Goal: Task Accomplishment & Management: Use online tool/utility

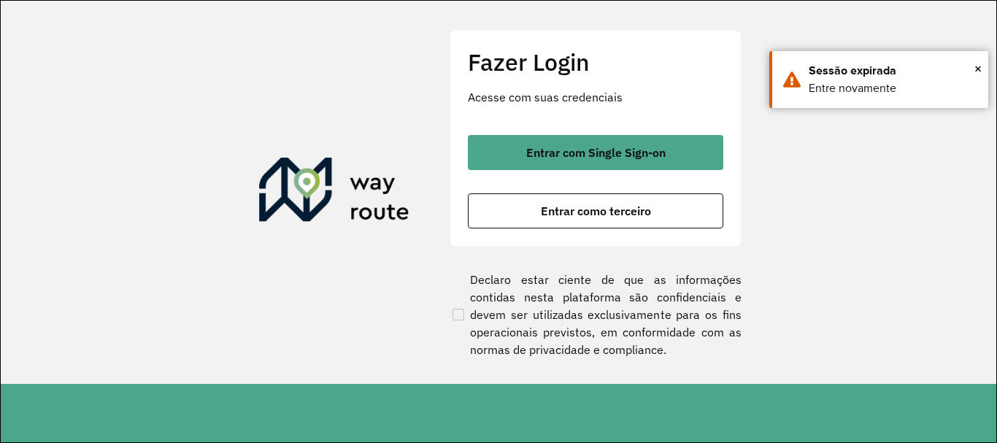
scroll to position [957, 0]
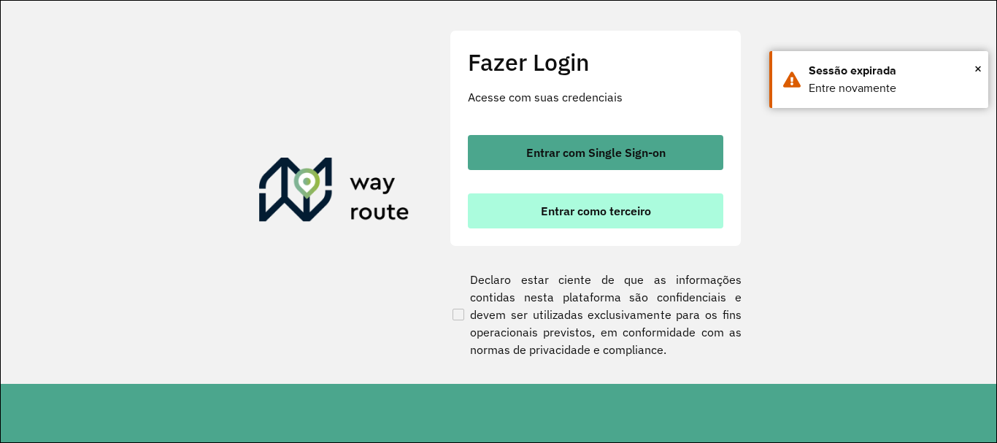
click at [609, 209] on span "Entrar como terceiro" at bounding box center [596, 211] width 110 height 12
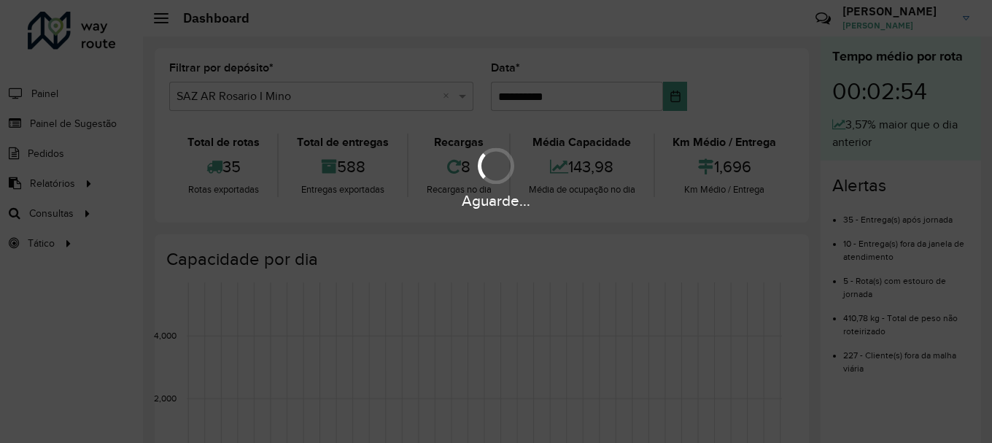
scroll to position [957, 0]
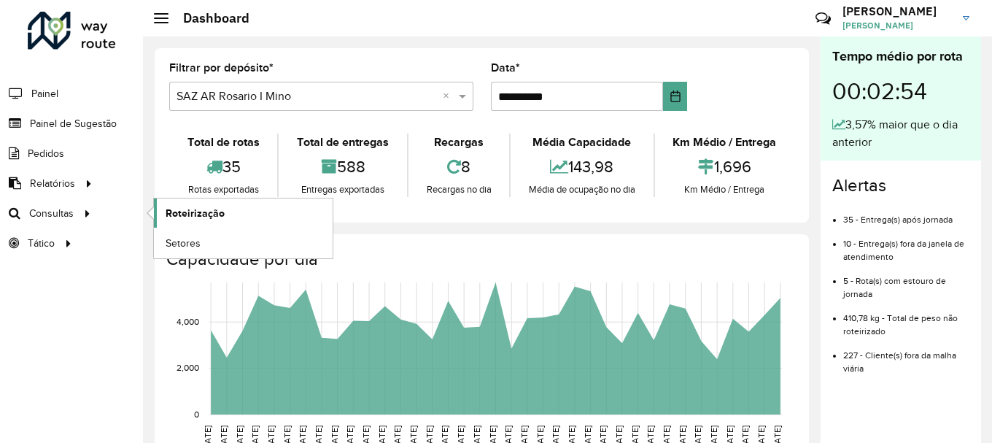
click at [209, 213] on span "Roteirização" at bounding box center [195, 213] width 59 height 15
click at [199, 215] on span "Roteirização" at bounding box center [195, 213] width 59 height 15
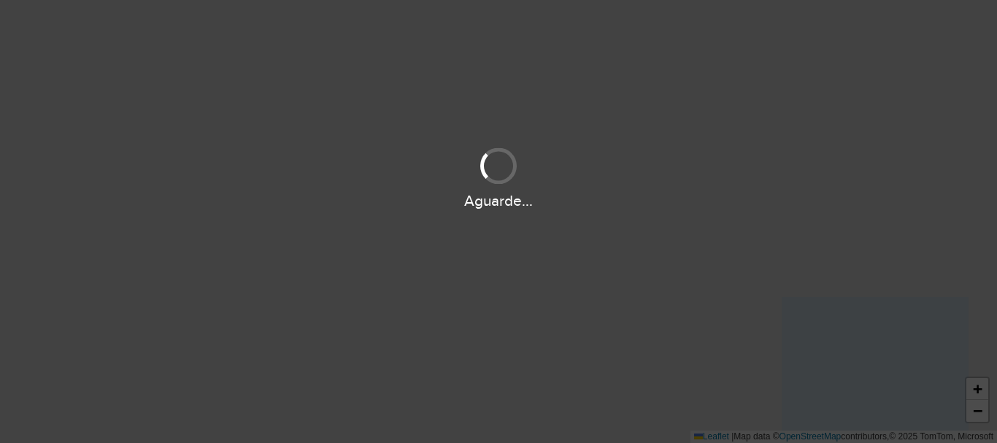
scroll to position [957, 0]
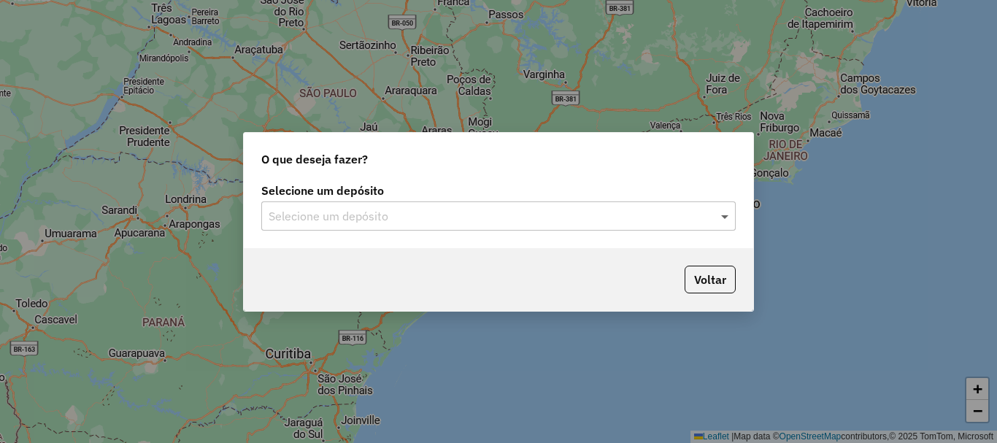
click at [727, 217] on span at bounding box center [726, 216] width 18 height 18
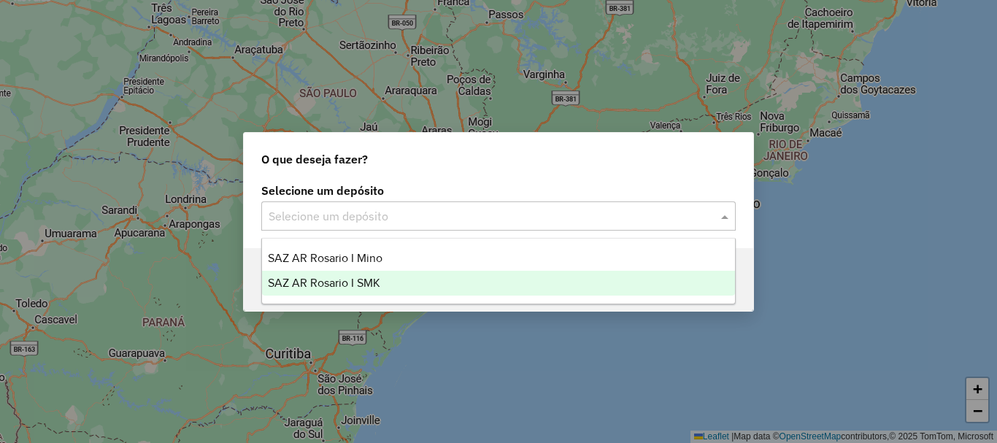
click at [329, 281] on span "SAZ AR Rosario I SMK" at bounding box center [324, 283] width 112 height 12
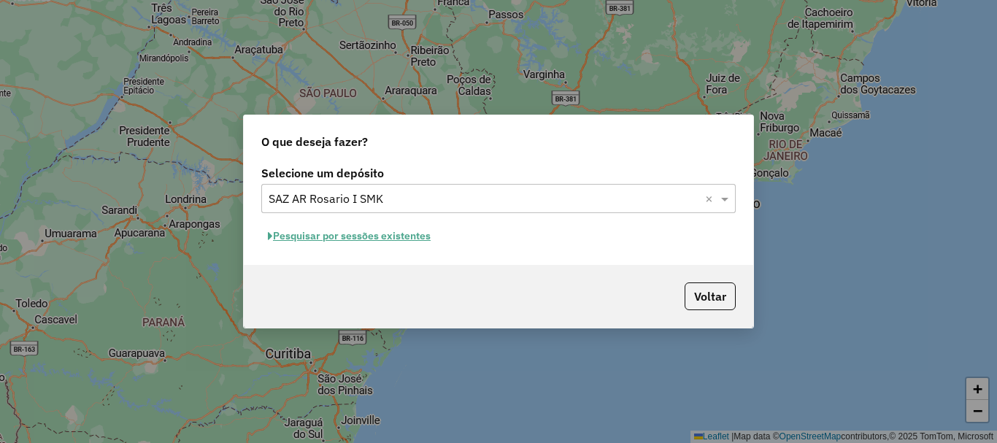
click at [357, 233] on button "Pesquisar por sessões existentes" at bounding box center [349, 236] width 176 height 23
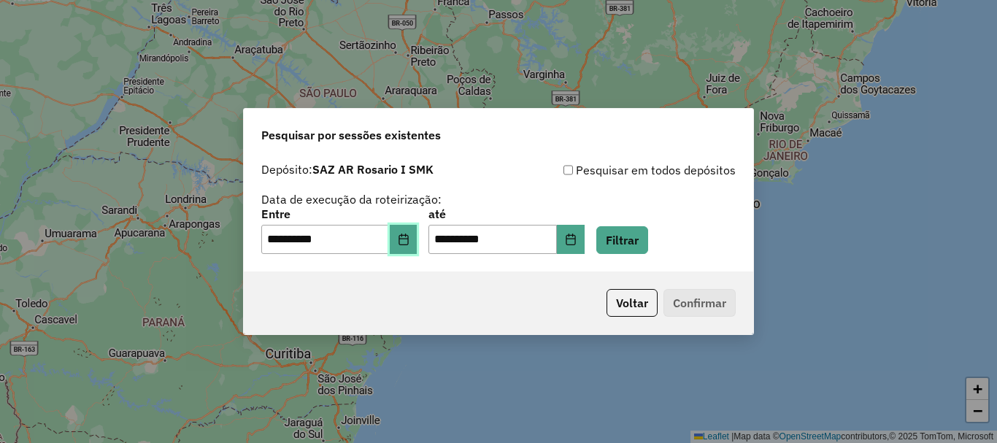
click at [414, 247] on button "Choose Date" at bounding box center [404, 239] width 28 height 29
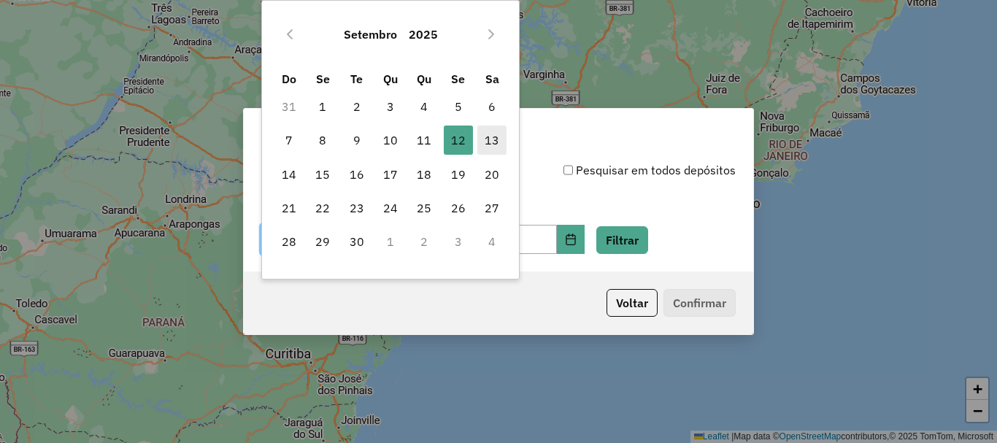
click at [492, 135] on span "13" at bounding box center [491, 139] width 29 height 29
type input "**********"
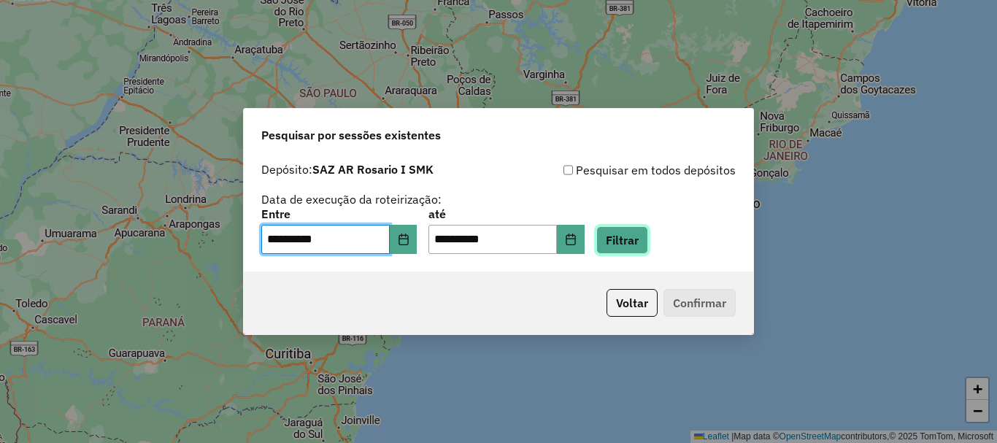
click at [630, 243] on button "Filtrar" at bounding box center [622, 240] width 52 height 28
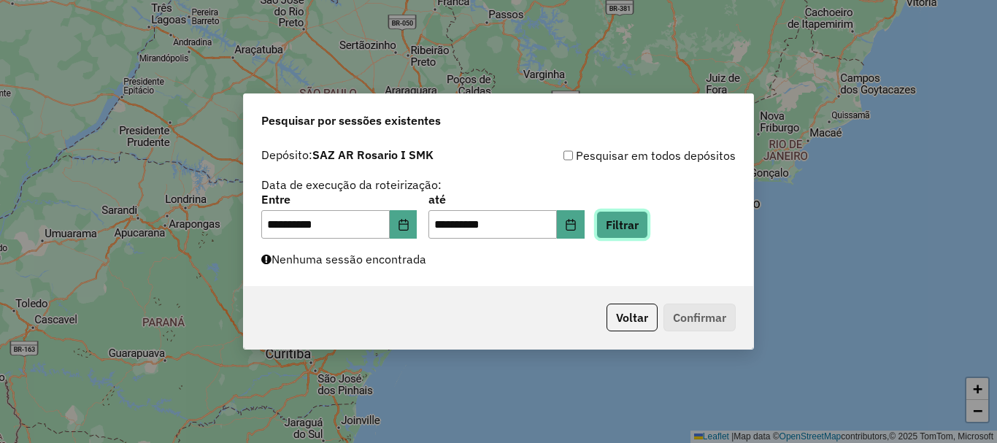
click at [634, 226] on button "Filtrar" at bounding box center [622, 225] width 52 height 28
click at [648, 223] on button "Filtrar" at bounding box center [622, 225] width 52 height 28
click at [648, 217] on button "Filtrar" at bounding box center [622, 225] width 52 height 28
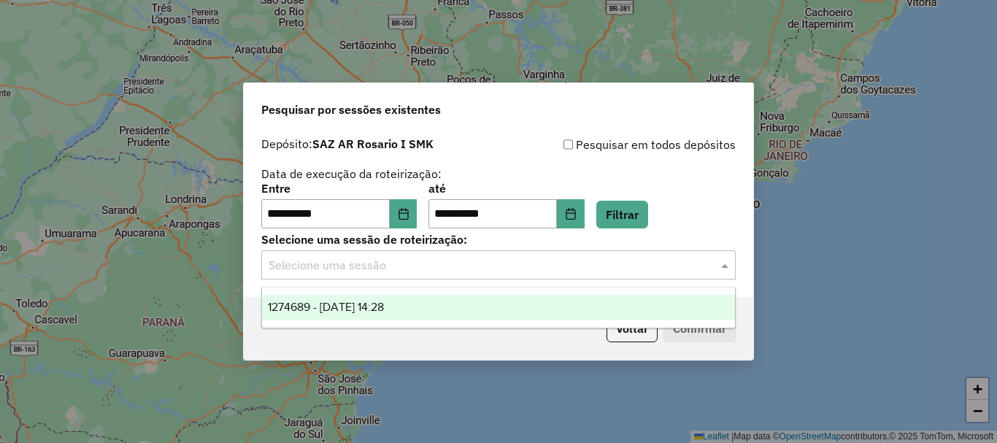
click at [729, 269] on span at bounding box center [726, 265] width 18 height 18
click at [368, 303] on span "1274689 - 13/09/2025 14:28" at bounding box center [326, 307] width 116 height 12
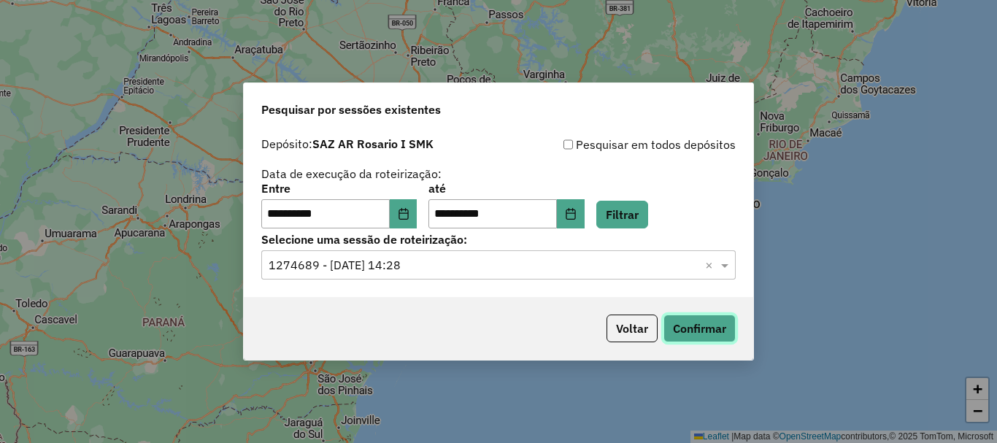
click at [699, 320] on button "Confirmar" at bounding box center [699, 328] width 72 height 28
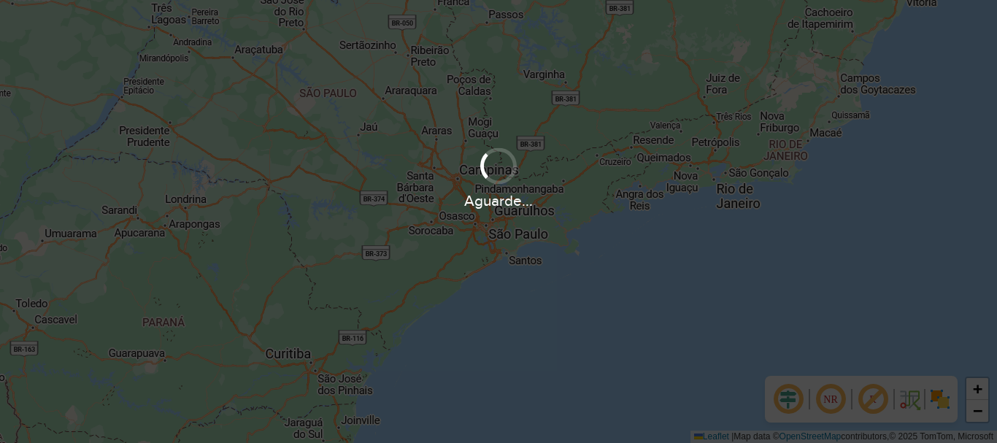
scroll to position [957, 0]
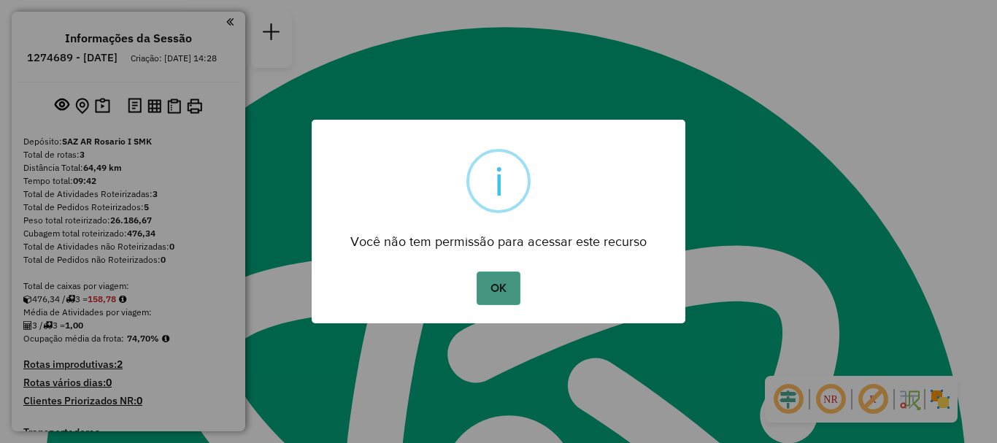
click at [494, 292] on button "OK" at bounding box center [497, 288] width 43 height 34
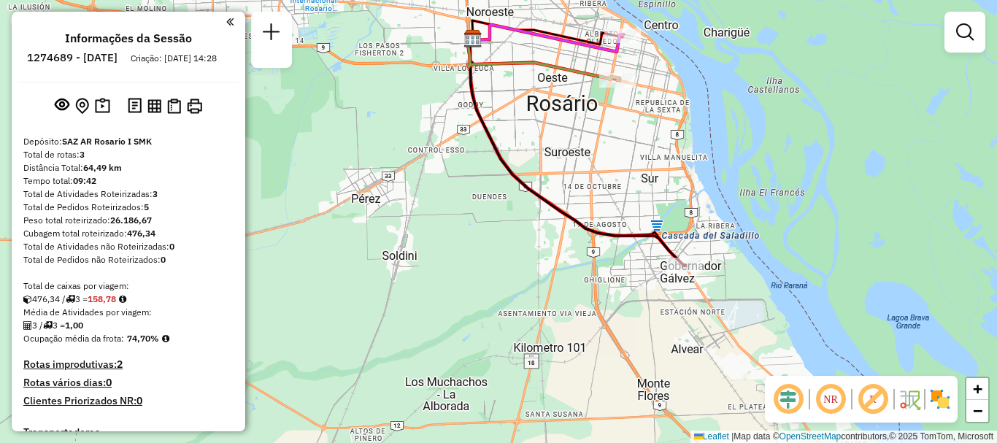
drag, startPoint x: 636, startPoint y: 196, endPoint x: 644, endPoint y: 339, distance: 143.3
click at [644, 339] on div "Janela de atendimento Grade de atendimento Capacidade Transportadoras Veículos …" at bounding box center [498, 221] width 997 height 443
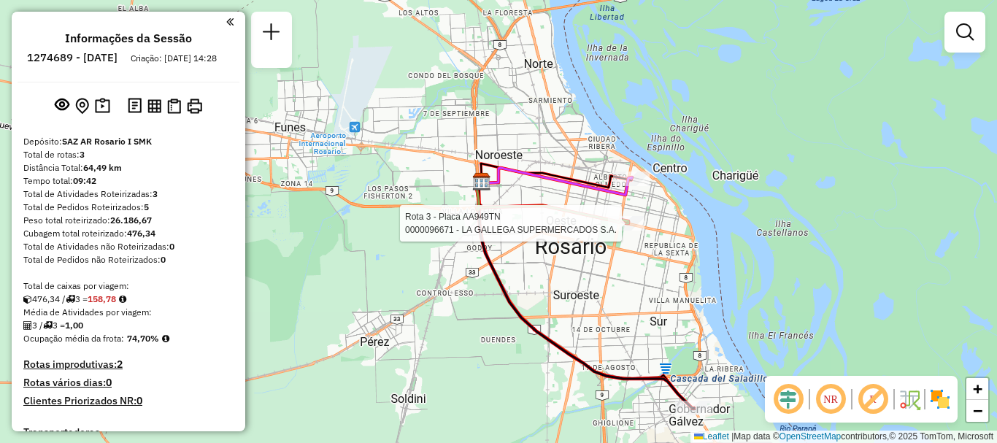
select select "**********"
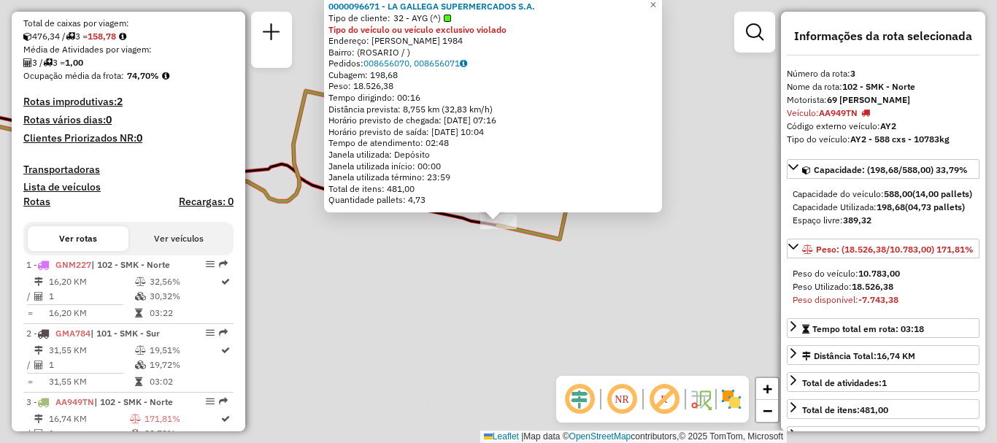
scroll to position [331, 0]
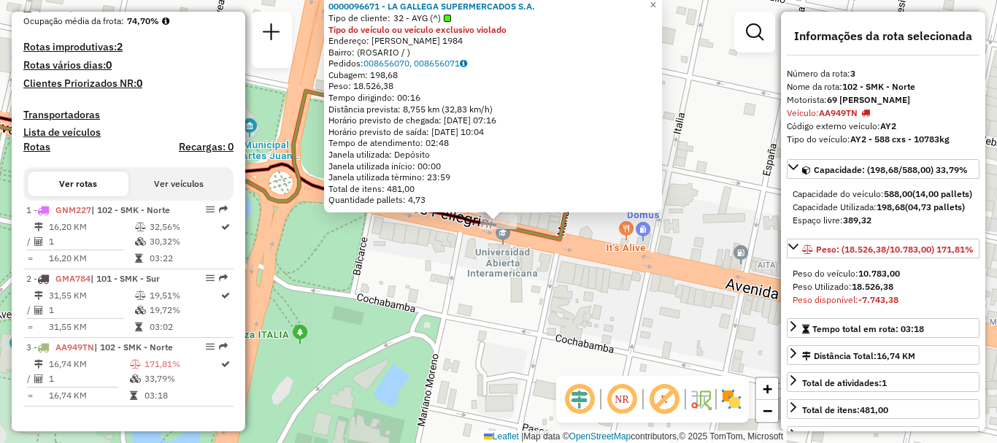
click at [652, 258] on div "0000096671 - LA GALLEGA SUPERMERCADOS S.A. Tipo de cliente: 32 - AYG (^) Tipo d…" at bounding box center [498, 221] width 997 height 443
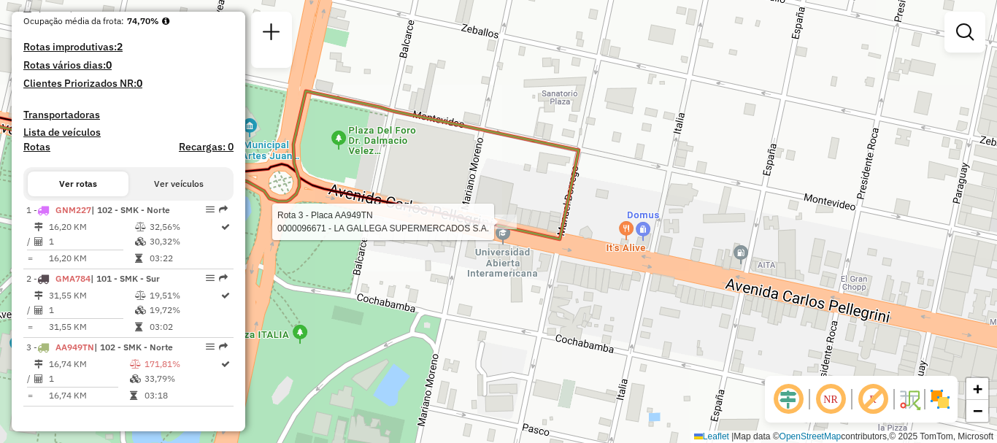
select select "**********"
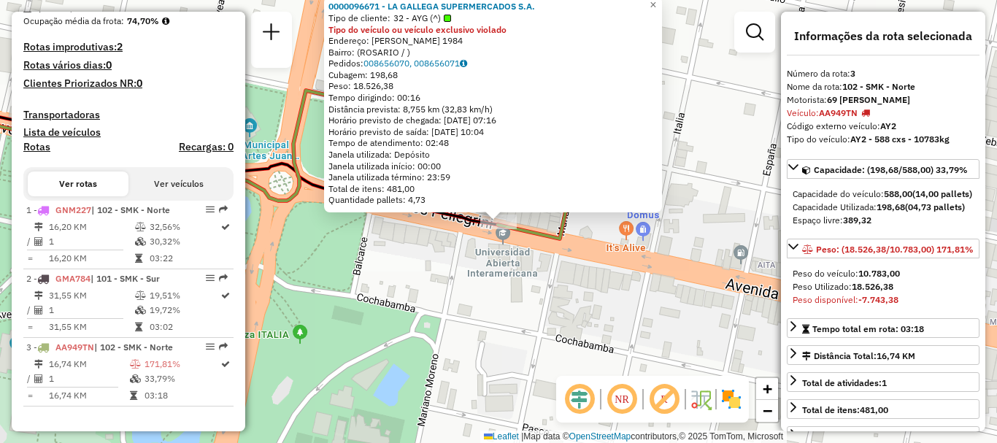
click at [508, 247] on div "0000096671 - LA GALLEGA SUPERMERCADOS S.A. Tipo de cliente: 32 - AYG (^) Tipo d…" at bounding box center [498, 221] width 997 height 443
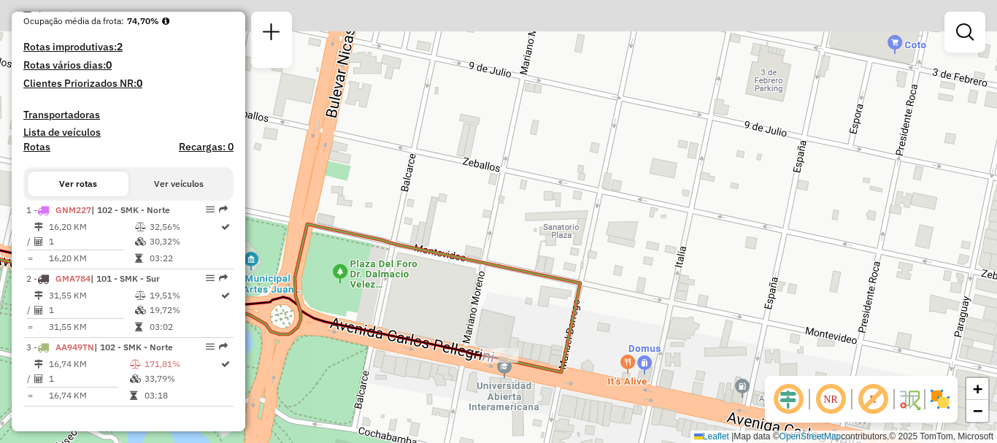
drag, startPoint x: 618, startPoint y: 201, endPoint x: 619, endPoint y: 382, distance: 181.0
click at [619, 382] on div "Janela de atendimento Grade de atendimento Capacidade Transportadoras Veículos …" at bounding box center [498, 221] width 997 height 443
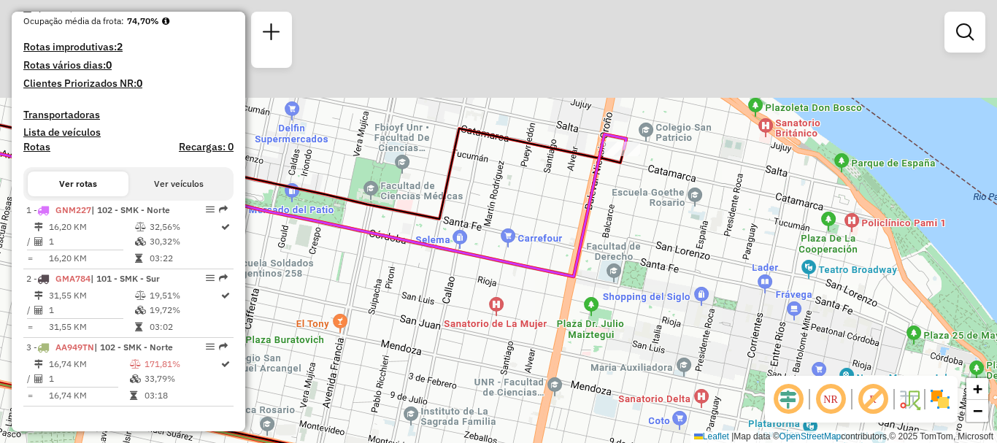
drag, startPoint x: 586, startPoint y: 441, endPoint x: 586, endPoint y: 452, distance: 10.2
click at [586, 442] on html "Aguarde... Pop-up bloqueado! Seu navegador bloqueou automáticamente a abertura …" at bounding box center [498, 221] width 997 height 443
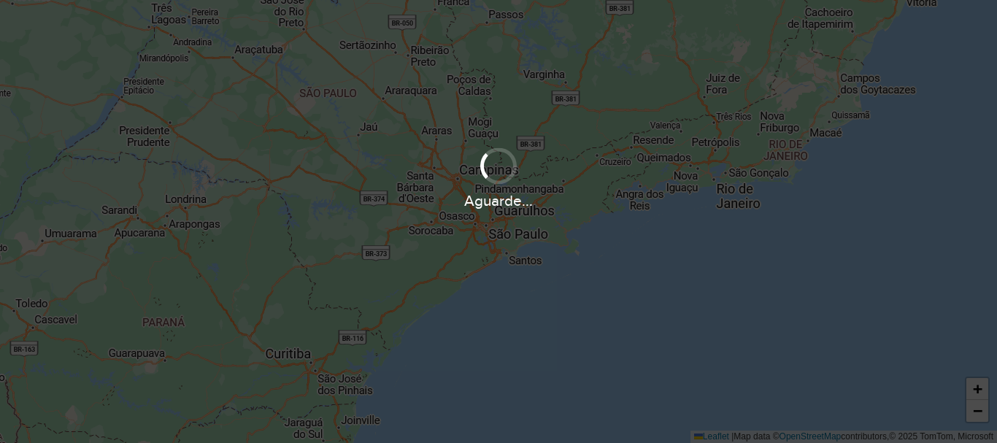
scroll to position [957, 0]
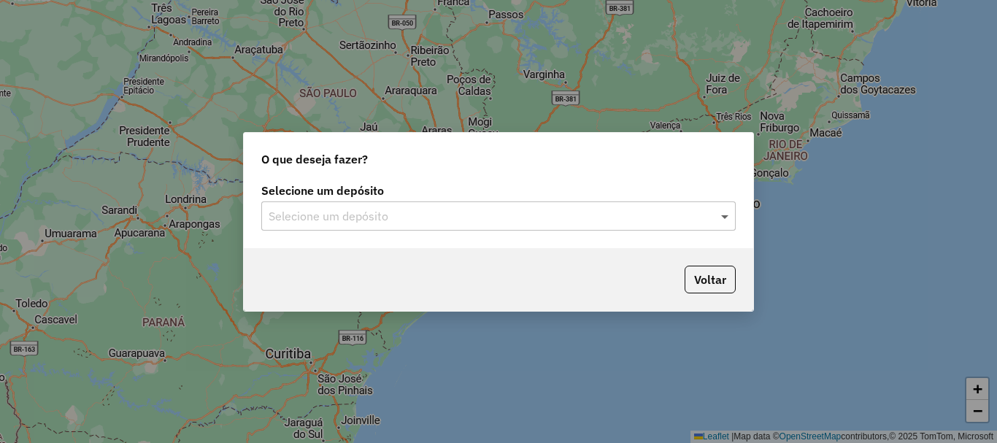
click at [722, 217] on span at bounding box center [726, 216] width 18 height 18
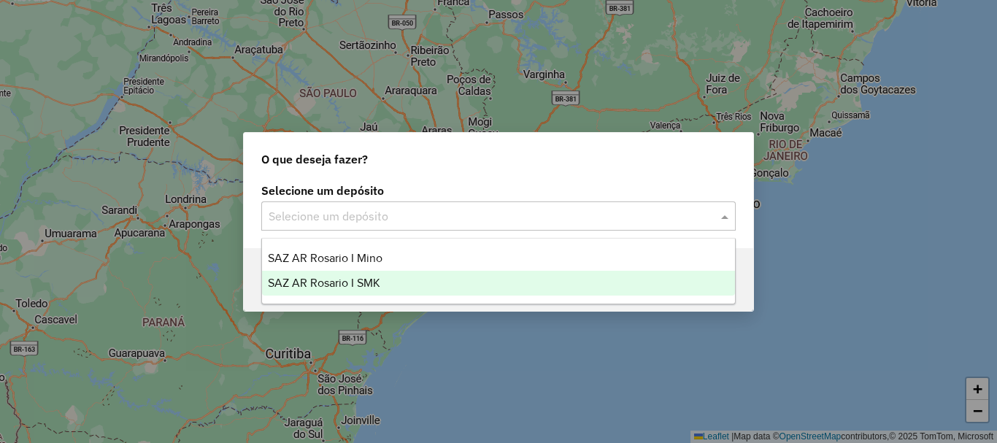
click at [363, 279] on span "SAZ AR Rosario I SMK" at bounding box center [324, 283] width 112 height 12
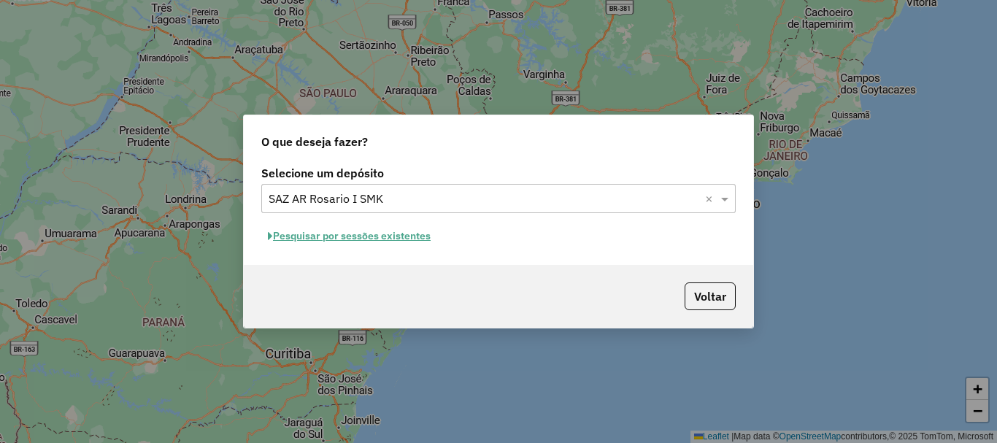
click at [358, 237] on button "Pesquisar por sessões existentes" at bounding box center [349, 236] width 176 height 23
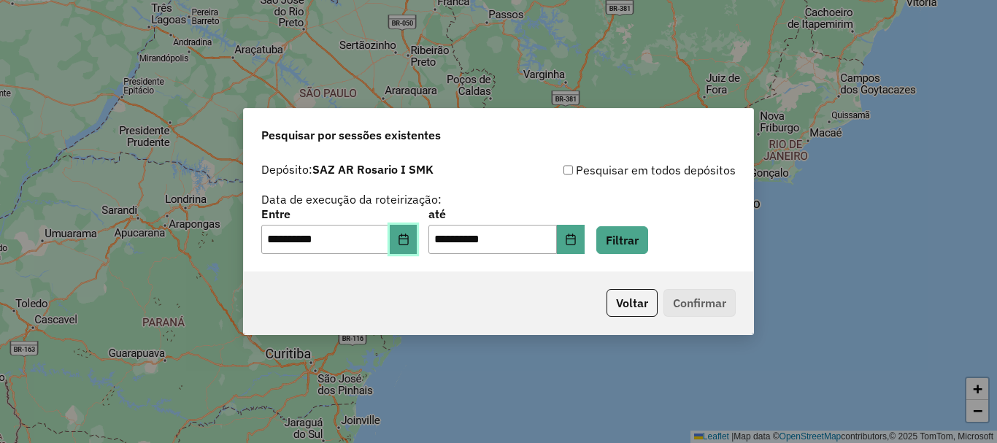
click at [406, 241] on button "Choose Date" at bounding box center [404, 239] width 28 height 29
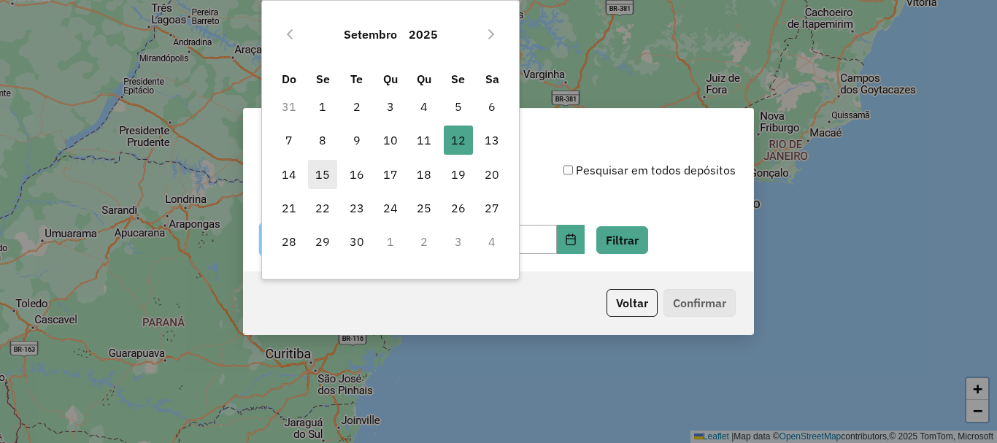
click at [319, 171] on span "15" at bounding box center [322, 174] width 29 height 29
type input "**********"
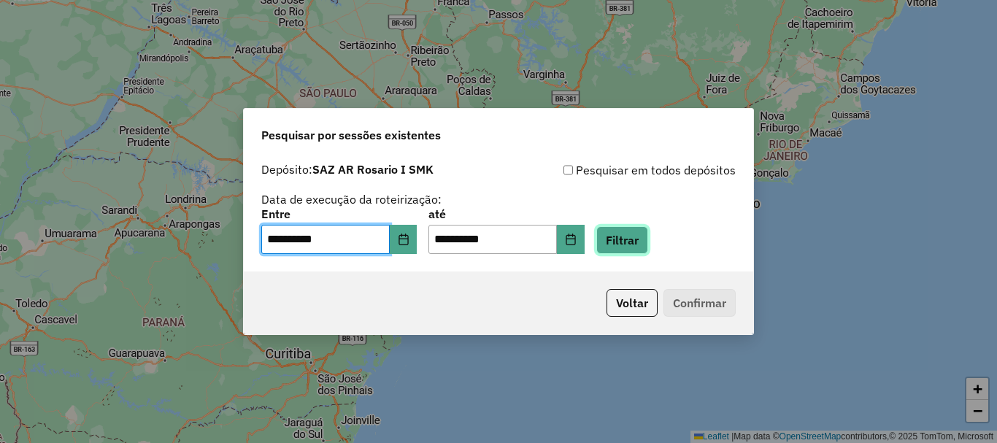
click at [636, 236] on button "Filtrar" at bounding box center [622, 240] width 52 height 28
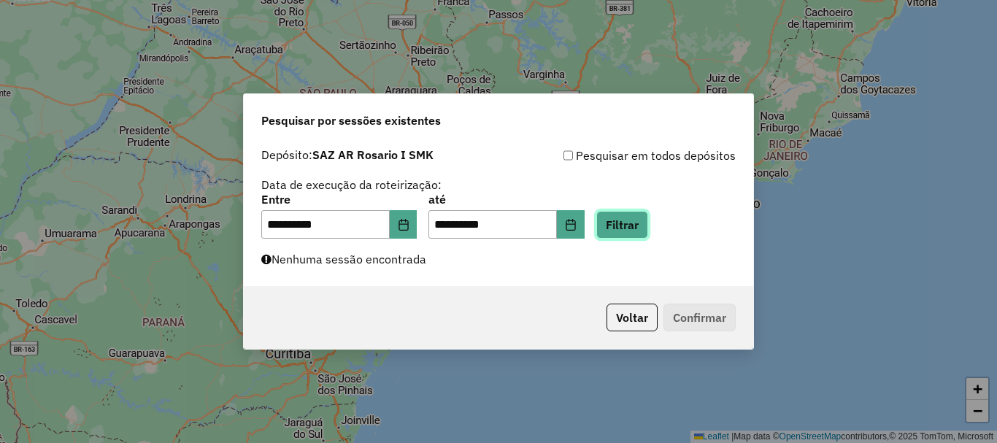
click at [648, 226] on button "Filtrar" at bounding box center [622, 225] width 52 height 28
click at [648, 218] on button "Filtrar" at bounding box center [622, 225] width 52 height 28
click at [641, 225] on button "Filtrar" at bounding box center [622, 225] width 52 height 28
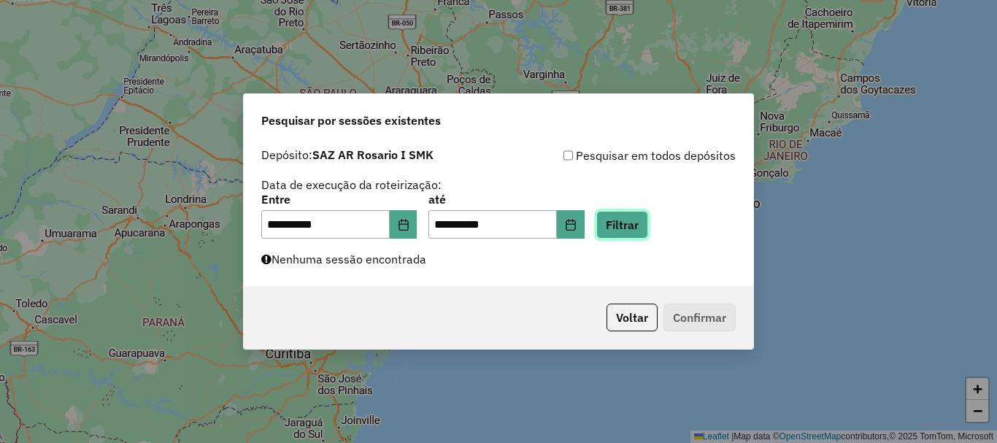
click at [641, 225] on button "Filtrar" at bounding box center [622, 225] width 52 height 28
click at [641, 223] on button "Filtrar" at bounding box center [622, 225] width 52 height 28
click at [648, 223] on button "Filtrar" at bounding box center [622, 225] width 52 height 28
click at [648, 220] on button "Filtrar" at bounding box center [622, 225] width 52 height 28
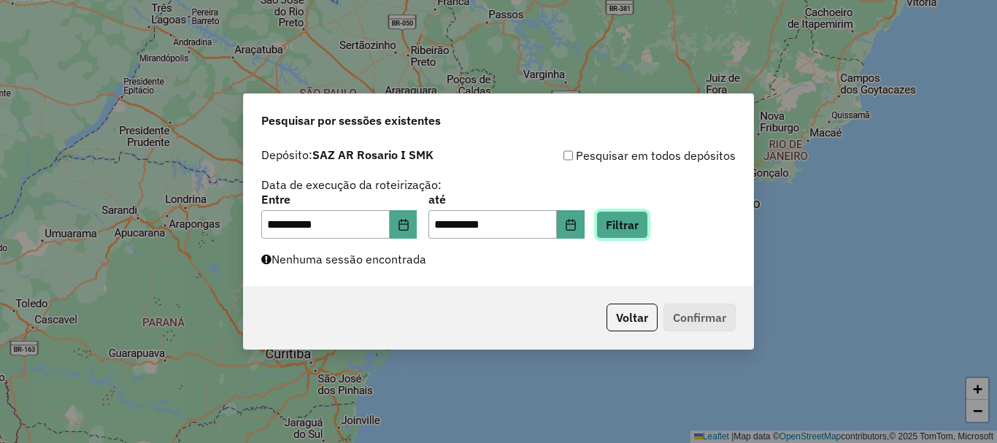
click at [648, 221] on button "Filtrar" at bounding box center [622, 225] width 52 height 28
click at [648, 222] on button "Filtrar" at bounding box center [622, 225] width 52 height 28
click at [644, 229] on button "Filtrar" at bounding box center [622, 225] width 52 height 28
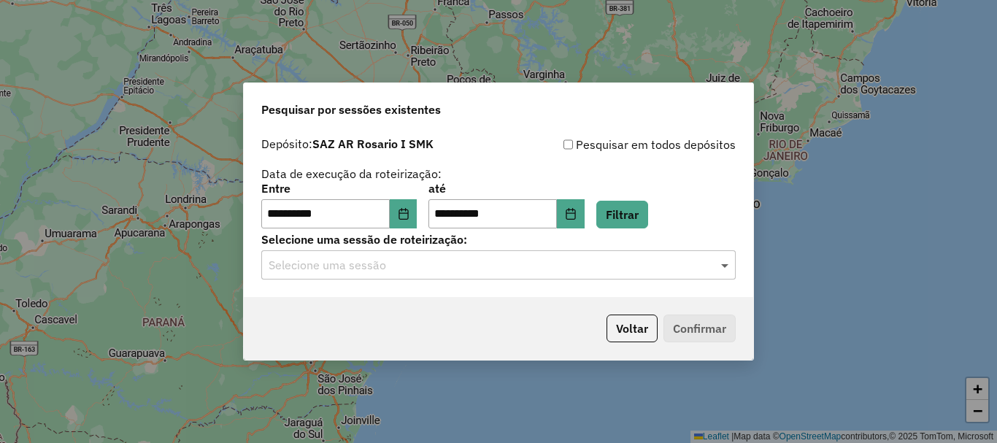
click at [722, 266] on span at bounding box center [726, 265] width 18 height 18
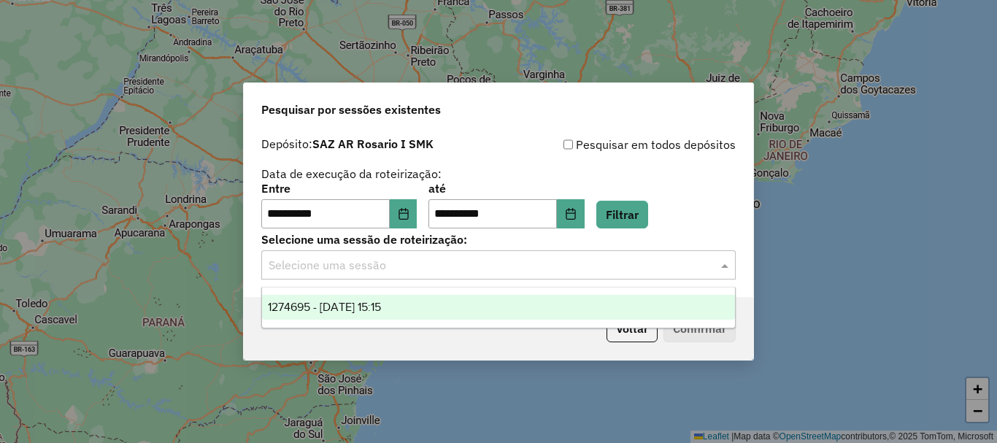
click at [338, 304] on span "1274695 - 15/09/2025 15:15" at bounding box center [324, 307] width 113 height 12
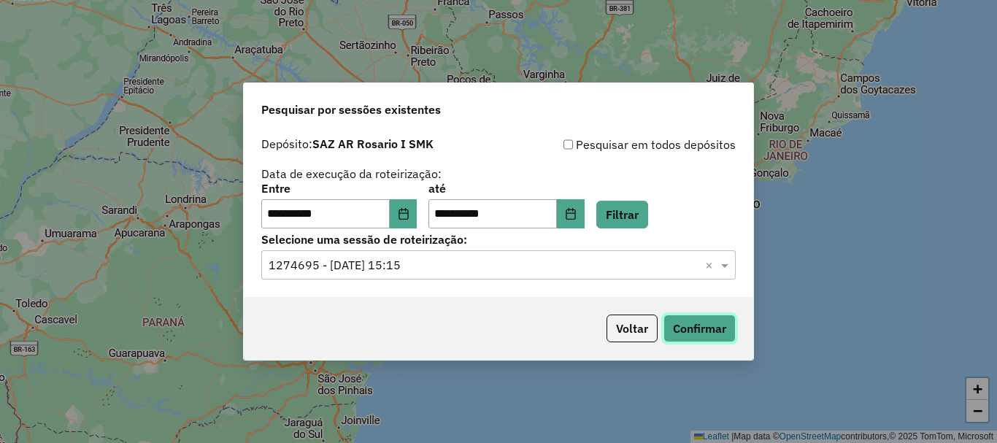
click at [684, 328] on button "Confirmar" at bounding box center [699, 328] width 72 height 28
click at [689, 330] on button "Confirmar" at bounding box center [699, 328] width 72 height 28
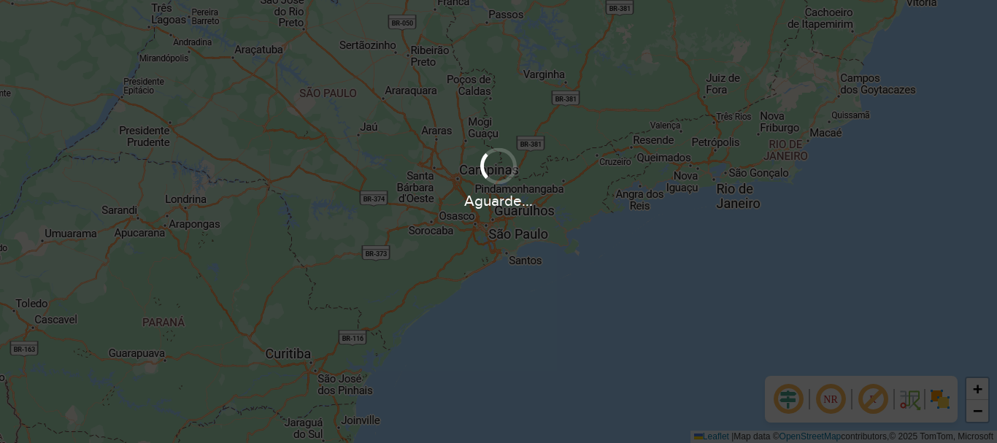
scroll to position [957, 0]
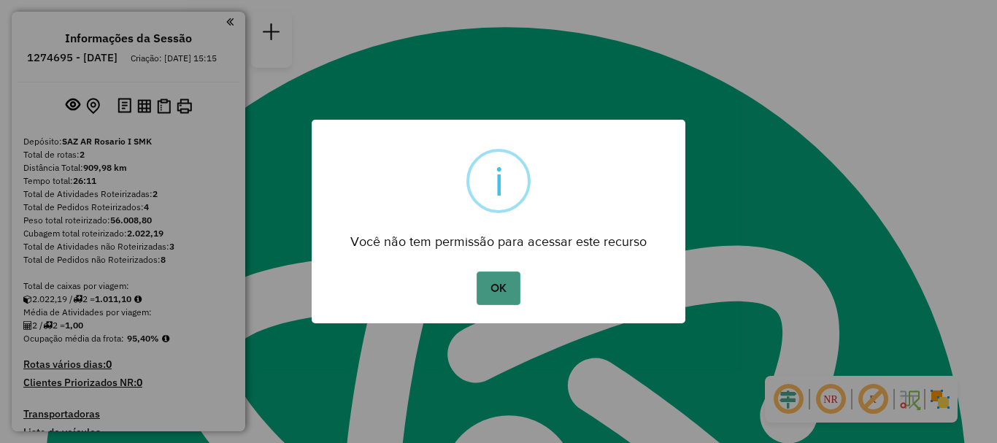
click at [503, 294] on button "OK" at bounding box center [497, 288] width 43 height 34
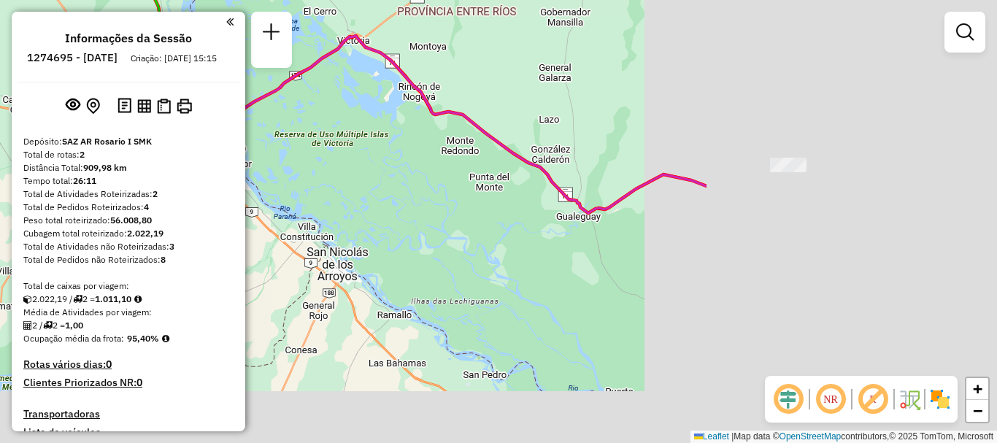
drag, startPoint x: 840, startPoint y: 223, endPoint x: 452, endPoint y: 148, distance: 394.5
click at [452, 148] on div "Janela de atendimento Grade de atendimento Capacidade Transportadoras Veículos …" at bounding box center [498, 221] width 997 height 443
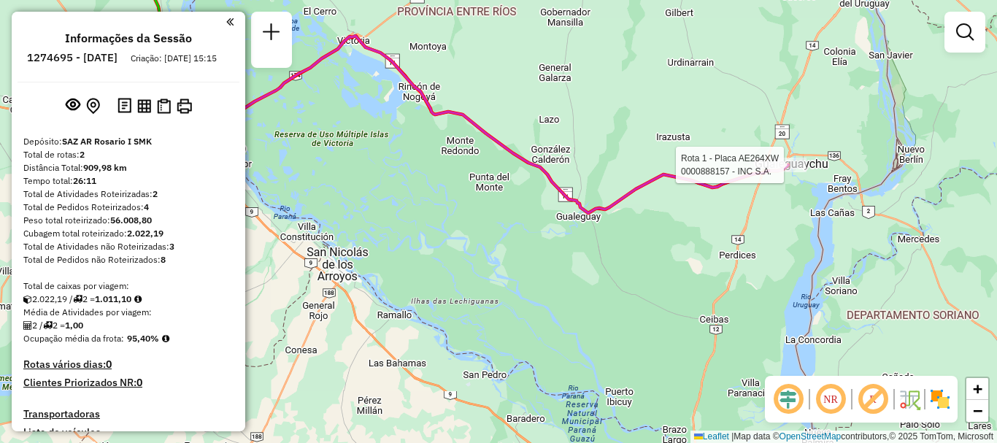
select select "**********"
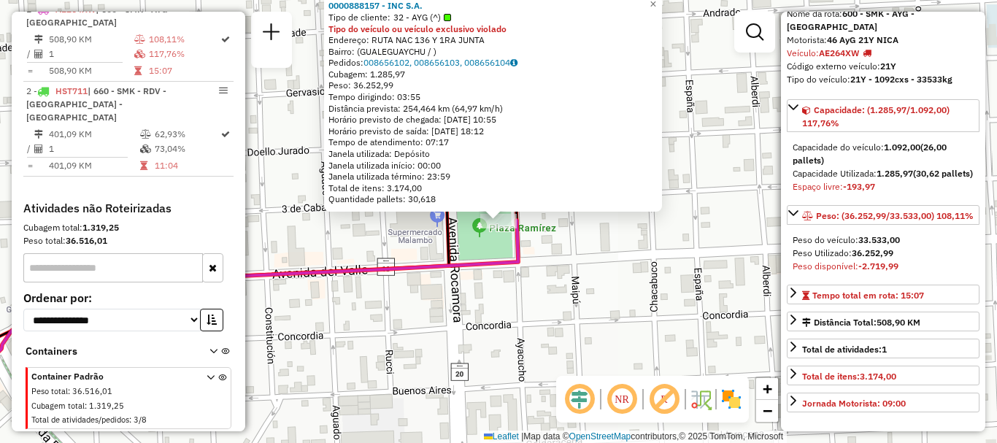
scroll to position [146, 0]
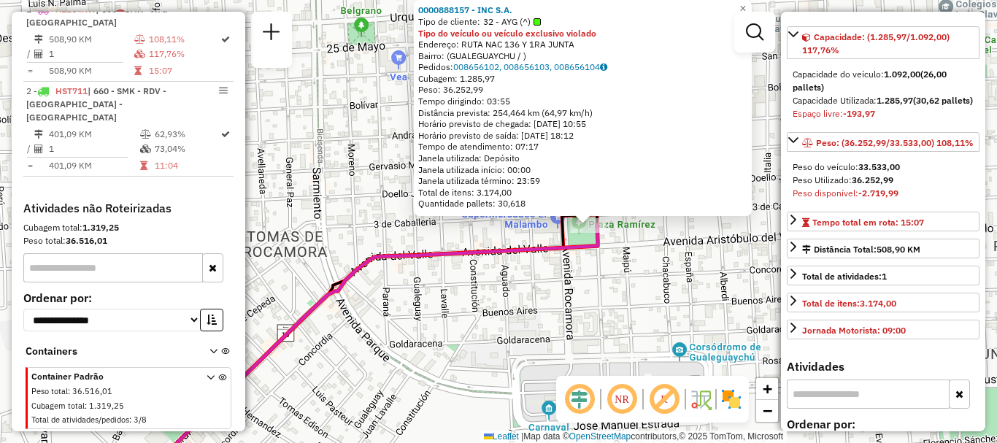
click at [652, 258] on div "0000888157 - INC S.A. Tipo de cliente: 32 - AYG (^) Tipo do veículo ou veículo …" at bounding box center [498, 221] width 997 height 443
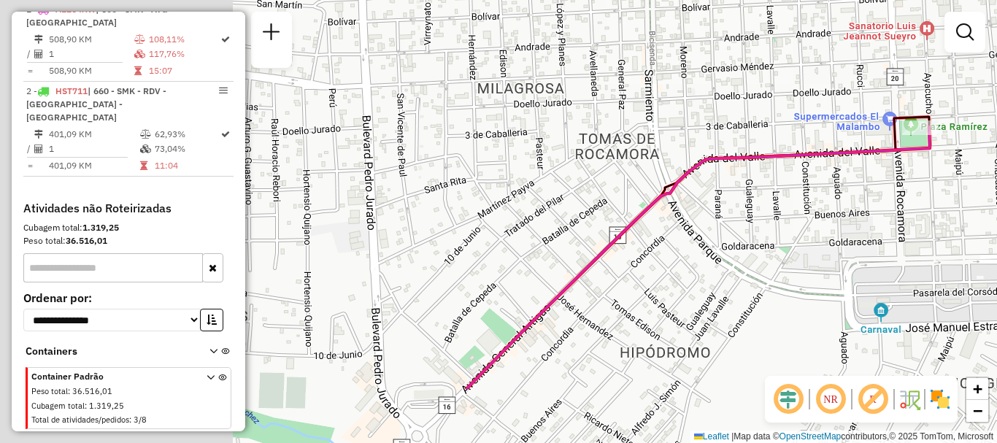
drag, startPoint x: 617, startPoint y: 231, endPoint x: 760, endPoint y: 161, distance: 158.6
click at [760, 161] on icon at bounding box center [697, 258] width 463 height 262
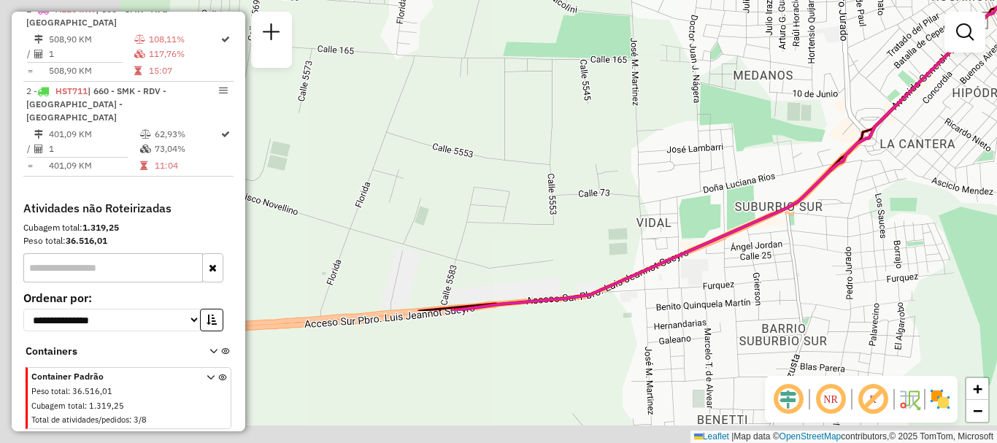
drag, startPoint x: 526, startPoint y: 282, endPoint x: 831, endPoint y: 107, distance: 352.1
click at [831, 107] on div "Janela de atendimento Grade de atendimento Capacidade Transportadoras Veículos …" at bounding box center [498, 221] width 997 height 443
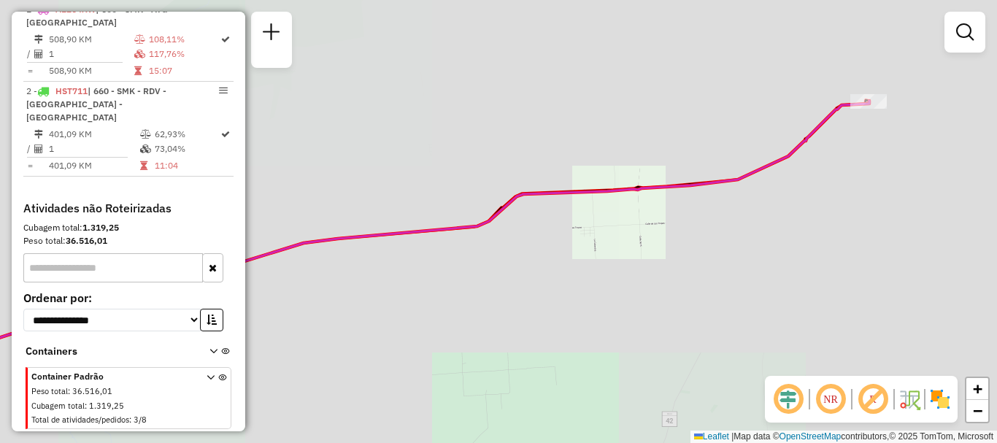
drag, startPoint x: 606, startPoint y: 215, endPoint x: 943, endPoint y: 179, distance: 338.9
click at [943, 179] on div "Janela de atendimento Grade de atendimento Capacidade Transportadoras Veículos …" at bounding box center [498, 221] width 997 height 443
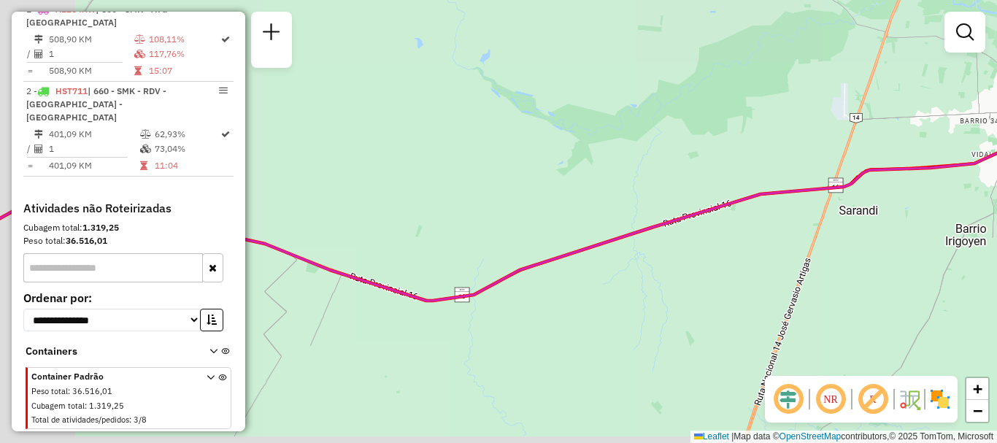
drag, startPoint x: 509, startPoint y: 292, endPoint x: 932, endPoint y: 231, distance: 428.2
click at [932, 231] on div "Janela de atendimento Grade de atendimento Capacidade Transportadoras Veículos …" at bounding box center [498, 221] width 997 height 443
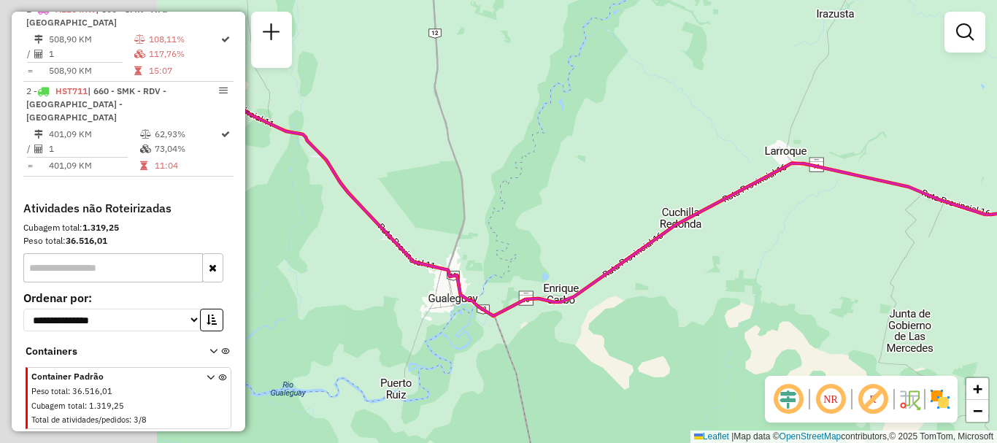
drag, startPoint x: 613, startPoint y: 271, endPoint x: 862, endPoint y: 220, distance: 254.9
click at [862, 220] on div "Janela de atendimento Grade de atendimento Capacidade Transportadoras Veículos …" at bounding box center [498, 221] width 997 height 443
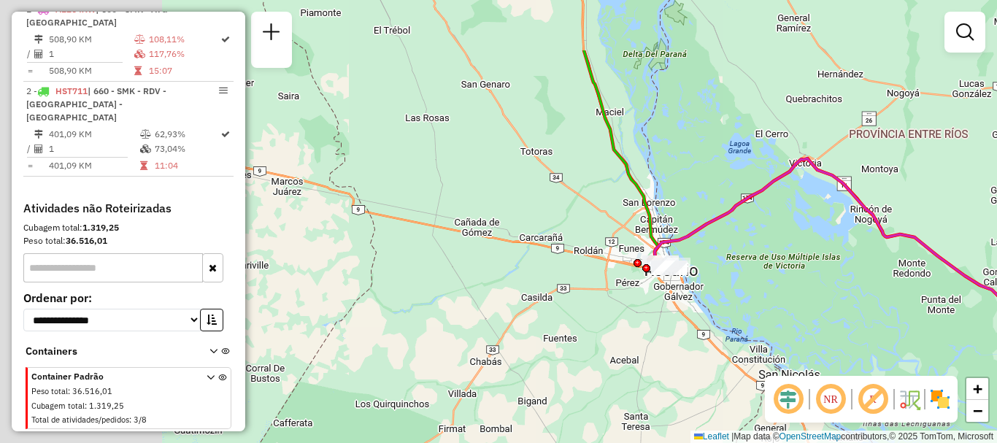
drag, startPoint x: 609, startPoint y: 200, endPoint x: 908, endPoint y: 274, distance: 309.0
click at [935, 278] on div "Janela de atendimento Grade de atendimento Capacidade Transportadoras Veículos …" at bounding box center [498, 221] width 997 height 443
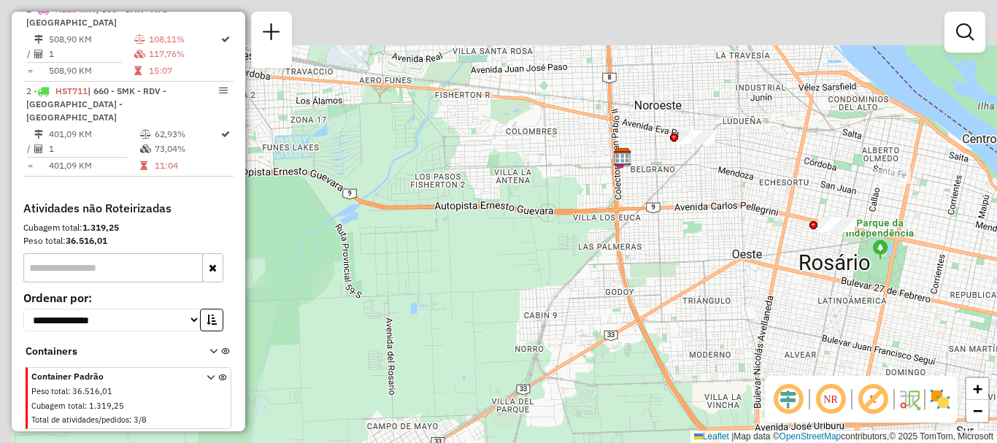
drag, startPoint x: 663, startPoint y: 129, endPoint x: 741, endPoint y: 333, distance: 218.7
click at [741, 333] on div "Janela de atendimento Grade de atendimento Capacidade Transportadoras Veículos …" at bounding box center [498, 221] width 997 height 443
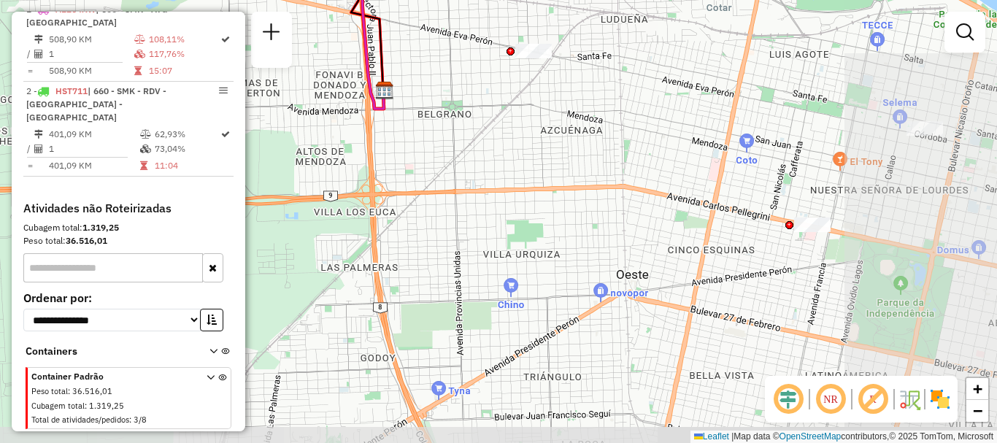
drag, startPoint x: 708, startPoint y: 193, endPoint x: 553, endPoint y: 153, distance: 159.6
click at [553, 153] on div "Janela de atendimento Grade de atendimento Capacidade Transportadoras Veículos …" at bounding box center [498, 221] width 997 height 443
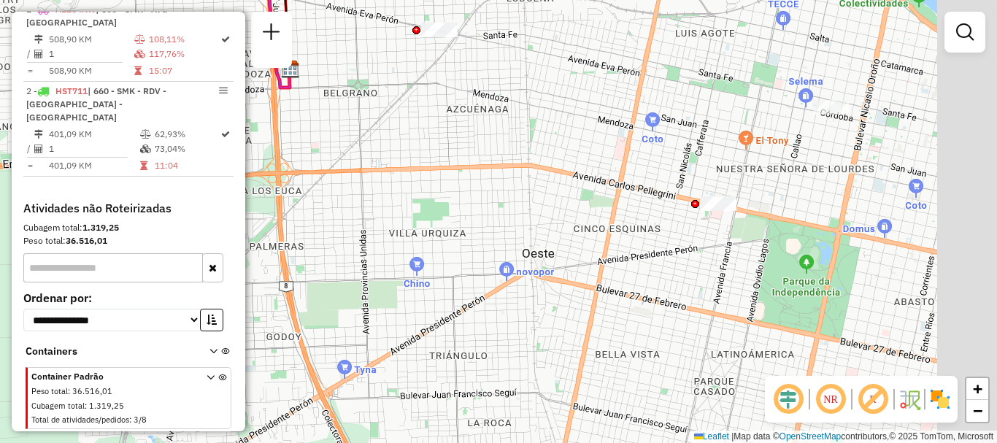
drag, startPoint x: 746, startPoint y: 220, endPoint x: 617, endPoint y: 191, distance: 133.0
click at [617, 191] on div "Janela de atendimento Grade de atendimento Capacidade Transportadoras Veículos …" at bounding box center [498, 221] width 997 height 443
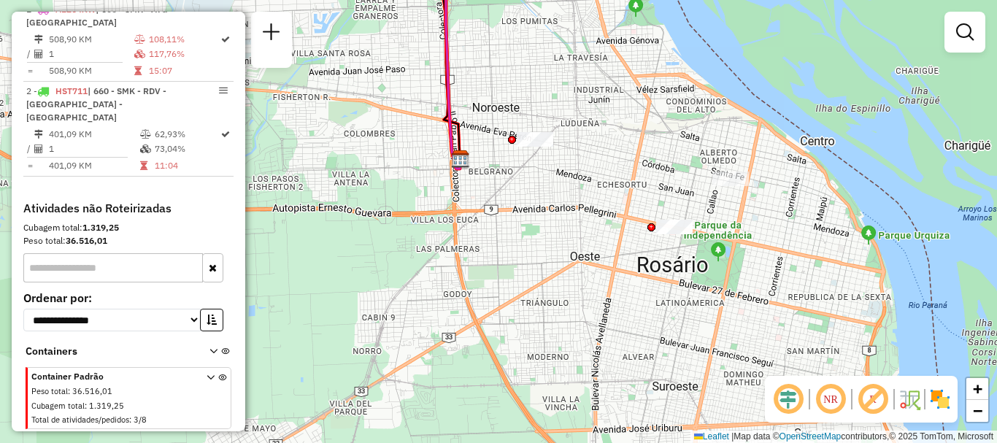
click at [743, 186] on div at bounding box center [730, 178] width 36 height 15
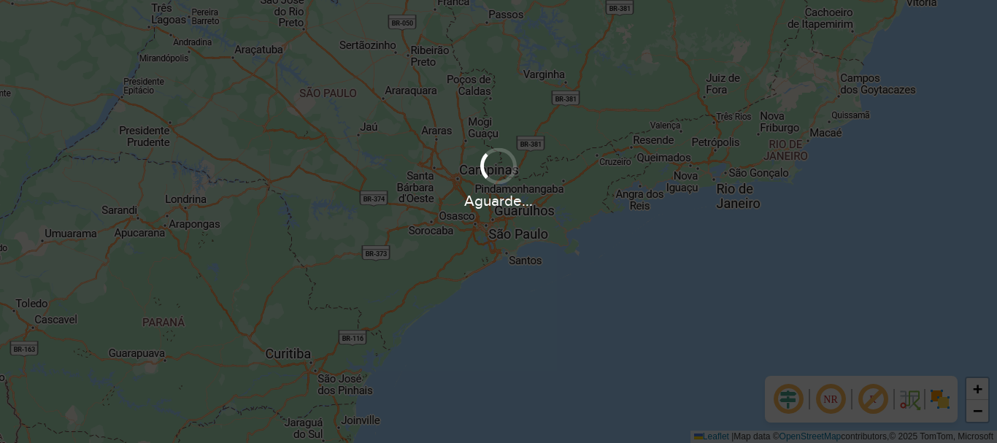
scroll to position [957, 0]
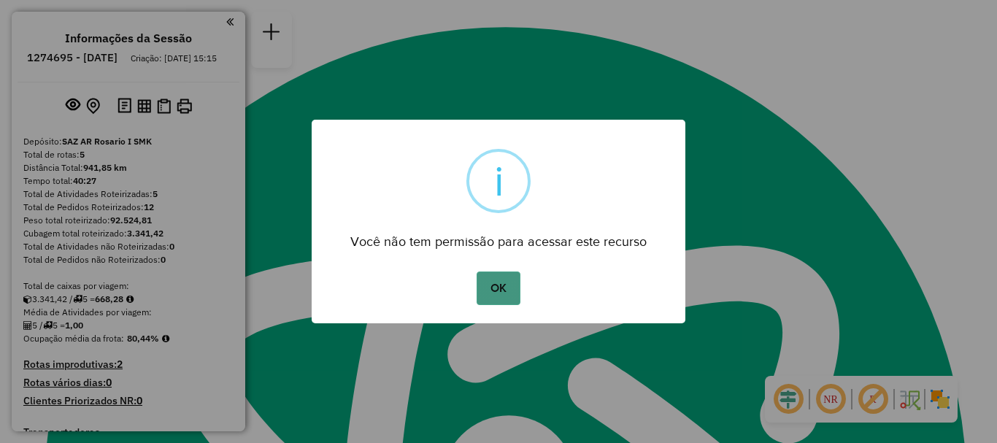
click at [500, 284] on button "OK" at bounding box center [497, 288] width 43 height 34
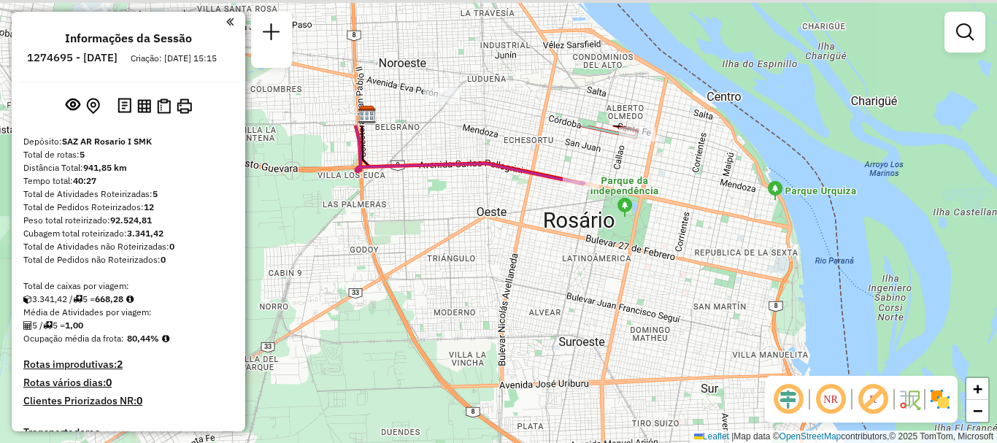
drag, startPoint x: 579, startPoint y: 132, endPoint x: 555, endPoint y: 304, distance: 173.1
click at [555, 303] on div "Janela de atendimento Grade de atendimento Capacidade Transportadoras Veículos …" at bounding box center [498, 221] width 997 height 443
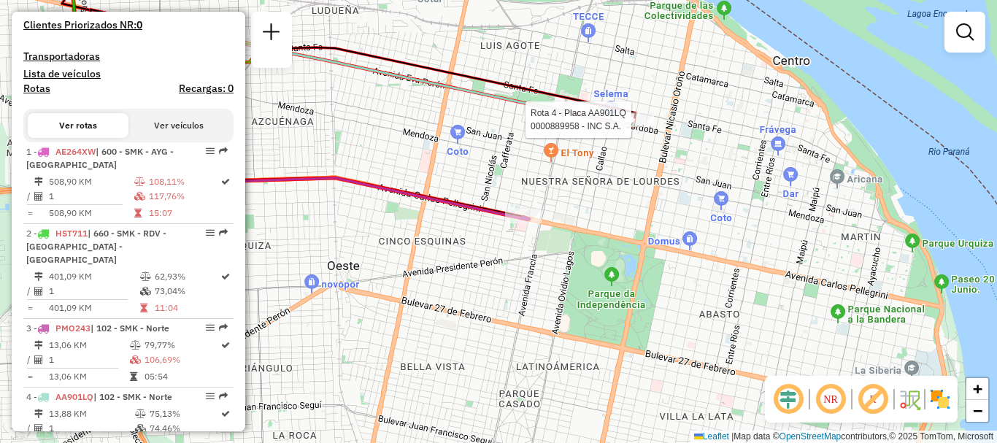
select select "**********"
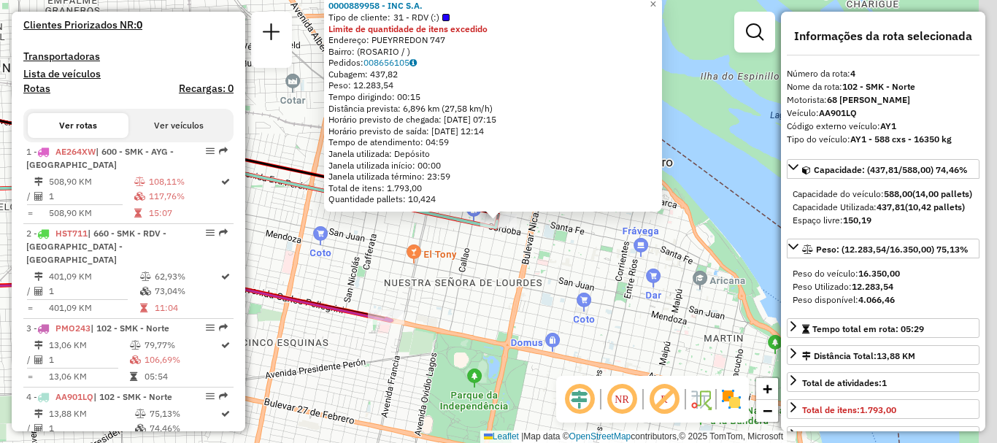
scroll to position [494, 0]
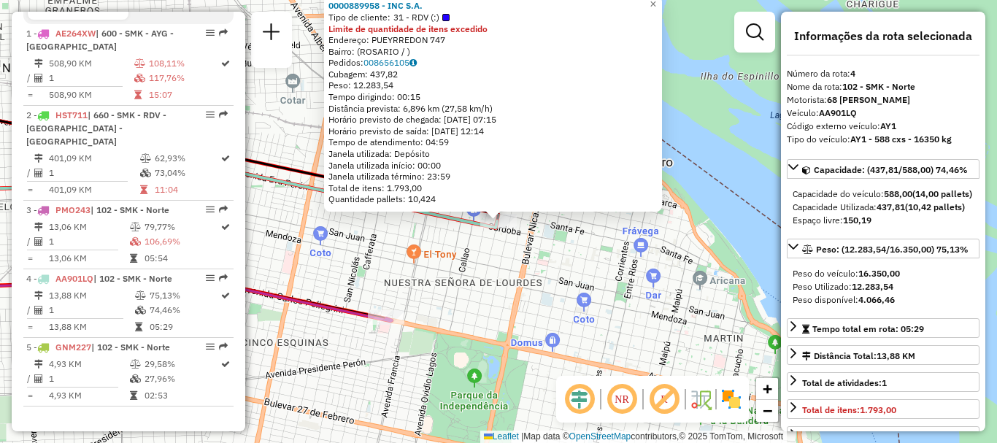
click at [613, 233] on div "0000889958 - INC S.A. Tipo de cliente: 31 - RDV (:) Limite de quantidade de ite…" at bounding box center [498, 221] width 997 height 443
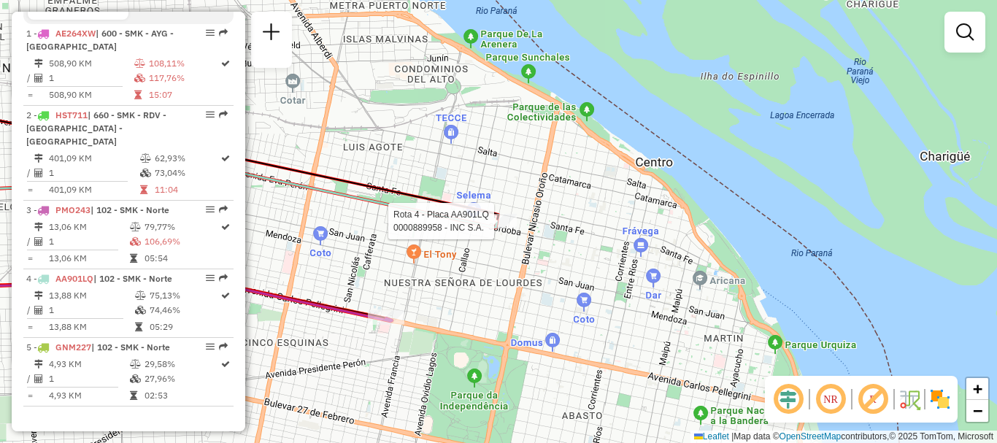
select select "**********"
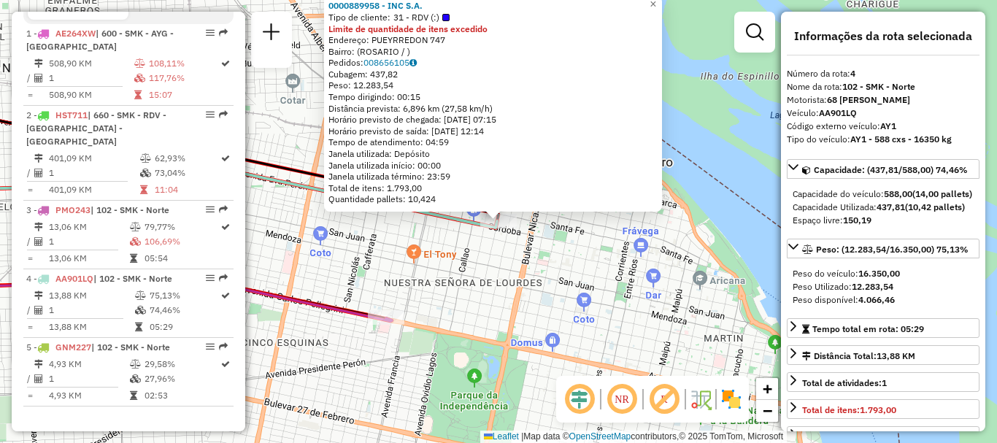
click at [718, 193] on div "0000889958 - INC S.A. Tipo de cliente: 31 - RDV (:) Limite de quantidade de ite…" at bounding box center [498, 221] width 997 height 443
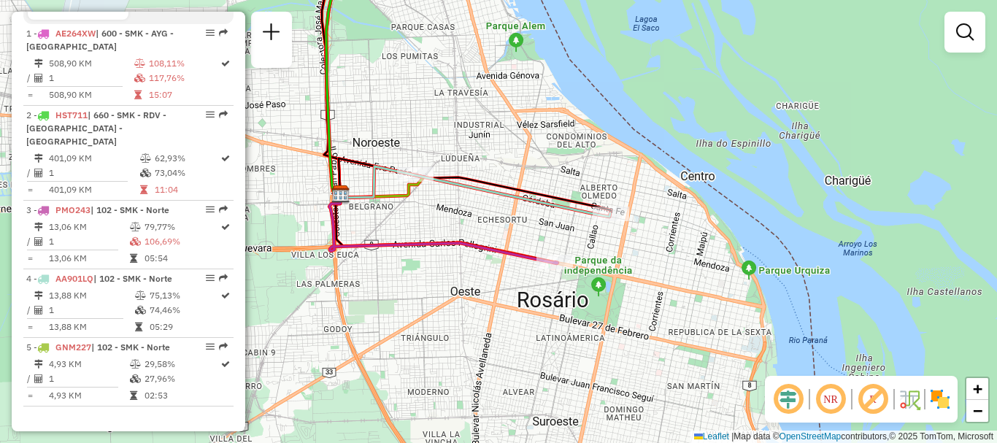
drag, startPoint x: 484, startPoint y: 198, endPoint x: 594, endPoint y: 226, distance: 112.9
click at [594, 217] on icon at bounding box center [475, 191] width 270 height 50
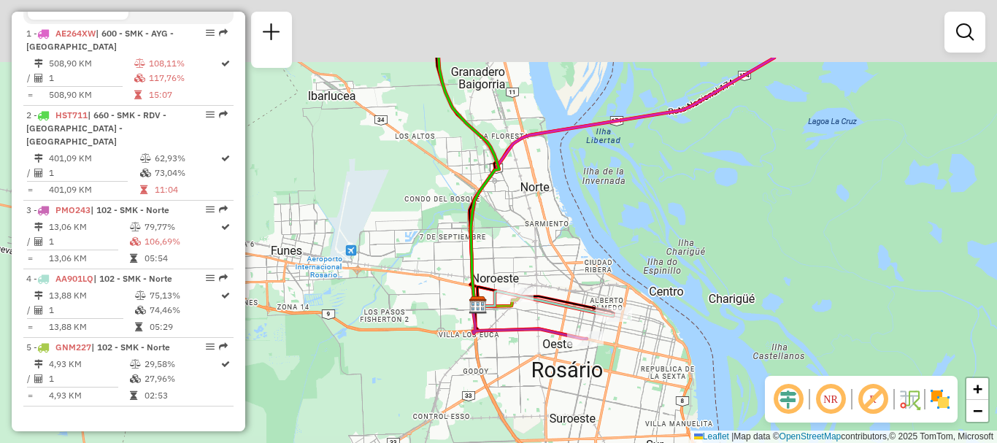
drag, startPoint x: 780, startPoint y: 143, endPoint x: 640, endPoint y: 264, distance: 185.2
click at [640, 264] on div "Janela de atendimento Grade de atendimento Capacidade Transportadoras Veículos …" at bounding box center [498, 221] width 997 height 443
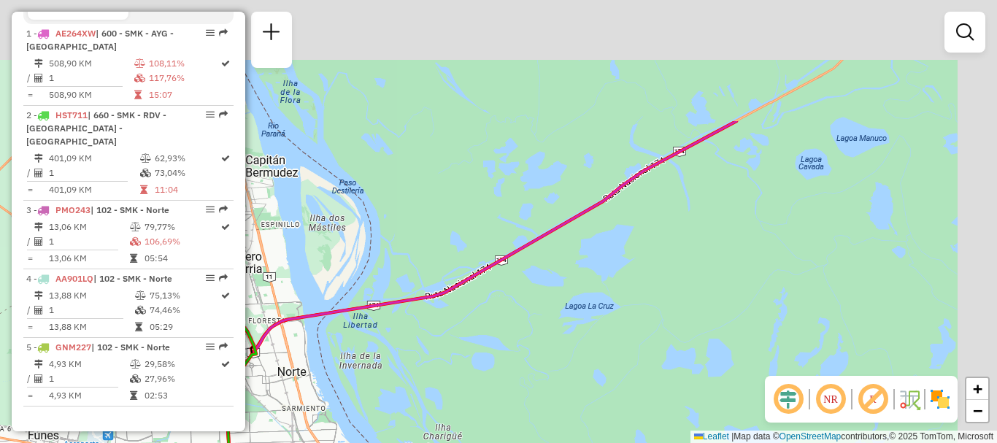
drag, startPoint x: 596, startPoint y: 268, endPoint x: 522, endPoint y: 317, distance: 89.0
click at [482, 339] on div "Janela de atendimento Grade de atendimento Capacidade Transportadoras Veículos …" at bounding box center [498, 221] width 997 height 443
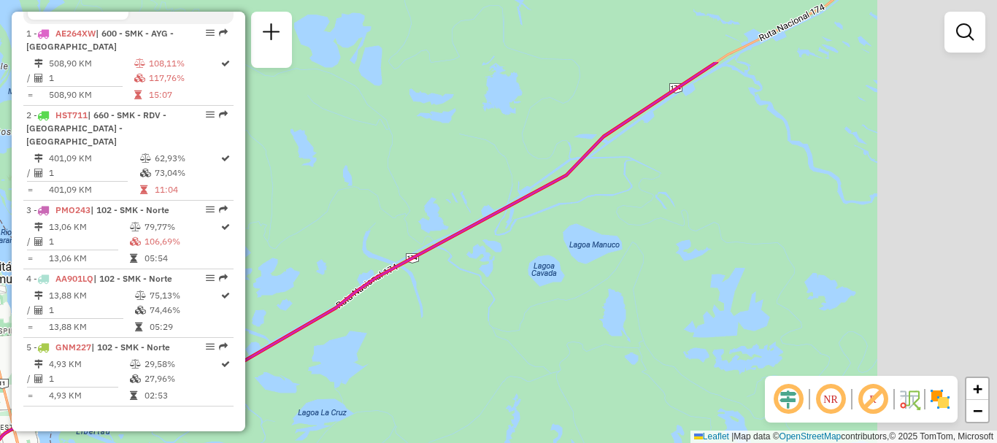
drag, startPoint x: 751, startPoint y: 239, endPoint x: 491, endPoint y: 345, distance: 280.5
click at [492, 345] on div "Janela de atendimento Grade de atendimento Capacidade Transportadoras Veículos …" at bounding box center [498, 221] width 997 height 443
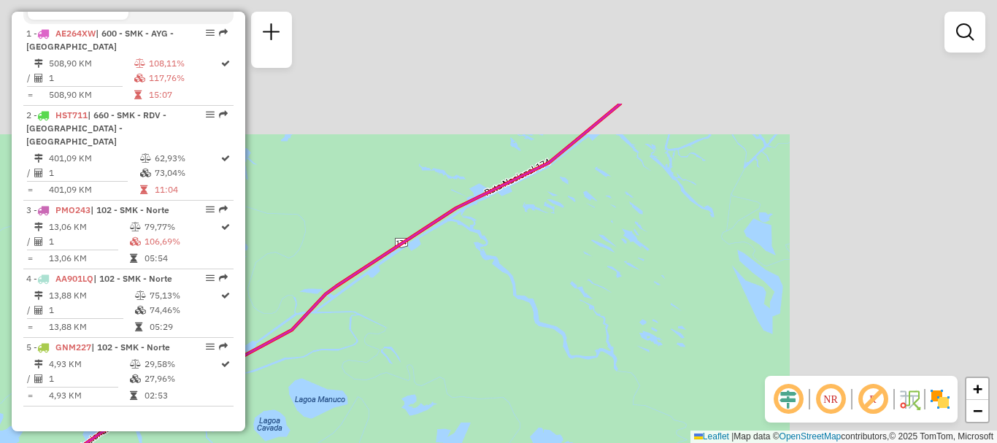
drag, startPoint x: 671, startPoint y: 246, endPoint x: 522, endPoint y: 331, distance: 172.2
click at [522, 331] on div "Janela de atendimento Grade de atendimento Capacidade Transportadoras Veículos …" at bounding box center [498, 221] width 997 height 443
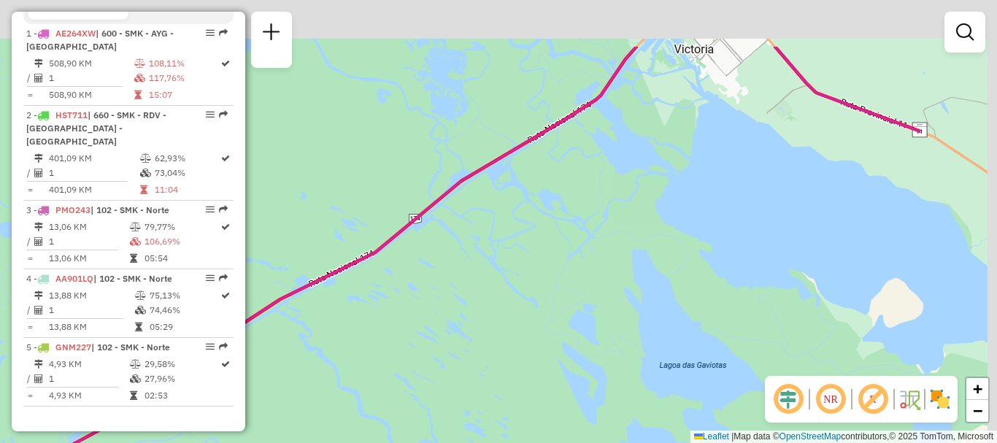
drag, startPoint x: 466, startPoint y: 316, endPoint x: 441, endPoint y: 325, distance: 26.3
click at [441, 325] on div "Janela de atendimento Grade de atendimento Capacidade Transportadoras Veículos …" at bounding box center [498, 221] width 997 height 443
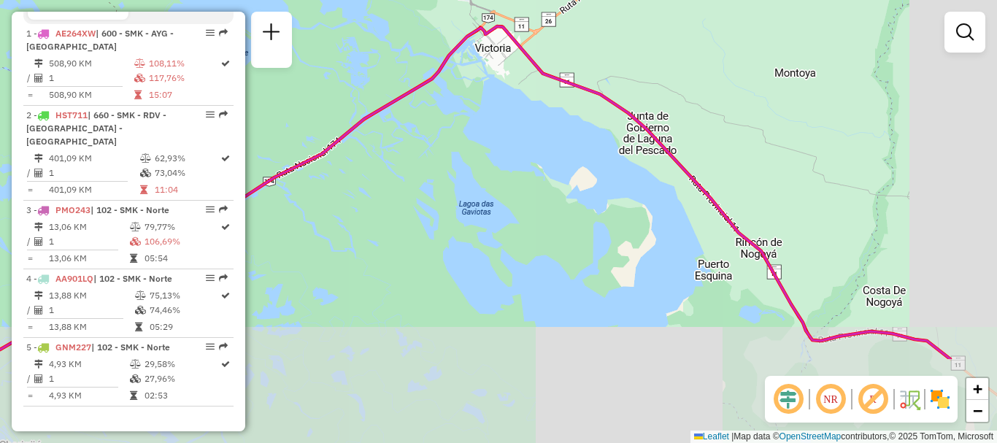
drag, startPoint x: 679, startPoint y: 312, endPoint x: 556, endPoint y: 180, distance: 180.2
click at [556, 180] on div "Janela de atendimento Grade de atendimento Capacidade Transportadoras Veículos …" at bounding box center [498, 221] width 997 height 443
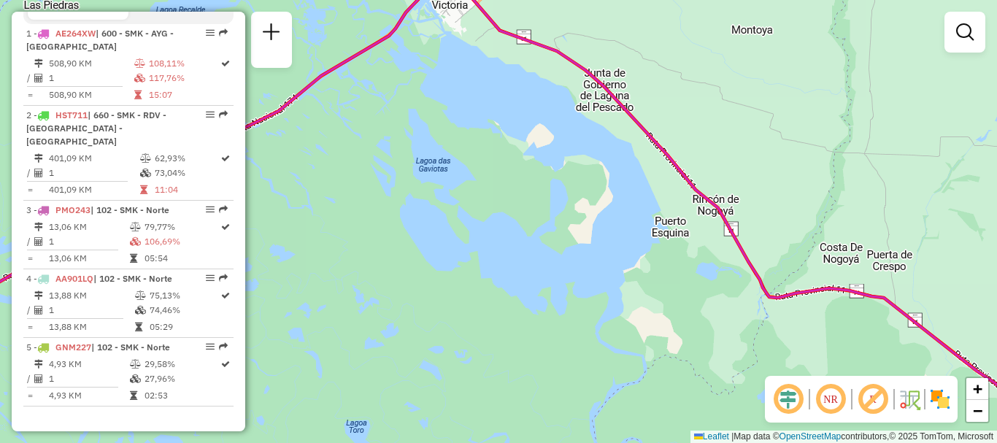
drag, startPoint x: 657, startPoint y: 312, endPoint x: 470, endPoint y: 158, distance: 242.2
click at [470, 158] on div "Janela de atendimento Grade de atendimento Capacidade Transportadoras Veículos …" at bounding box center [498, 221] width 997 height 443
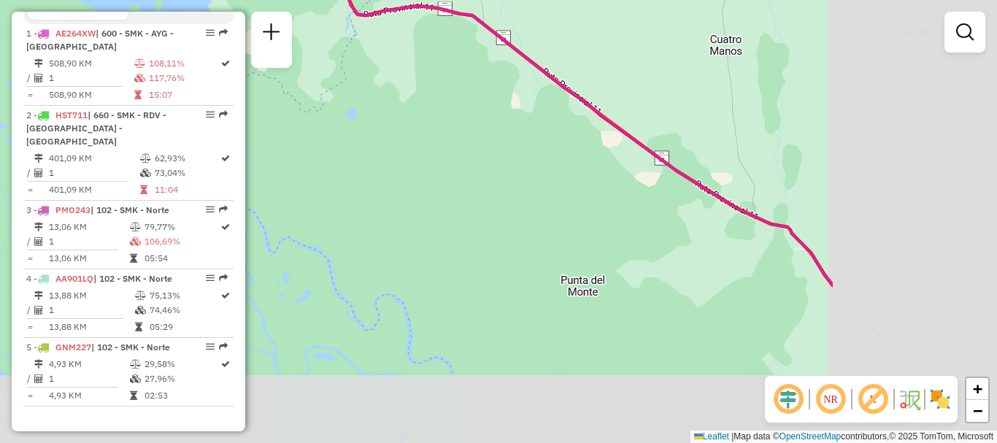
drag, startPoint x: 649, startPoint y: 322, endPoint x: 408, endPoint y: 174, distance: 282.7
click at [408, 174] on div "Janela de atendimento Grade de atendimento Capacidade Transportadoras Veículos …" at bounding box center [498, 221] width 997 height 443
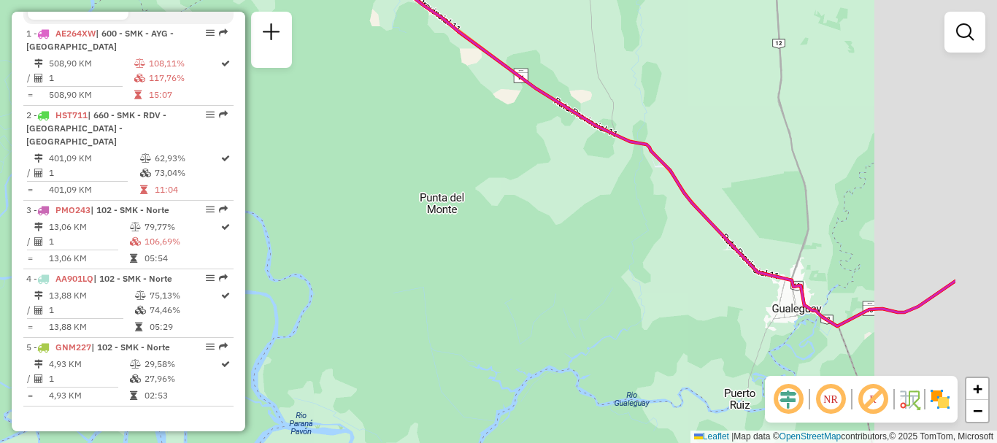
drag, startPoint x: 642, startPoint y: 332, endPoint x: 477, endPoint y: 234, distance: 191.7
click at [477, 234] on div "Janela de atendimento Grade de atendimento Capacidade Transportadoras Veículos …" at bounding box center [498, 221] width 997 height 443
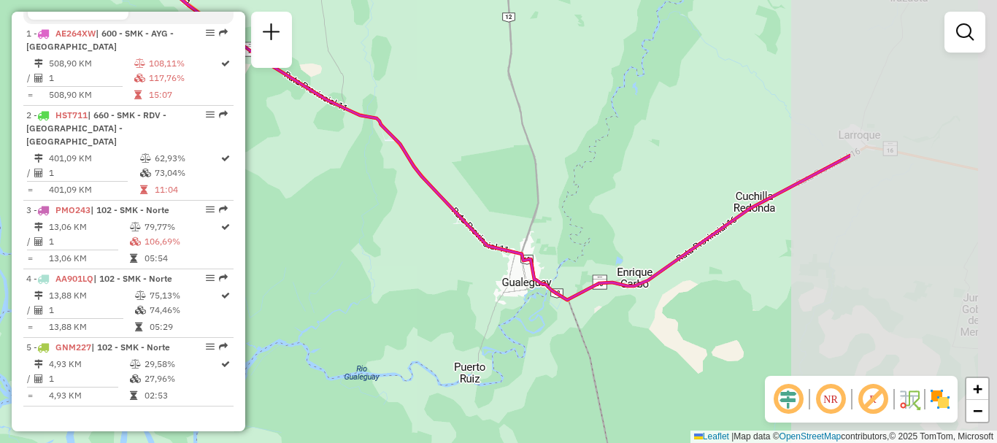
drag, startPoint x: 692, startPoint y: 336, endPoint x: 457, endPoint y: 323, distance: 235.3
click at [457, 323] on div "Janela de atendimento Grade de atendimento Capacidade Transportadoras Veículos …" at bounding box center [498, 221] width 997 height 443
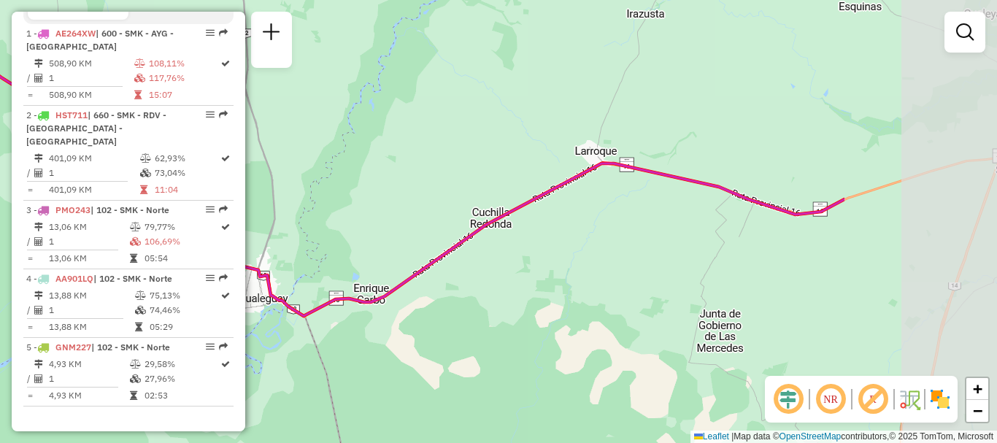
drag, startPoint x: 713, startPoint y: 339, endPoint x: 470, endPoint y: 358, distance: 243.7
click at [470, 358] on div "Janela de atendimento Grade de atendimento Capacidade Transportadoras Veículos …" at bounding box center [498, 221] width 997 height 443
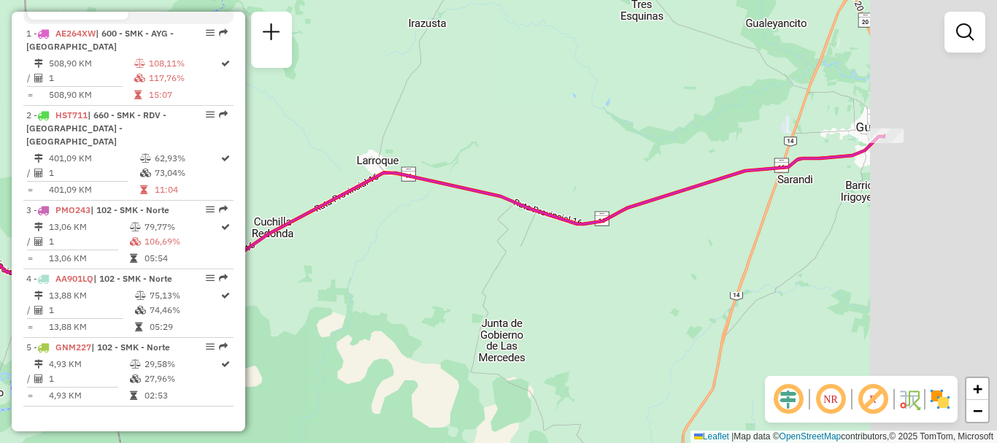
drag, startPoint x: 687, startPoint y: 317, endPoint x: 536, endPoint y: 328, distance: 151.4
click at [536, 328] on div "Janela de atendimento Grade de atendimento Capacidade Transportadoras Veículos …" at bounding box center [498, 221] width 997 height 443
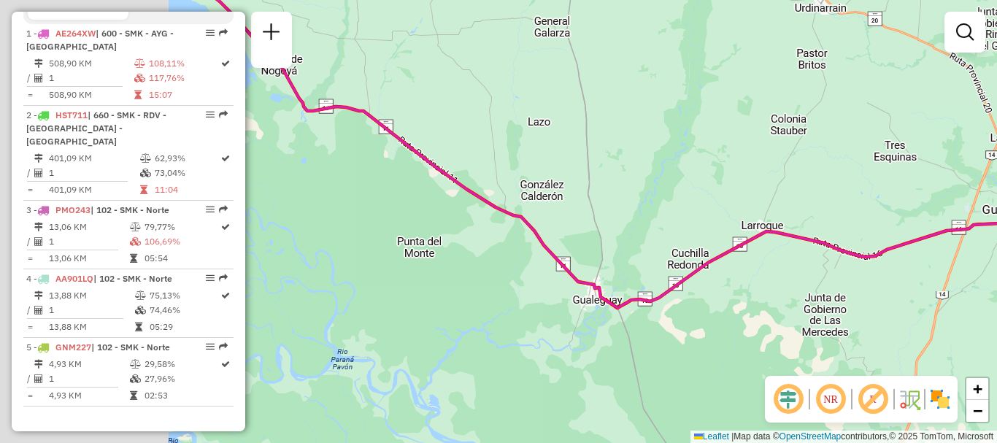
drag, startPoint x: 665, startPoint y: 324, endPoint x: 767, endPoint y: 313, distance: 102.0
click at [767, 313] on div "Janela de atendimento Grade de atendimento Capacidade Transportadoras Veículos …" at bounding box center [498, 221] width 997 height 443
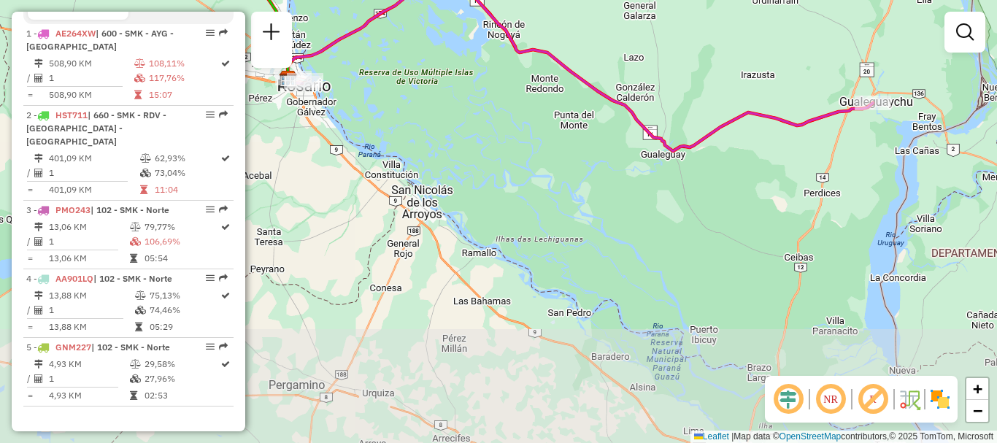
drag, startPoint x: 547, startPoint y: 274, endPoint x: 531, endPoint y: 202, distance: 73.3
click at [531, 202] on div "Janela de atendimento Grade de atendimento Capacidade Transportadoras Veículos …" at bounding box center [498, 221] width 997 height 443
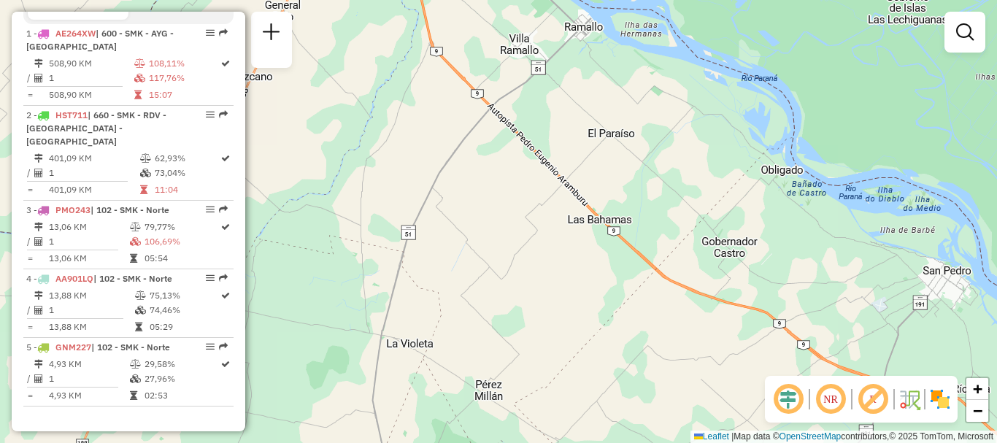
drag, startPoint x: 445, startPoint y: 360, endPoint x: 493, endPoint y: 201, distance: 166.9
click at [493, 201] on div "Janela de atendimento Grade de atendimento Capacidade Transportadoras Veículos …" at bounding box center [498, 221] width 997 height 443
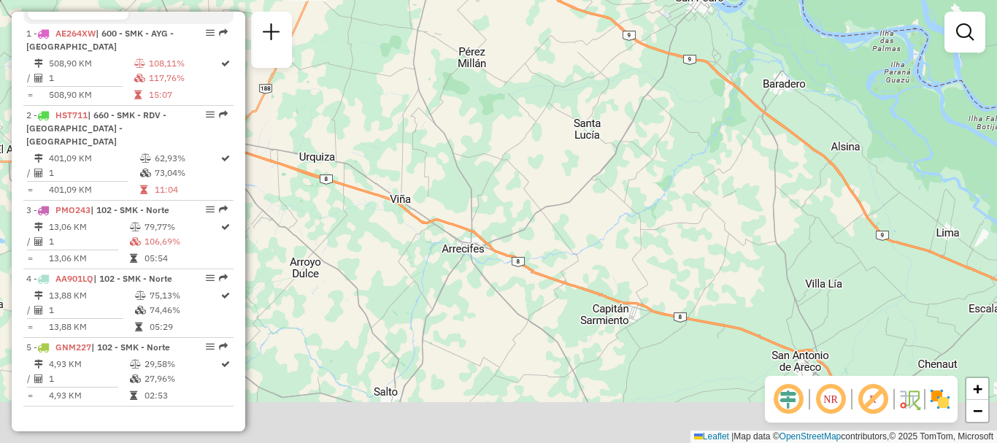
drag, startPoint x: 528, startPoint y: 309, endPoint x: 486, endPoint y: 192, distance: 124.6
click at [486, 192] on div "Janela de atendimento Grade de atendimento Capacidade Transportadoras Veículos …" at bounding box center [498, 221] width 997 height 443
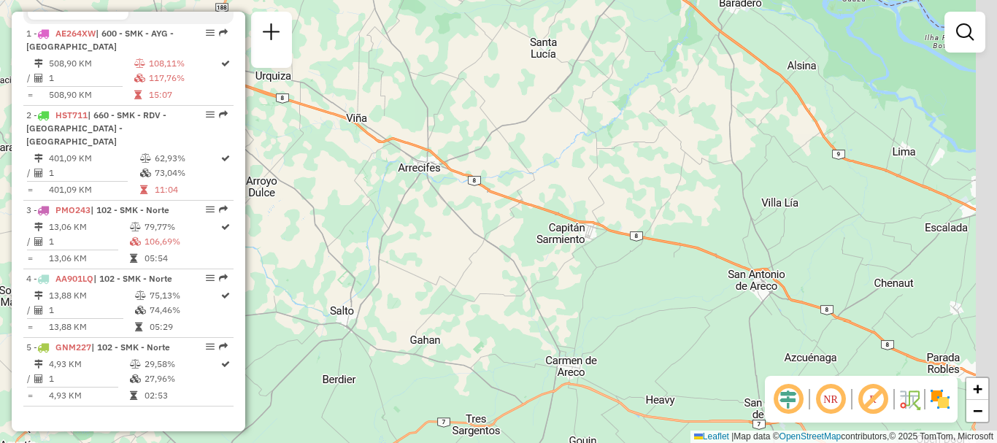
drag, startPoint x: 530, startPoint y: 310, endPoint x: 473, endPoint y: 210, distance: 115.0
click at [474, 211] on div "Janela de atendimento Grade de atendimento Capacidade Transportadoras Veículos …" at bounding box center [498, 221] width 997 height 443
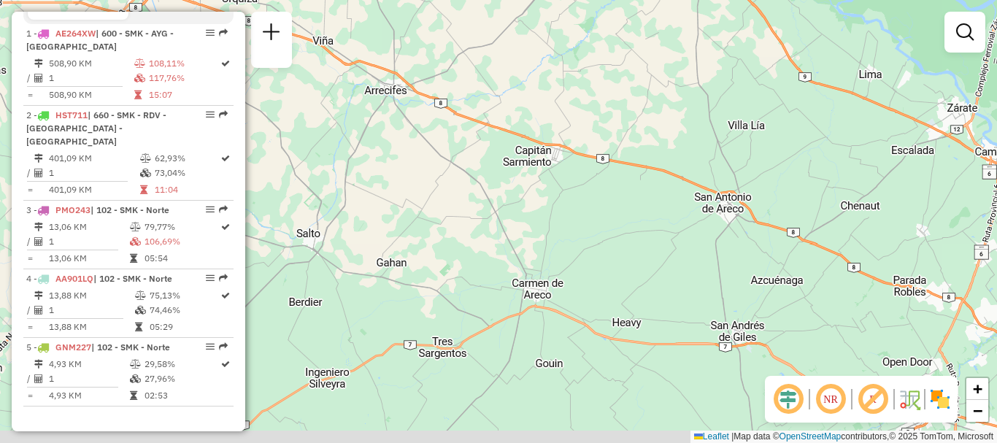
drag, startPoint x: 506, startPoint y: 225, endPoint x: 506, endPoint y: 215, distance: 9.5
click at [506, 215] on div "Janela de atendimento Grade de atendimento Capacidade Transportadoras Veículos …" at bounding box center [498, 221] width 997 height 443
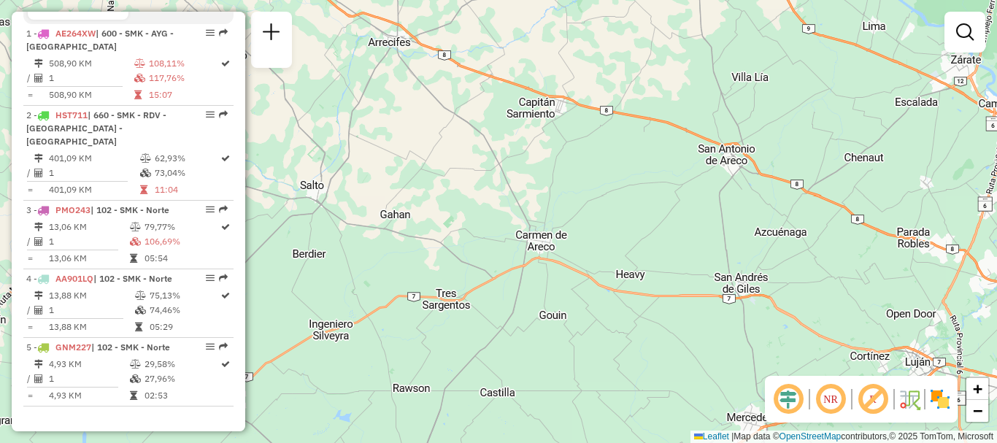
drag, startPoint x: 546, startPoint y: 301, endPoint x: 560, endPoint y: 214, distance: 88.6
click at [560, 214] on div "Janela de atendimento Grade de atendimento Capacidade Transportadoras Veículos …" at bounding box center [498, 221] width 997 height 443
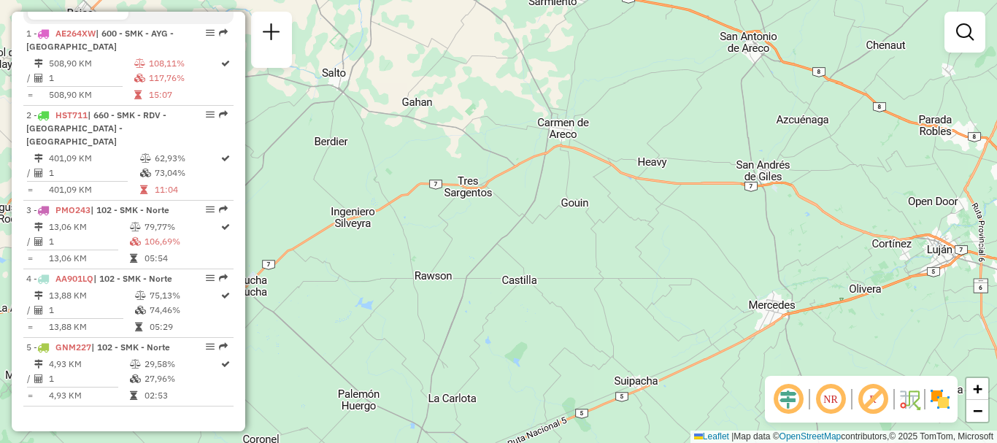
drag, startPoint x: 541, startPoint y: 279, endPoint x: 578, endPoint y: 164, distance: 120.9
click at [574, 168] on div "Janela de atendimento Grade de atendimento Capacidade Transportadoras Veículos …" at bounding box center [498, 221] width 997 height 443
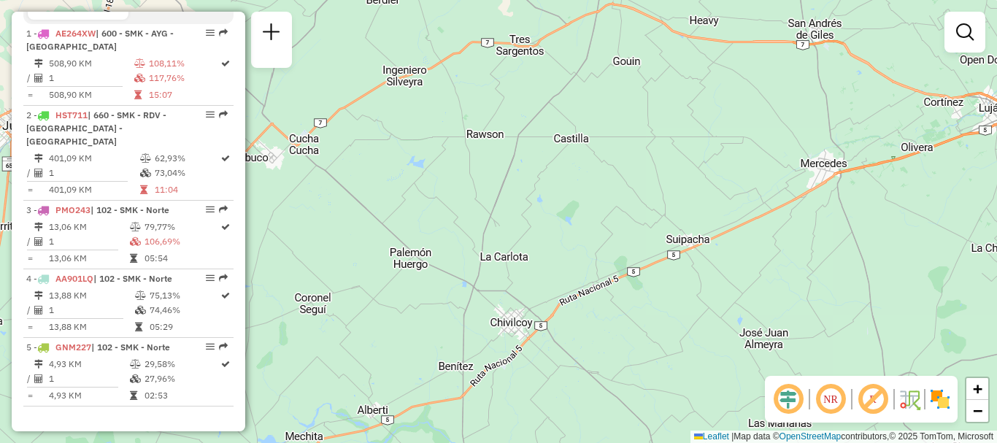
drag, startPoint x: 524, startPoint y: 265, endPoint x: 565, endPoint y: 182, distance: 92.0
click at [565, 182] on div "Janela de atendimento Grade de atendimento Capacidade Transportadoras Veículos …" at bounding box center [498, 221] width 997 height 443
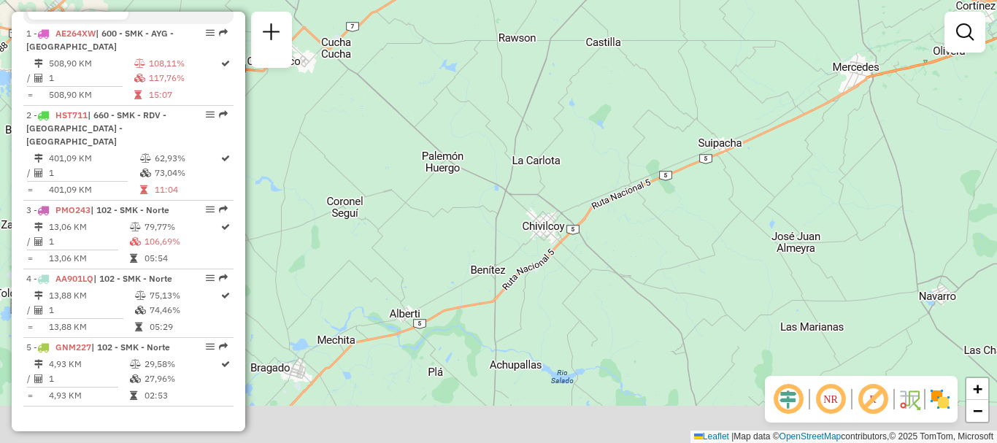
drag, startPoint x: 542, startPoint y: 215, endPoint x: 553, endPoint y: 173, distance: 43.7
click at [551, 178] on div "Janela de atendimento Grade de atendimento Capacidade Transportadoras Veículos …" at bounding box center [498, 221] width 997 height 443
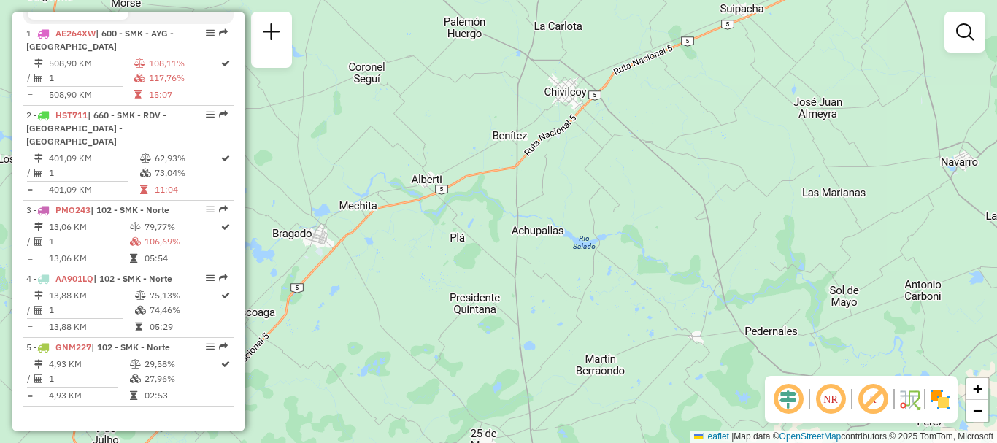
drag, startPoint x: 528, startPoint y: 310, endPoint x: 546, endPoint y: 198, distance: 113.0
click at [542, 210] on div "Janela de atendimento Grade de atendimento Capacidade Transportadoras Veículos …" at bounding box center [498, 221] width 997 height 443
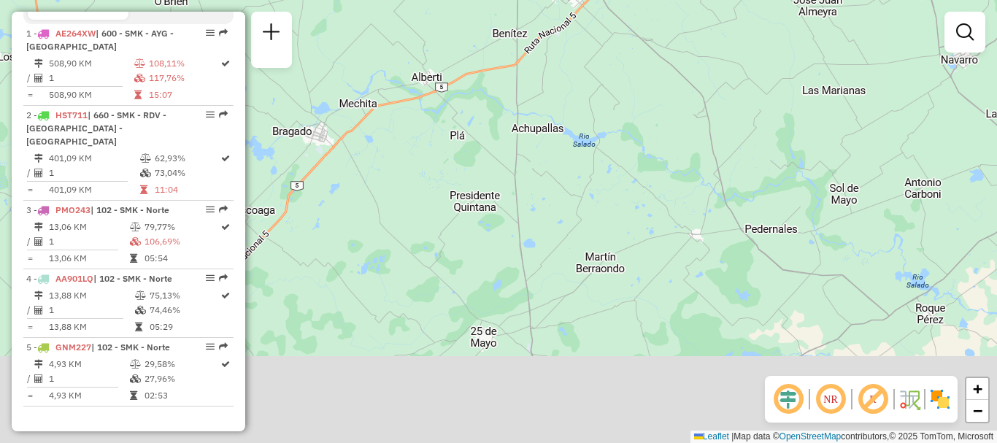
drag, startPoint x: 538, startPoint y: 236, endPoint x: 540, endPoint y: 206, distance: 29.2
click at [538, 212] on div "Janela de atendimento Grade de atendimento Capacidade Transportadoras Veículos …" at bounding box center [498, 221] width 997 height 443
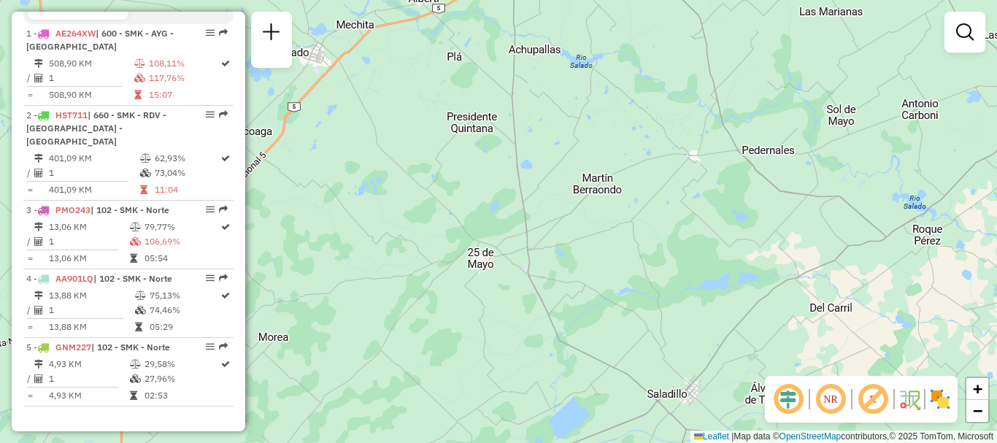
drag, startPoint x: 553, startPoint y: 296, endPoint x: 545, endPoint y: 171, distance: 125.0
click at [545, 171] on div "Janela de atendimento Grade de atendimento Capacidade Transportadoras Veículos …" at bounding box center [498, 221] width 997 height 443
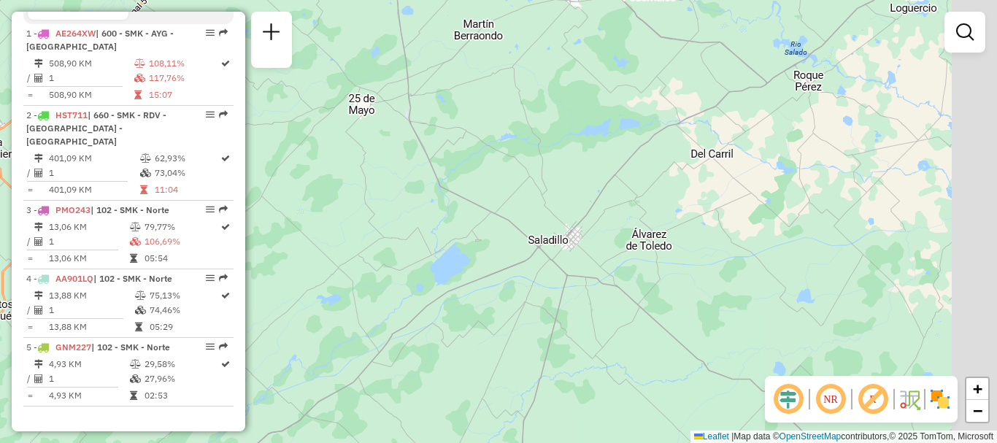
drag, startPoint x: 579, startPoint y: 281, endPoint x: 414, endPoint y: 178, distance: 193.7
click at [424, 182] on div "Janela de atendimento Grade de atendimento Capacidade Transportadoras Veículos …" at bounding box center [498, 221] width 997 height 443
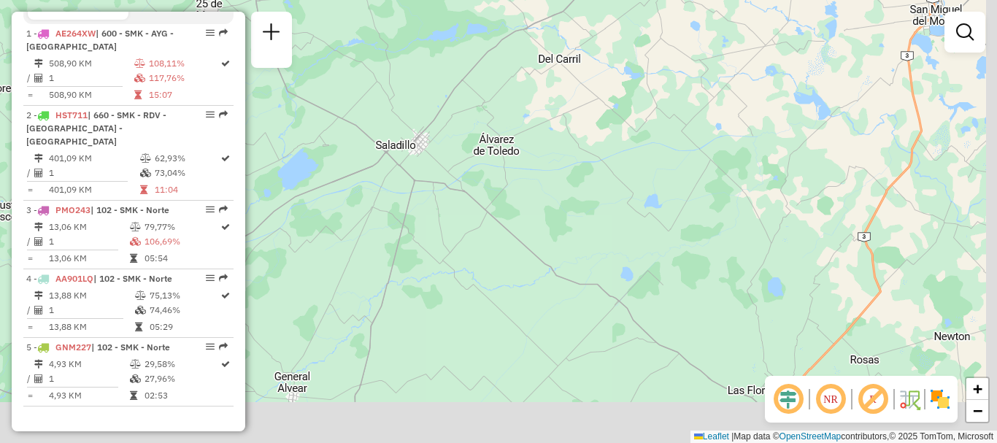
drag, startPoint x: 463, startPoint y: 239, endPoint x: 420, endPoint y: 200, distance: 58.4
click at [421, 203] on div "Janela de atendimento Grade de atendimento Capacidade Transportadoras Veículos …" at bounding box center [498, 221] width 997 height 443
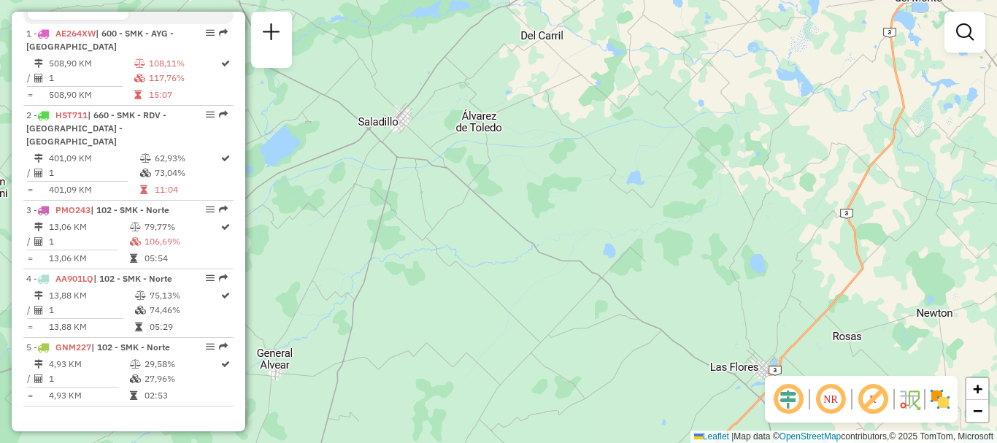
drag, startPoint x: 561, startPoint y: 287, endPoint x: 530, endPoint y: 250, distance: 48.7
click at [535, 255] on div "Janela de atendimento Grade de atendimento Capacidade Transportadoras Veículos …" at bounding box center [498, 221] width 997 height 443
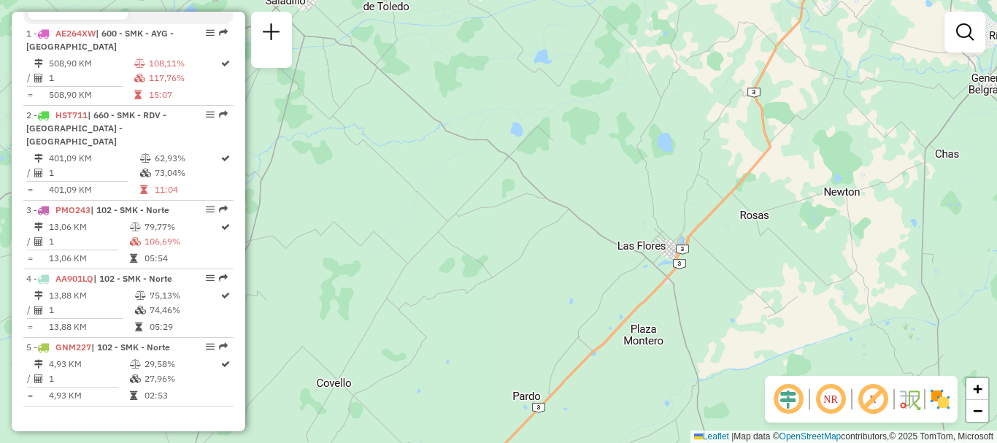
drag, startPoint x: 599, startPoint y: 332, endPoint x: 579, endPoint y: 214, distance: 120.0
click at [582, 234] on div "Janela de atendimento Grade de atendimento Capacidade Transportadoras Veículos …" at bounding box center [498, 221] width 997 height 443
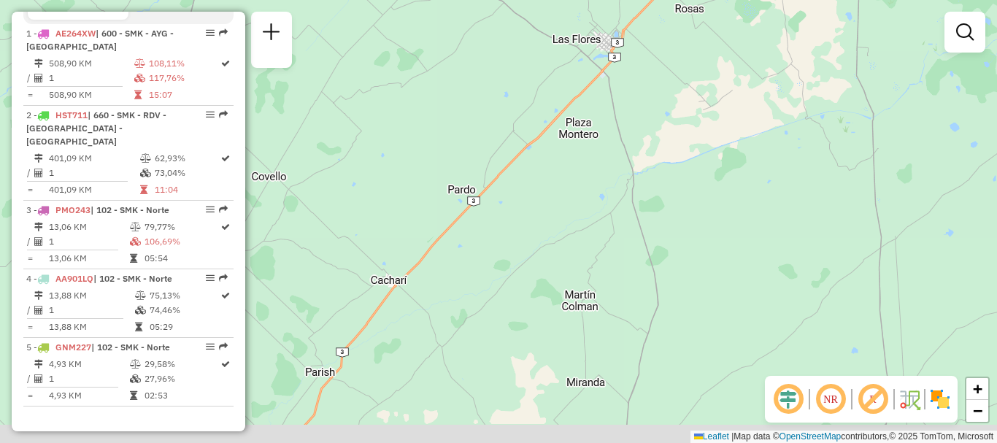
drag, startPoint x: 584, startPoint y: 208, endPoint x: 576, endPoint y: 171, distance: 37.9
click at [577, 182] on div "Janela de atendimento Grade de atendimento Capacidade Transportadoras Veículos …" at bounding box center [498, 221] width 997 height 443
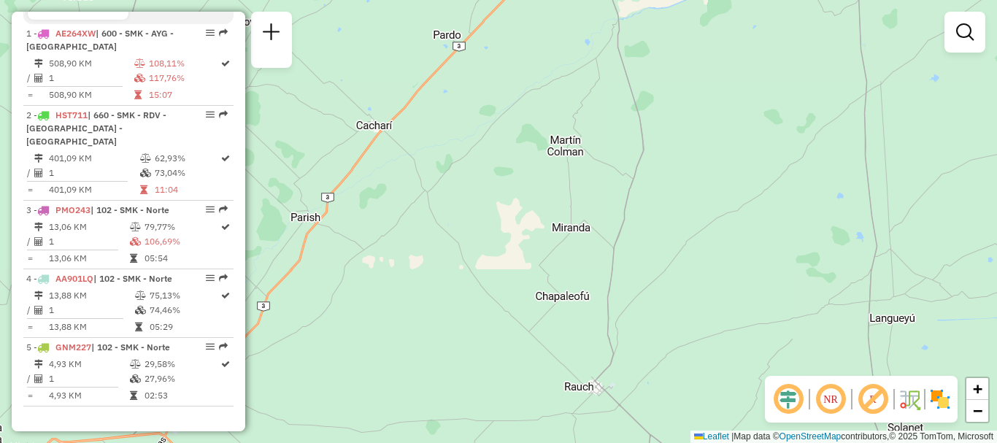
drag, startPoint x: 598, startPoint y: 179, endPoint x: 597, endPoint y: 143, distance: 36.5
click at [597, 144] on div "Janela de atendimento Grade de atendimento Capacidade Transportadoras Veículos …" at bounding box center [498, 221] width 997 height 443
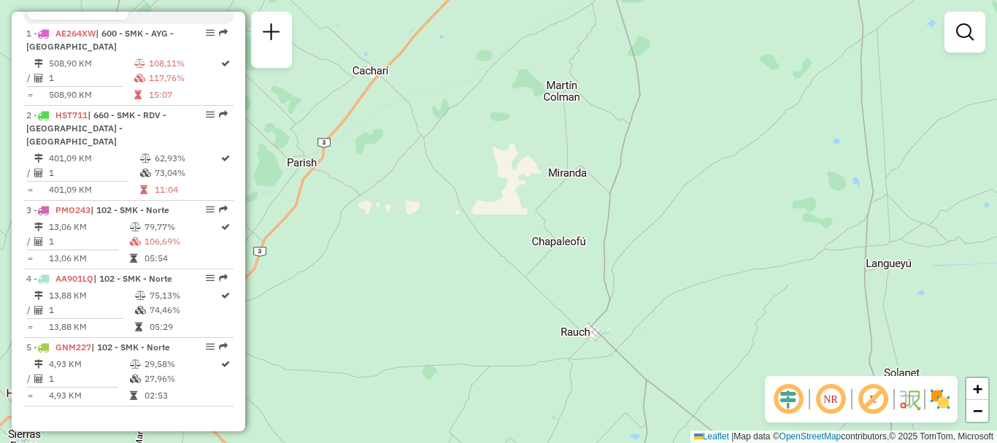
drag, startPoint x: 578, startPoint y: 286, endPoint x: 574, endPoint y: 180, distance: 105.9
click at [575, 187] on div "Janela de atendimento Grade de atendimento Capacidade Transportadoras Veículos …" at bounding box center [498, 221] width 997 height 443
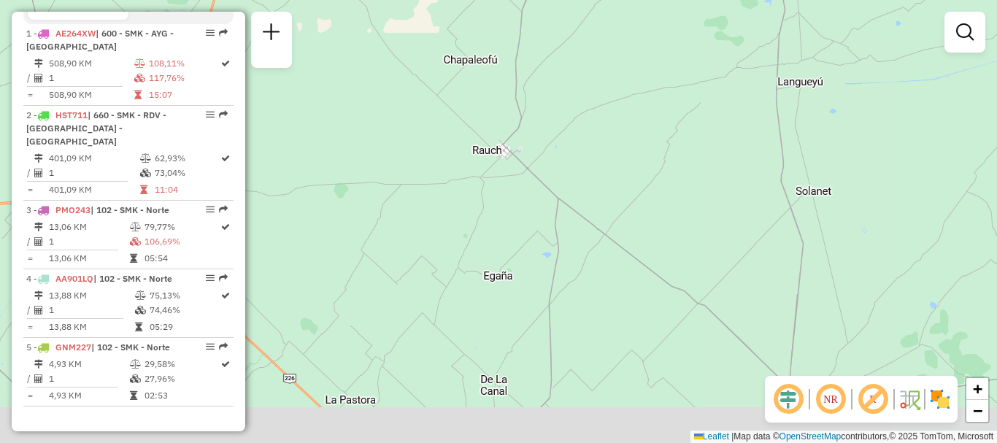
drag, startPoint x: 565, startPoint y: 300, endPoint x: 479, endPoint y: 206, distance: 127.6
click at [479, 206] on div "Janela de atendimento Grade de atendimento Capacidade Transportadoras Veículos …" at bounding box center [498, 221] width 997 height 443
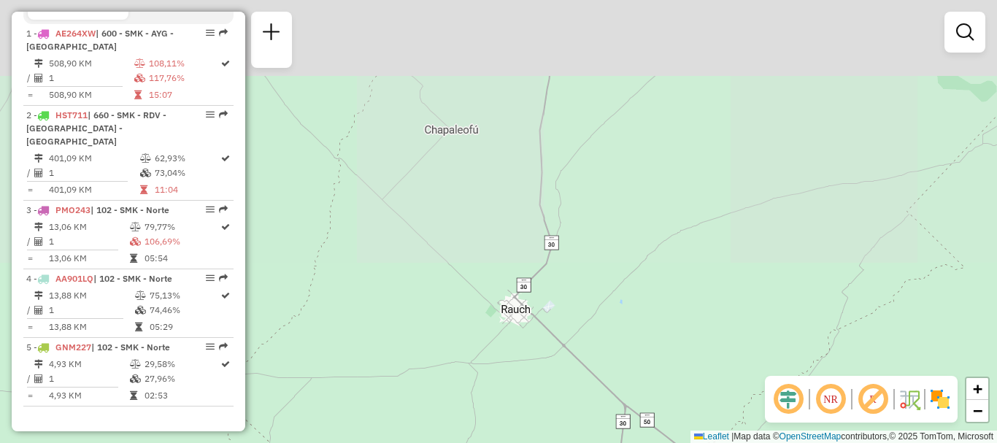
drag, startPoint x: 507, startPoint y: 320, endPoint x: 561, endPoint y: 441, distance: 132.6
click at [561, 441] on div "Janela de atendimento Grade de atendimento Capacidade Transportadoras Veículos …" at bounding box center [498, 221] width 997 height 443
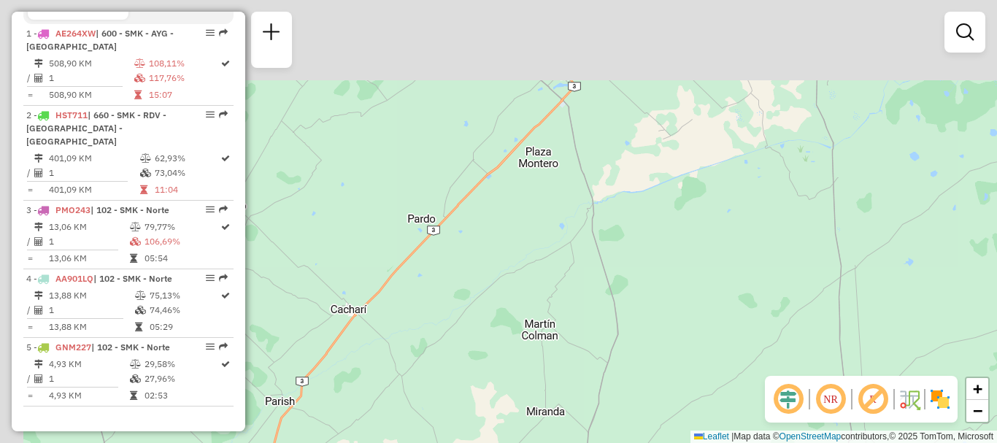
drag, startPoint x: 587, startPoint y: 340, endPoint x: 602, endPoint y: 390, distance: 52.4
click at [602, 390] on div "Janela de atendimento Grade de atendimento Capacidade Transportadoras Veículos …" at bounding box center [498, 221] width 997 height 443
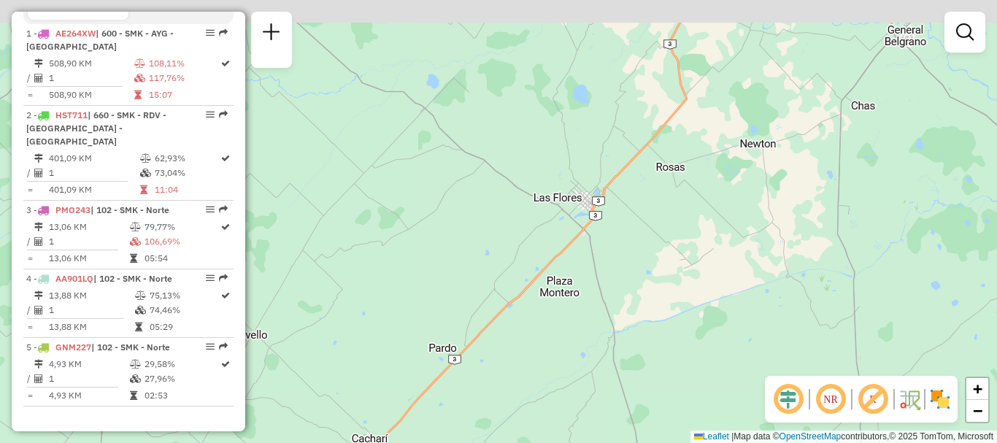
drag, startPoint x: 598, startPoint y: 335, endPoint x: 609, endPoint y: 402, distance: 68.1
click at [609, 402] on div "Janela de atendimento Grade de atendimento Capacidade Transportadoras Veículos …" at bounding box center [498, 221] width 997 height 443
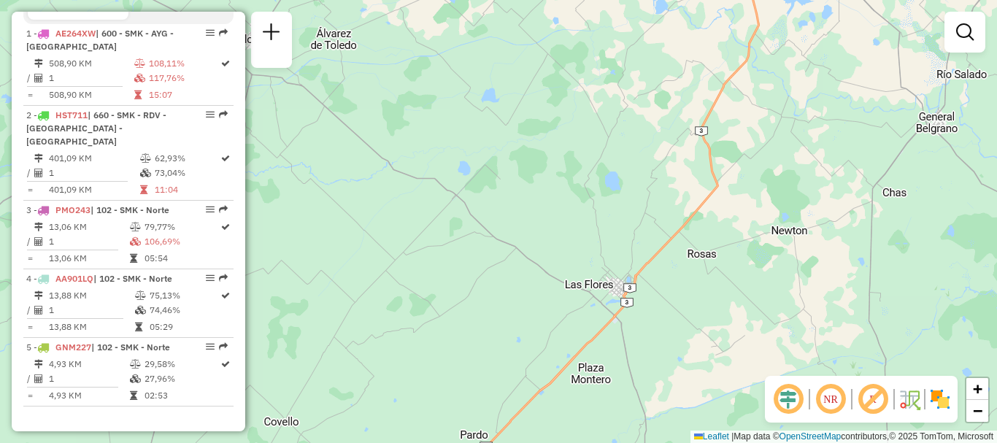
drag, startPoint x: 511, startPoint y: 275, endPoint x: 769, endPoint y: 443, distance: 308.0
click at [769, 442] on html "Aguarde... Pop-up bloqueado! Seu navegador bloqueou automáticamente a abertura …" at bounding box center [498, 221] width 997 height 443
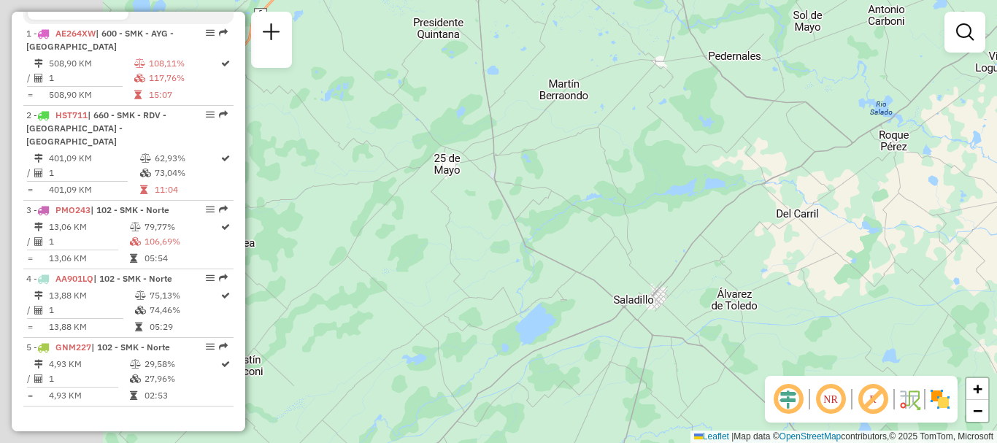
drag, startPoint x: 628, startPoint y: 367, endPoint x: 711, endPoint y: 428, distance: 102.7
click at [711, 428] on div "Janela de atendimento Grade de atendimento Capacidade Transportadoras Veículos …" at bounding box center [498, 221] width 997 height 443
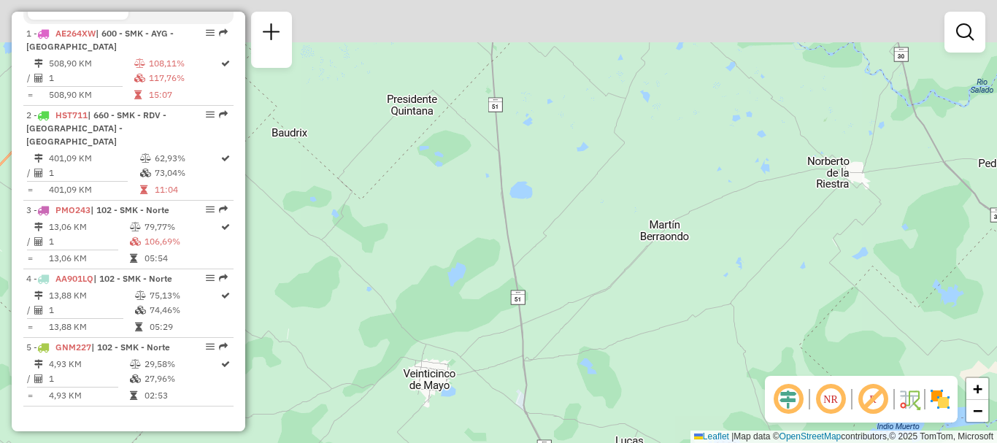
drag, startPoint x: 517, startPoint y: 112, endPoint x: 517, endPoint y: 220, distance: 108.0
click at [517, 220] on div "Janela de atendimento Grade de atendimento Capacidade Transportadoras Veículos …" at bounding box center [498, 221] width 997 height 443
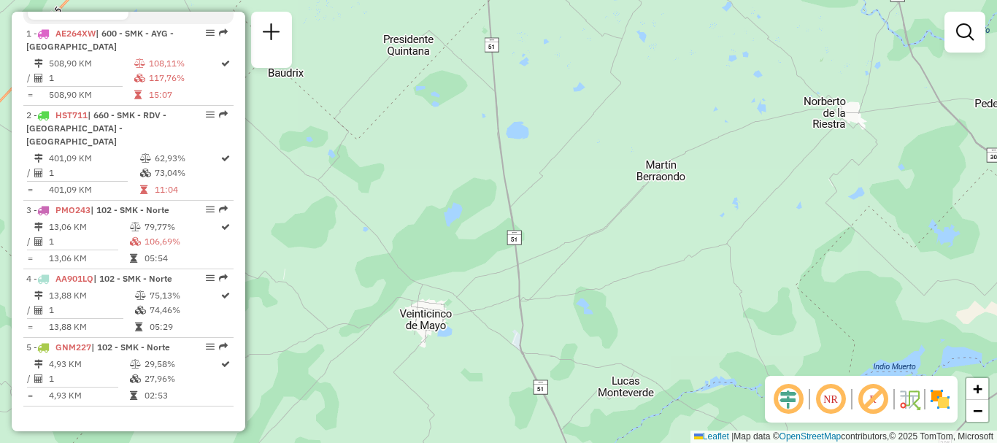
drag, startPoint x: 519, startPoint y: 253, endPoint x: 501, endPoint y: 94, distance: 160.0
click at [503, 108] on div "Janela de atendimento Grade de atendimento Capacidade Transportadoras Veículos …" at bounding box center [498, 221] width 997 height 443
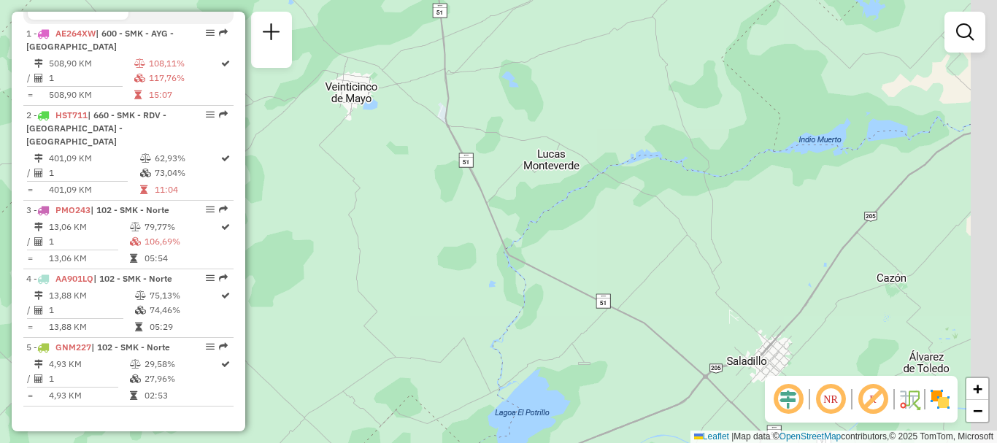
drag, startPoint x: 561, startPoint y: 300, endPoint x: 458, endPoint y: 137, distance: 192.5
click at [481, 171] on div "Janela de atendimento Grade de atendimento Capacidade Transportadoras Veículos …" at bounding box center [498, 221] width 997 height 443
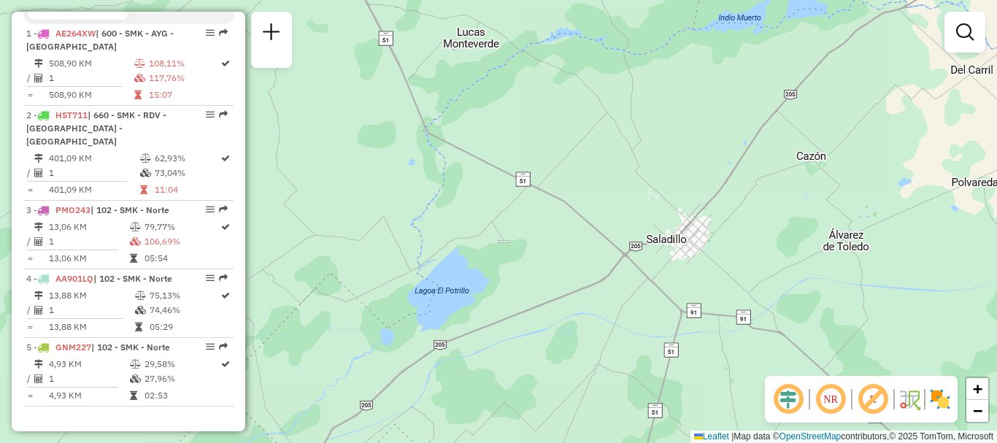
drag, startPoint x: 548, startPoint y: 296, endPoint x: 525, endPoint y: 271, distance: 34.1
click at [525, 271] on div "Janela de atendimento Grade de atendimento Capacidade Transportadoras Veículos …" at bounding box center [498, 221] width 997 height 443
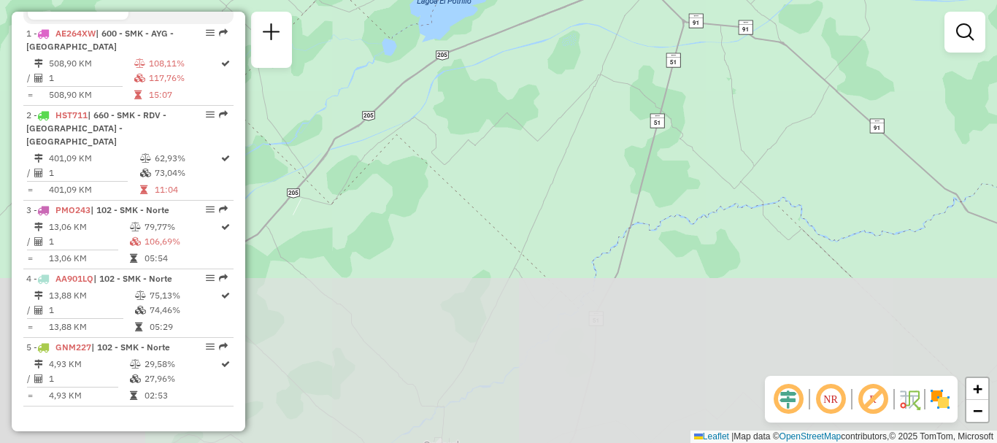
drag, startPoint x: 583, startPoint y: 356, endPoint x: 603, endPoint y: 51, distance: 305.6
click at [603, 51] on div "Janela de atendimento Grade de atendimento Capacidade Transportadoras Veículos …" at bounding box center [498, 221] width 997 height 443
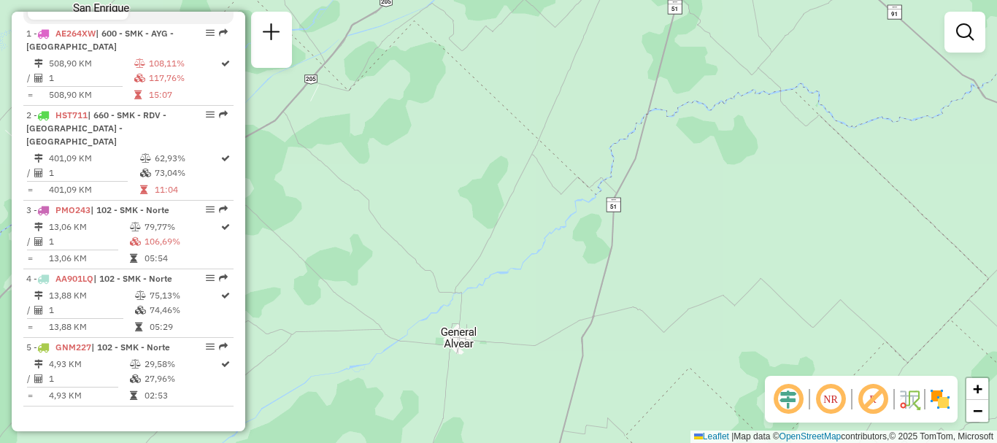
drag
click at [640, 112] on div "Janela de atendimento Grade de atendimento Capacidade Transportadoras Veículos …" at bounding box center [498, 221] width 997 height 443
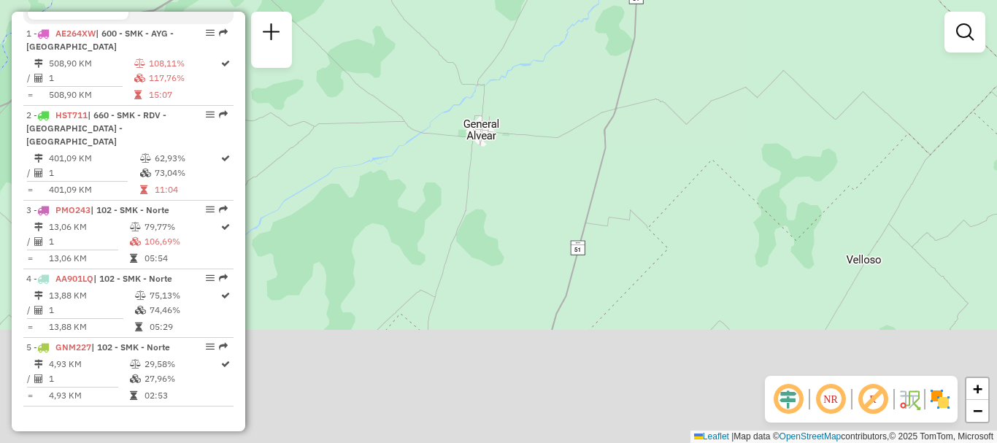
click at [610, 69] on div "Janela de atendimento Grade de atendimento Capacidade Transportadoras Veículos …" at bounding box center [498, 221] width 997 height 443
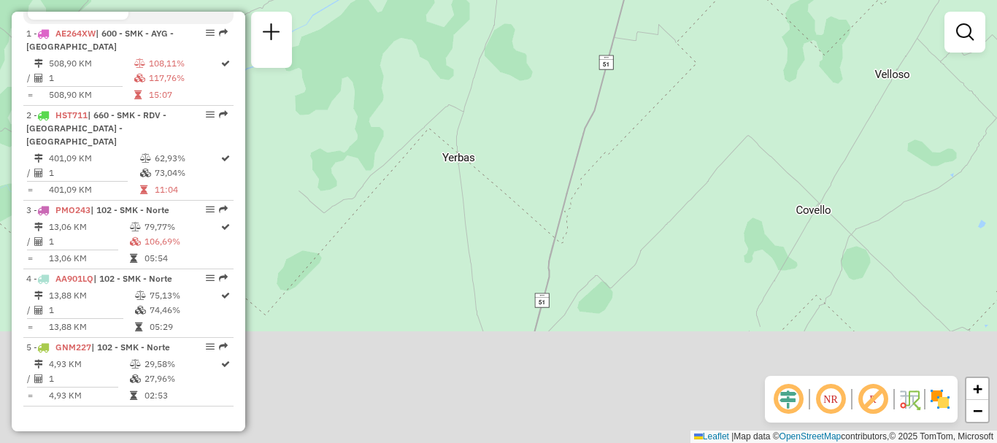
drag, startPoint x: 592, startPoint y: 235, endPoint x: 600, endPoint y: 144, distance: 90.8
click at [598, 153] on div "Janela de atendimento Grade de atendimento Capacidade Transportadoras Veículos …" at bounding box center [498, 221] width 997 height 443
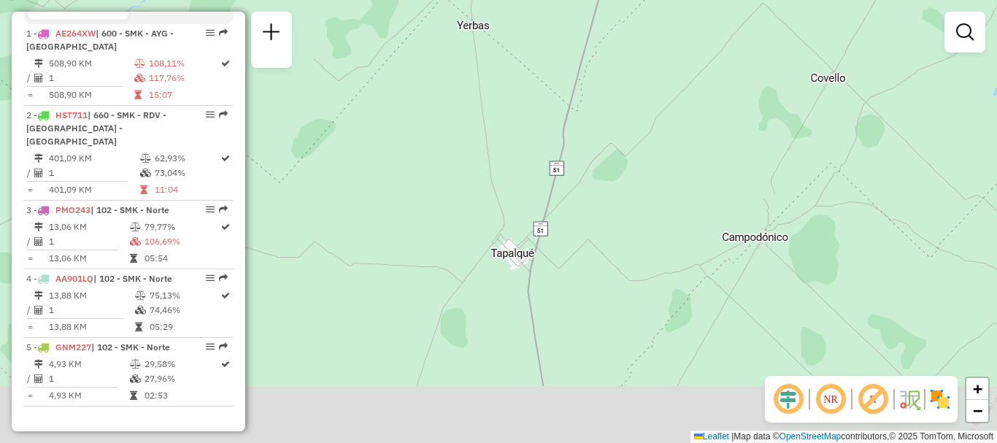
drag, startPoint x: 600, startPoint y: 231, endPoint x: 618, endPoint y: 99, distance: 133.3
click at [617, 109] on div "Janela de atendimento Grade de atendimento Capacidade Transportadoras Veículos …" at bounding box center [498, 221] width 997 height 443
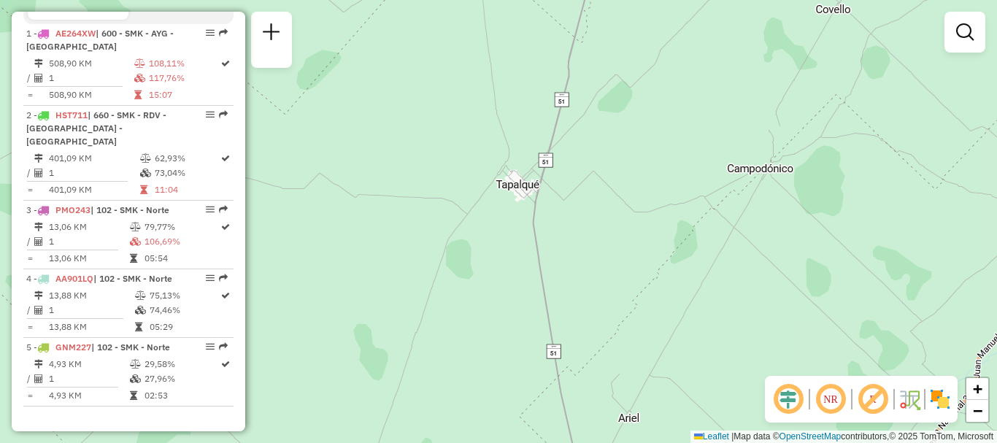
drag, startPoint x: 592, startPoint y: 209, endPoint x: 603, endPoint y: 56, distance: 152.9
click at [603, 65] on div "Janela de atendimento Grade de atendimento Capacidade Transportadoras Veículos …" at bounding box center [498, 221] width 997 height 443
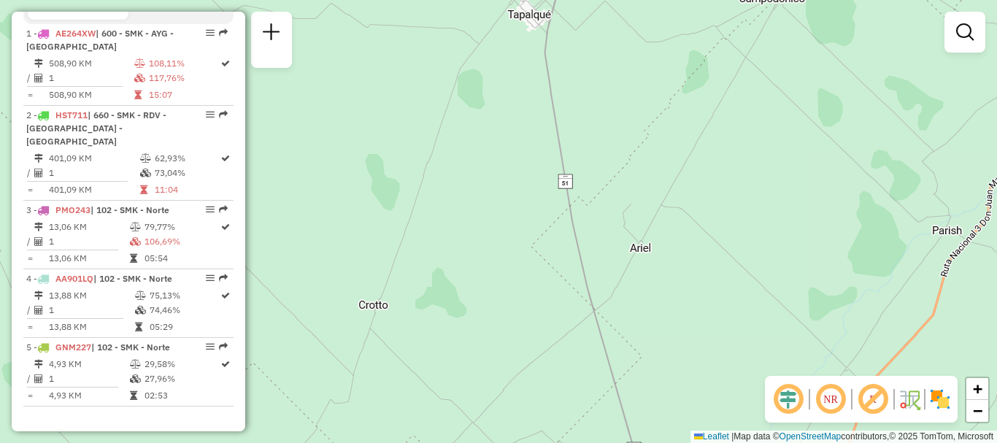
drag, startPoint x: 581, startPoint y: 185, endPoint x: 573, endPoint y: 31, distance: 154.1
click at [575, 49] on div "Janela de atendimento Grade de atendimento Capacidade Transportadoras Veículos …" at bounding box center [498, 221] width 997 height 443
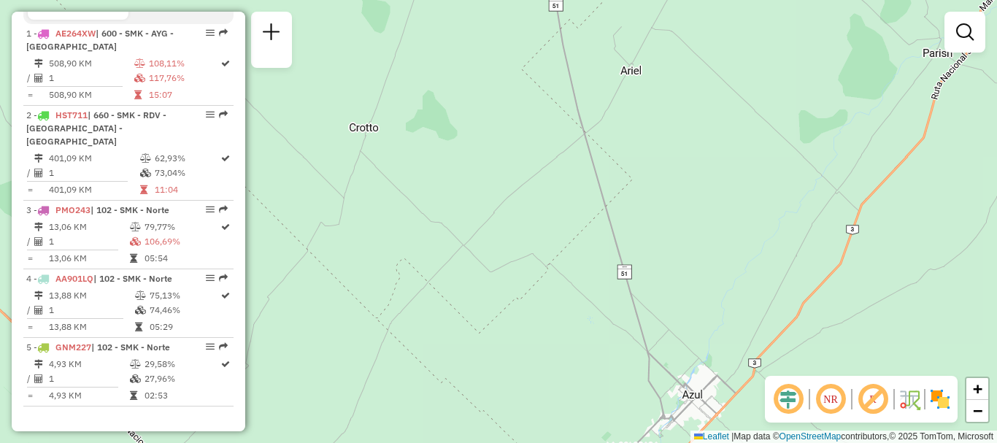
drag, startPoint x: 590, startPoint y: 206, endPoint x: 559, endPoint y: 18, distance: 190.0
click at [560, 45] on div "Janela de atendimento Grade de atendimento Capacidade Transportadoras Veículos …" at bounding box center [498, 221] width 997 height 443
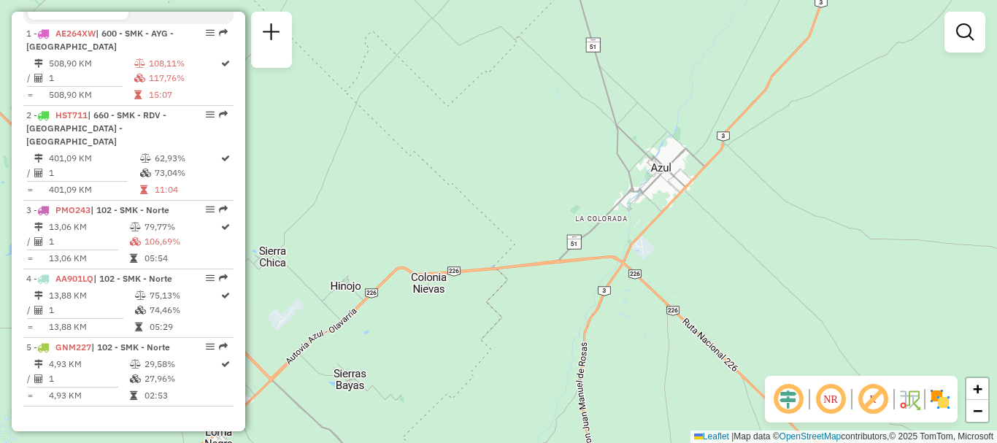
drag, startPoint x: 577, startPoint y: 152, endPoint x: 570, endPoint y: 115, distance: 37.9
click at [570, 115] on div "Janela de atendimento Grade de atendimento Capacidade Transportadoras Veículos …" at bounding box center [498, 221] width 997 height 443
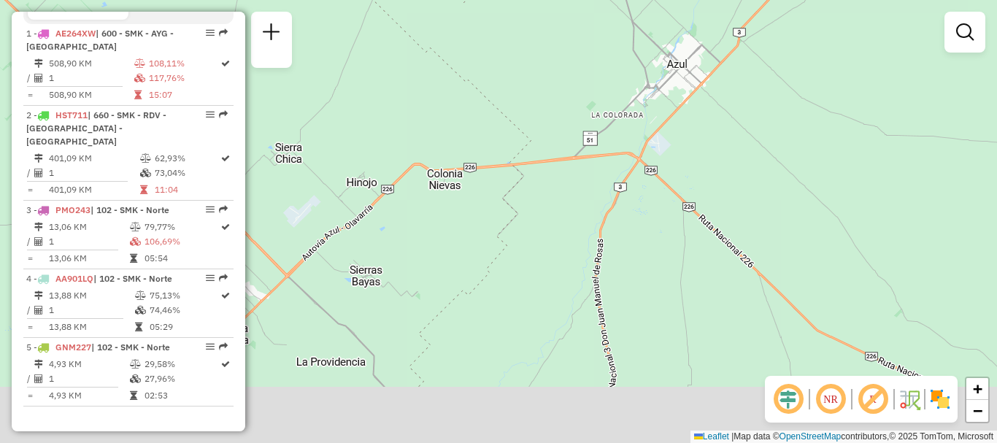
drag, startPoint x: 614, startPoint y: 192, endPoint x: 641, endPoint y: 119, distance: 77.8
click at [641, 119] on div "Janela de atendimento Grade de atendimento Capacidade Transportadoras Veículos …" at bounding box center [498, 221] width 997 height 443
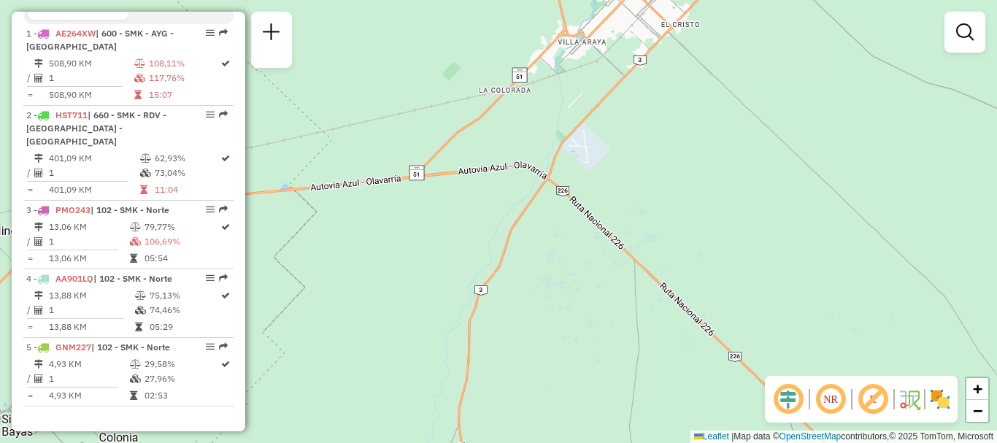
drag, startPoint x: 603, startPoint y: 155, endPoint x: 489, endPoint y: 138, distance: 115.2
click at [489, 138] on div "Janela de atendimento Grade de atendimento Capacidade Transportadoras Veículos …" at bounding box center [498, 221] width 997 height 443
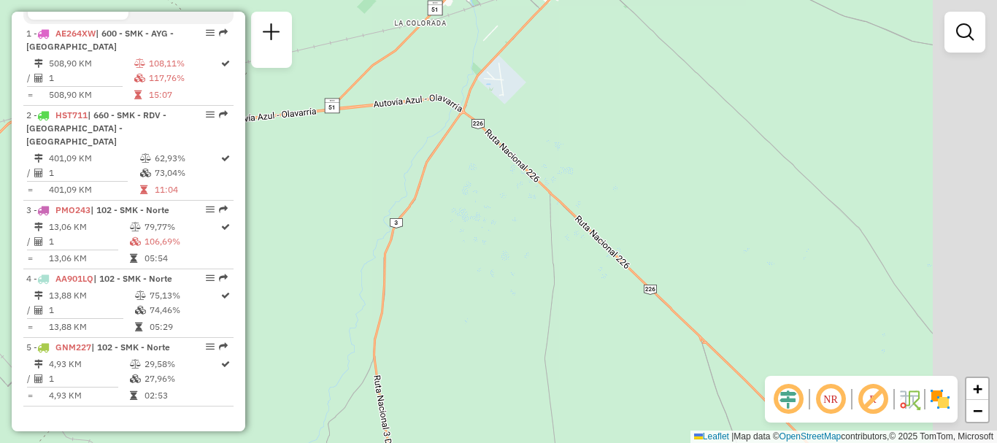
drag, startPoint x: 576, startPoint y: 232, endPoint x: 466, endPoint y: 131, distance: 150.3
click at [467, 131] on div "Janela de atendimento Grade de atendimento Capacidade Transportadoras Veículos …" at bounding box center [498, 221] width 997 height 443
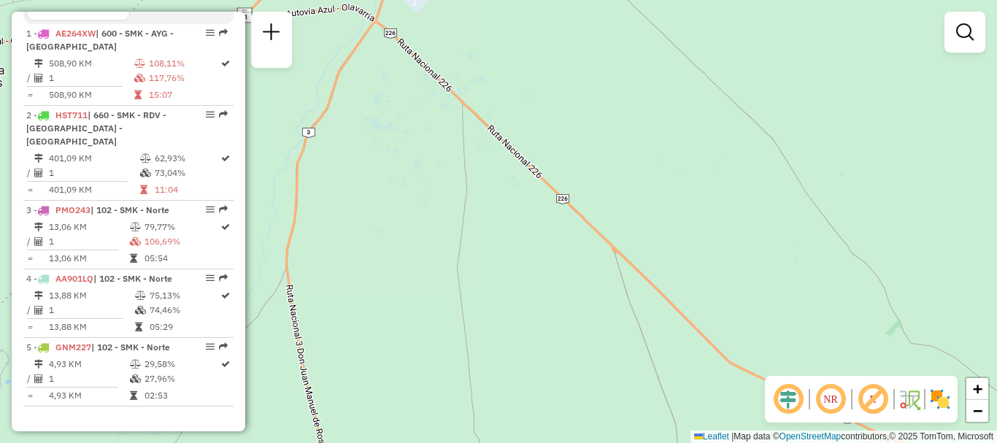
drag, startPoint x: 584, startPoint y: 243, endPoint x: 503, endPoint y: 166, distance: 112.0
click at [503, 166] on div "Janela de atendimento Grade de atendimento Capacidade Transportadoras Veículos …" at bounding box center [498, 221] width 997 height 443
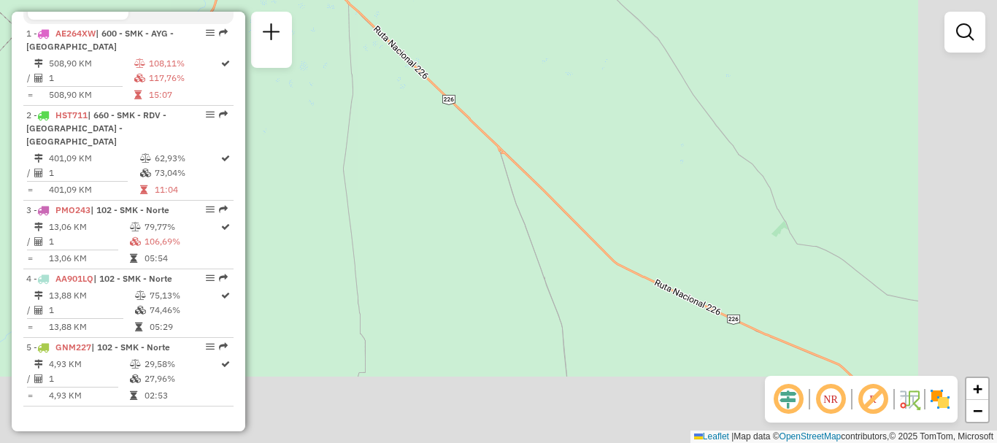
drag, startPoint x: 568, startPoint y: 253, endPoint x: 460, endPoint y: 158, distance: 144.2
click at [464, 163] on div "Janela de atendimento Grade de atendimento Capacidade Transportadoras Veículos …" at bounding box center [498, 221] width 997 height 443
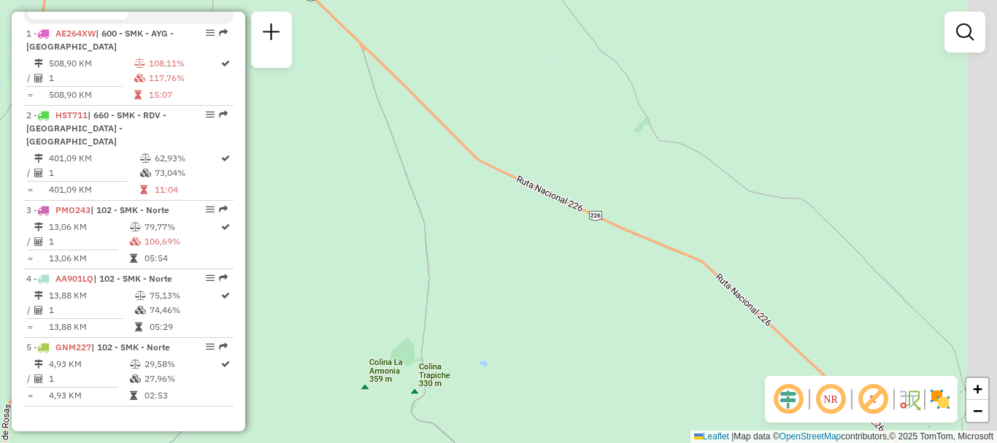
drag, startPoint x: 643, startPoint y: 284, endPoint x: 501, endPoint y: 178, distance: 177.3
click at [508, 184] on div "Janela de atendimento Grade de atendimento Capacidade Transportadoras Veículos …" at bounding box center [498, 221] width 997 height 443
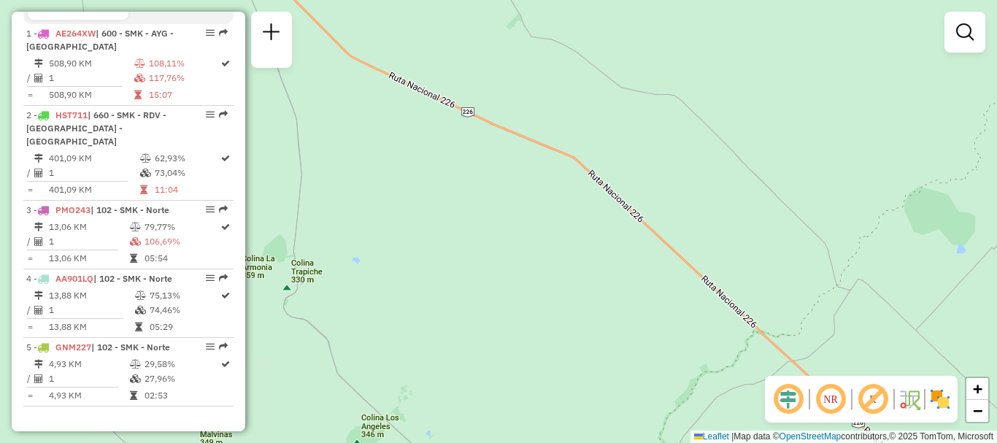
drag, startPoint x: 671, startPoint y: 276, endPoint x: 576, endPoint y: 203, distance: 119.7
click at [578, 204] on div "Janela de atendimento Grade de atendimento Capacidade Transportadoras Veículos …" at bounding box center [498, 221] width 997 height 443
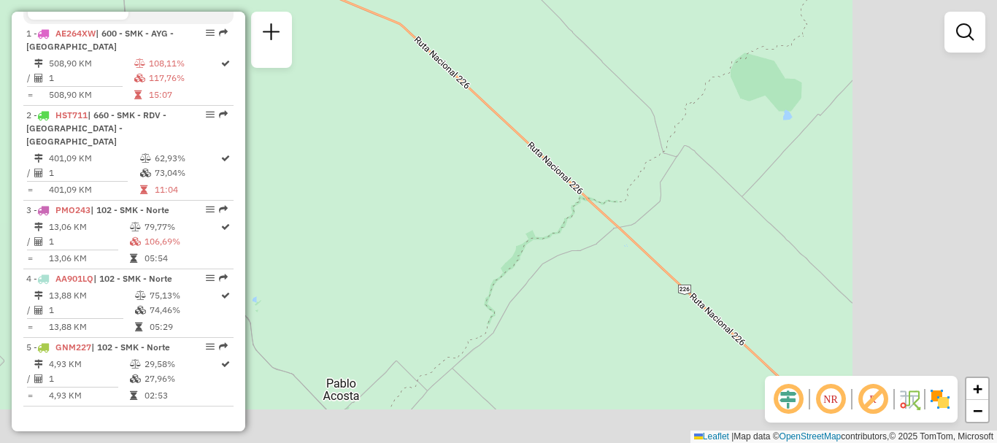
drag, startPoint x: 681, startPoint y: 277, endPoint x: 529, endPoint y: 159, distance: 192.4
click at [533, 163] on div "Janela de atendimento Grade de atendimento Capacidade Transportadoras Veículos …" at bounding box center [498, 221] width 997 height 443
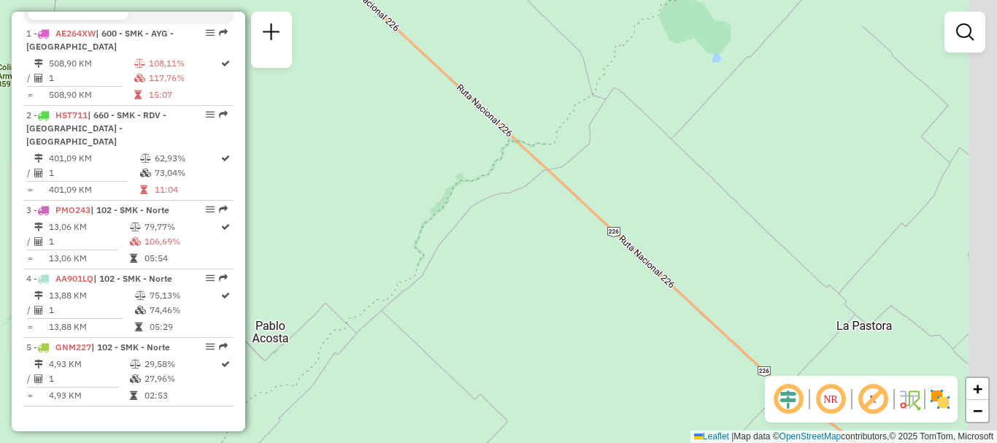
drag, startPoint x: 657, startPoint y: 290, endPoint x: 495, endPoint y: 152, distance: 212.3
click at [511, 165] on div "Janela de atendimento Grade de atendimento Capacidade Transportadoras Veículos …" at bounding box center [498, 221] width 997 height 443
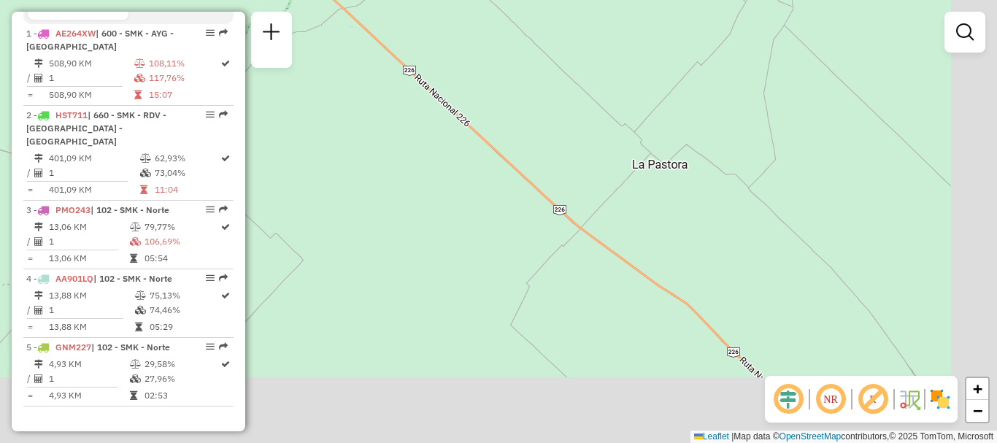
drag, startPoint x: 651, startPoint y: 272, endPoint x: 536, endPoint y: 188, distance: 142.0
click at [536, 188] on div "Janela de atendimento Grade de atendimento Capacidade Transportadoras Veículos …" at bounding box center [498, 221] width 997 height 443
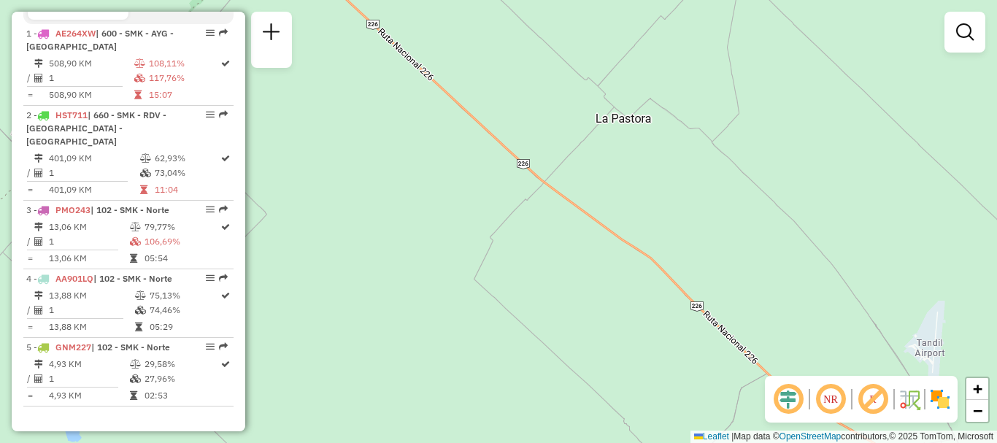
drag, startPoint x: 619, startPoint y: 339, endPoint x: 486, endPoint y: 155, distance: 226.2
click at [505, 193] on div "Janela de atendimento Grade de atendimento Capacidade Transportadoras Veículos …" at bounding box center [498, 221] width 997 height 443
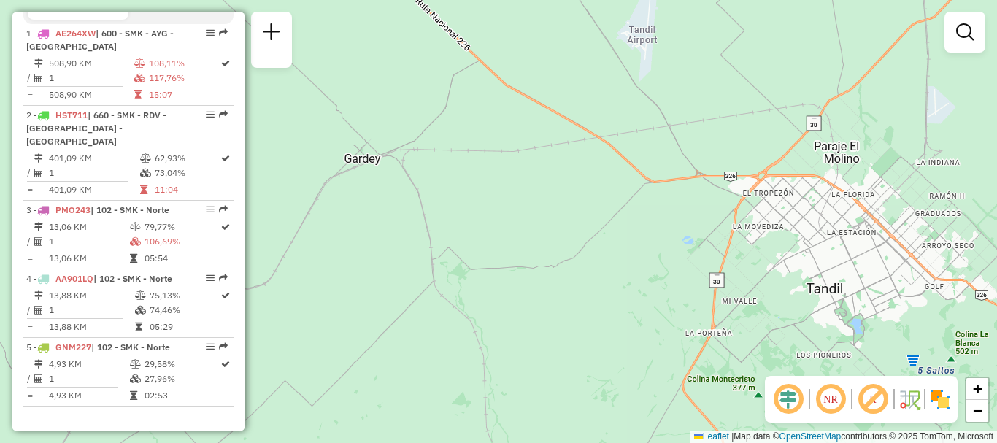
drag, startPoint x: 708, startPoint y: 237, endPoint x: 638, endPoint y: 224, distance: 71.3
click at [638, 224] on div "Janela de atendimento Grade de atendimento Capacidade Transportadoras Veículos …" at bounding box center [498, 221] width 997 height 443
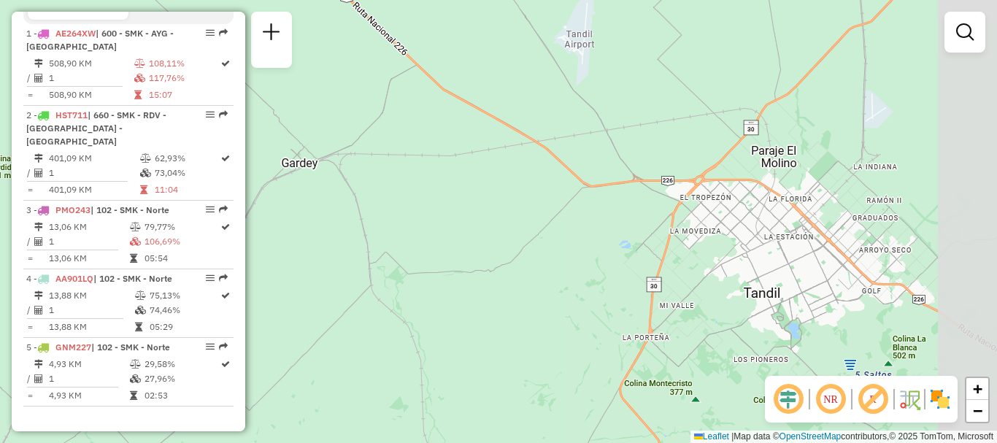
drag, startPoint x: 717, startPoint y: 225, endPoint x: 628, endPoint y: 232, distance: 89.3
click at [628, 232] on div "Janela de atendimento Grade de atendimento Capacidade Transportadoras Veículos …" at bounding box center [498, 221] width 997 height 443
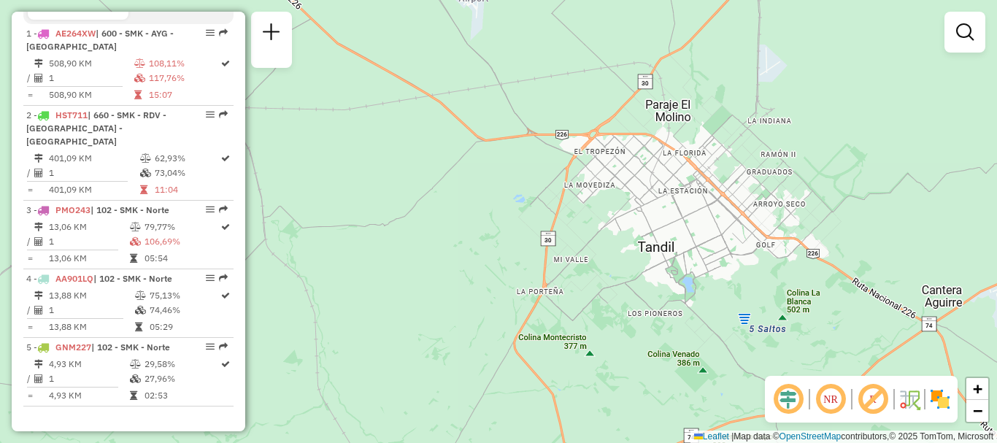
drag, startPoint x: 847, startPoint y: 312, endPoint x: 734, endPoint y: 244, distance: 131.9
click at [734, 244] on div "Janela de atendimento Grade de atendimento Capacidade Transportadoras Veículos …" at bounding box center [498, 221] width 997 height 443
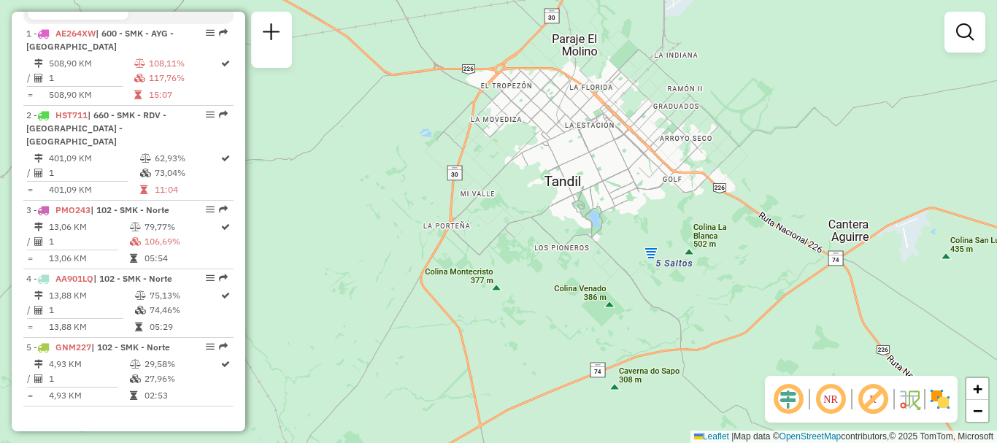
drag, startPoint x: 815, startPoint y: 296, endPoint x: 714, endPoint y: 231, distance: 120.8
click at [716, 232] on div "Janela de atendimento Grade de atendimento Capacidade Transportadoras Veículos …" at bounding box center [498, 221] width 997 height 443
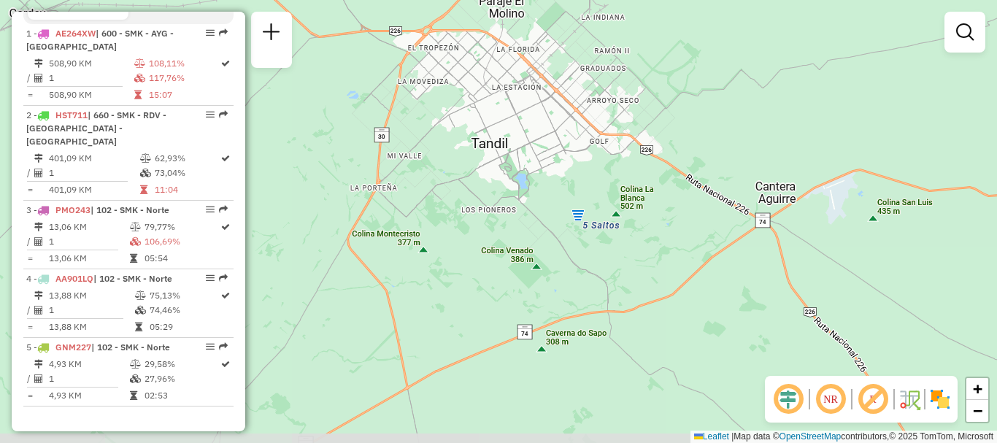
drag, startPoint x: 780, startPoint y: 263, endPoint x: 747, endPoint y: 244, distance: 38.3
click at [747, 244] on div "Janela de atendimento Grade de atendimento Capacidade Transportadoras Veículos …" at bounding box center [498, 221] width 997 height 443
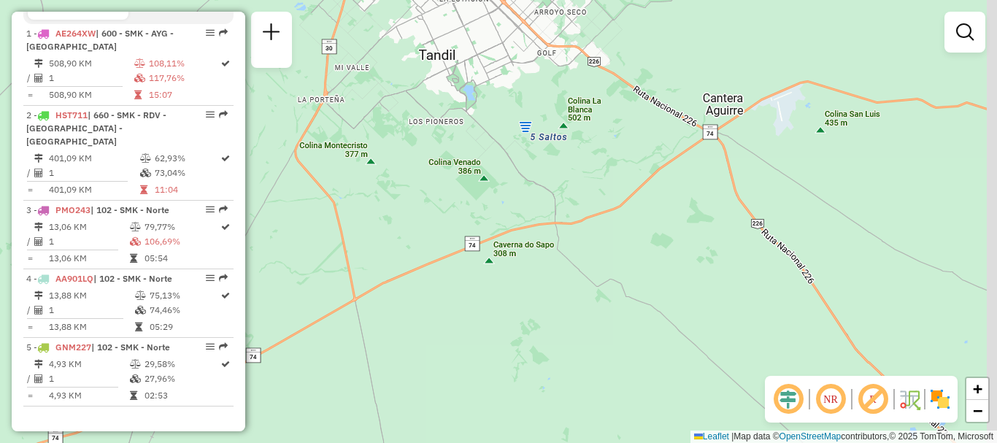
drag, startPoint x: 732, startPoint y: 360, endPoint x: 662, endPoint y: 258, distance: 123.3
click at [662, 258] on div "Janela de atendimento Grade de atendimento Capacidade Transportadoras Veículos …" at bounding box center [498, 221] width 997 height 443
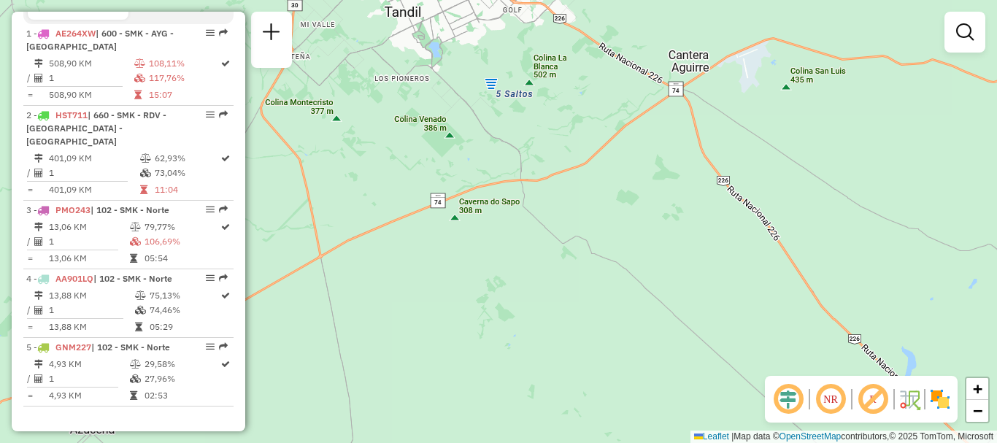
drag, startPoint x: 746, startPoint y: 293, endPoint x: 729, endPoint y: 263, distance: 34.3
click at [729, 263] on div "Janela de atendimento Grade de atendimento Capacidade Transportadoras Veículos …" at bounding box center [498, 221] width 997 height 443
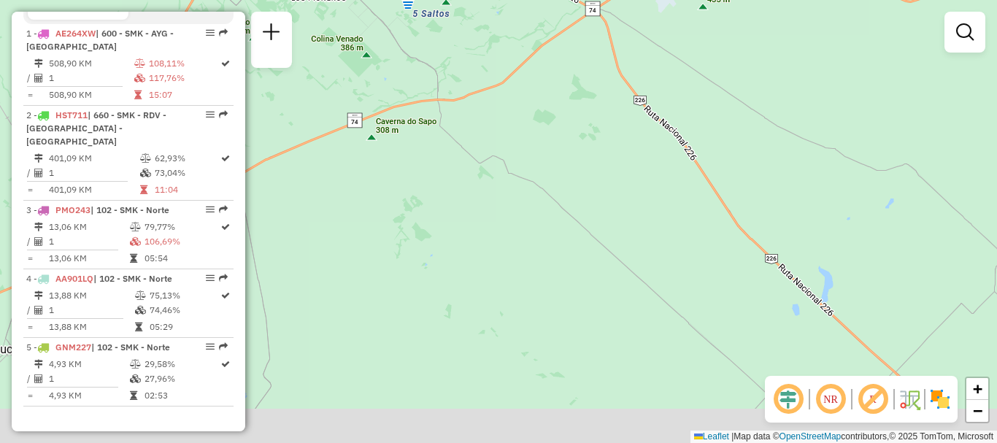
drag, startPoint x: 783, startPoint y: 313, endPoint x: 692, endPoint y: 225, distance: 126.4
click at [692, 225] on div "Janela de atendimento Grade de atendimento Capacidade Transportadoras Veículos …" at bounding box center [498, 221] width 997 height 443
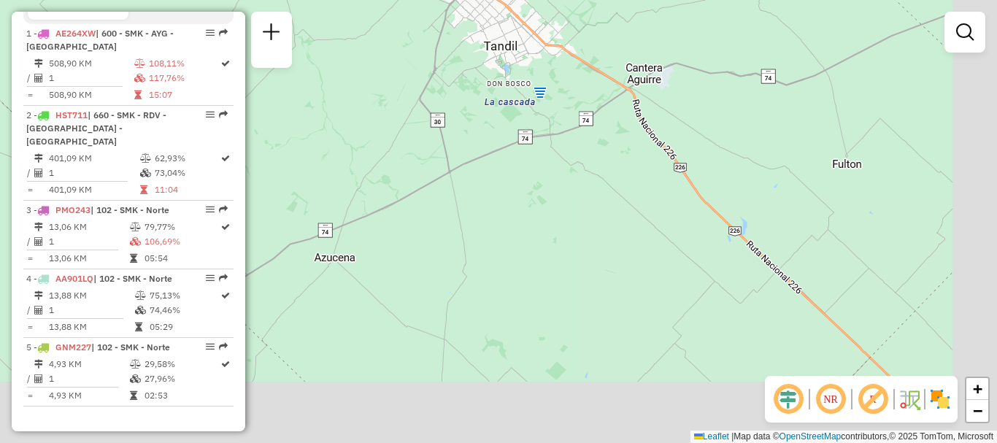
drag, startPoint x: 790, startPoint y: 337, endPoint x: 644, endPoint y: 174, distance: 218.6
click at [647, 177] on div "Janela de atendimento Grade de atendimento Capacidade Transportadoras Veículos …" at bounding box center [498, 221] width 997 height 443
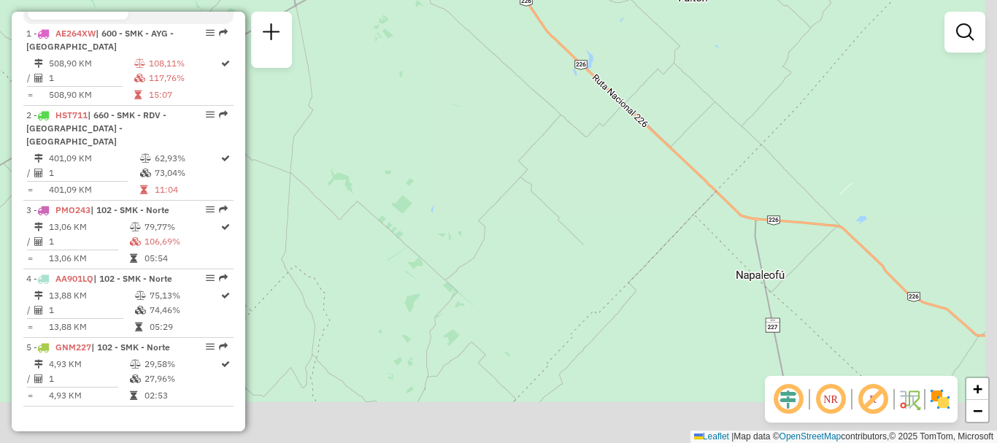
drag, startPoint x: 741, startPoint y: 237, endPoint x: 728, endPoint y: 220, distance: 20.9
click at [728, 220] on div "Janela de atendimento Grade de atendimento Capacidade Transportadoras Veículos …" at bounding box center [498, 221] width 997 height 443
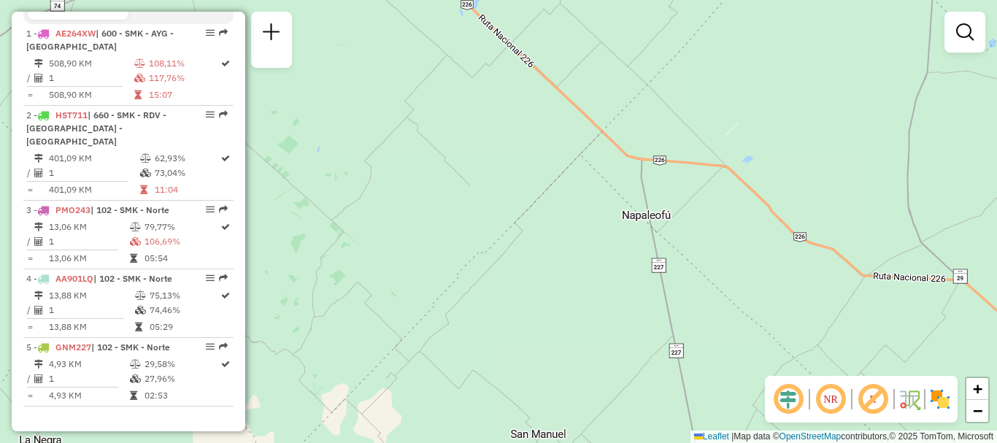
drag, startPoint x: 727, startPoint y: 218, endPoint x: 671, endPoint y: 180, distance: 67.8
click at [671, 180] on div "Janela de atendimento Grade de atendimento Capacidade Transportadoras Veículos …" at bounding box center [498, 221] width 997 height 443
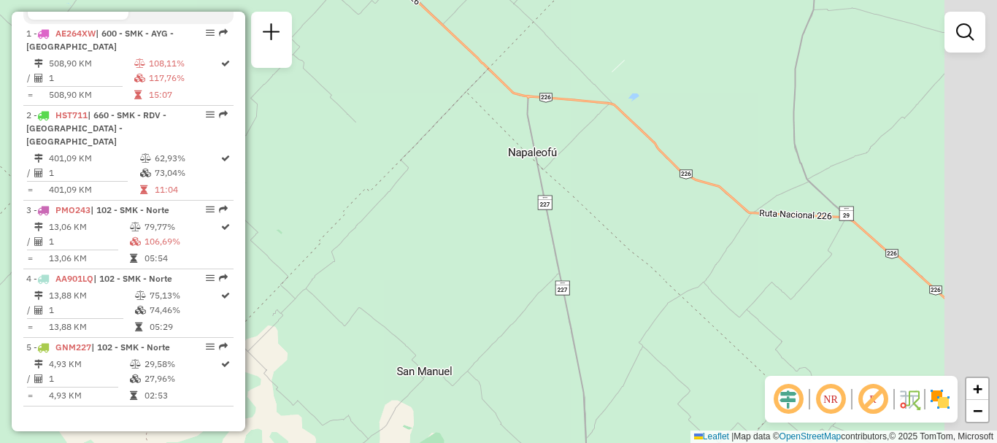
drag, startPoint x: 815, startPoint y: 263, endPoint x: 719, endPoint y: 220, distance: 105.1
click at [722, 220] on div "Janela de atendimento Grade de atendimento Capacidade Transportadoras Veículos …" at bounding box center [498, 221] width 997 height 443
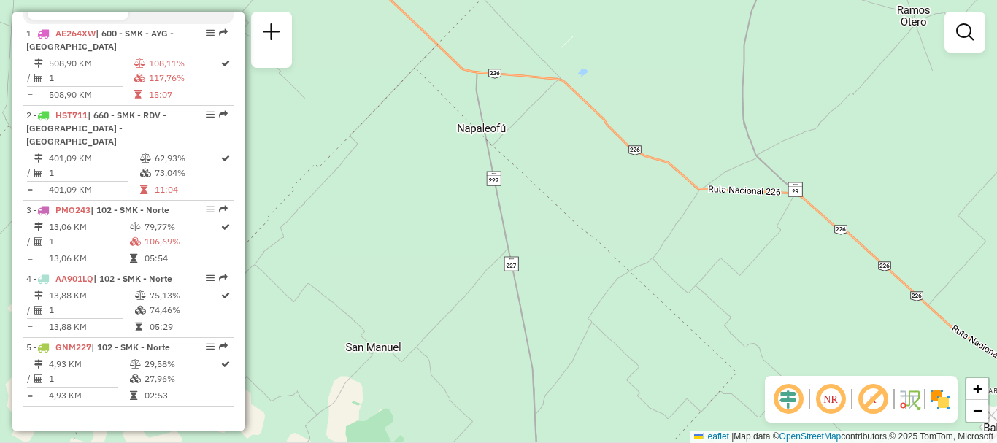
drag, startPoint x: 788, startPoint y: 242, endPoint x: 697, endPoint y: 208, distance: 97.4
click at [706, 212] on div "Janela de atendimento Grade de atendimento Capacidade Transportadoras Veículos …" at bounding box center [498, 221] width 997 height 443
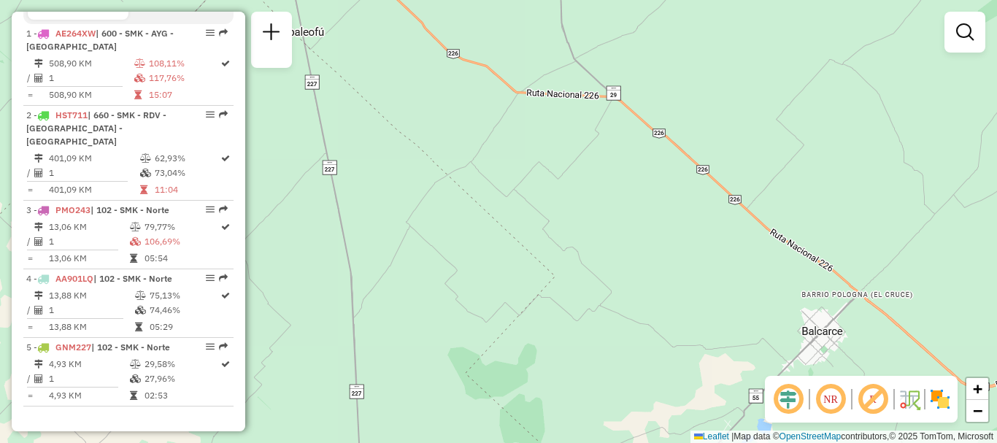
drag, startPoint x: 775, startPoint y: 250, endPoint x: 715, endPoint y: 206, distance: 74.6
click at [724, 211] on div "Janela de atendimento Grade de atendimento Capacidade Transportadoras Veículos …" at bounding box center [498, 221] width 997 height 443
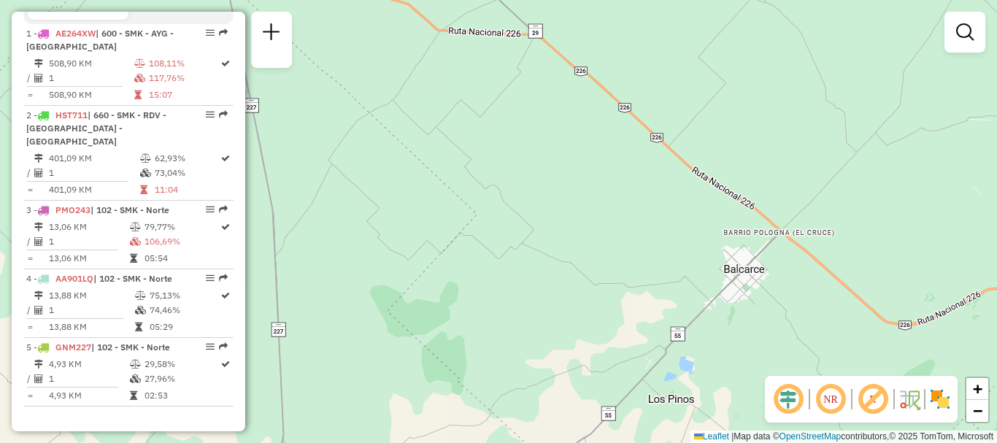
drag, startPoint x: 803, startPoint y: 285, endPoint x: 754, endPoint y: 239, distance: 68.1
click at [756, 240] on div "Janela de atendimento Grade de atendimento Capacidade Transportadoras Veículos …" at bounding box center [498, 221] width 997 height 443
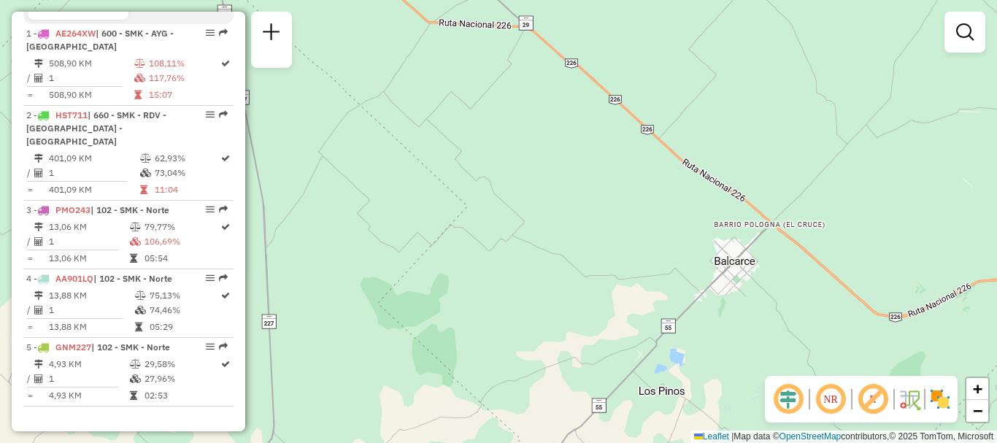
drag, startPoint x: 821, startPoint y: 319, endPoint x: 705, endPoint y: 293, distance: 118.9
click at [710, 293] on div "Janela de atendimento Grade de atendimento Capacidade Transportadoras Veículos …" at bounding box center [498, 221] width 997 height 443
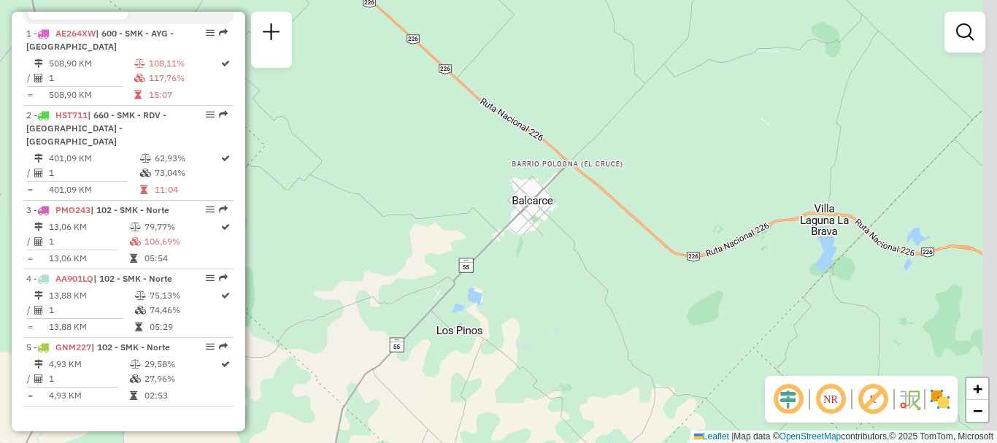
drag, startPoint x: 792, startPoint y: 313, endPoint x: 708, endPoint y: 295, distance: 85.9
click at [715, 296] on div "Janela de atendimento Grade de atendimento Capacidade Transportadoras Veículos …" at bounding box center [498, 221] width 997 height 443
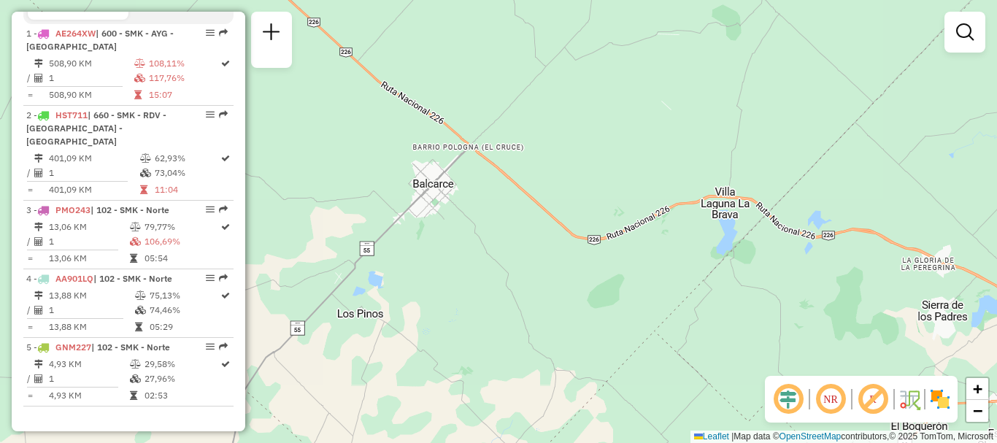
drag, startPoint x: 849, startPoint y: 292, endPoint x: 777, endPoint y: 276, distance: 74.0
click at [777, 276] on div "Janela de atendimento Grade de atendimento Capacidade Transportadoras Veículos …" at bounding box center [498, 221] width 997 height 443
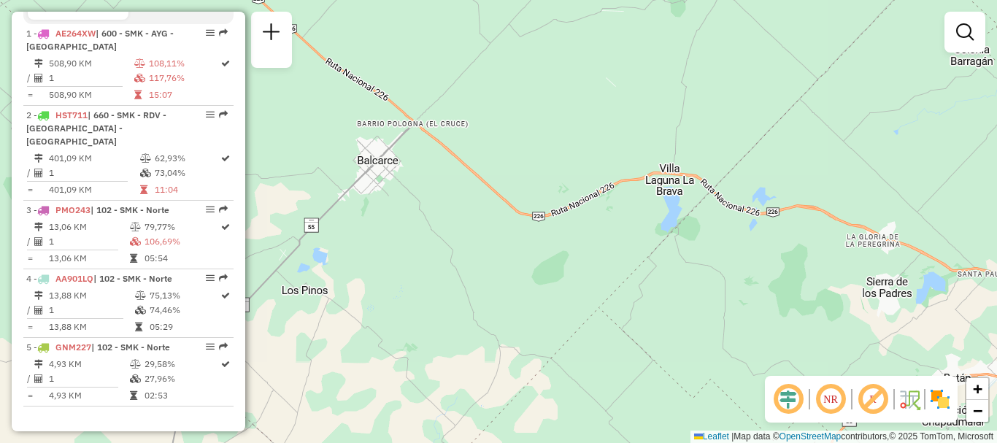
drag, startPoint x: 740, startPoint y: 241, endPoint x: 716, endPoint y: 231, distance: 25.9
click at [716, 231] on div "Janela de atendimento Grade de atendimento Capacidade Transportadoras Veículos …" at bounding box center [498, 221] width 997 height 443
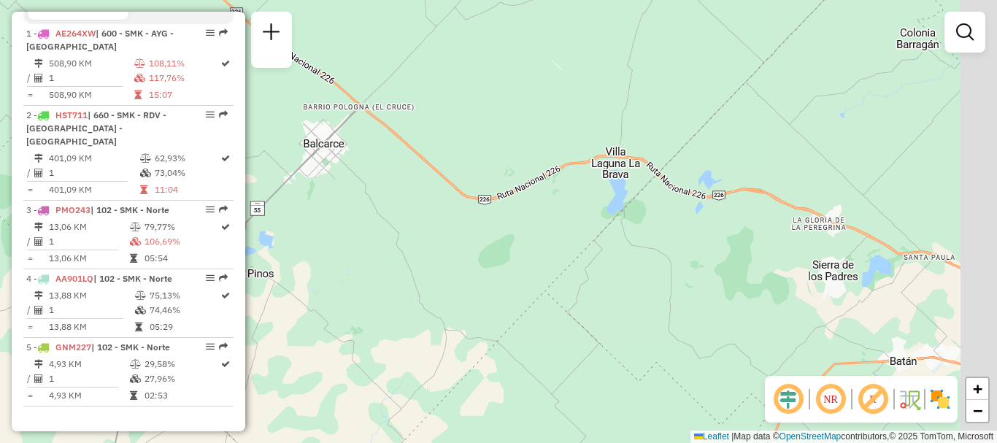
drag, startPoint x: 800, startPoint y: 250, endPoint x: 706, endPoint y: 221, distance: 97.6
click at [708, 222] on div "Janela de atendimento Grade de atendimento Capacidade Transportadoras Veículos …" at bounding box center [498, 221] width 997 height 443
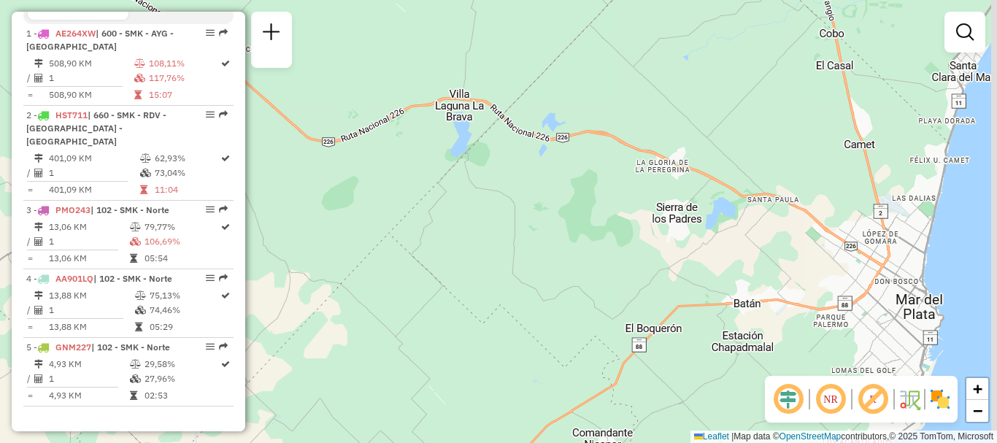
drag, startPoint x: 830, startPoint y: 260, endPoint x: 754, endPoint y: 233, distance: 79.9
click at [754, 233] on div "Janela de atendimento Grade de atendimento Capacidade Transportadoras Veículos …" at bounding box center [498, 221] width 997 height 443
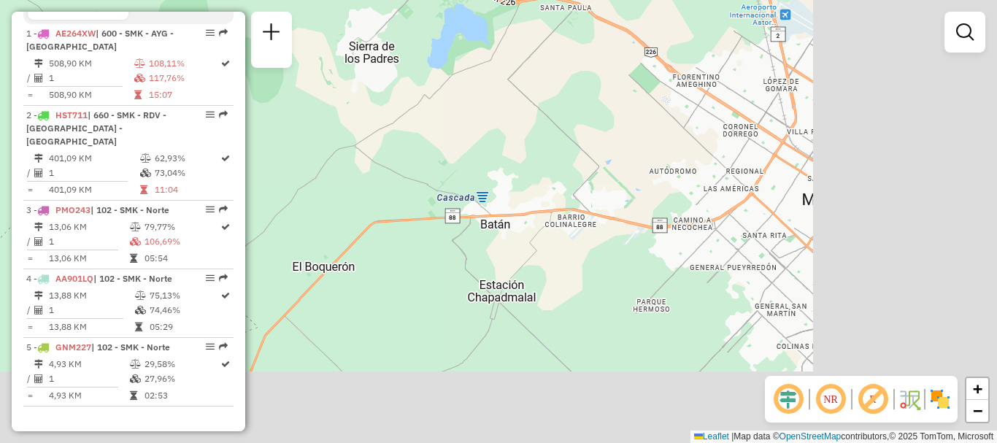
drag, startPoint x: 924, startPoint y: 252, endPoint x: 722, endPoint y: 155, distance: 224.2
click at [722, 155] on div "Janela de atendimento Grade de atendimento Capacidade Transportadoras Veículos …" at bounding box center [498, 221] width 997 height 443
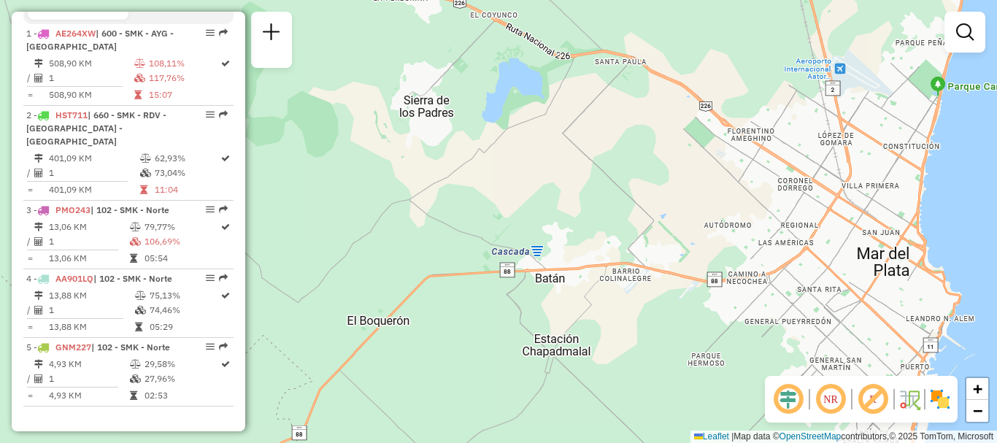
drag, startPoint x: 772, startPoint y: 190, endPoint x: 799, endPoint y: 223, distance: 41.9
click at [784, 206] on div "Janela de atendimento Grade de atendimento Capacidade Transportadoras Veículos …" at bounding box center [498, 221] width 997 height 443
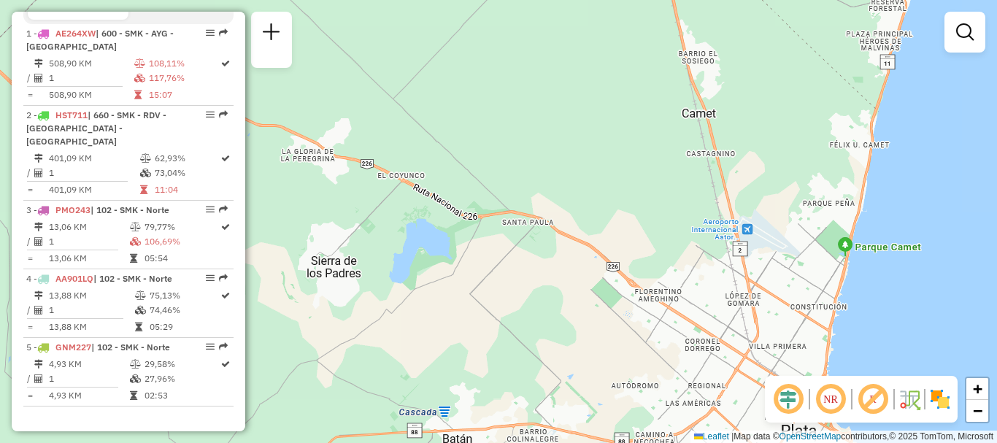
drag, startPoint x: 811, startPoint y: 395, endPoint x: 798, endPoint y: 471, distance: 77.6
click at [798, 442] on html "Aguarde... Pop-up bloqueado! Seu navegador bloqueou automáticamente a abertura …" at bounding box center [498, 221] width 997 height 443
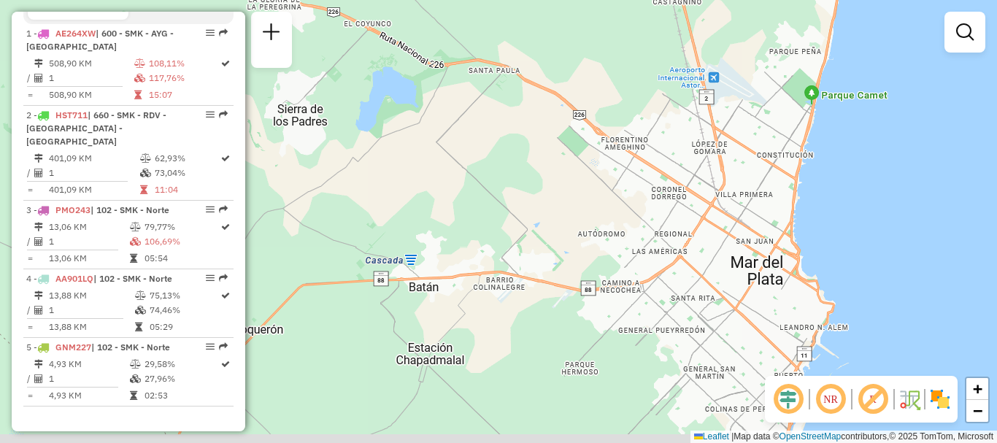
drag, startPoint x: 797, startPoint y: 293, endPoint x: 775, endPoint y: 150, distance: 144.7
click at [776, 164] on div "Janela de atendimento Grade de atendimento Capacidade Transportadoras Veículos …" at bounding box center [498, 221] width 997 height 443
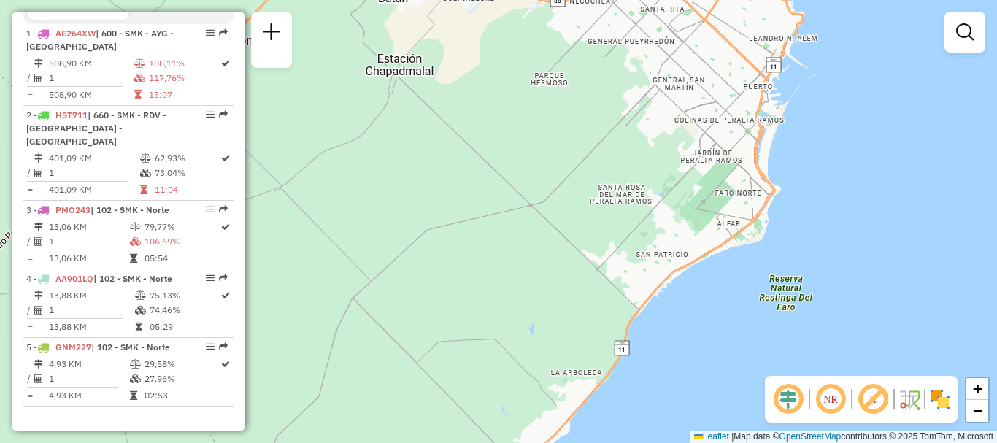
drag, startPoint x: 588, startPoint y: 369, endPoint x: 585, endPoint y: 159, distance: 210.2
click at [584, 158] on div "Janela de atendimento Grade de atendimento Capacidade Transportadoras Veículos …" at bounding box center [498, 221] width 997 height 443
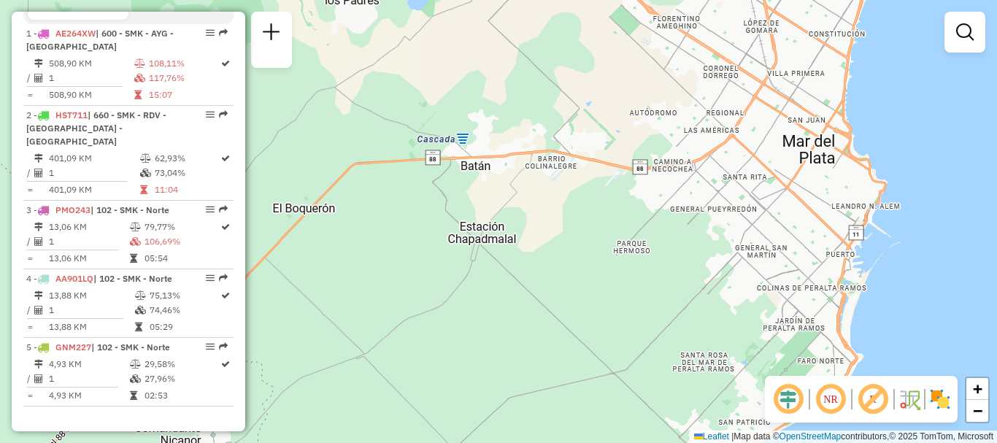
drag, startPoint x: 587, startPoint y: 163, endPoint x: 652, endPoint y: 323, distance: 172.1
click at [652, 323] on div "Janela de atendimento Grade de atendimento Capacidade Transportadoras Veículos …" at bounding box center [498, 221] width 997 height 443
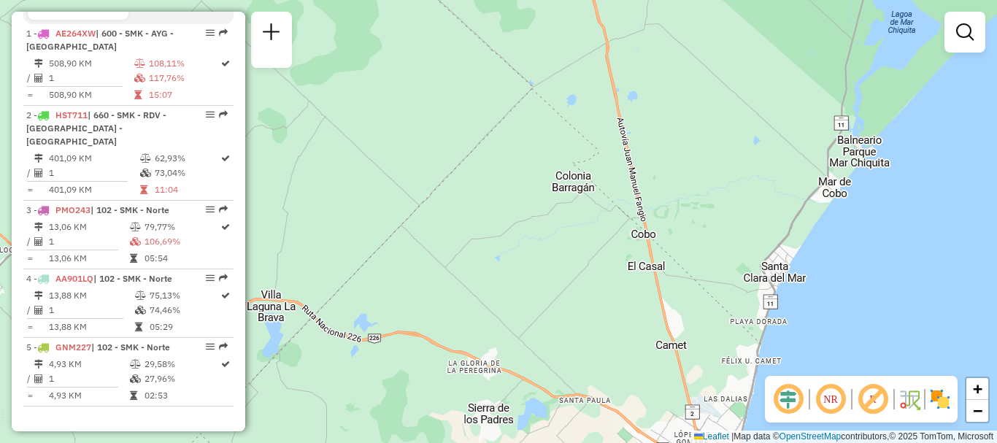
drag, startPoint x: 751, startPoint y: 85, endPoint x: 738, endPoint y: 349, distance: 264.5
click at [738, 349] on div "Janela de atendimento Grade de atendimento Capacidade Transportadoras Veículos …" at bounding box center [498, 221] width 997 height 443
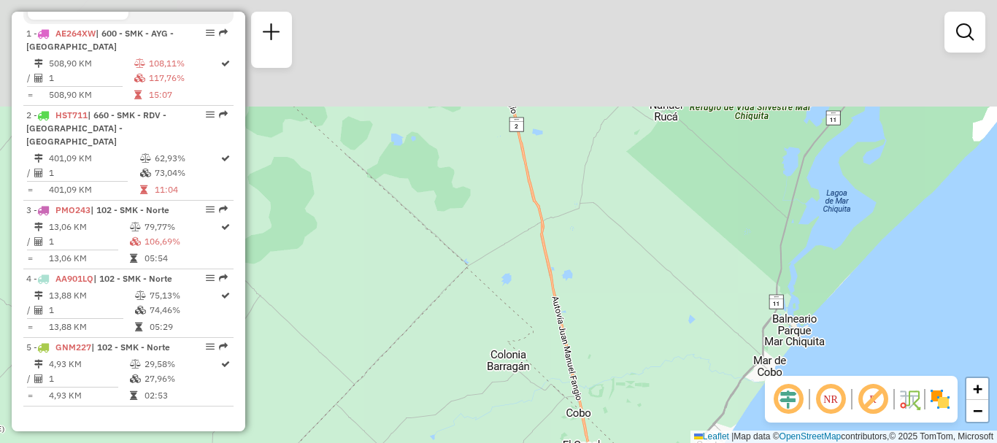
drag, startPoint x: 784, startPoint y: 179, endPoint x: 719, endPoint y: 358, distance: 190.2
click at [719, 358] on div "Janela de atendimento Grade de atendimento Capacidade Transportadoras Veículos …" at bounding box center [498, 221] width 997 height 443
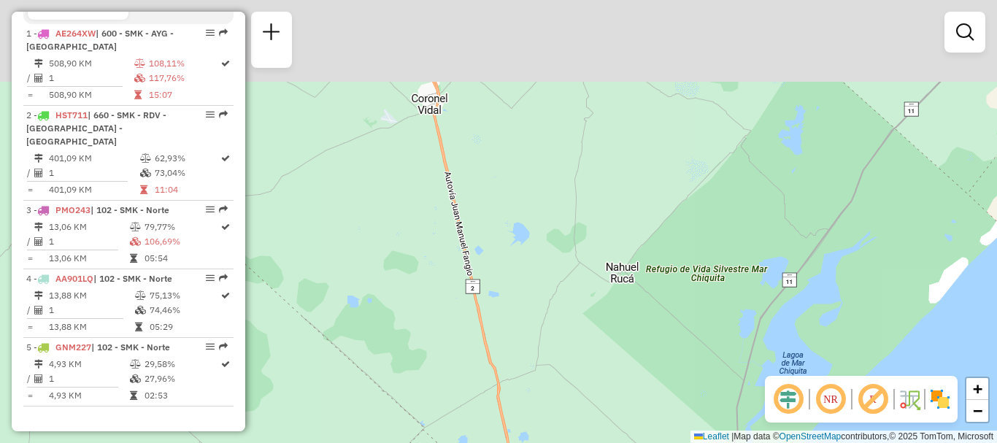
drag, startPoint x: 754, startPoint y: 211, endPoint x: 708, endPoint y: 379, distance: 174.2
click at [708, 379] on div "Janela de atendimento Grade de atendimento Capacidade Transportadoras Veículos …" at bounding box center [498, 221] width 997 height 443
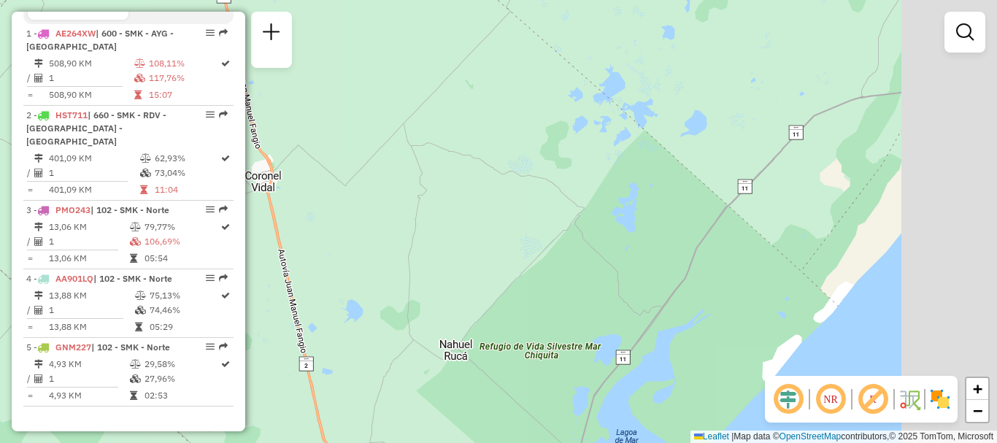
drag, startPoint x: 783, startPoint y: 227, endPoint x: 641, endPoint y: 290, distance: 155.5
click at [641, 290] on div "Janela de atendimento Grade de atendimento Capacidade Transportadoras Veículos …" at bounding box center [498, 221] width 997 height 443
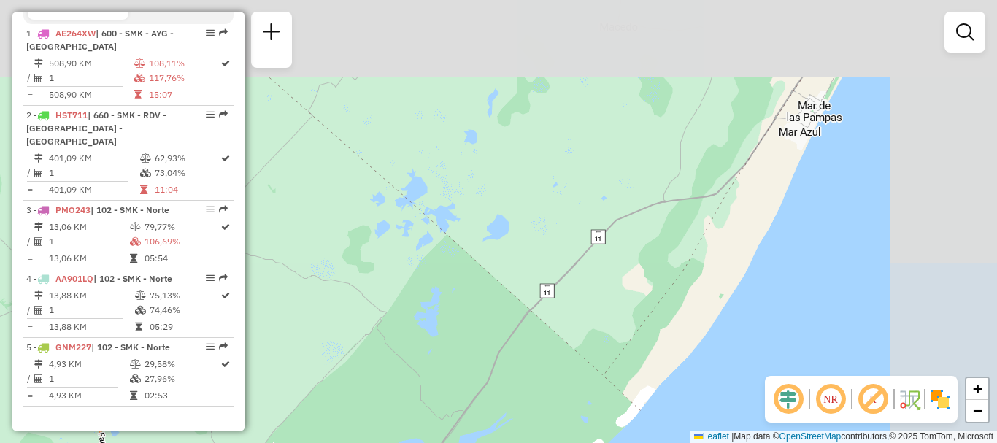
drag, startPoint x: 654, startPoint y: 247, endPoint x: 596, endPoint y: 290, distance: 71.5
click at [596, 290] on div "Janela de atendimento Grade de atendimento Capacidade Transportadoras Veículos …" at bounding box center [498, 221] width 997 height 443
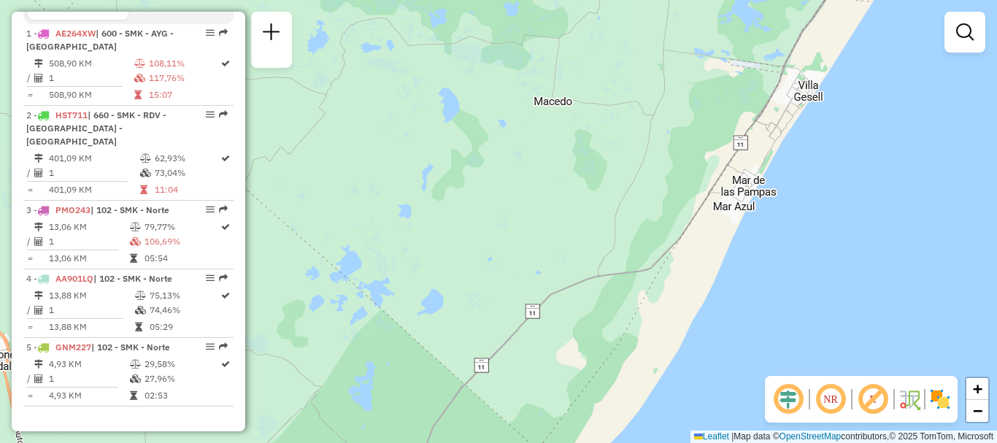
drag, startPoint x: 754, startPoint y: 204, endPoint x: 688, endPoint y: 278, distance: 99.3
click at [688, 278] on div "Janela de atendimento Grade de atendimento Capacidade Transportadoras Veículos …" at bounding box center [498, 221] width 997 height 443
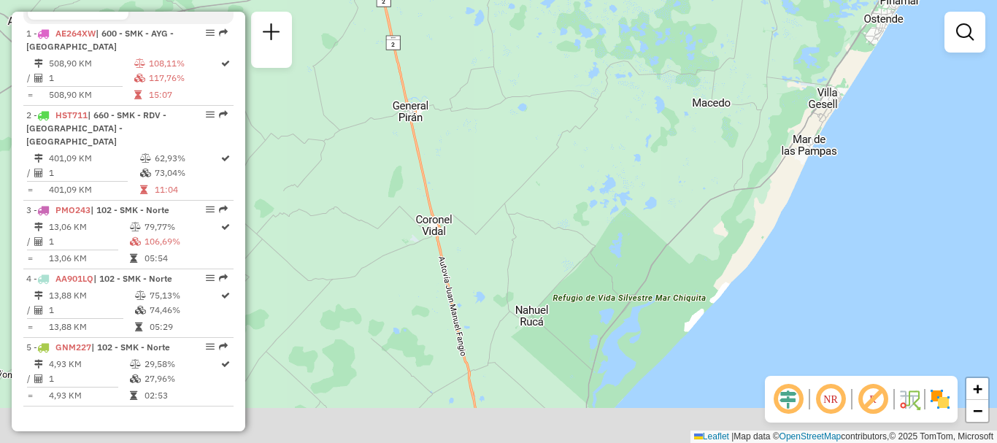
drag, startPoint x: 654, startPoint y: 285, endPoint x: 797, endPoint y: 121, distance: 217.2
click at [785, 134] on div "Janela de atendimento Grade de atendimento Capacidade Transportadoras Veículos …" at bounding box center [498, 221] width 997 height 443
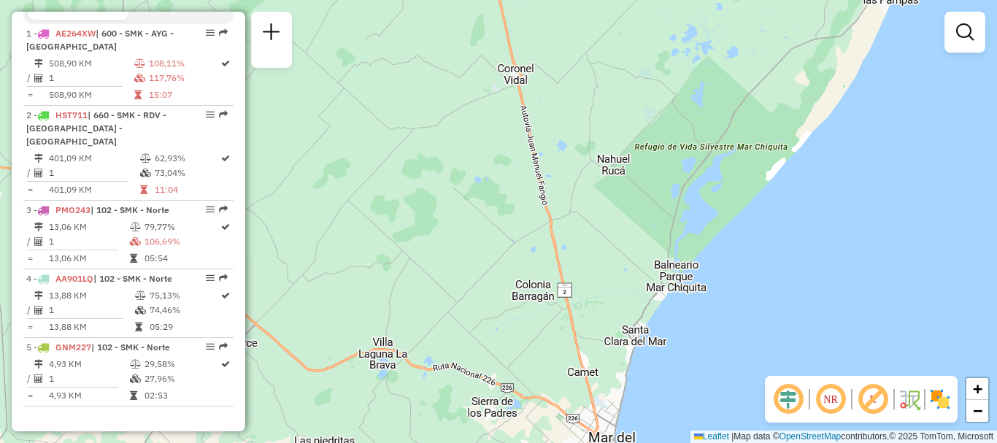
drag, startPoint x: 700, startPoint y: 276, endPoint x: 753, endPoint y: 107, distance: 177.2
click at [741, 126] on div "Janela de atendimento Grade de atendimento Capacidade Transportadoras Veículos …" at bounding box center [498, 221] width 997 height 443
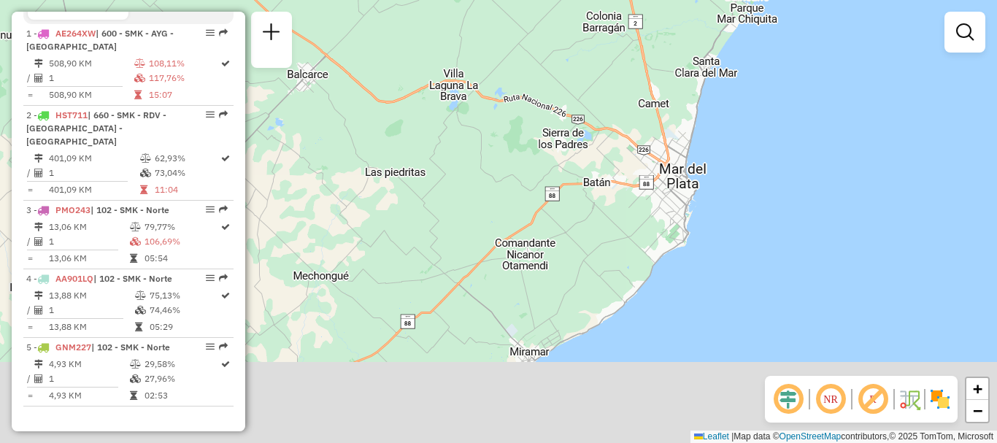
drag, startPoint x: 692, startPoint y: 241, endPoint x: 718, endPoint y: 101, distance: 141.7
click at [709, 121] on div "Janela de atendimento Grade de atendimento Capacidade Transportadoras Veículos …" at bounding box center [498, 221] width 997 height 443
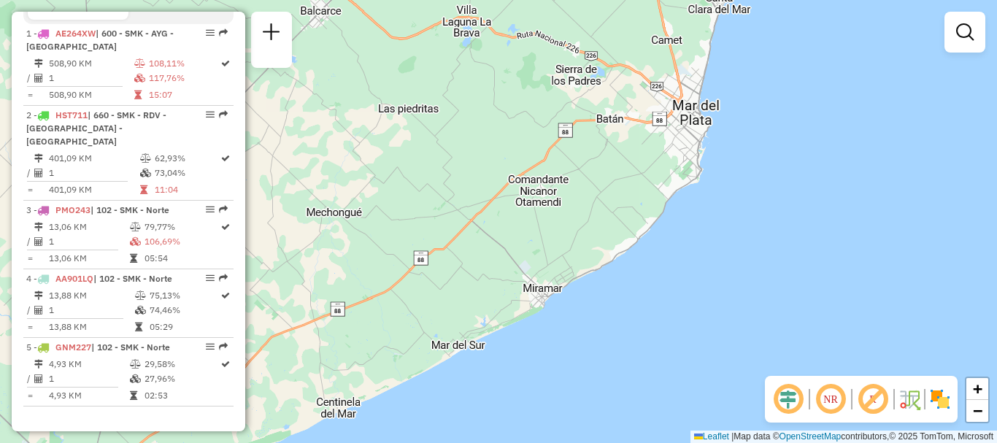
drag, startPoint x: 664, startPoint y: 195, endPoint x: 671, endPoint y: 179, distance: 17.3
click at [671, 179] on div "Janela de atendimento Grade de atendimento Capacidade Transportadoras Veículos …" at bounding box center [498, 221] width 997 height 443
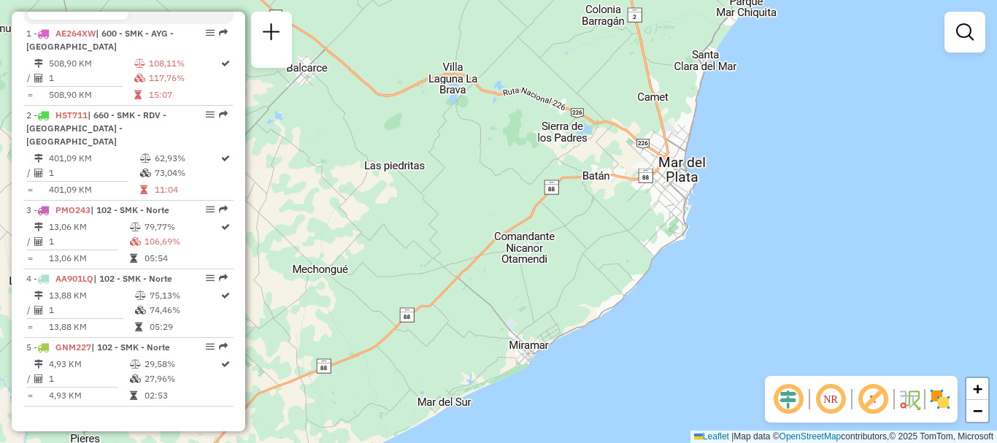
drag, startPoint x: 665, startPoint y: 190, endPoint x: 652, endPoint y: 250, distance: 61.4
click at [652, 250] on div "Janela de atendimento Grade de atendimento Capacidade Transportadoras Veículos …" at bounding box center [498, 221] width 997 height 443
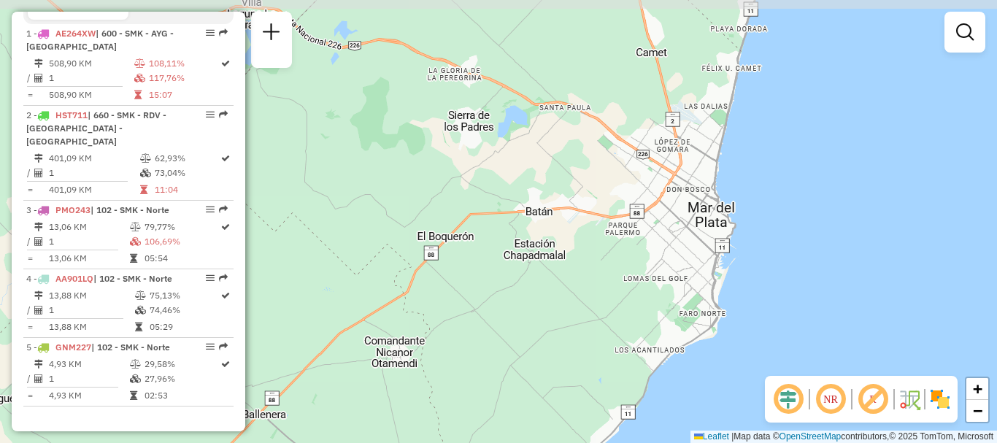
drag, startPoint x: 654, startPoint y: 214, endPoint x: 673, endPoint y: 298, distance: 86.6
click at [673, 298] on div "Janela de atendimento Grade de atendimento Capacidade Transportadoras Veículos …" at bounding box center [498, 221] width 997 height 443
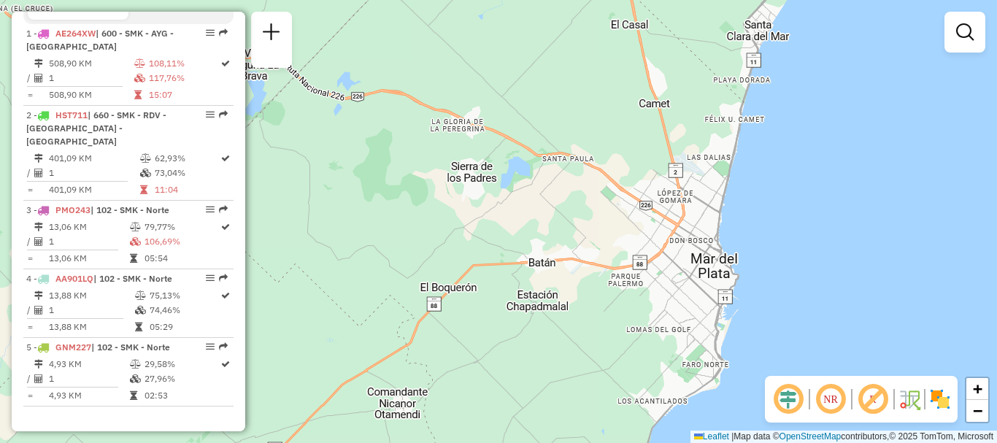
drag, startPoint x: 655, startPoint y: 93, endPoint x: 660, endPoint y: 174, distance: 81.2
click at [660, 174] on div "Janela de atendimento Grade de atendimento Capacidade Transportadoras Veículos …" at bounding box center [498, 221] width 997 height 443
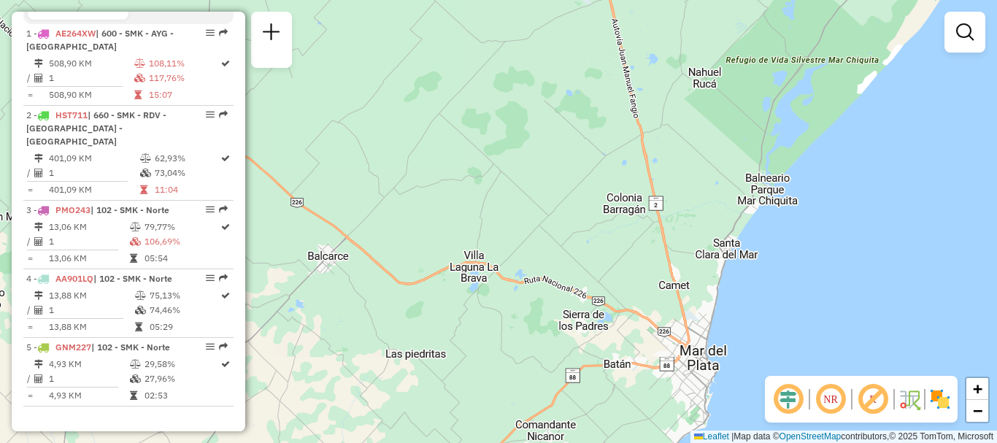
drag, startPoint x: 642, startPoint y: 201, endPoint x: 642, endPoint y: 234, distance: 33.6
click at [642, 234] on div "Janela de atendimento Grade de atendimento Capacidade Transportadoras Veículos …" at bounding box center [498, 221] width 997 height 443
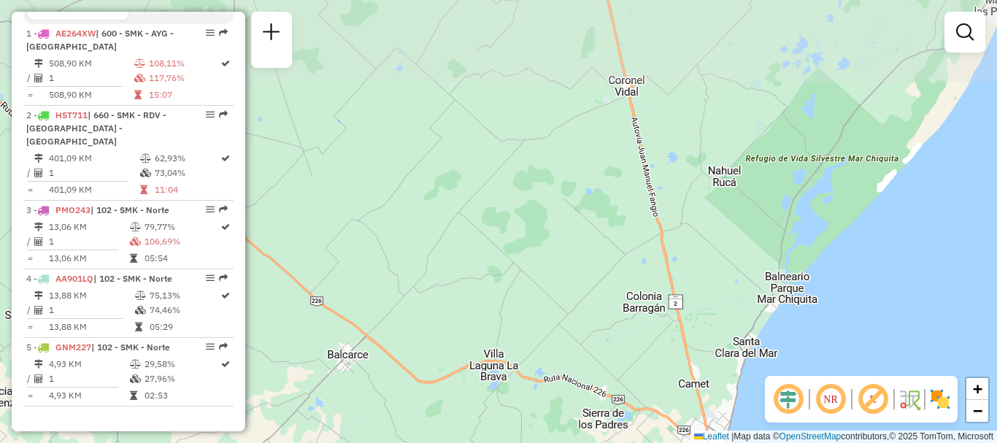
drag, startPoint x: 641, startPoint y: 194, endPoint x: 660, endPoint y: 265, distance: 73.1
click at [660, 265] on div "Janela de atendimento Grade de atendimento Capacidade Transportadoras Veículos …" at bounding box center [498, 221] width 997 height 443
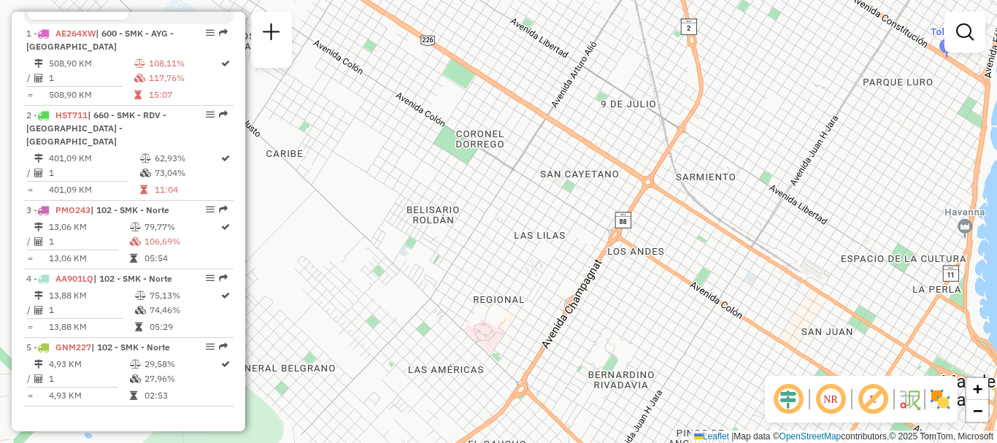
drag, startPoint x: 721, startPoint y: 232, endPoint x: 695, endPoint y: 142, distance: 93.5
click at [696, 148] on div "Janela de atendimento Grade de atendimento Capacidade Transportadoras Veículos …" at bounding box center [498, 221] width 997 height 443
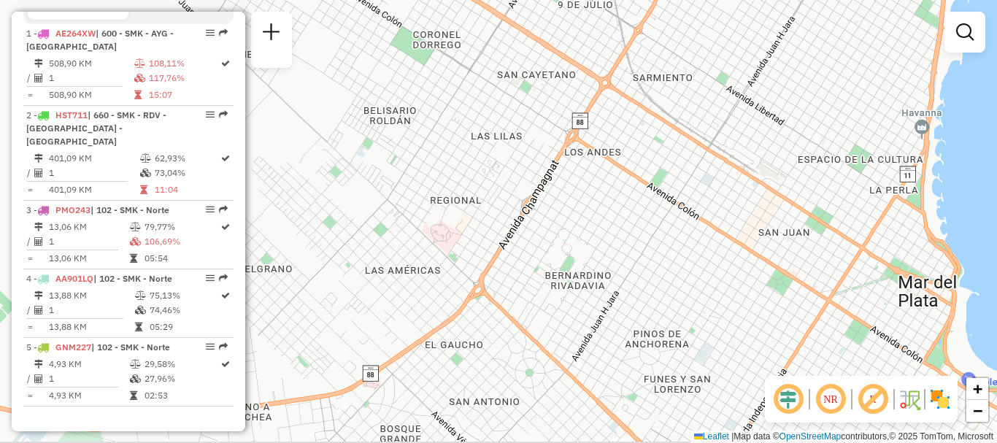
drag, startPoint x: 725, startPoint y: 255, endPoint x: 688, endPoint y: 206, distance: 61.4
click at [688, 206] on div "Janela de atendimento Grade de atendimento Capacidade Transportadoras Veículos …" at bounding box center [498, 221] width 997 height 443
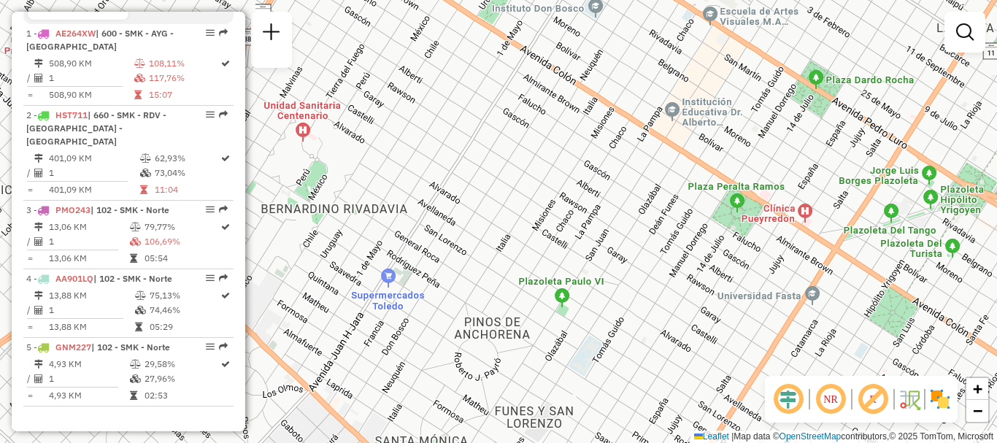
drag, startPoint x: 811, startPoint y: 289, endPoint x: 755, endPoint y: 220, distance: 88.2
click at [756, 222] on div "Janela de atendimento Grade de atendimento Capacidade Transportadoras Veículos …" at bounding box center [498, 221] width 997 height 443
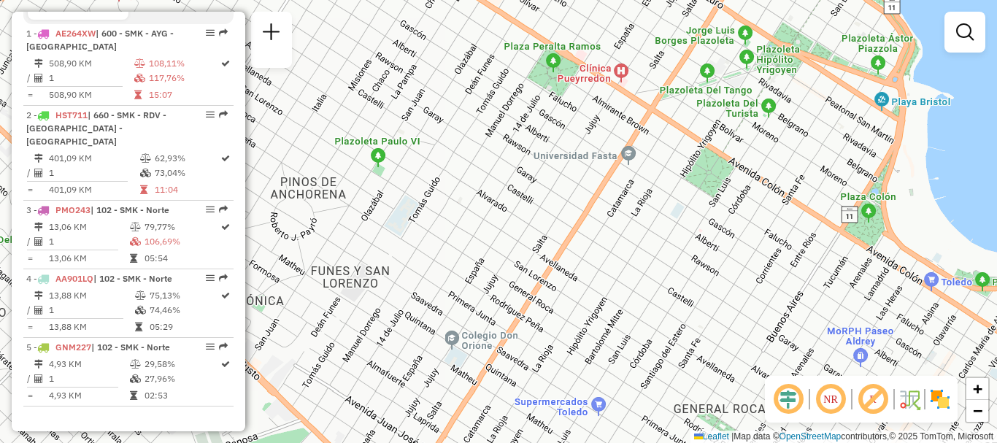
drag, startPoint x: 797, startPoint y: 256, endPoint x: 625, endPoint y: 136, distance: 209.5
click at [625, 136] on div "Janela de atendimento Grade de atendimento Capacidade Transportadoras Veículos …" at bounding box center [498, 221] width 997 height 443
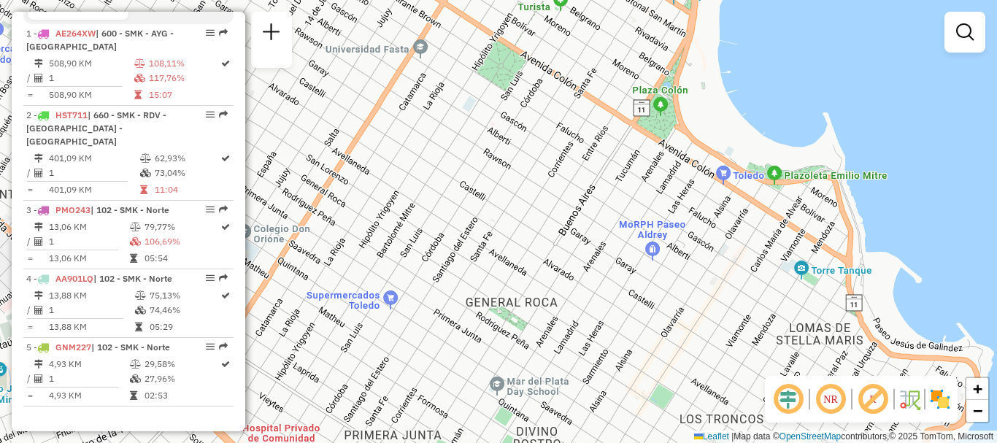
drag, startPoint x: 823, startPoint y: 230, endPoint x: 615, endPoint y: 123, distance: 233.6
click at [615, 123] on div "Janela de atendimento Grade de atendimento Capacidade Transportadoras Veículos …" at bounding box center [498, 221] width 997 height 443
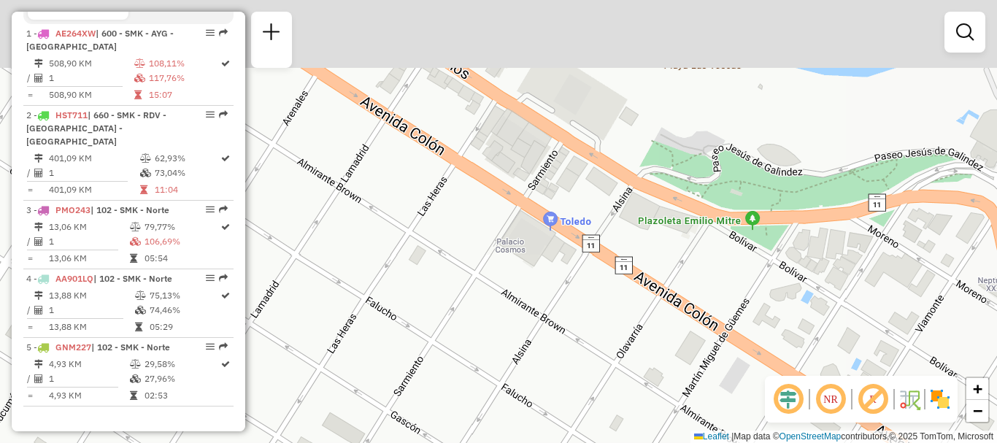
drag, startPoint x: 762, startPoint y: 193, endPoint x: 803, endPoint y: 321, distance: 134.1
click at [803, 321] on div "Janela de atendimento Grade de atendimento Capacidade Transportadoras Veículos …" at bounding box center [498, 221] width 997 height 443
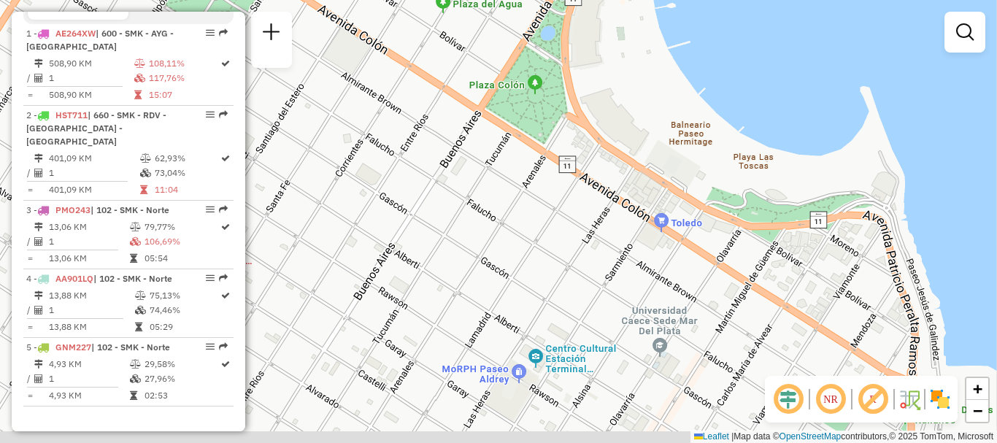
drag, startPoint x: 752, startPoint y: 314, endPoint x: 744, endPoint y: 250, distance: 64.0
click at [744, 254] on div "Janela de atendimento Grade de atendimento Capacidade Transportadoras Veículos …" at bounding box center [498, 221] width 997 height 443
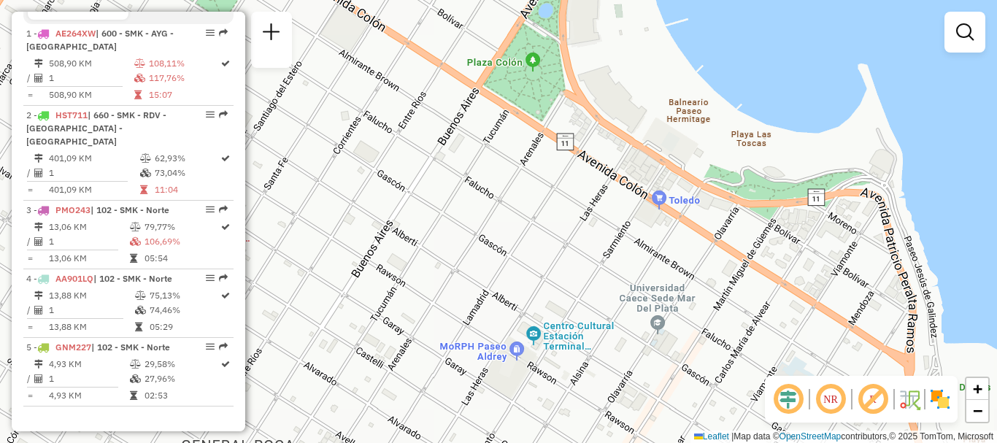
drag, startPoint x: 722, startPoint y: 316, endPoint x: 718, endPoint y: 298, distance: 17.9
click at [718, 298] on div "Janela de atendimento Grade de atendimento Capacidade Transportadoras Veículos …" at bounding box center [498, 221] width 997 height 443
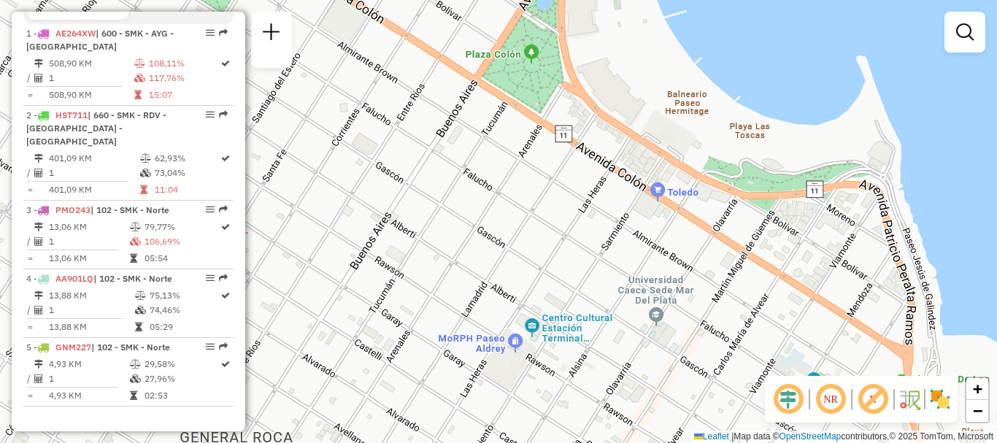
drag, startPoint x: 717, startPoint y: 297, endPoint x: 716, endPoint y: 289, distance: 8.2
click at [716, 289] on div "Janela de atendimento Grade de atendimento Capacidade Transportadoras Veículos …" at bounding box center [498, 221] width 997 height 443
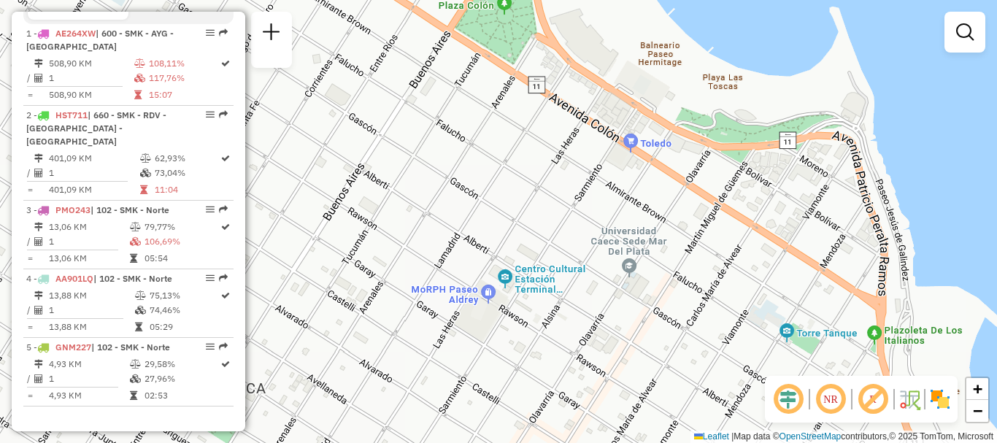
drag, startPoint x: 716, startPoint y: 289, endPoint x: 688, endPoint y: 239, distance: 57.5
click at [688, 239] on div "Janela de atendimento Grade de atendimento Capacidade Transportadoras Veículos …" at bounding box center [498, 221] width 997 height 443
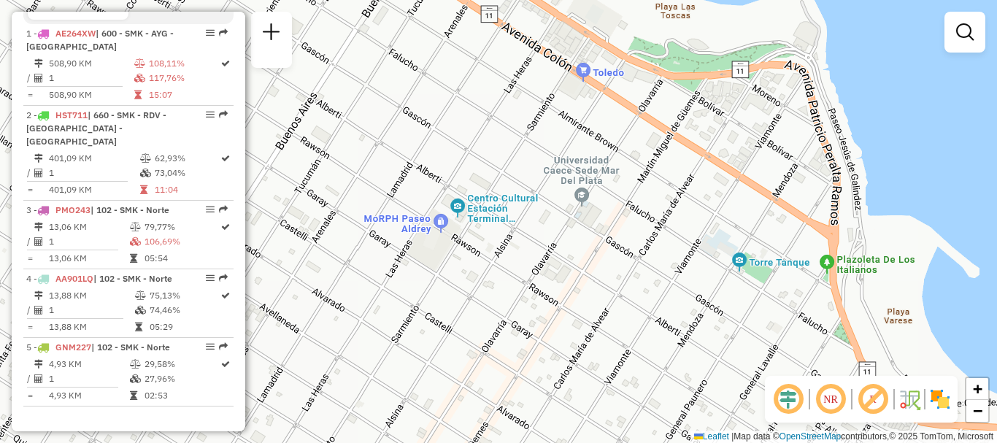
drag, startPoint x: 737, startPoint y: 279, endPoint x: 690, endPoint y: 204, distance: 88.9
click at [690, 206] on div "Janela de atendimento Grade de atendimento Capacidade Transportadoras Veículos …" at bounding box center [498, 221] width 997 height 443
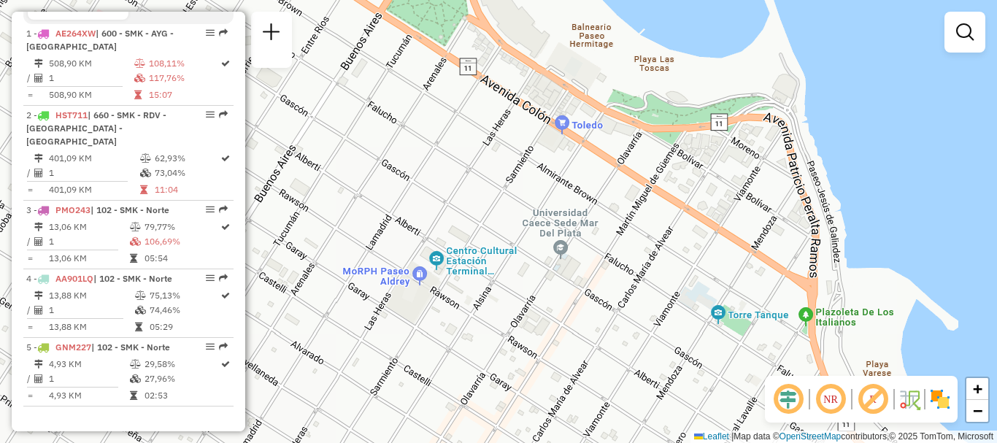
drag, startPoint x: 633, startPoint y: 131, endPoint x: 614, endPoint y: 196, distance: 67.5
click at [614, 196] on div "Janela de atendimento Grade de atendimento Capacidade Transportadoras Veículos …" at bounding box center [498, 221] width 997 height 443
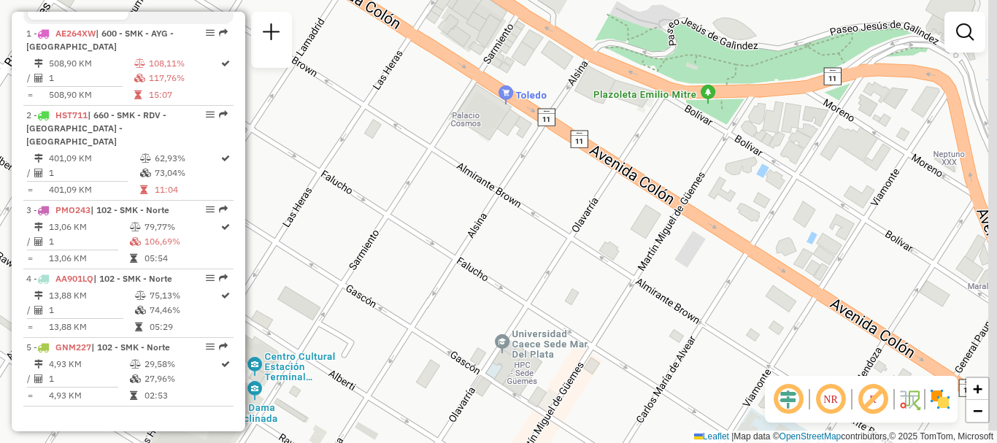
drag, startPoint x: 590, startPoint y: 208, endPoint x: 576, endPoint y: 242, distance: 37.0
click at [576, 242] on div "Janela de atendimento Grade de atendimento Capacidade Transportadoras Veículos …" at bounding box center [498, 221] width 997 height 443
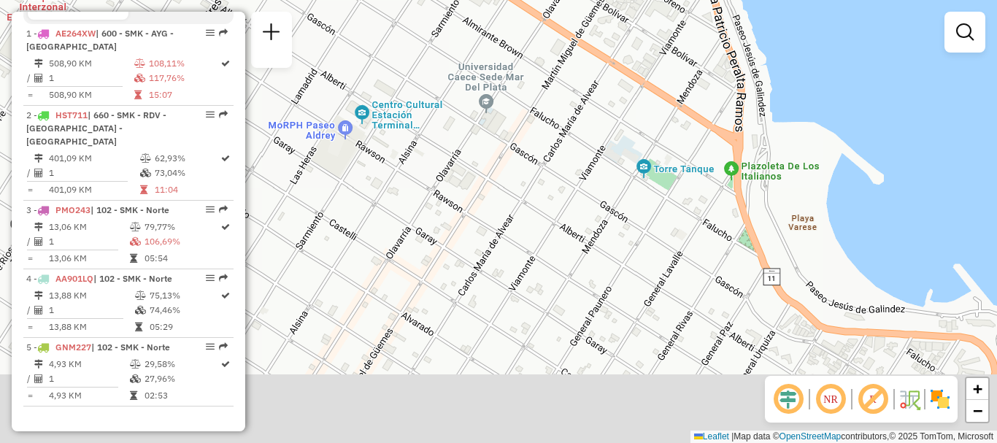
drag, startPoint x: 594, startPoint y: 243, endPoint x: 522, endPoint y: 4, distance: 249.3
click at [533, 39] on div "Janela de atendimento Grade de atendimento Capacidade Transportadoras Veículos …" at bounding box center [498, 221] width 997 height 443
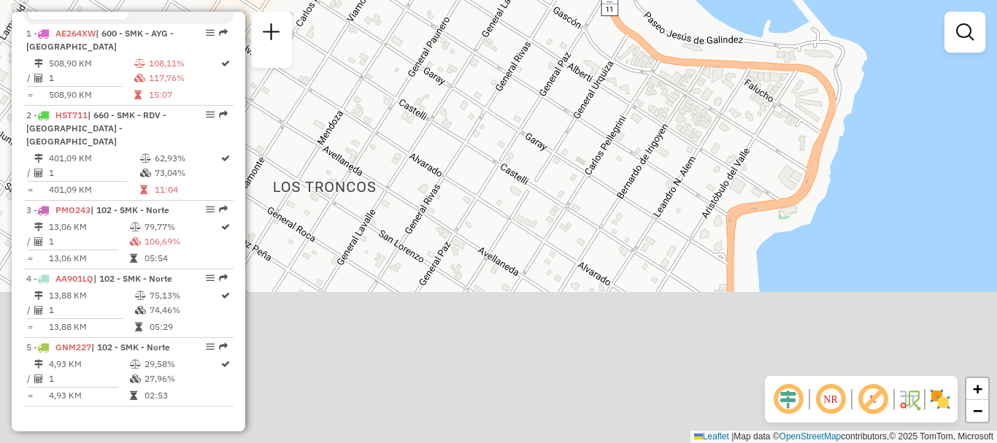
drag, startPoint x: 800, startPoint y: 320, endPoint x: 641, endPoint y: 44, distance: 318.7
click at [641, 45] on div "Janela de atendimento Grade de atendimento Capacidade Transportadoras Veículos …" at bounding box center [498, 221] width 997 height 443
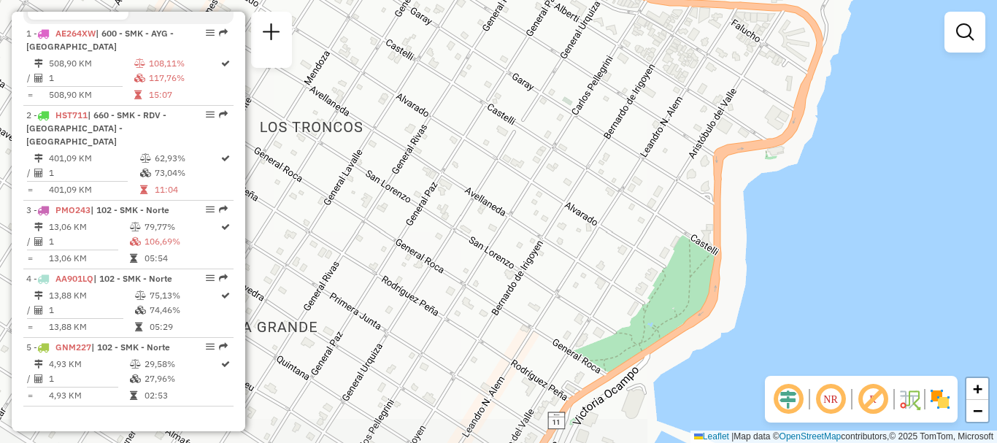
drag, startPoint x: 652, startPoint y: 223, endPoint x: 655, endPoint y: 61, distance: 162.0
click at [652, 71] on div "Janela de atendimento Grade de atendimento Capacidade Transportadoras Veículos …" at bounding box center [498, 221] width 997 height 443
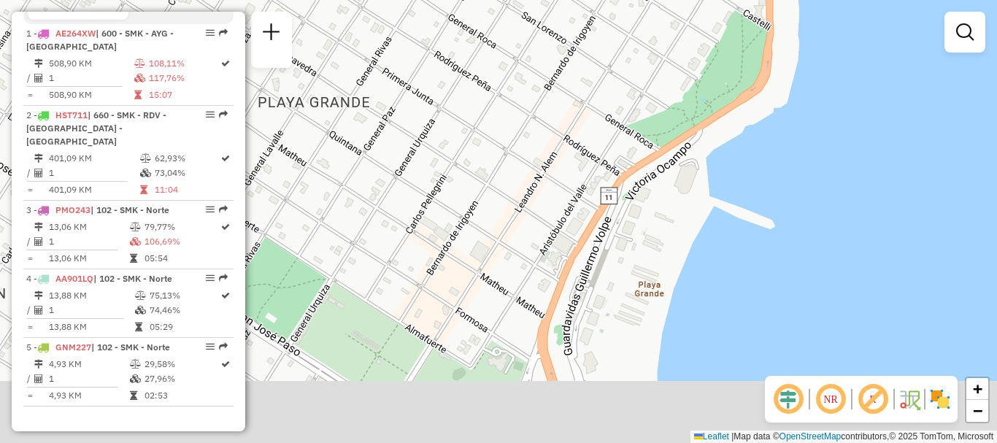
drag, startPoint x: 623, startPoint y: 189, endPoint x: 735, endPoint y: 70, distance: 163.6
click at [735, 70] on div "Janela de atendimento Grade de atendimento Capacidade Transportadoras Veículos …" at bounding box center [498, 221] width 997 height 443
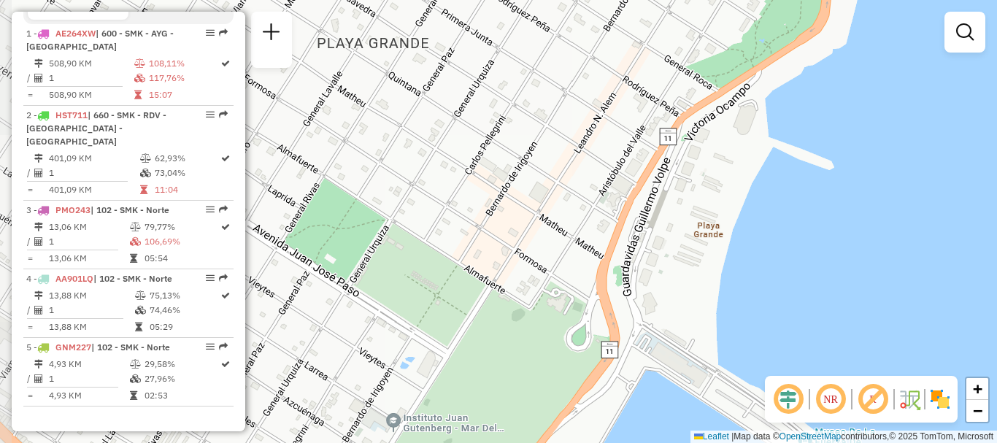
drag, startPoint x: 638, startPoint y: 223, endPoint x: 680, endPoint y: 25, distance: 202.8
click at [672, 39] on div "Janela de atendimento Grade de atendimento Capacidade Transportadoras Veículos …" at bounding box center [498, 221] width 997 height 443
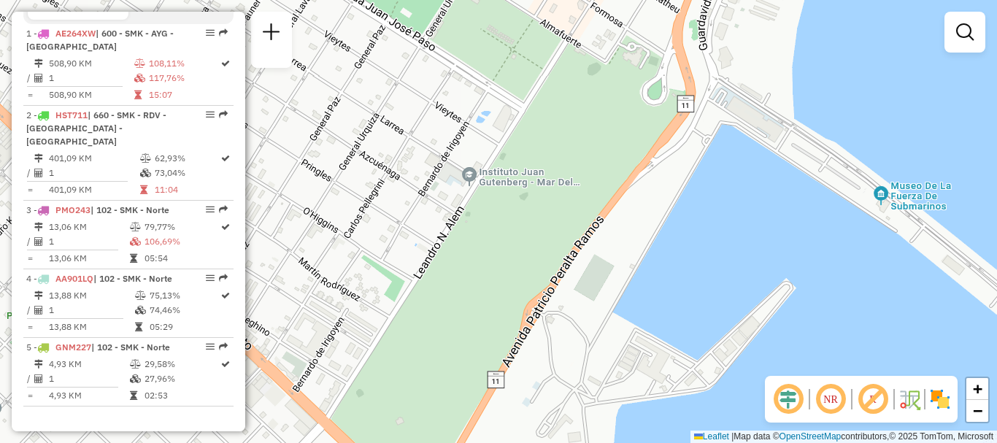
drag, startPoint x: 592, startPoint y: 198, endPoint x: 627, endPoint y: 137, distance: 71.0
click at [627, 137] on div "Janela de atendimento Grade de atendimento Capacidade Transportadoras Veículos …" at bounding box center [498, 221] width 997 height 443
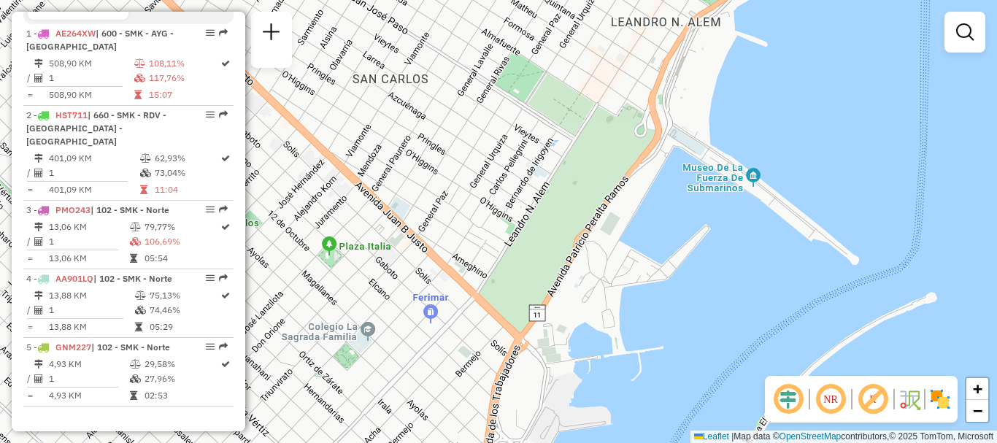
drag, startPoint x: 611, startPoint y: 219, endPoint x: 679, endPoint y: 62, distance: 170.6
click at [679, 65] on div "Janela de atendimento Grade de atendimento Capacidade Transportadoras Veículos …" at bounding box center [498, 221] width 997 height 443
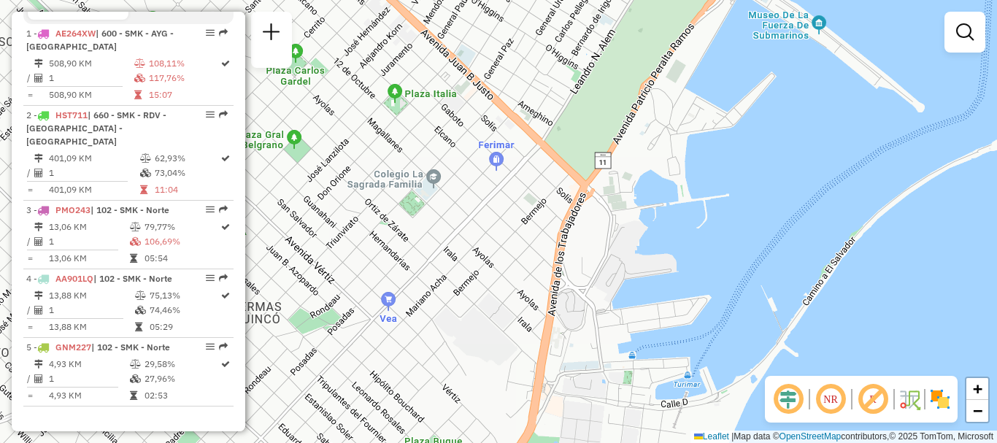
drag, startPoint x: 618, startPoint y: 193, endPoint x: 641, endPoint y: 50, distance: 144.9
click at [637, 71] on div "Janela de atendimento Grade de atendimento Capacidade Transportadoras Veículos …" at bounding box center [498, 221] width 997 height 443
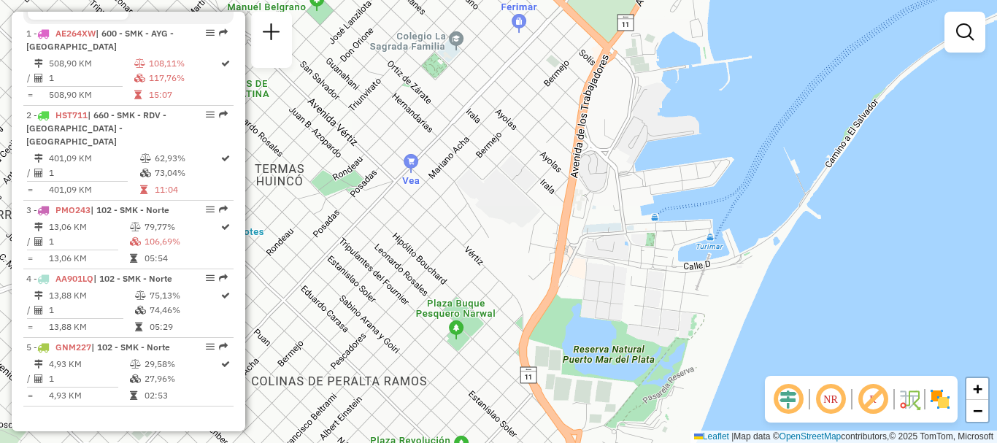
drag, startPoint x: 605, startPoint y: 168, endPoint x: 619, endPoint y: 67, distance: 101.6
click at [619, 72] on div "Janela de atendimento Grade de atendimento Capacidade Transportadoras Veículos …" at bounding box center [498, 221] width 997 height 443
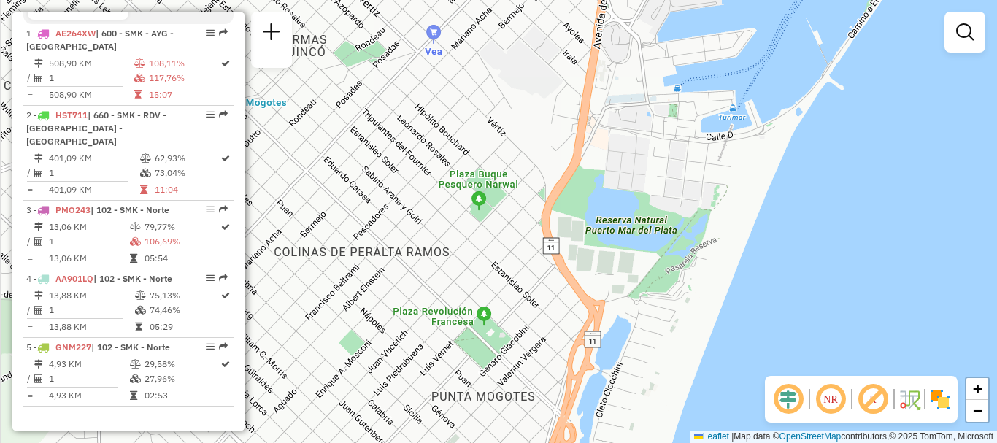
drag, startPoint x: 598, startPoint y: 157, endPoint x: 615, endPoint y: 79, distance: 80.0
click at [615, 80] on div "Janela de atendimento Grade de atendimento Capacidade Transportadoras Veículos …" at bounding box center [498, 221] width 997 height 443
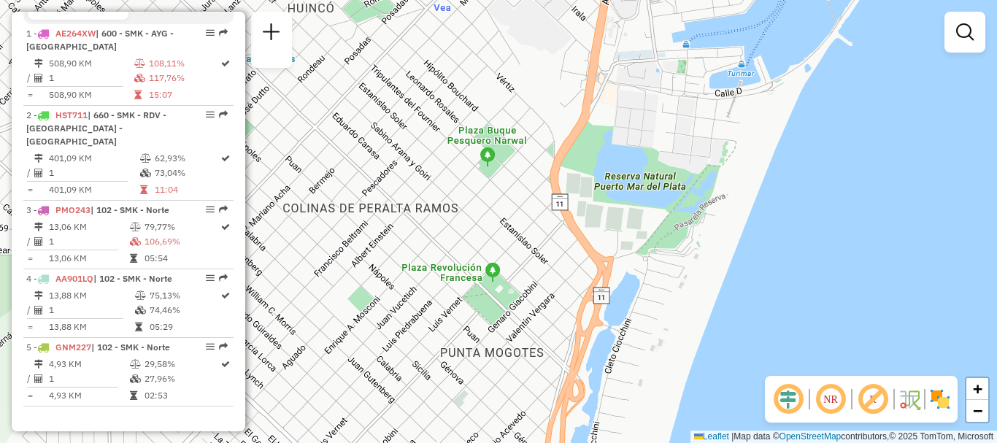
drag, startPoint x: 608, startPoint y: 147, endPoint x: 619, endPoint y: 33, distance: 115.1
click at [619, 42] on div "Janela de atendimento Grade de atendimento Capacidade Transportadoras Veículos …" at bounding box center [498, 221] width 997 height 443
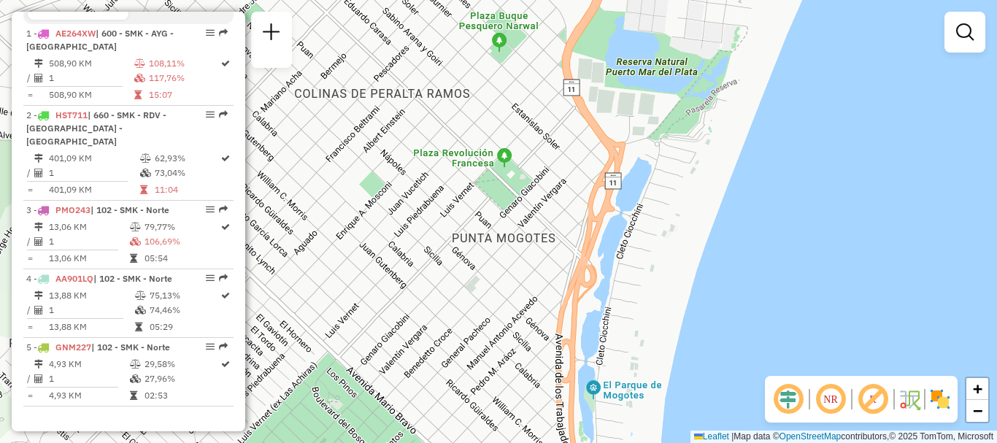
drag, startPoint x: 609, startPoint y: 158, endPoint x: 610, endPoint y: 42, distance: 116.0
click at [611, 48] on div "Janela de atendimento Grade de atendimento Capacidade Transportadoras Veículos …" at bounding box center [498, 221] width 997 height 443
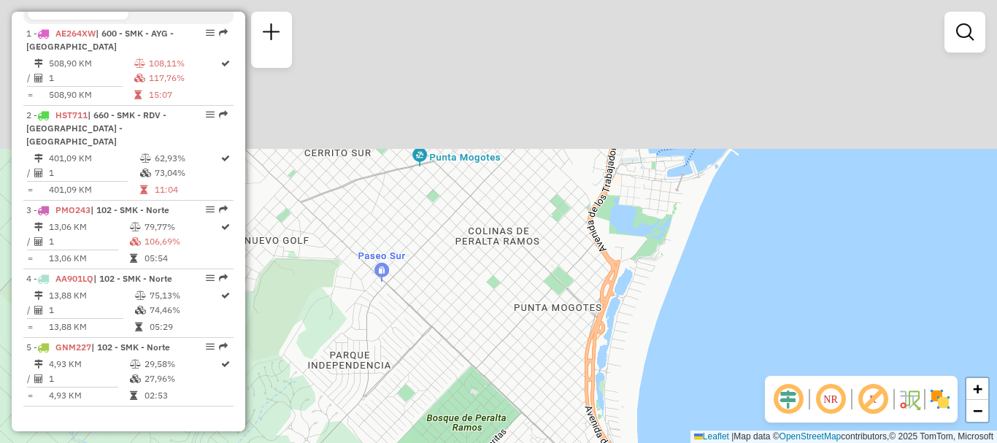
drag, startPoint x: 592, startPoint y: 83, endPoint x: 609, endPoint y: 290, distance: 207.2
click at [610, 279] on div "Janela de atendimento Grade de atendimento Capacidade Transportadoras Veículos …" at bounding box center [498, 221] width 997 height 443
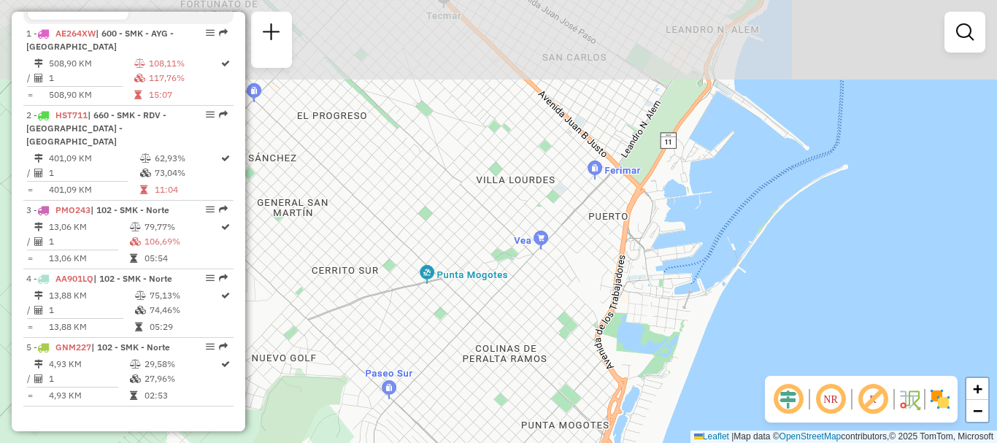
drag, startPoint x: 614, startPoint y: 274, endPoint x: 611, endPoint y: 326, distance: 51.9
click at [611, 326] on div "Janela de atendimento Grade de atendimento Capacidade Transportadoras Veículos …" at bounding box center [498, 221] width 997 height 443
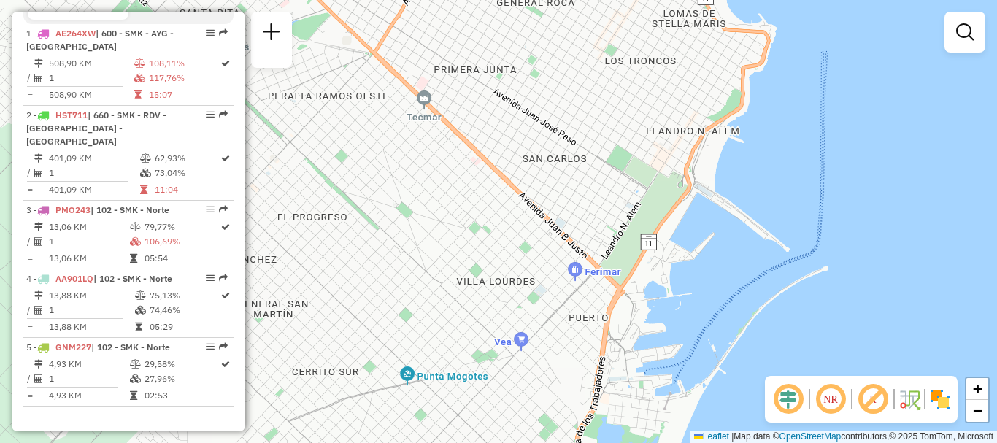
drag, startPoint x: 644, startPoint y: 236, endPoint x: 623, endPoint y: 302, distance: 69.7
click at [623, 302] on div "Janela de atendimento Grade de atendimento Capacidade Transportadoras Veículos …" at bounding box center [498, 221] width 997 height 443
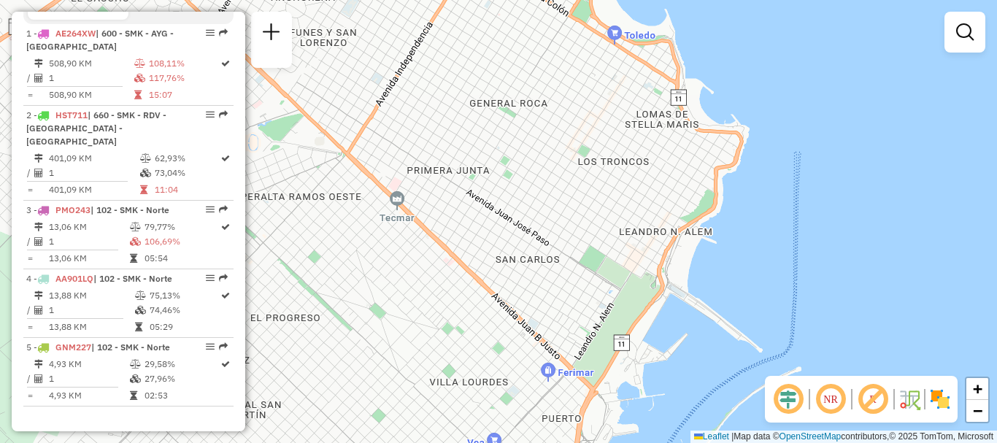
drag, startPoint x: 664, startPoint y: 241, endPoint x: 655, endPoint y: 270, distance: 30.5
click at [655, 270] on div "Janela de atendimento Grade de atendimento Capacidade Transportadoras Veículos …" at bounding box center [498, 221] width 997 height 443
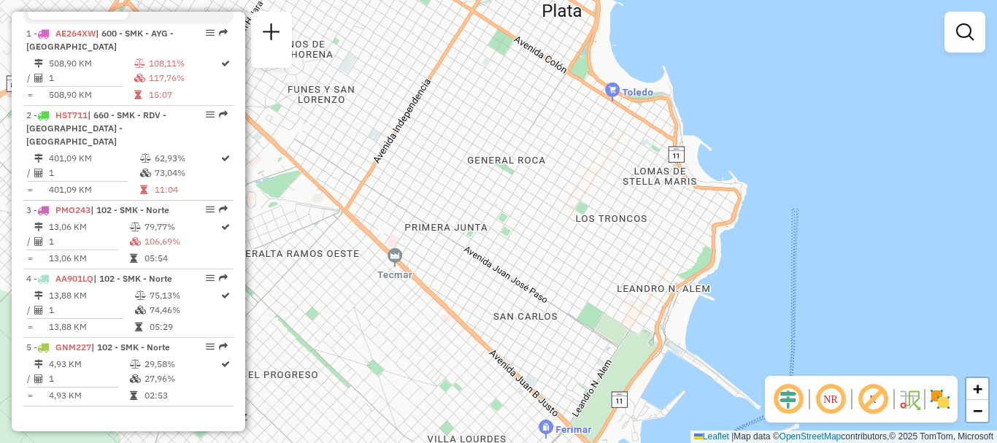
drag, startPoint x: 673, startPoint y: 246, endPoint x: 671, endPoint y: 336, distance: 90.5
click at [671, 336] on div "Janela de atendimento Grade de atendimento Capacidade Transportadoras Veículos …" at bounding box center [498, 221] width 997 height 443
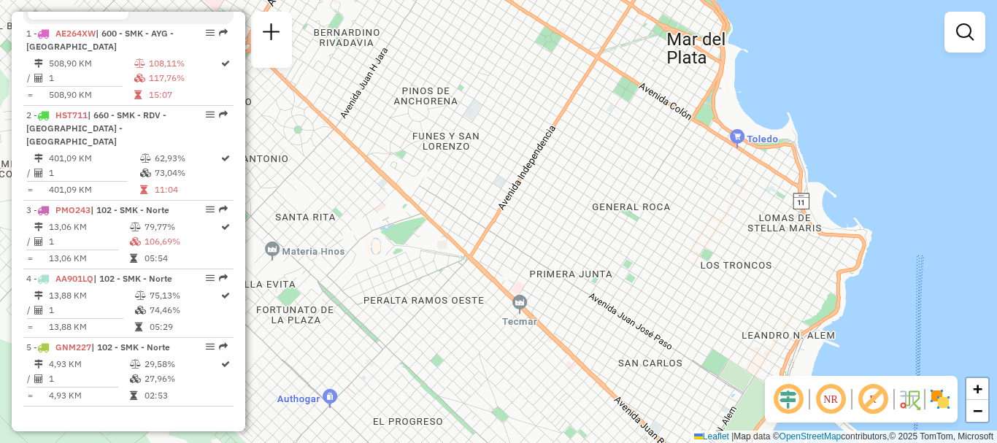
drag, startPoint x: 601, startPoint y: 318, endPoint x: 728, endPoint y: 274, distance: 134.3
click at [728, 274] on div "Janela de atendimento Grade de atendimento Capacidade Transportadoras Veículos …" at bounding box center [498, 221] width 997 height 443
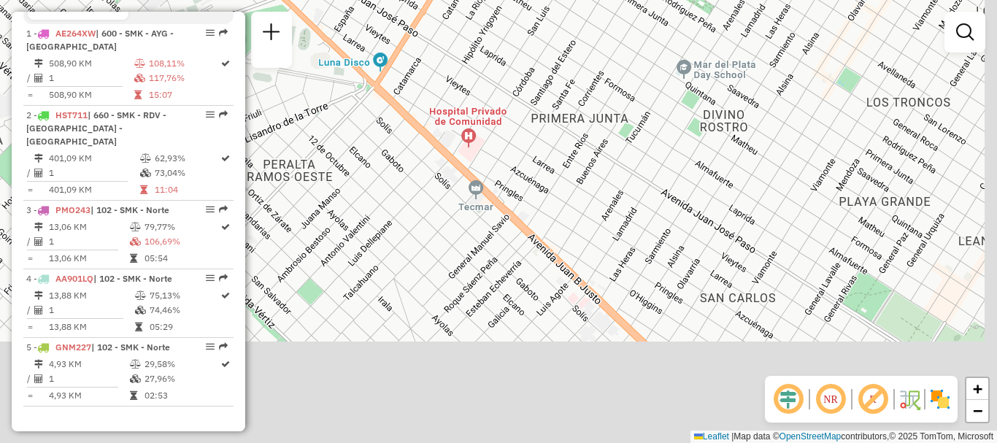
drag, startPoint x: 604, startPoint y: 327, endPoint x: 527, endPoint y: 116, distance: 224.6
click at [529, 142] on div "Janela de atendimento Grade de atendimento Capacidade Transportadoras Veículos …" at bounding box center [498, 221] width 997 height 443
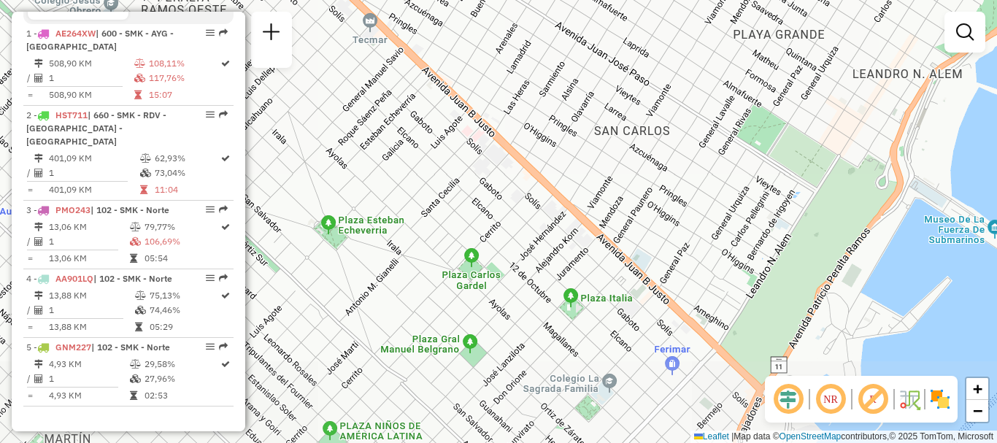
drag, startPoint x: 619, startPoint y: 271, endPoint x: 533, endPoint y: 179, distance: 125.4
click at [533, 179] on div "Janela de atendimento Grade de atendimento Capacidade Transportadoras Veículos …" at bounding box center [498, 221] width 997 height 443
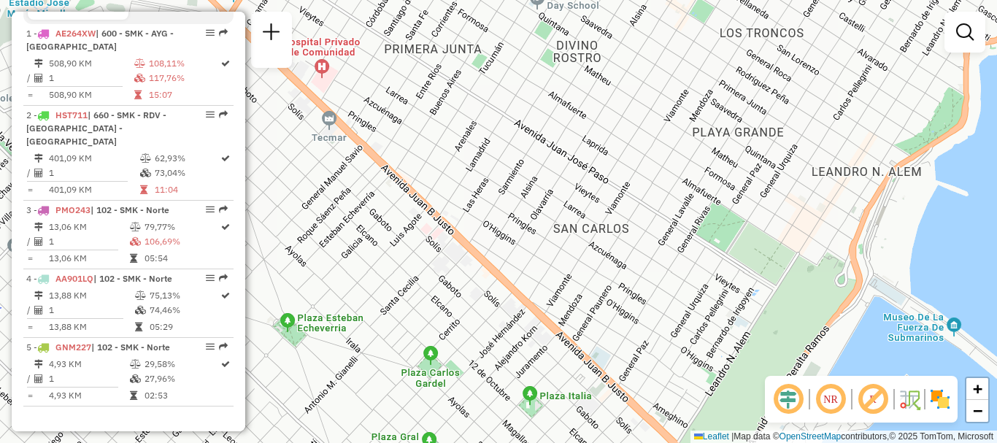
drag, startPoint x: 590, startPoint y: 253, endPoint x: 571, endPoint y: 287, distance: 38.2
click at [571, 287] on div "Janela de atendimento Grade de atendimento Capacidade Transportadoras Veículos …" at bounding box center [498, 221] width 997 height 443
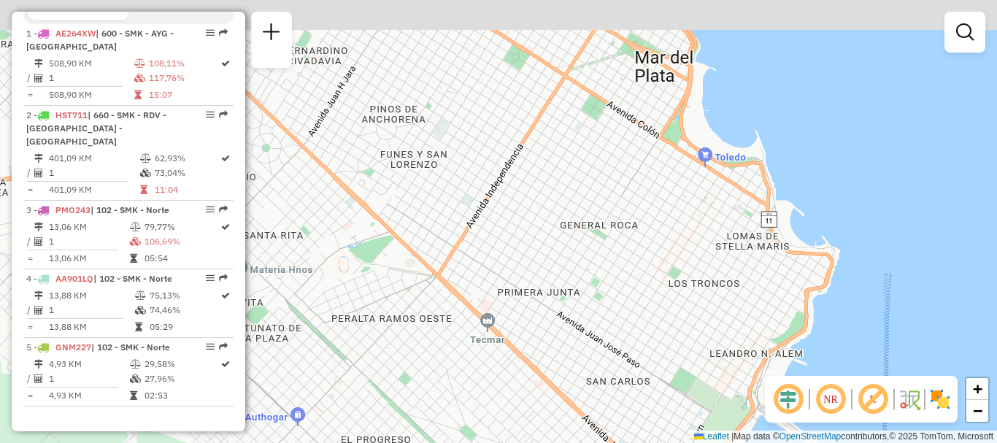
drag, startPoint x: 687, startPoint y: 281, endPoint x: 679, endPoint y: 324, distance: 43.8
click at [679, 324] on div "Janela de atendimento Grade de atendimento Capacidade Transportadoras Veículos …" at bounding box center [498, 221] width 997 height 443
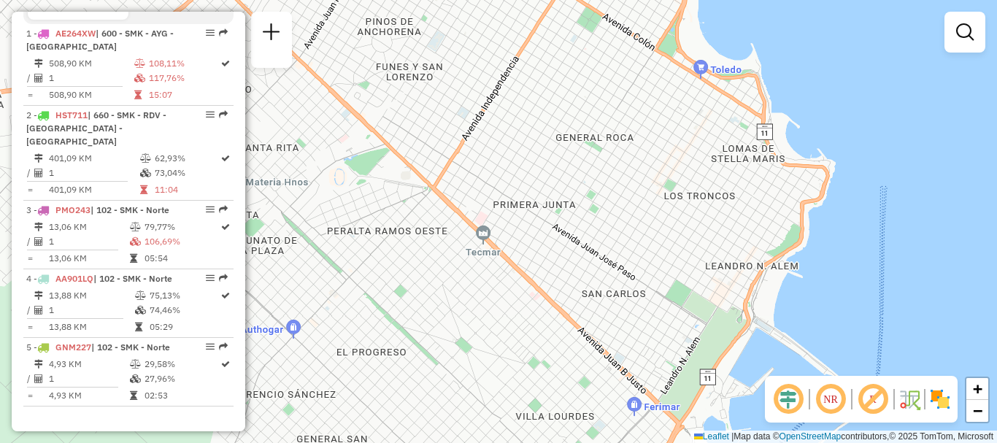
drag, startPoint x: 636, startPoint y: 260, endPoint x: 638, endPoint y: 142, distance: 118.2
click at [638, 142] on div "Janela de atendimento Grade de atendimento Capacidade Transportadoras Veículos …" at bounding box center [498, 221] width 997 height 443
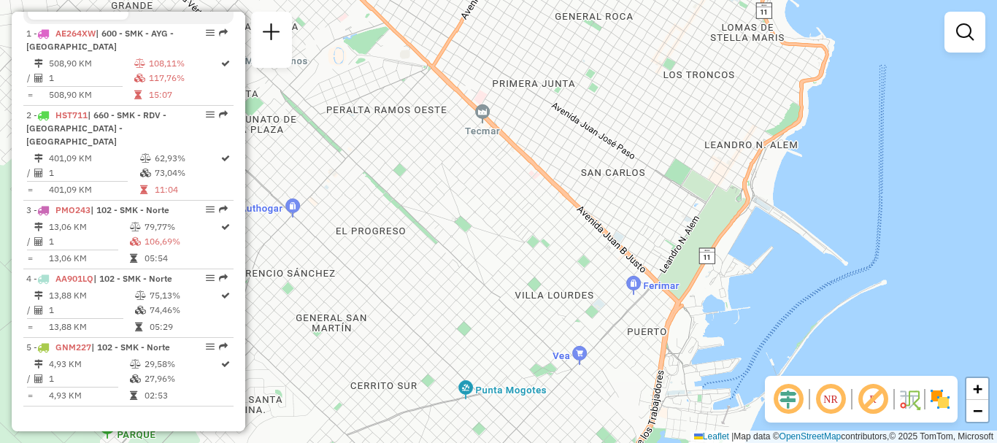
drag, startPoint x: 649, startPoint y: 195, endPoint x: 651, endPoint y: 31, distance: 164.2
click at [648, 43] on div "Janela de atendimento Grade de atendimento Capacidade Transportadoras Veículos …" at bounding box center [498, 221] width 997 height 443
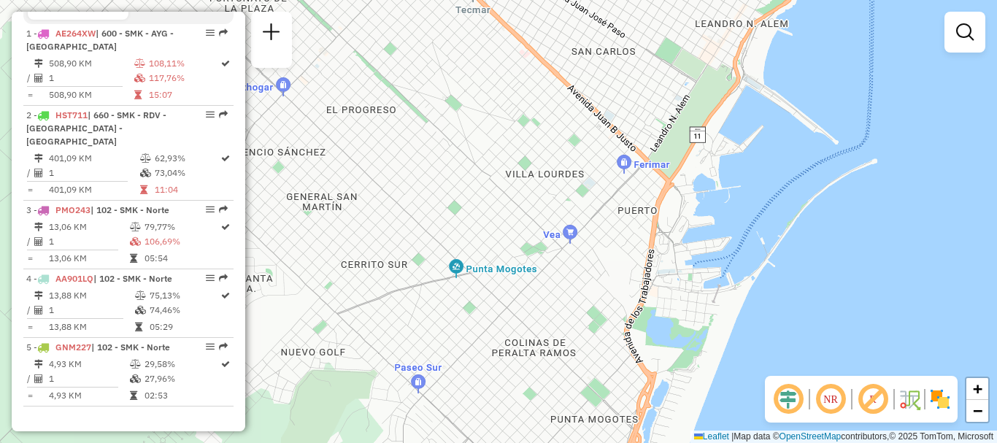
drag, startPoint x: 649, startPoint y: 148, endPoint x: 634, endPoint y: 8, distance: 140.9
click at [634, 14] on div "Janela de atendimento Grade de atendimento Capacidade Transportadoras Veículos …" at bounding box center [498, 221] width 997 height 443
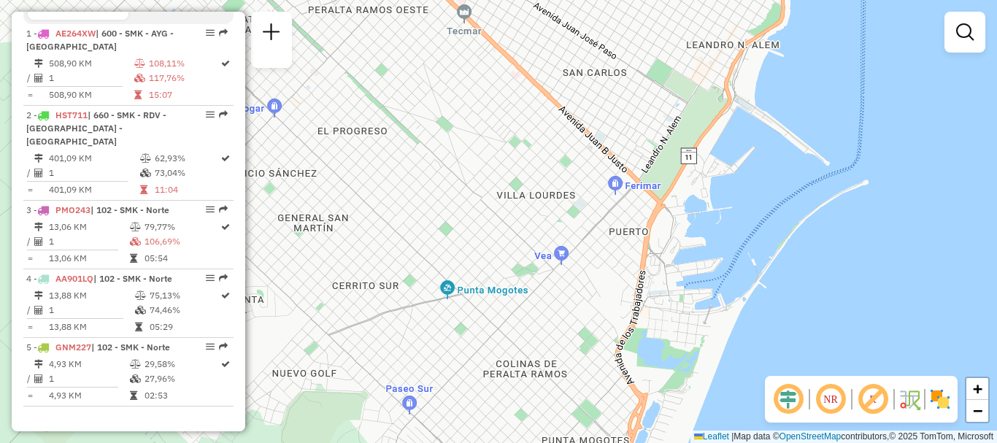
drag, startPoint x: 640, startPoint y: 131, endPoint x: 634, endPoint y: 181, distance: 50.0
click at [635, 180] on div "Janela de atendimento Grade de atendimento Capacidade Transportadoras Veículos …" at bounding box center [498, 221] width 997 height 443
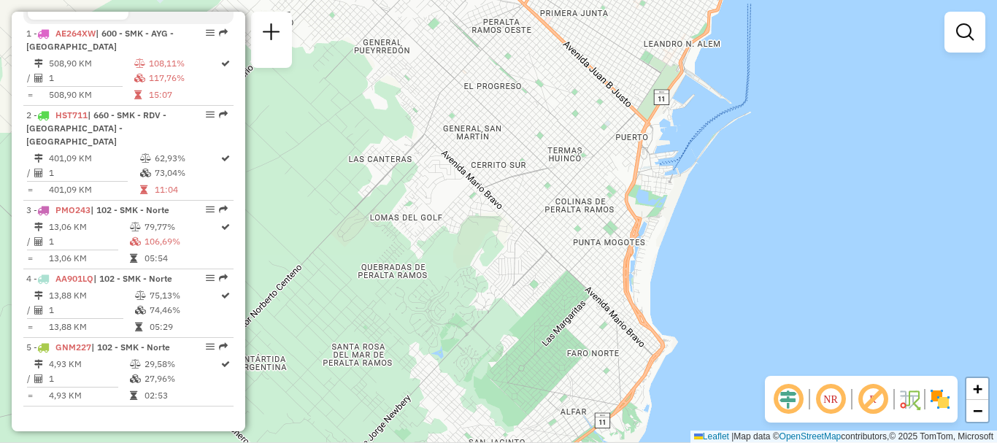
drag, startPoint x: 635, startPoint y: 156, endPoint x: 638, endPoint y: 69, distance: 86.9
click at [638, 69] on div "Janela de atendimento Grade de atendimento Capacidade Transportadoras Veículos …" at bounding box center [498, 221] width 997 height 443
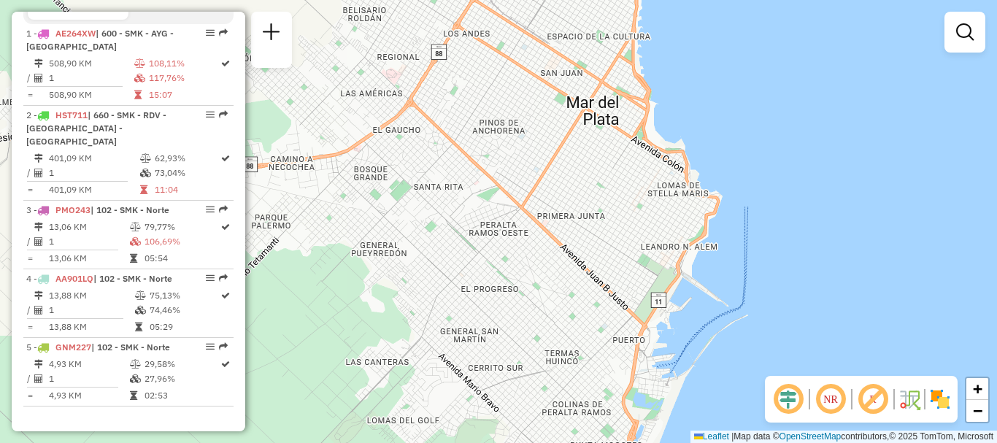
drag, startPoint x: 681, startPoint y: 60, endPoint x: 684, endPoint y: 233, distance: 173.7
click at [684, 233] on div "Janela de atendimento Grade de atendimento Capacidade Transportadoras Veículos …" at bounding box center [498, 221] width 997 height 443
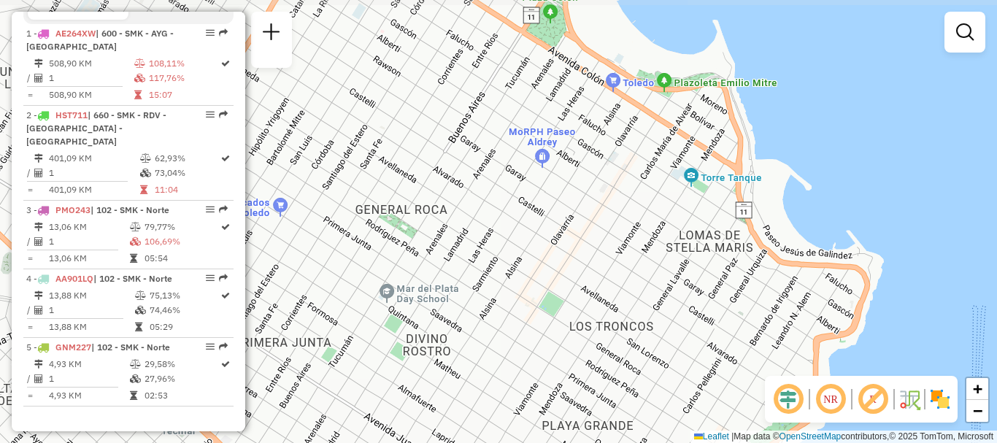
drag, startPoint x: 600, startPoint y: 95, endPoint x: 640, endPoint y: 157, distance: 73.9
click at [640, 157] on div "Janela de atendimento Grade de atendimento Capacidade Transportadoras Veículos …" at bounding box center [498, 221] width 997 height 443
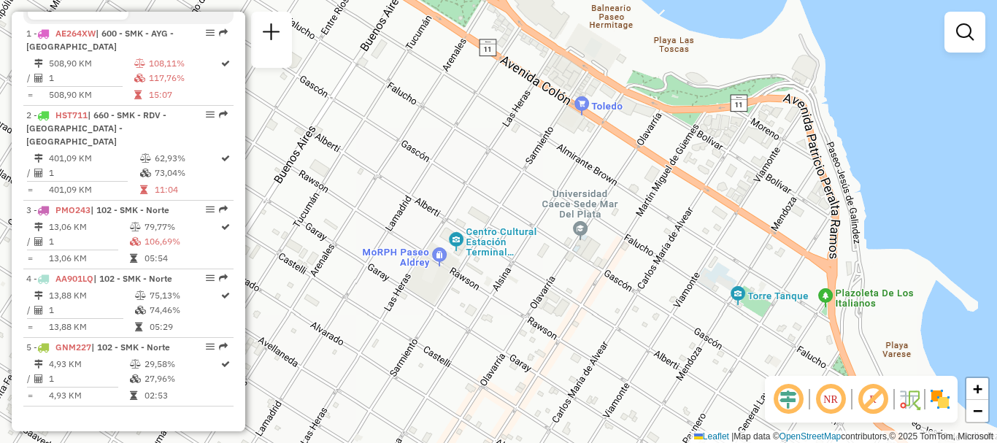
drag, startPoint x: 644, startPoint y: 120, endPoint x: 636, endPoint y: 167, distance: 47.5
click at [636, 167] on div "Janela de atendimento Grade de atendimento Capacidade Transportadoras Veículos …" at bounding box center [498, 221] width 997 height 443
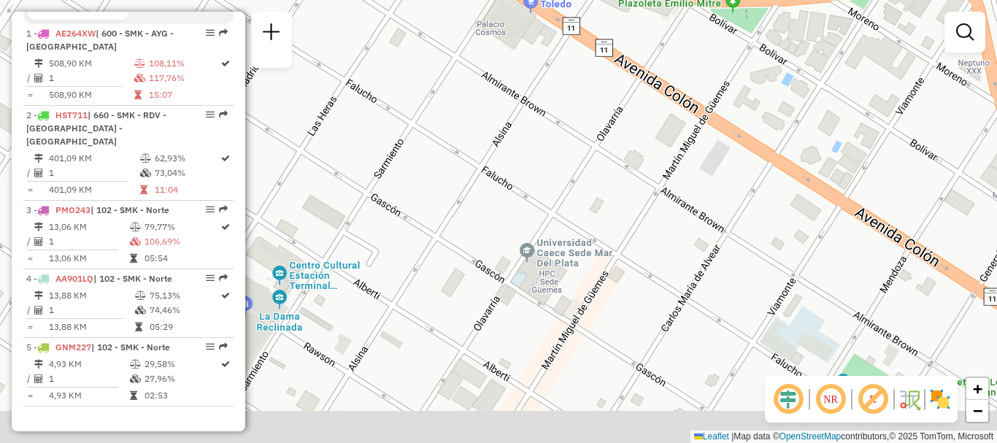
drag, startPoint x: 679, startPoint y: 236, endPoint x: 688, endPoint y: 186, distance: 50.4
click at [688, 186] on div "Janela de atendimento Grade de atendimento Capacidade Transportadoras Veículos …" at bounding box center [498, 221] width 997 height 443
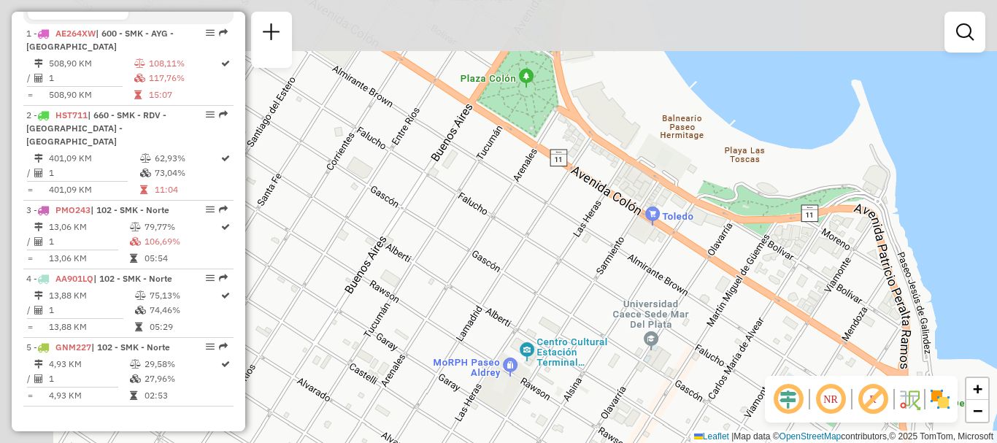
drag, startPoint x: 638, startPoint y: 130, endPoint x: 703, endPoint y: 257, distance: 142.6
click at [703, 257] on div "Janela de atendimento Grade de atendimento Capacidade Transportadoras Veículos …" at bounding box center [498, 221] width 997 height 443
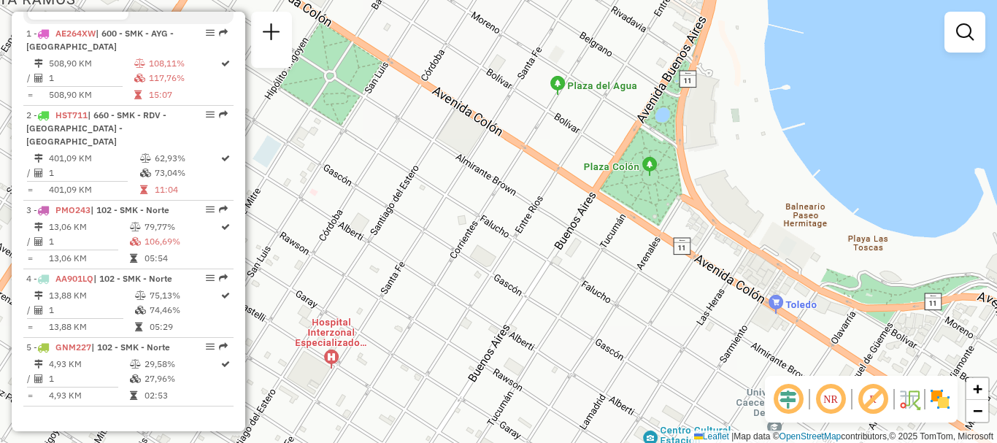
drag, startPoint x: 660, startPoint y: 237, endPoint x: 746, endPoint y: 317, distance: 117.2
click at [741, 313] on div "Janela de atendimento Grade de atendimento Capacidade Transportadoras Veículos …" at bounding box center [498, 221] width 997 height 443
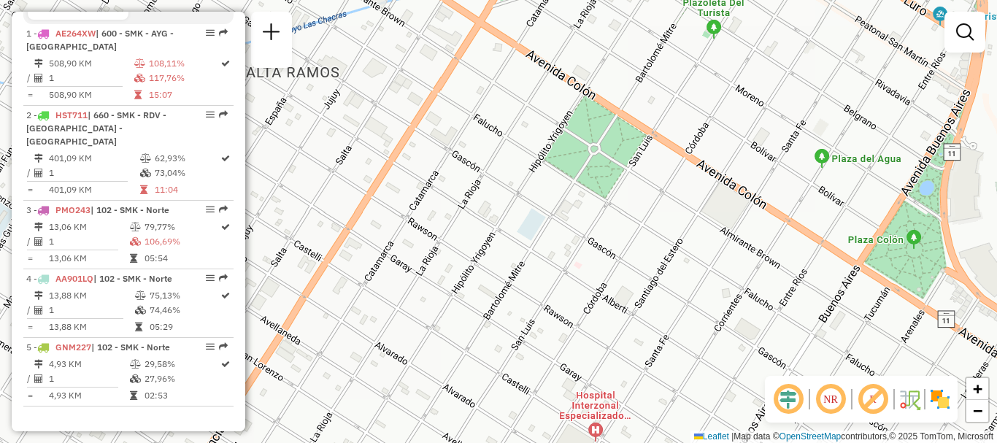
drag, startPoint x: 734, startPoint y: 299, endPoint x: 703, endPoint y: 245, distance: 62.1
click at [703, 245] on div "Janela de atendimento Grade de atendimento Capacidade Transportadoras Veículos …" at bounding box center [498, 221] width 997 height 443
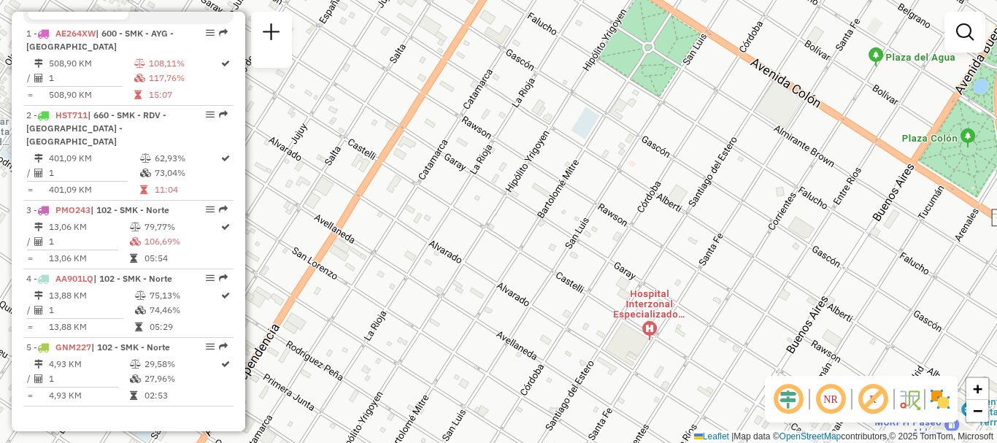
drag, startPoint x: 703, startPoint y: 278, endPoint x: 762, endPoint y: 171, distance: 122.2
click at [762, 171] on div "Janela de atendimento Grade de atendimento Capacidade Transportadoras Veículos …" at bounding box center [498, 221] width 997 height 443
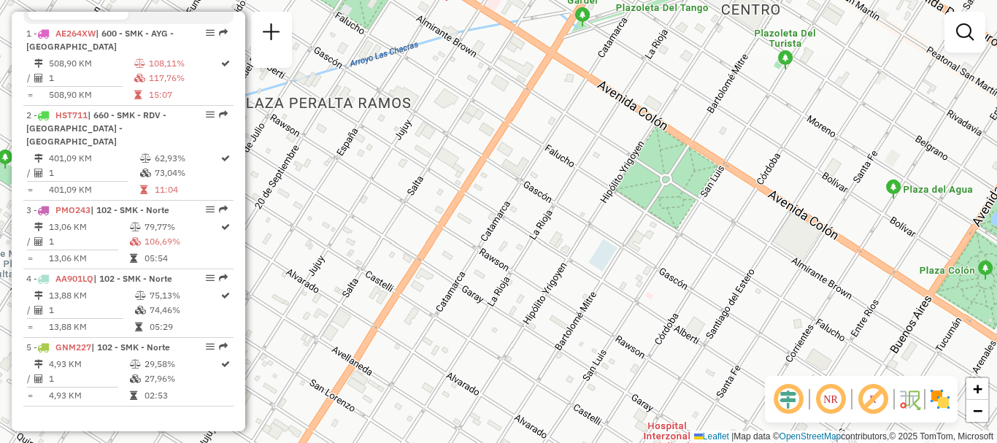
drag, startPoint x: 751, startPoint y: 190, endPoint x: 760, endPoint y: 337, distance: 147.0
click at [760, 337] on div "Janela de atendimento Grade de atendimento Capacidade Transportadoras Veículos …" at bounding box center [498, 221] width 997 height 443
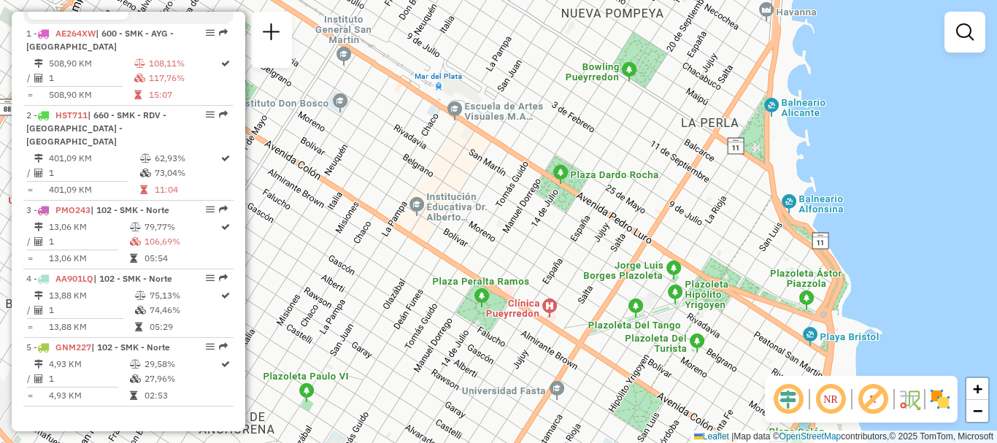
drag, startPoint x: 643, startPoint y: 184, endPoint x: 634, endPoint y: 404, distance: 220.5
click at [634, 404] on div "Janela de atendimento Grade de atendimento Capacidade Transportadoras Veículos …" at bounding box center [498, 221] width 997 height 443
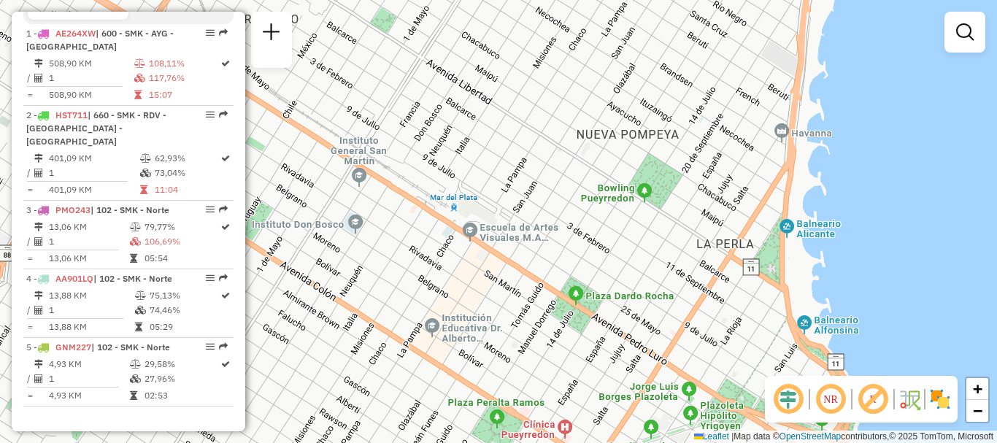
drag, startPoint x: 634, startPoint y: 329, endPoint x: 649, endPoint y: 376, distance: 49.6
click at [649, 376] on div "Janela de atendimento Grade de atendimento Capacidade Transportadoras Veículos …" at bounding box center [498, 221] width 997 height 443
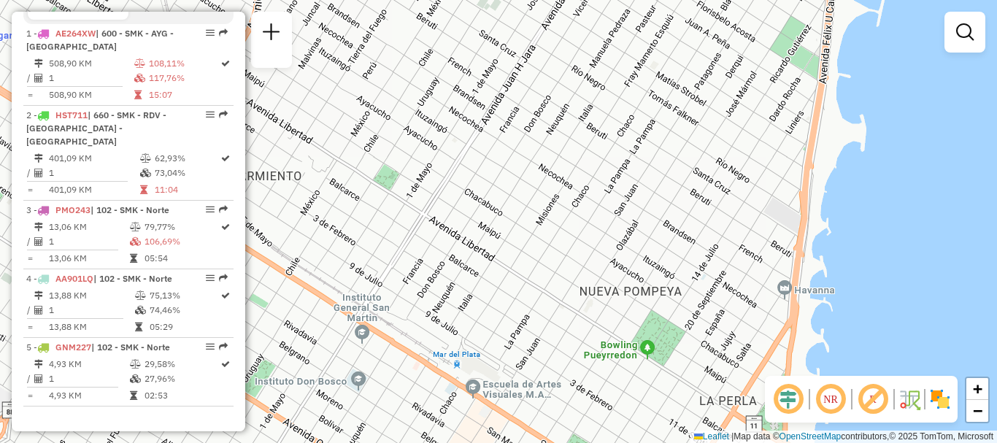
drag, startPoint x: 660, startPoint y: 301, endPoint x: 659, endPoint y: 449, distance: 148.8
click at [659, 442] on html "Aguarde... Pop-up bloqueado! Seu navegador bloqueou automáticamente a abertura …" at bounding box center [498, 221] width 997 height 443
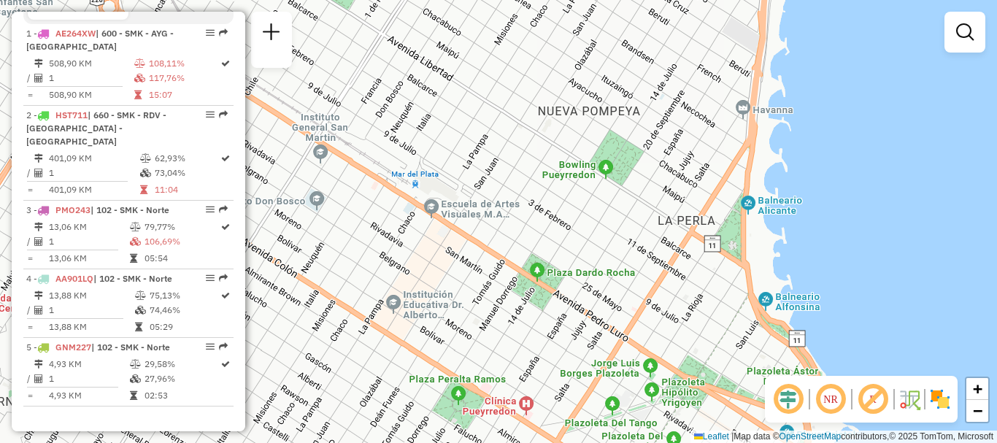
drag, startPoint x: 702, startPoint y: 386, endPoint x: 645, endPoint y: 119, distance: 273.0
click at [646, 130] on div "Janela de atendimento Grade de atendimento Capacidade Transportadoras Veículos …" at bounding box center [498, 221] width 997 height 443
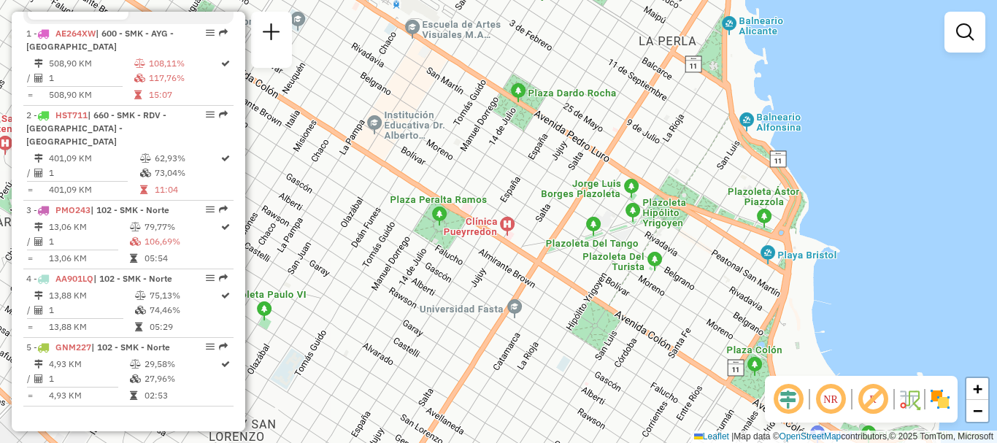
drag, startPoint x: 687, startPoint y: 264, endPoint x: 681, endPoint y: 178, distance: 86.2
click at [681, 178] on div "Janela de atendimento Grade de atendimento Capacidade Transportadoras Veículos …" at bounding box center [498, 221] width 997 height 443
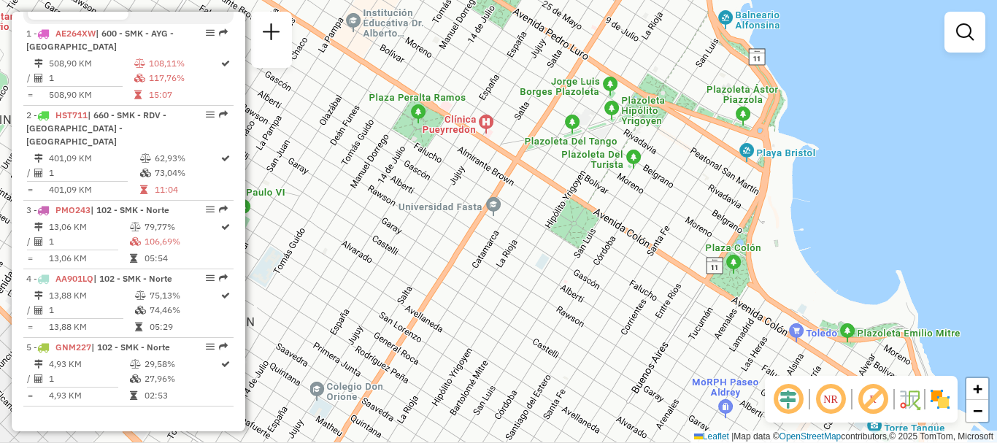
drag, startPoint x: 738, startPoint y: 236, endPoint x: 734, endPoint y: 209, distance: 27.3
click at [734, 209] on div "Janela de atendimento Grade de atendimento Capacidade Transportadoras Veículos …" at bounding box center [498, 221] width 997 height 443
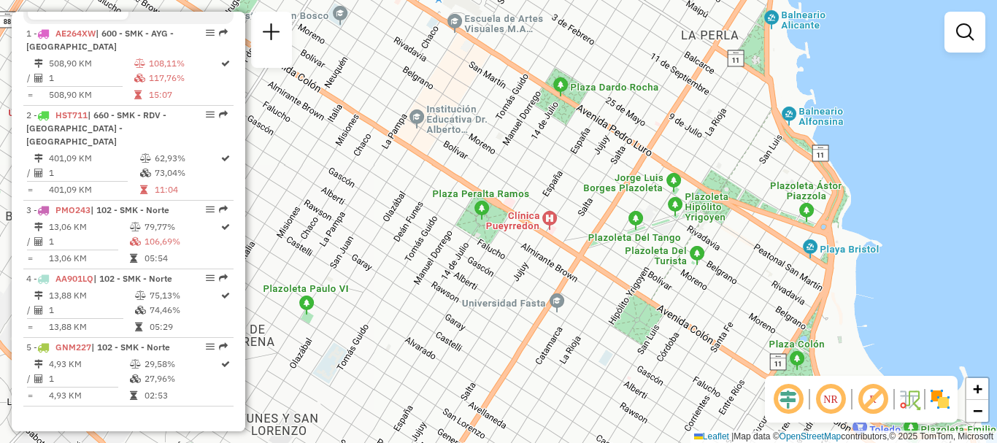
drag, startPoint x: 714, startPoint y: 224, endPoint x: 776, endPoint y: 324, distance: 117.3
click at [776, 324] on div "Janela de atendimento Grade de atendimento Capacidade Transportadoras Veículos …" at bounding box center [498, 221] width 997 height 443
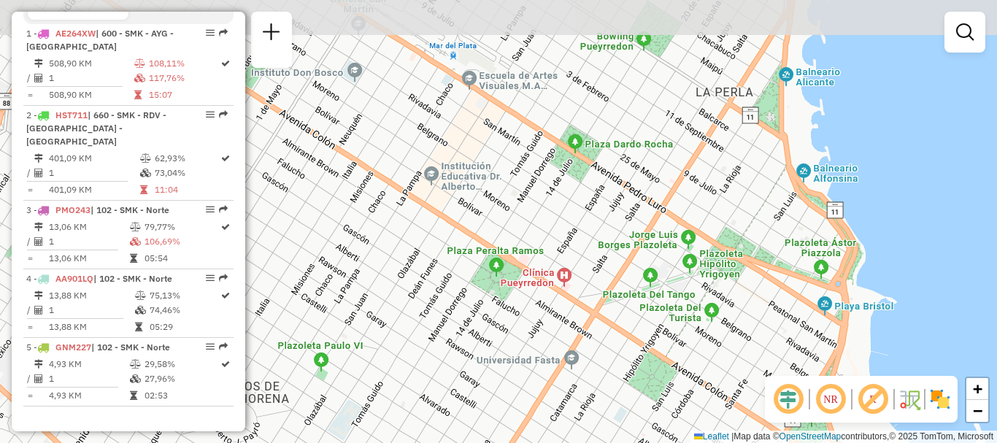
drag, startPoint x: 772, startPoint y: 302, endPoint x: 787, endPoint y: 359, distance: 58.8
click at [787, 359] on div "Janela de atendimento Grade de atendimento Capacidade Transportadoras Veículos …" at bounding box center [498, 221] width 997 height 443
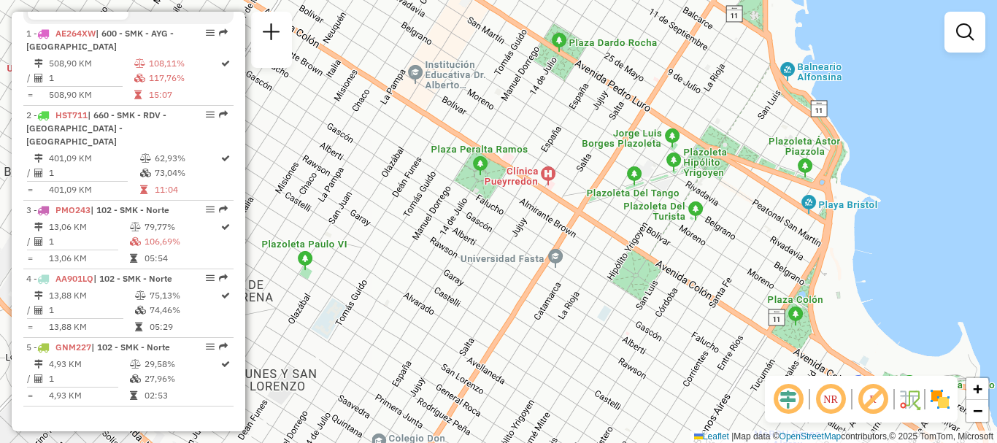
drag, startPoint x: 738, startPoint y: 331, endPoint x: 722, endPoint y: 229, distance: 102.7
click at [722, 229] on div "Janela de atendimento Grade de atendimento Capacidade Transportadoras Veículos …" at bounding box center [498, 221] width 997 height 443
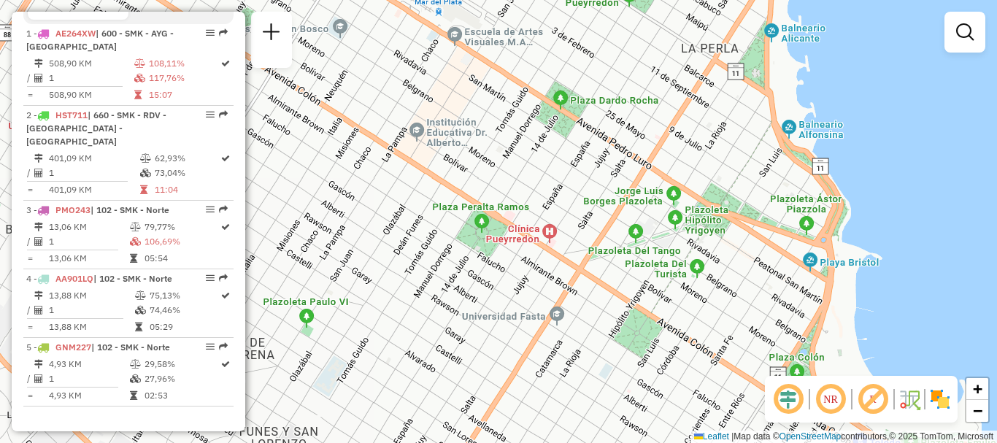
drag, startPoint x: 722, startPoint y: 252, endPoint x: 723, endPoint y: 310, distance: 57.7
click at [723, 310] on div "Janela de atendimento Grade de atendimento Capacidade Transportadoras Veículos …" at bounding box center [498, 221] width 997 height 443
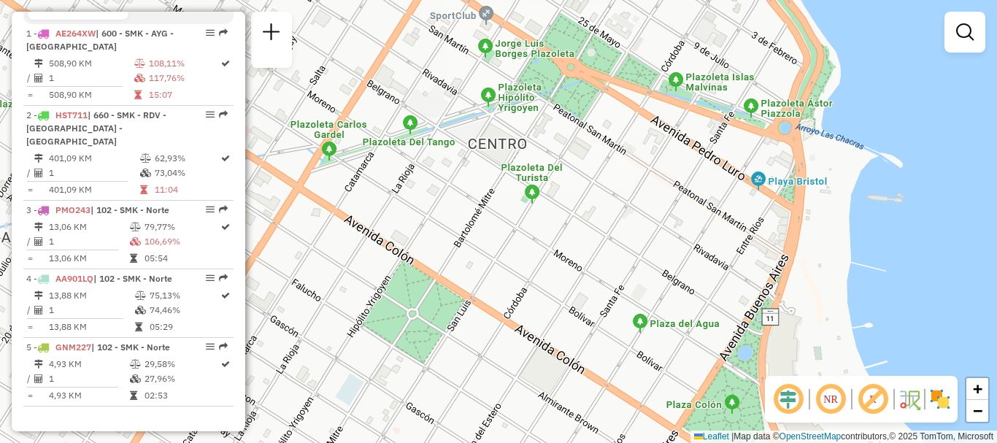
drag, startPoint x: 646, startPoint y: 261, endPoint x: 501, endPoint y: 211, distance: 154.4
click at [501, 211] on div "Janela de atendimento Grade de atendimento Capacidade Transportadoras Veículos …" at bounding box center [498, 221] width 997 height 443
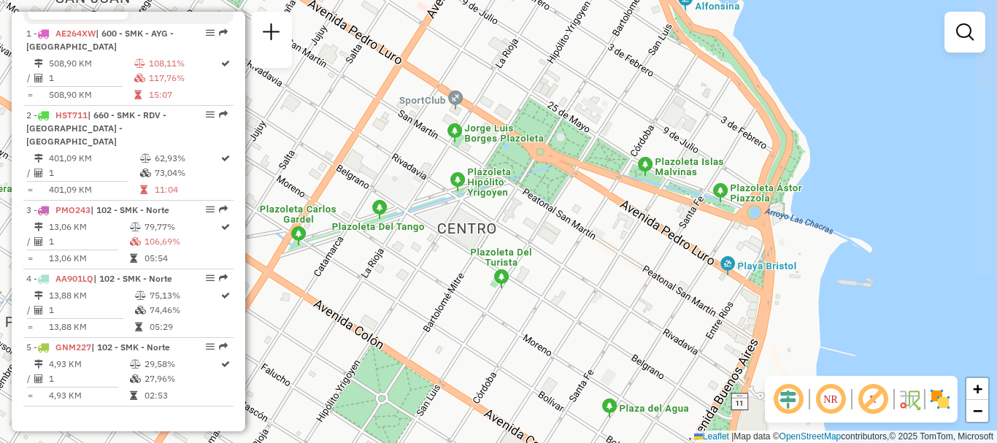
drag, startPoint x: 595, startPoint y: 149, endPoint x: 564, endPoint y: 233, distance: 90.0
click at [564, 233] on div "Janela de atendimento Grade de atendimento Capacidade Transportadoras Veículos …" at bounding box center [498, 221] width 997 height 443
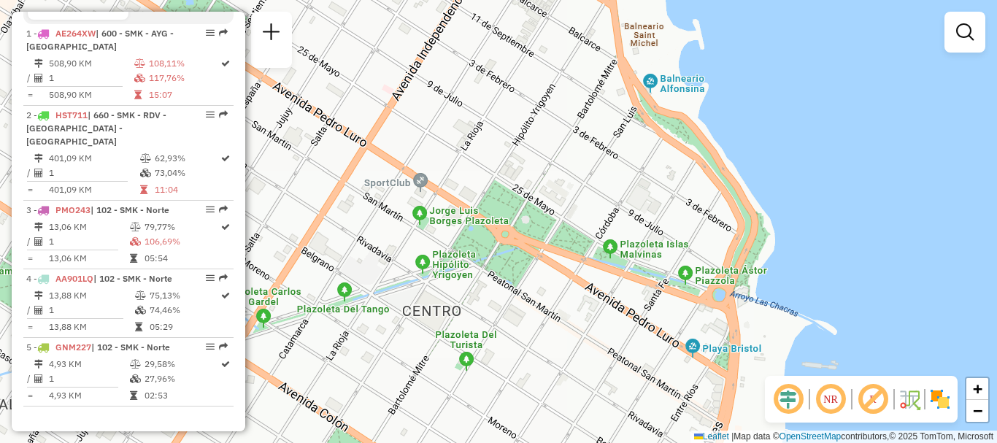
drag, startPoint x: 584, startPoint y: 215, endPoint x: 557, endPoint y: 274, distance: 65.9
click at [557, 274] on div "Janela de atendimento Grade de atendimento Capacidade Transportadoras Veículos …" at bounding box center [498, 221] width 997 height 443
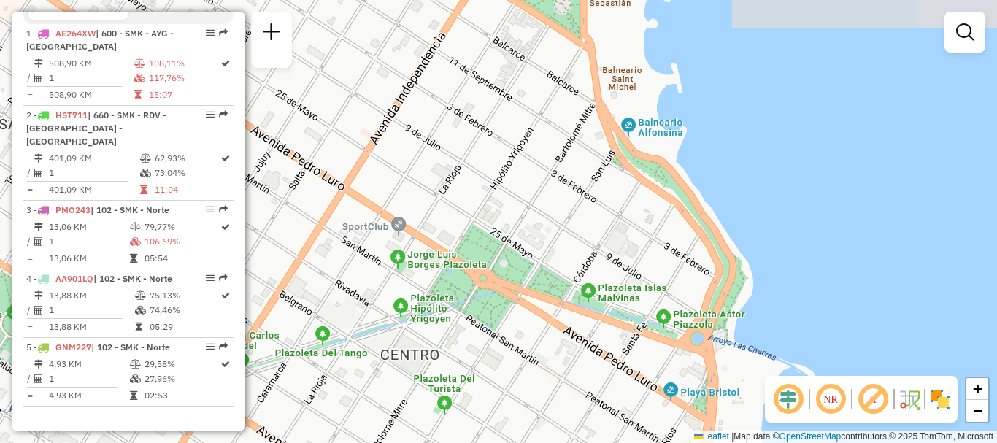
drag, startPoint x: 575, startPoint y: 242, endPoint x: 553, endPoint y: 285, distance: 48.9
click at [553, 285] on div "Janela de atendimento Grade de atendimento Capacidade Transportadoras Veículos …" at bounding box center [498, 221] width 997 height 443
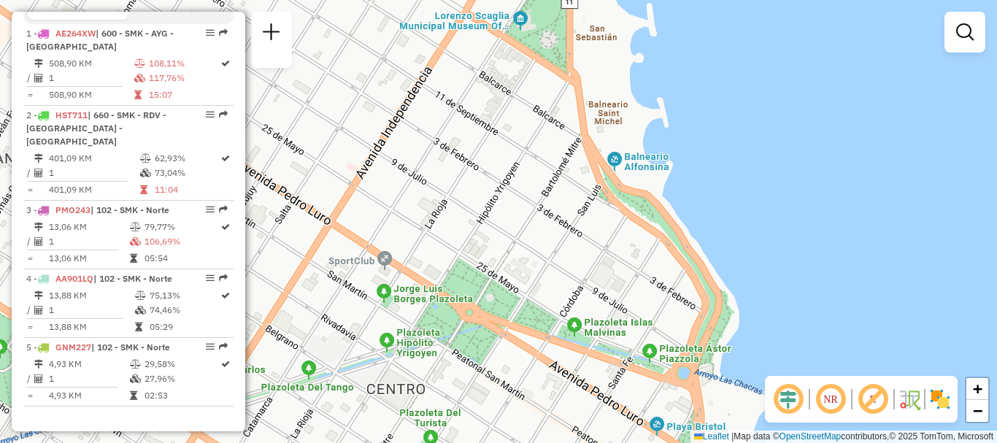
drag, startPoint x: 583, startPoint y: 244, endPoint x: 570, endPoint y: 277, distance: 34.7
click at [570, 277] on div "Janela de atendimento Grade de atendimento Capacidade Transportadoras Veículos …" at bounding box center [498, 221] width 997 height 443
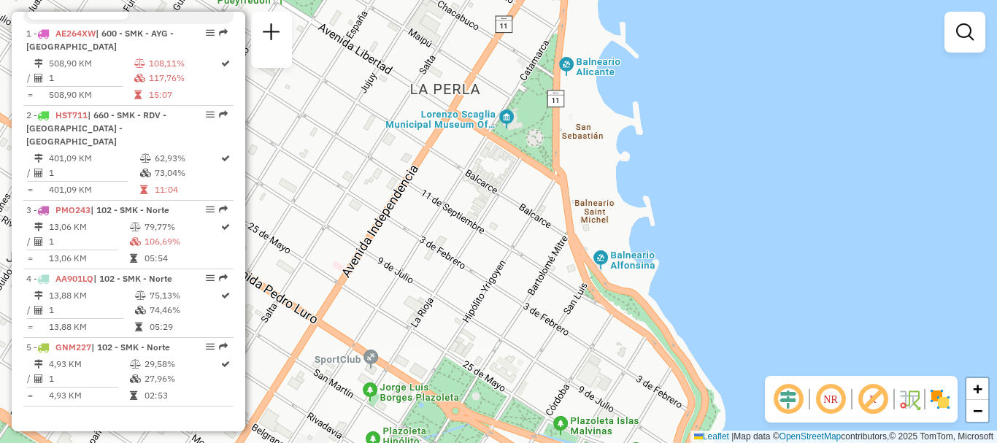
drag, startPoint x: 590, startPoint y: 246, endPoint x: 576, endPoint y: 342, distance: 97.3
click at [576, 342] on div "Janela de atendimento Grade de atendimento Capacidade Transportadoras Veículos …" at bounding box center [498, 221] width 997 height 443
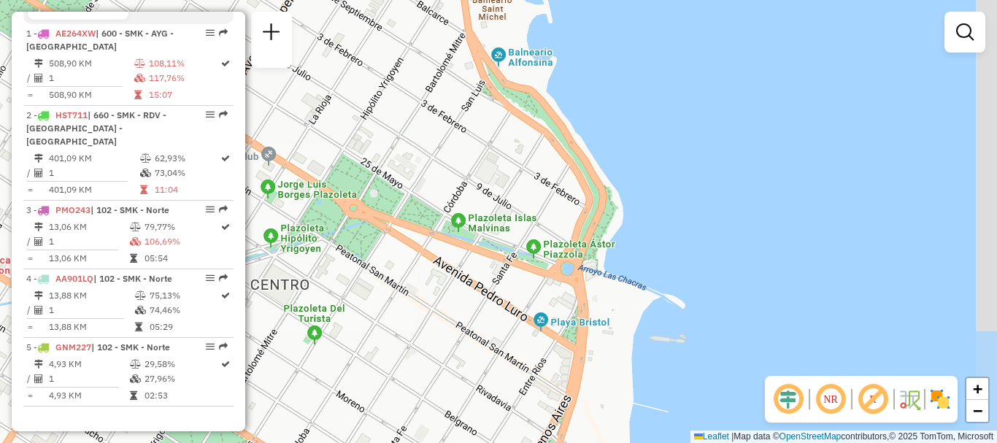
drag, startPoint x: 584, startPoint y: 343, endPoint x: 475, endPoint y: 92, distance: 273.8
click at [476, 109] on div "Janela de atendimento Grade de atendimento Capacidade Transportadoras Veículos …" at bounding box center [498, 221] width 997 height 443
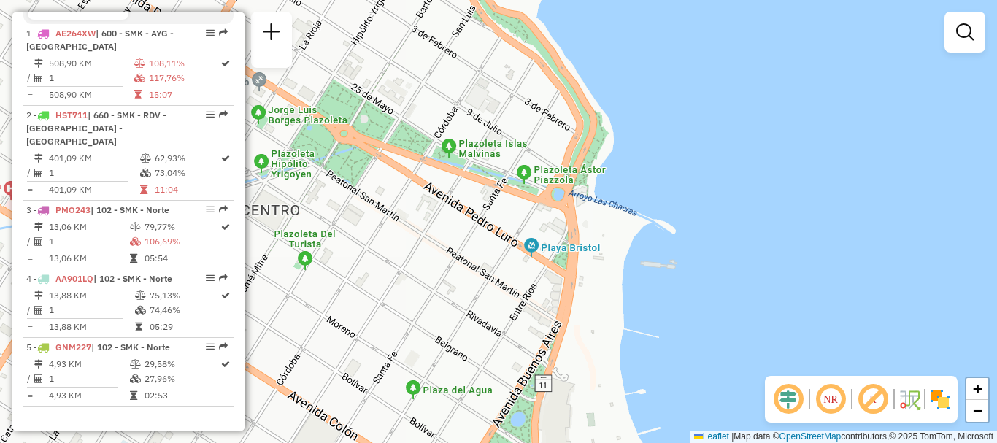
drag, startPoint x: 527, startPoint y: 177, endPoint x: 527, endPoint y: 109, distance: 67.9
click at [527, 109] on div "Janela de atendimento Grade de atendimento Capacidade Transportadoras Veículos …" at bounding box center [498, 221] width 997 height 443
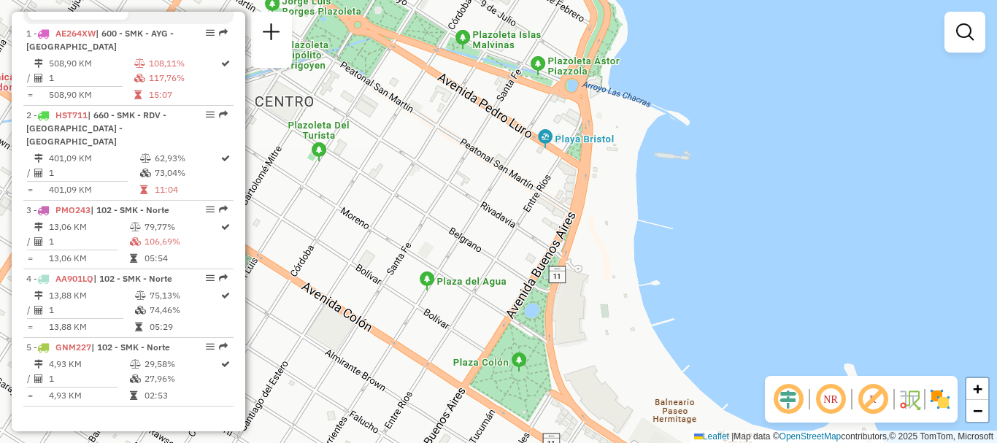
drag, startPoint x: 541, startPoint y: 209, endPoint x: 555, endPoint y: 168, distance: 43.1
click at [555, 168] on div "Janela de atendimento Grade de atendimento Capacidade Transportadoras Veículos …" at bounding box center [498, 221] width 997 height 443
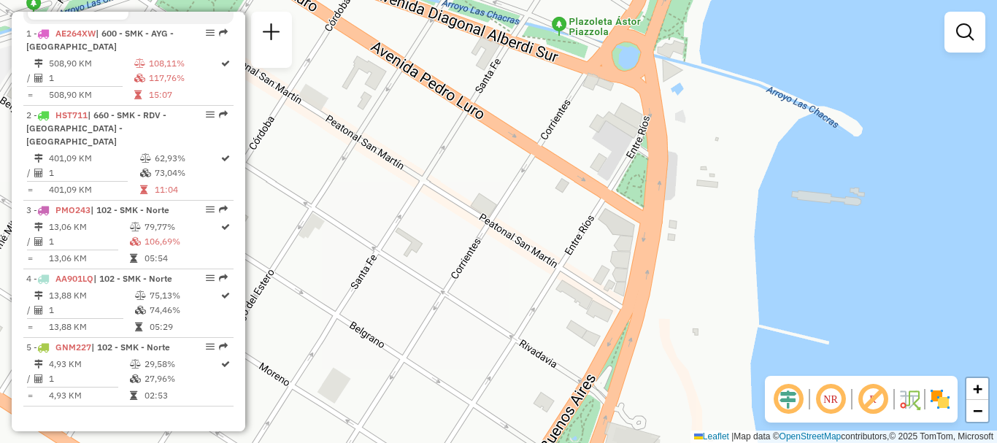
drag, startPoint x: 530, startPoint y: 133, endPoint x: 561, endPoint y: 194, distance: 68.5
click at [561, 194] on div "Janela de atendimento Grade de atendimento Capacidade Transportadoras Veículos …" at bounding box center [498, 221] width 997 height 443
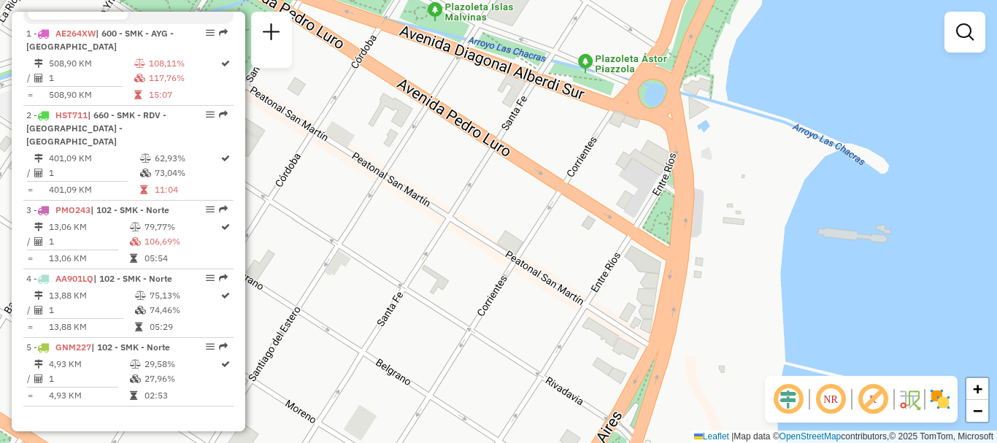
drag, startPoint x: 541, startPoint y: 154, endPoint x: 567, endPoint y: 191, distance: 45.5
click at [567, 191] on div "Janela de atendimento Grade de atendimento Capacidade Transportadoras Veículos …" at bounding box center [498, 221] width 997 height 443
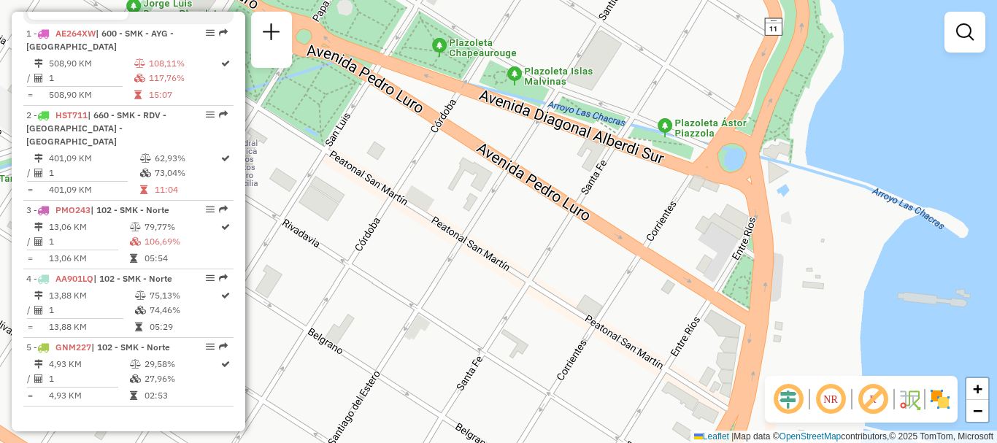
drag, startPoint x: 584, startPoint y: 204, endPoint x: 627, endPoint y: 246, distance: 60.4
click at [627, 246] on div "Janela de atendimento Grade de atendimento Capacidade Transportadoras Veículos …" at bounding box center [498, 221] width 997 height 443
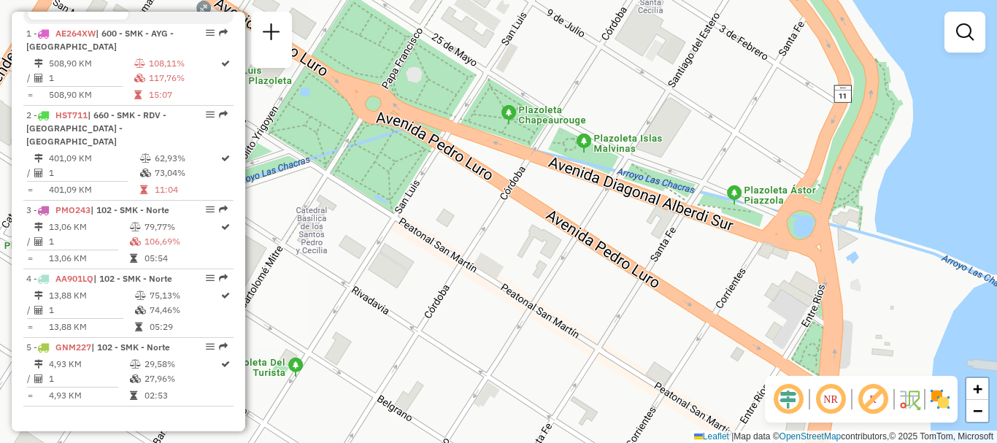
drag, startPoint x: 538, startPoint y: 177, endPoint x: 578, endPoint y: 214, distance: 53.7
click at [578, 214] on div "Janela de atendimento Grade de atendimento Capacidade Transportadoras Veículos …" at bounding box center [498, 221] width 997 height 443
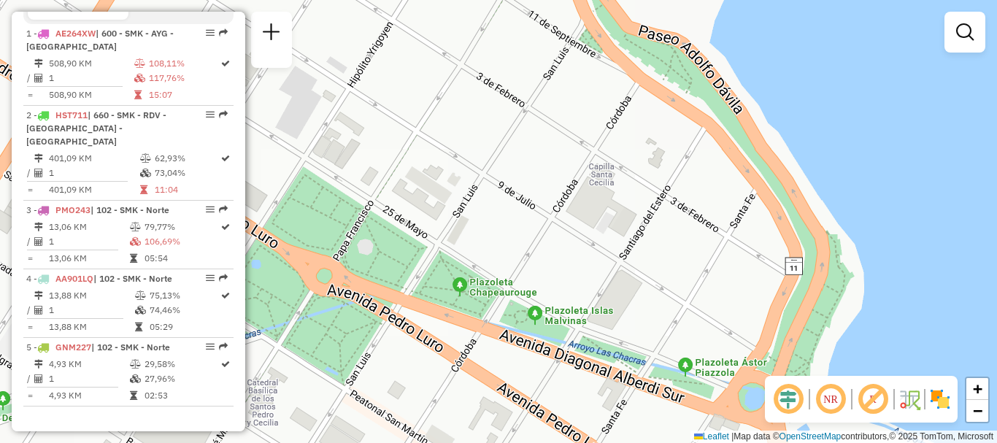
drag, startPoint x: 537, startPoint y: 175, endPoint x: 508, endPoint y: 290, distance: 118.9
click at [508, 290] on div "Janela de atendimento Grade de atendimento Capacidade Transportadoras Veículos …" at bounding box center [498, 221] width 997 height 443
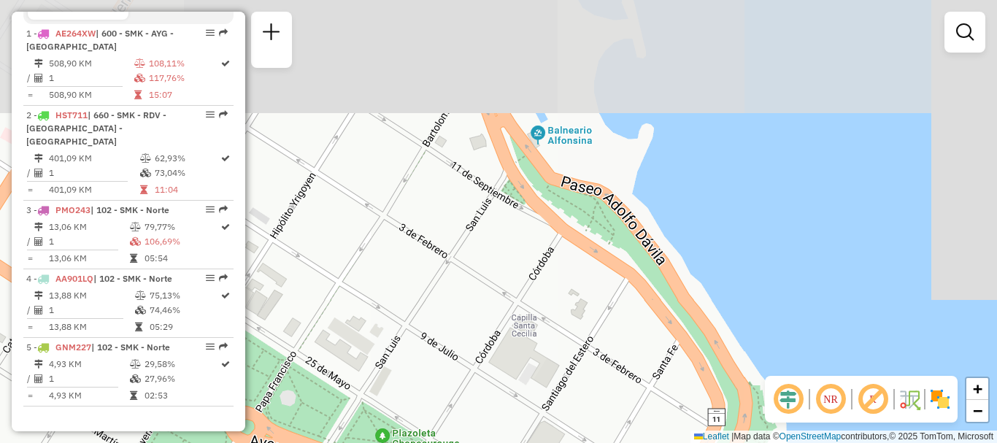
drag, startPoint x: 503, startPoint y: 303, endPoint x: 491, endPoint y: 344, distance: 42.5
click at [491, 344] on div "Janela de atendimento Grade de atendimento Capacidade Transportadoras Veículos …" at bounding box center [498, 221] width 997 height 443
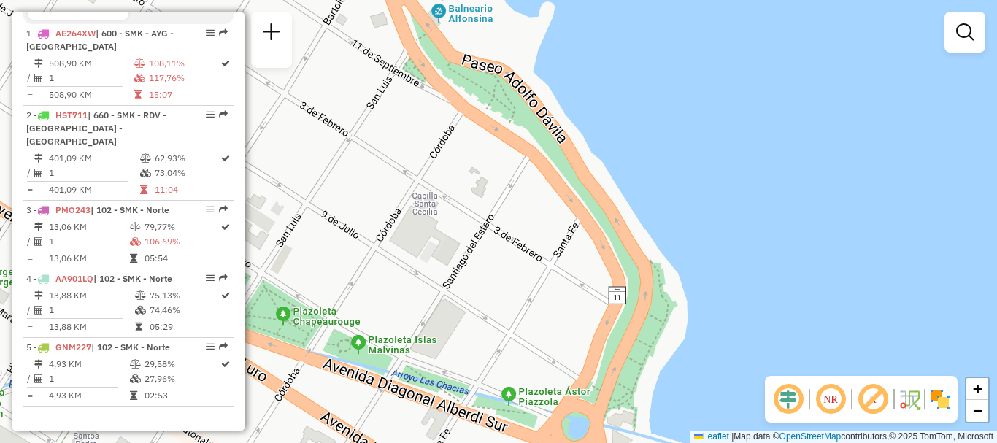
drag, startPoint x: 547, startPoint y: 282, endPoint x: 448, endPoint y: 142, distance: 171.7
click at [449, 154] on div "Janela de atendimento Grade de atendimento Capacidade Transportadoras Veículos …" at bounding box center [498, 221] width 997 height 443
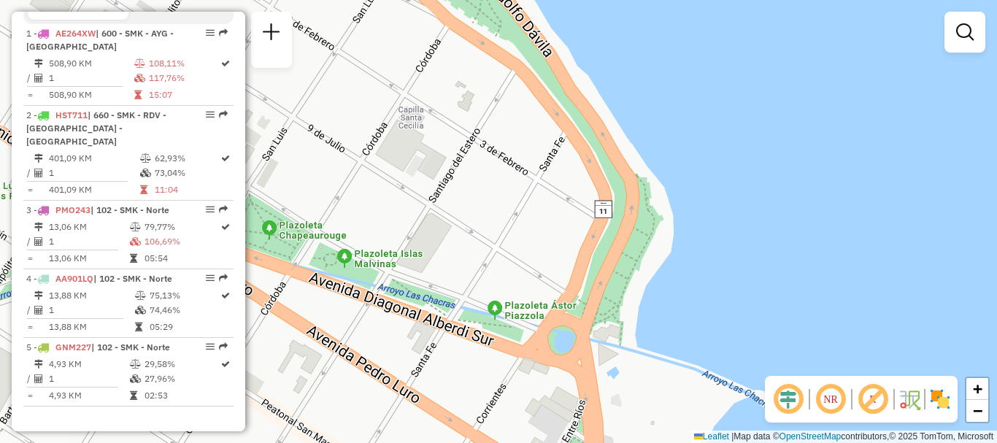
drag, startPoint x: 498, startPoint y: 248, endPoint x: 472, endPoint y: 107, distance: 143.1
click at [472, 113] on div "Janela de atendimento Grade de atendimento Capacidade Transportadoras Veículos …" at bounding box center [498, 221] width 997 height 443
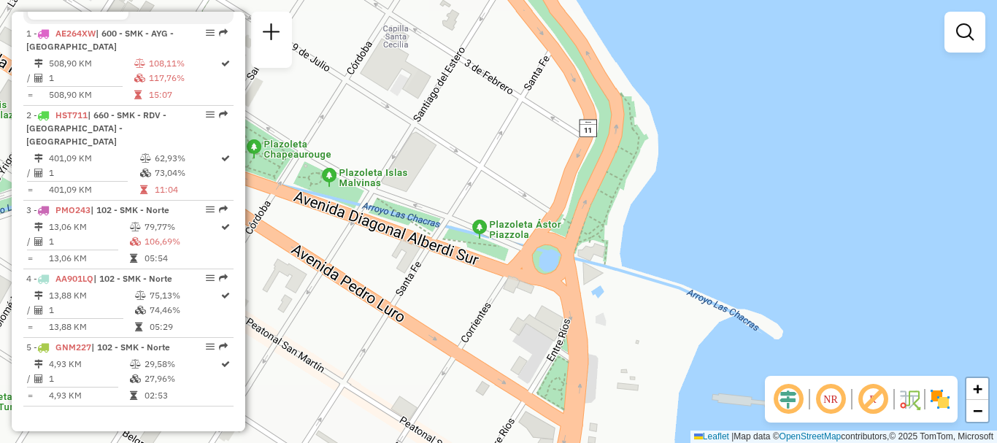
drag, startPoint x: 514, startPoint y: 190, endPoint x: 501, endPoint y: 127, distance: 64.1
click at [502, 131] on div "Janela de atendimento Grade de atendimento Capacidade Transportadoras Veículos …" at bounding box center [498, 221] width 997 height 443
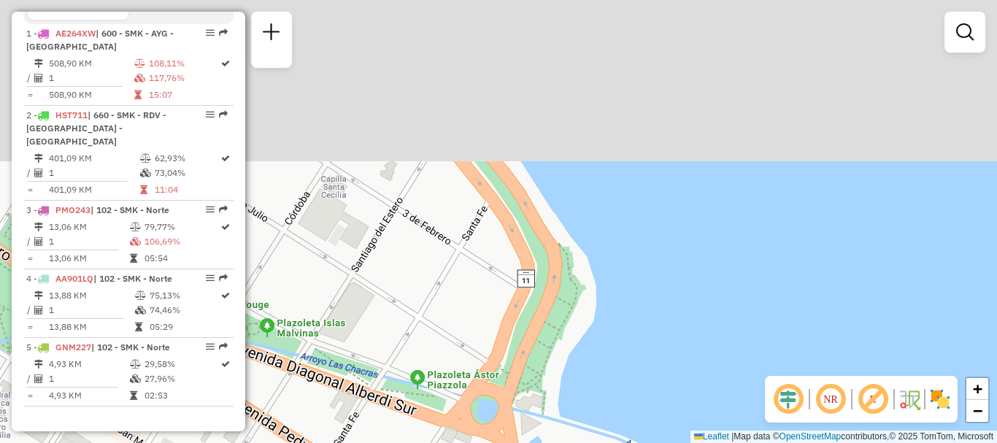
drag, startPoint x: 479, startPoint y: 148, endPoint x: 474, endPoint y: 350, distance: 202.2
click at [447, 355] on div "Janela de atendimento Grade de atendimento Capacidade Transportadoras Veículos …" at bounding box center [498, 221] width 997 height 443
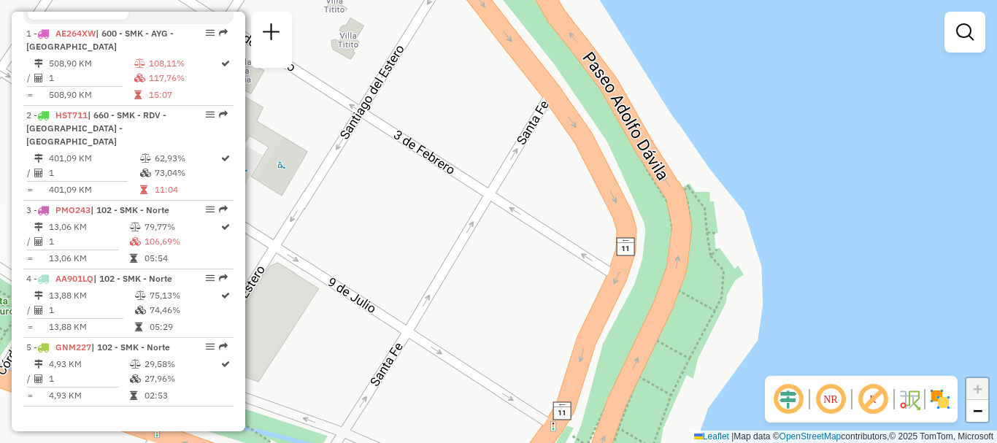
drag, startPoint x: 439, startPoint y: 259, endPoint x: 549, endPoint y: 247, distance: 111.6
click at [549, 247] on div "Janela de atendimento Grade de atendimento Capacidade Transportadoras Veículos …" at bounding box center [498, 221] width 997 height 443
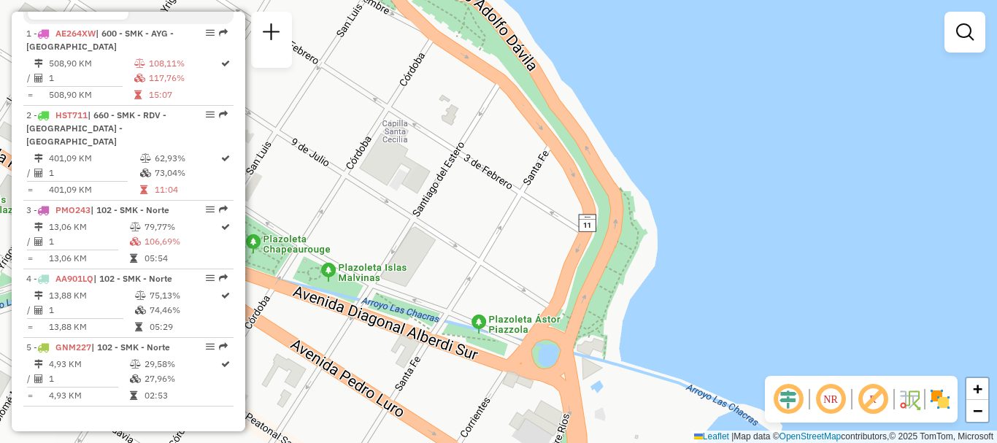
drag, startPoint x: 530, startPoint y: 282, endPoint x: 548, endPoint y: 160, distance: 123.8
click at [544, 172] on div "Janela de atendimento Grade de atendimento Capacidade Transportadoras Veículos …" at bounding box center [498, 221] width 997 height 443
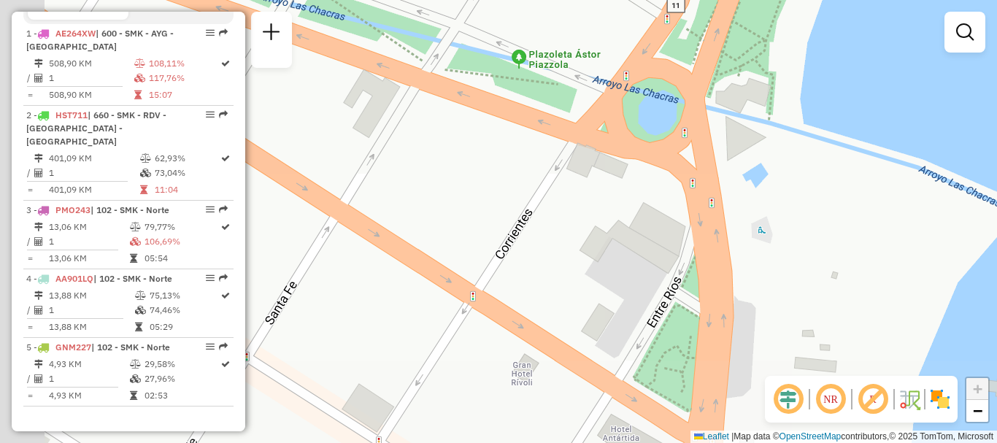
drag, startPoint x: 495, startPoint y: 331, endPoint x: 563, endPoint y: 240, distance: 113.5
click at [563, 240] on div "Janela de atendimento Grade de atendimento Capacidade Transportadoras Veículos …" at bounding box center [498, 221] width 997 height 443
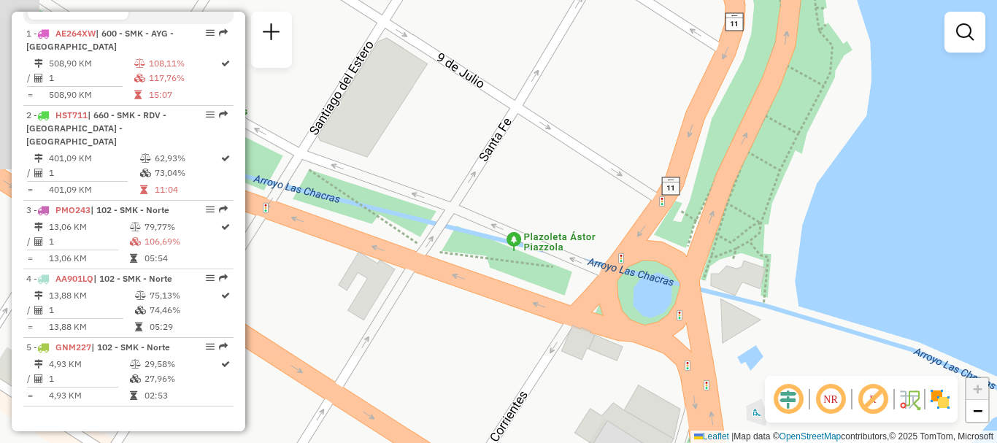
drag, startPoint x: 587, startPoint y: 286, endPoint x: 584, endPoint y: 371, distance: 84.7
click at [584, 371] on div "Janela de atendimento Grade de atendimento Capacidade Transportadoras Veículos …" at bounding box center [498, 221] width 997 height 443
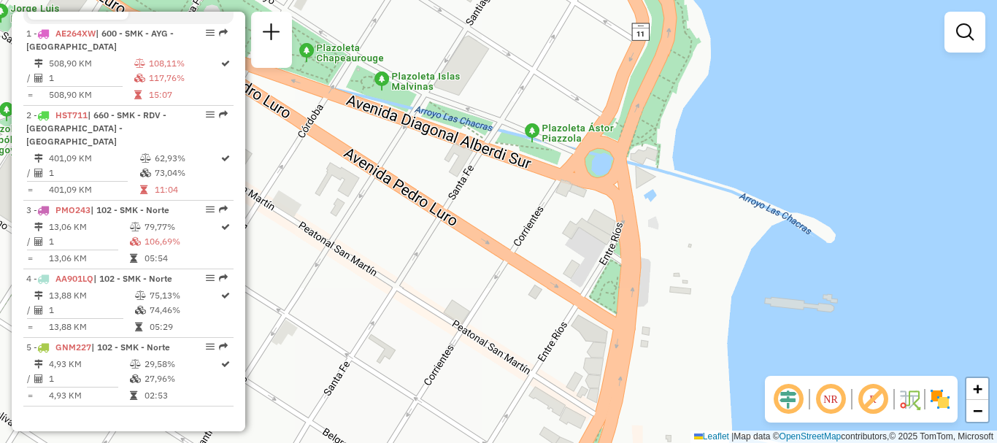
drag, startPoint x: 637, startPoint y: 364, endPoint x: 550, endPoint y: 77, distance: 299.6
click at [555, 89] on div "Janela de atendimento Grade de atendimento Capacidade Transportadoras Veículos …" at bounding box center [498, 221] width 997 height 443
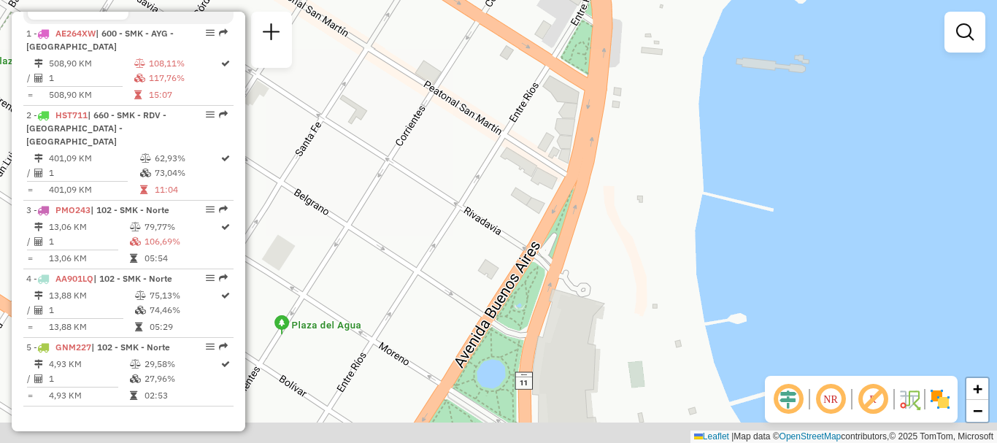
drag, startPoint x: 572, startPoint y: 217, endPoint x: 611, endPoint y: 84, distance: 138.3
click at [611, 84] on div "Janela de atendimento Grade de atendimento Capacidade Transportadoras Veículos …" at bounding box center [498, 221] width 997 height 443
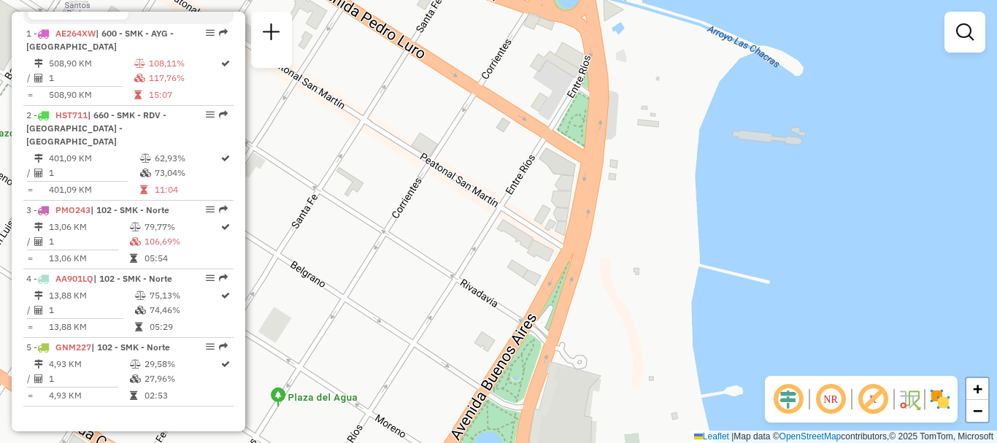
drag, startPoint x: 612, startPoint y: 137, endPoint x: 591, endPoint y: 302, distance: 166.3
click at [591, 302] on div "Janela de atendimento Grade de atendimento Capacidade Transportadoras Veículos …" at bounding box center [498, 221] width 997 height 443
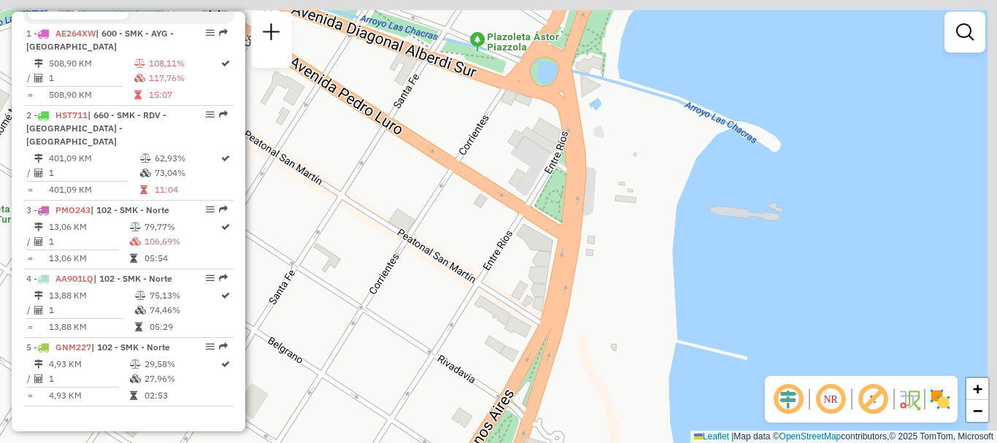
click at [557, 277] on div "Janela de atendimento Grade de atendimento Capacidade Transportadoras Veículos …" at bounding box center [498, 221] width 997 height 443
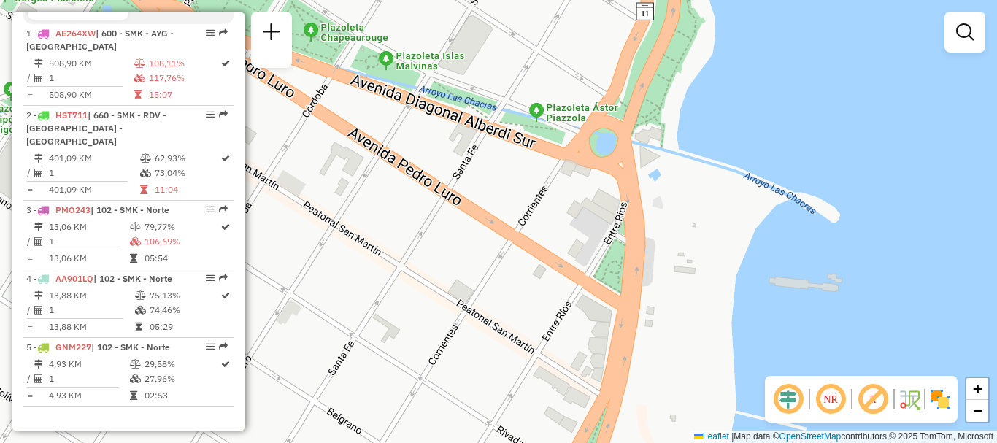
drag, startPoint x: 560, startPoint y: 282, endPoint x: 599, endPoint y: 311, distance: 48.0
click at [599, 311] on div "Janela de atendimento Grade de atendimento Capacidade Transportadoras Veículos …" at bounding box center [498, 221] width 997 height 443
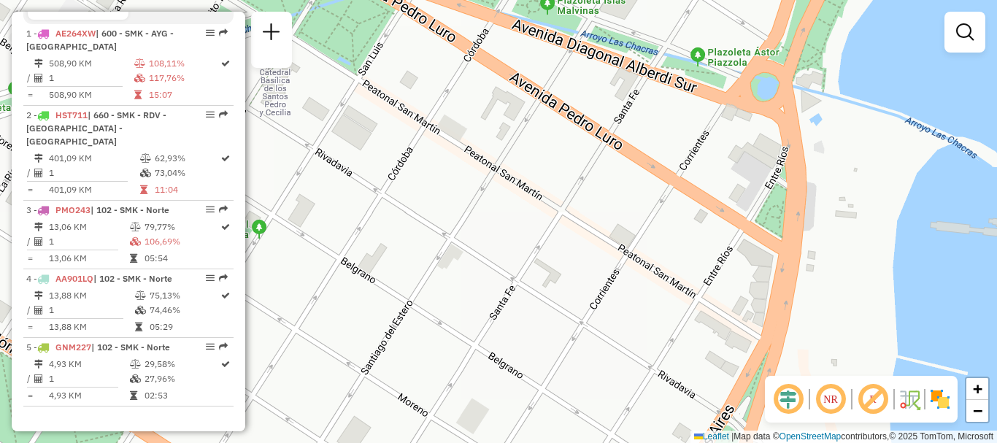
drag, startPoint x: 550, startPoint y: 294, endPoint x: 711, endPoint y: 239, distance: 170.5
click at [711, 239] on div "Janela de atendimento Grade de atendimento Capacidade Transportadoras Veículos …" at bounding box center [498, 221] width 997 height 443
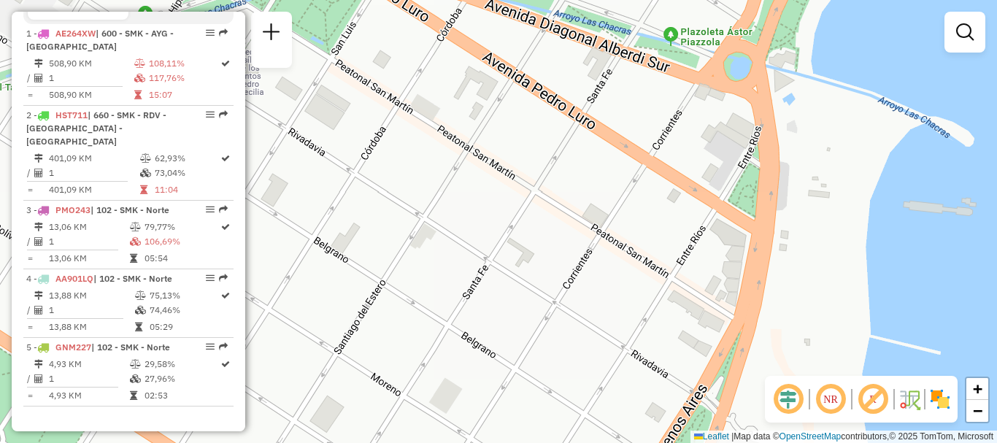
drag, startPoint x: 765, startPoint y: 265, endPoint x: 732, endPoint y: 233, distance: 45.9
click at [736, 242] on div "Janela de atendimento Grade de atendimento Capacidade Transportadoras Veículos …" at bounding box center [498, 221] width 997 height 443
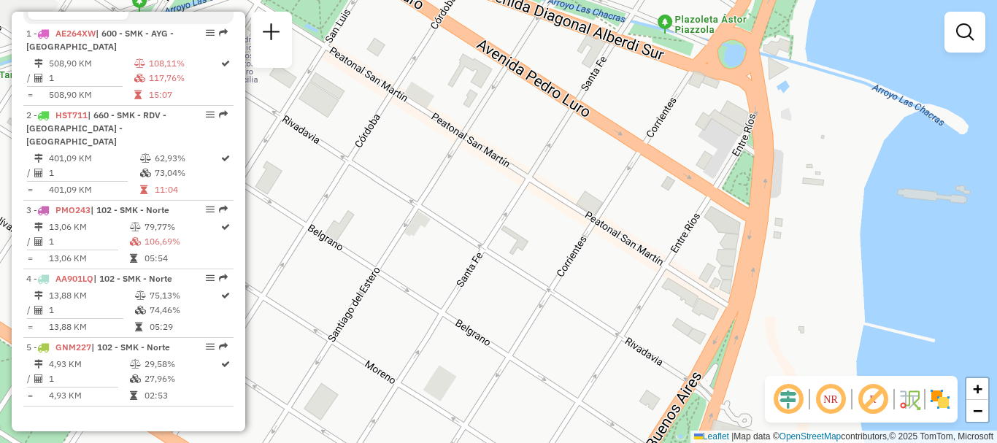
drag, startPoint x: 725, startPoint y: 224, endPoint x: 719, endPoint y: 212, distance: 13.7
click at [719, 212] on div "Janela de atendimento Grade de atendimento Capacidade Transportadoras Veículos …" at bounding box center [498, 221] width 997 height 443
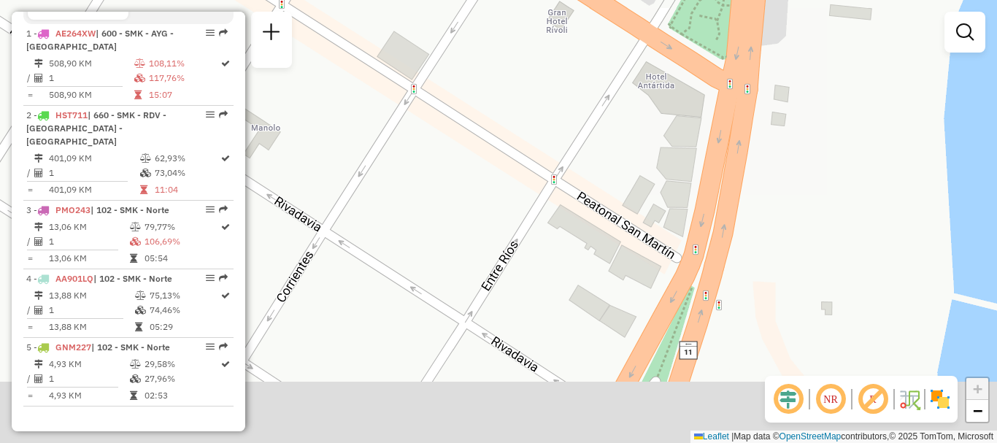
drag, startPoint x: 680, startPoint y: 249, endPoint x: 673, endPoint y: 157, distance: 92.2
click at [673, 158] on div "Janela de atendimento Grade de atendimento Capacidade Transportadoras Veículos …" at bounding box center [498, 221] width 997 height 443
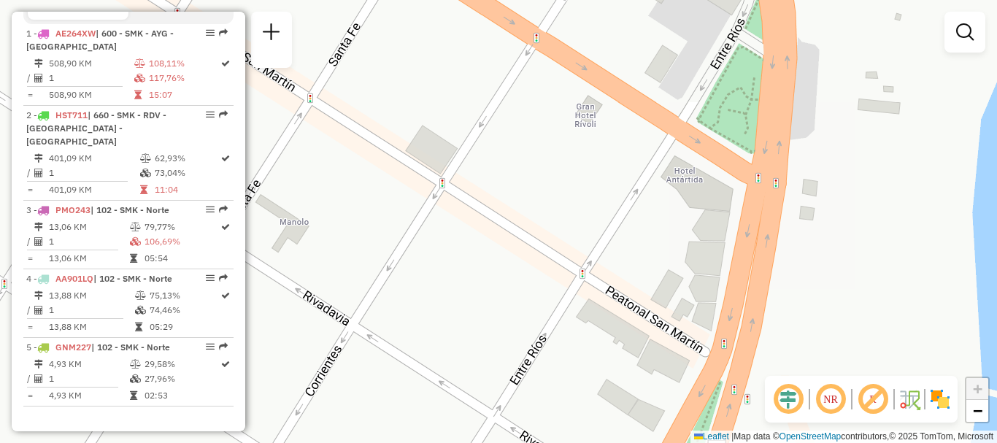
click at [679, 291] on div "Janela de atendimento Grade de atendimento Capacidade Transportadoras Veículos …" at bounding box center [498, 221] width 997 height 443
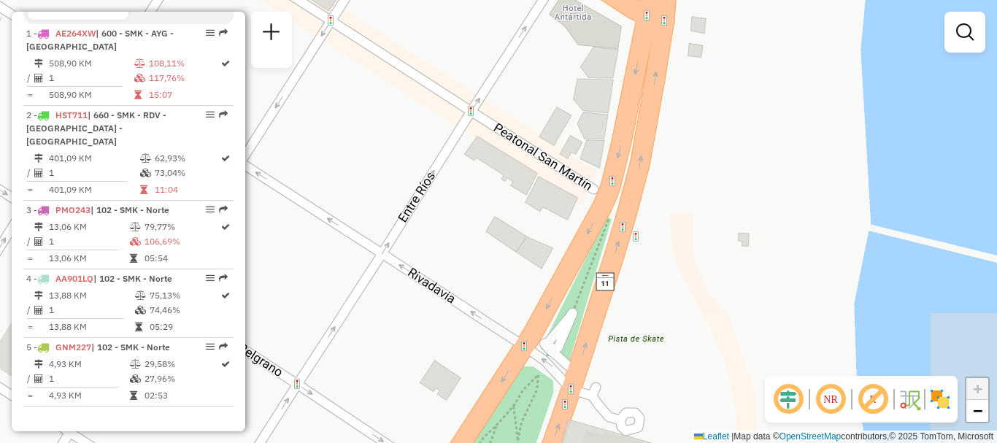
drag, startPoint x: 640, startPoint y: 255, endPoint x: 462, endPoint y: 71, distance: 256.5
click at [462, 71] on div "Janela de atendimento Grade de atendimento Capacidade Transportadoras Veículos …" at bounding box center [498, 221] width 997 height 443
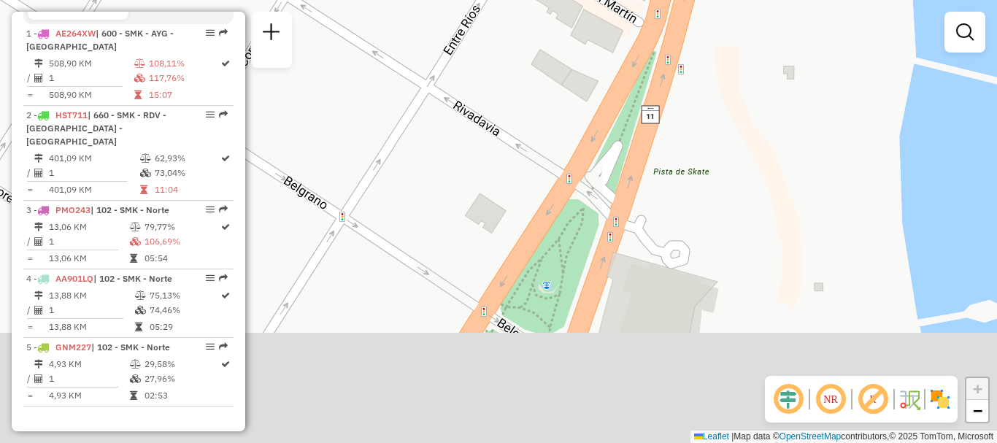
drag, startPoint x: 523, startPoint y: 287, endPoint x: 587, endPoint y: 147, distance: 154.1
click at [573, 158] on div "Janela de atendimento Grade de atendimento Capacidade Transportadoras Veículos …" at bounding box center [498, 221] width 997 height 443
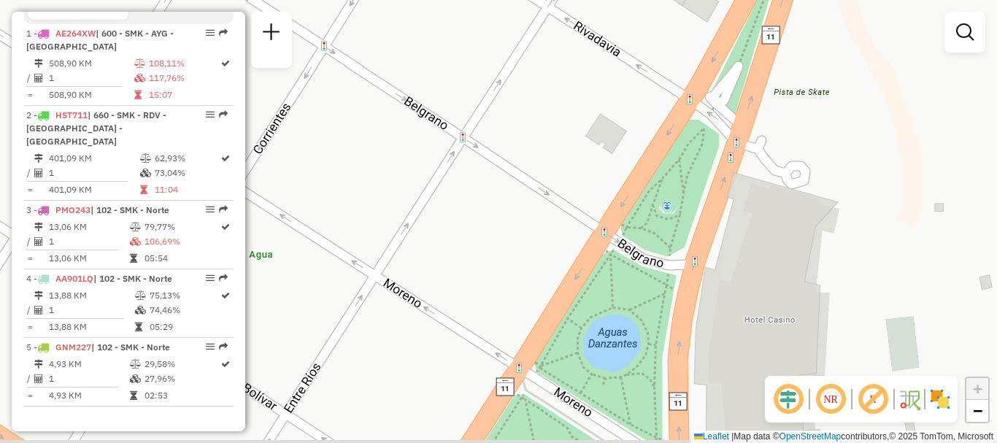
drag, startPoint x: 515, startPoint y: 186, endPoint x: 606, endPoint y: 141, distance: 101.2
click at [606, 141] on div "Janela de atendimento Grade de atendimento Capacidade Transportadoras Veículos …" at bounding box center [498, 221] width 997 height 443
click at [609, 134] on div "Janela de atendimento Grade de atendimento Capacidade Transportadoras Veículos …" at bounding box center [498, 221] width 997 height 443
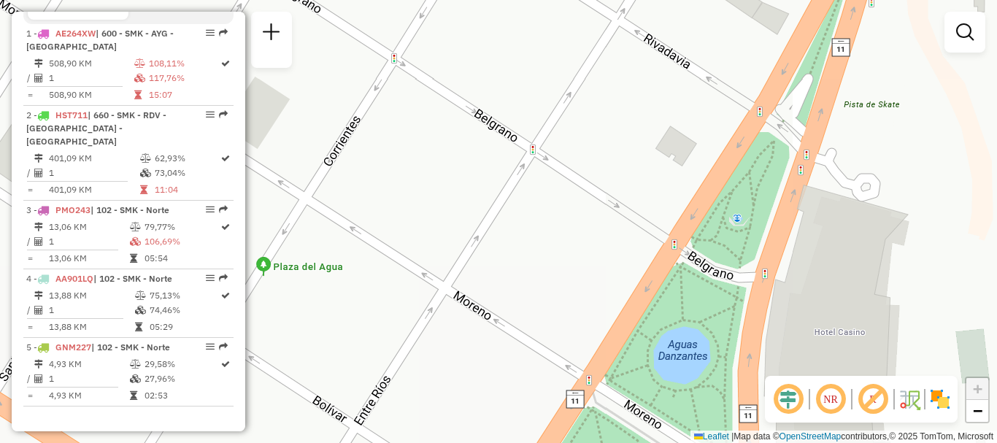
drag, startPoint x: 551, startPoint y: 255, endPoint x: 621, endPoint y: 268, distance: 71.1
click at [621, 268] on div "Janela de atendimento Grade de atendimento Capacidade Transportadoras Veículos …" at bounding box center [498, 221] width 997 height 443
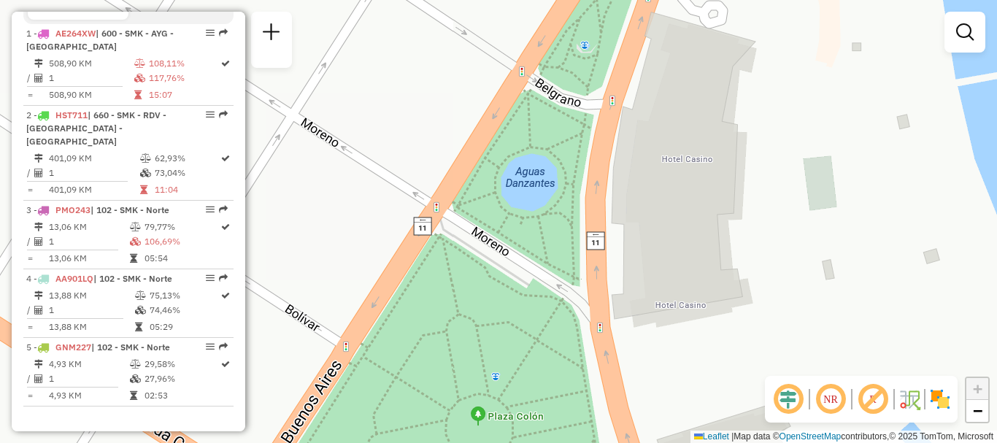
drag, startPoint x: 608, startPoint y: 258, endPoint x: 522, endPoint y: 167, distance: 125.4
click at [522, 168] on div "Janela de atendimento Grade de atendimento Capacidade Transportadoras Veículos …" at bounding box center [498, 221] width 997 height 443
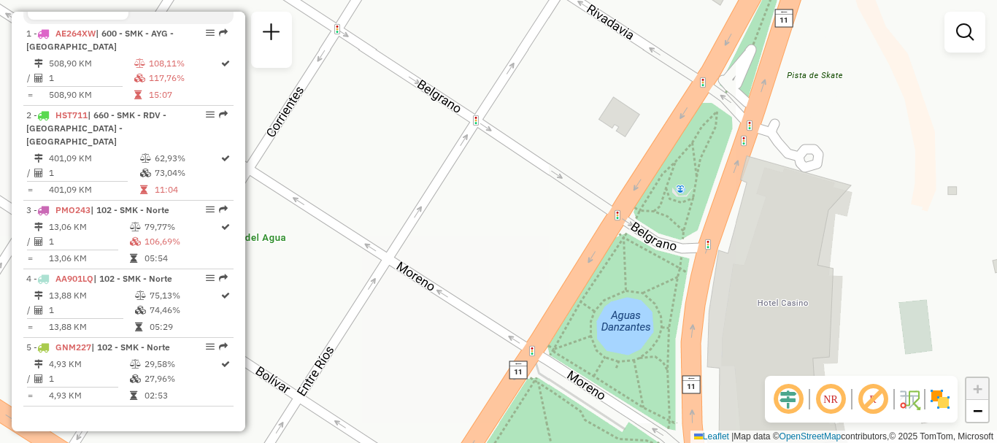
drag, startPoint x: 485, startPoint y: 232, endPoint x: 525, endPoint y: 294, distance: 73.9
click at [525, 294] on div "Janela de atendimento Grade de atendimento Capacidade Transportadoras Veículos …" at bounding box center [498, 221] width 997 height 443
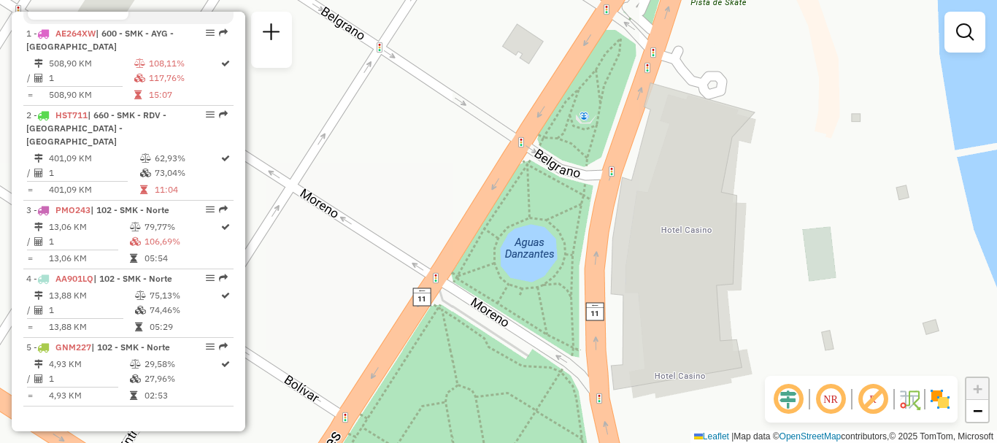
drag, startPoint x: 640, startPoint y: 316, endPoint x: 544, endPoint y: 243, distance: 120.8
click at [544, 243] on div "Janela de atendimento Grade de atendimento Capacidade Transportadoras Veículos …" at bounding box center [498, 221] width 997 height 443
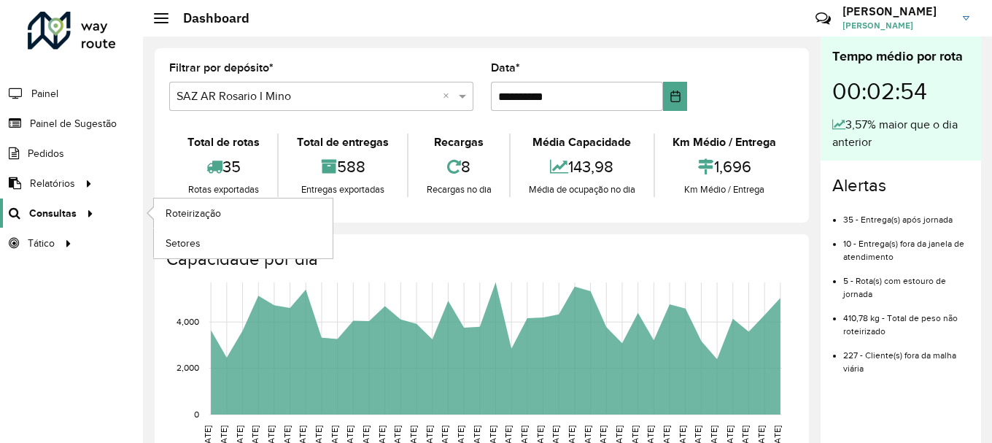
scroll to position [957, 0]
click at [189, 212] on span "Roteirização" at bounding box center [195, 213] width 59 height 15
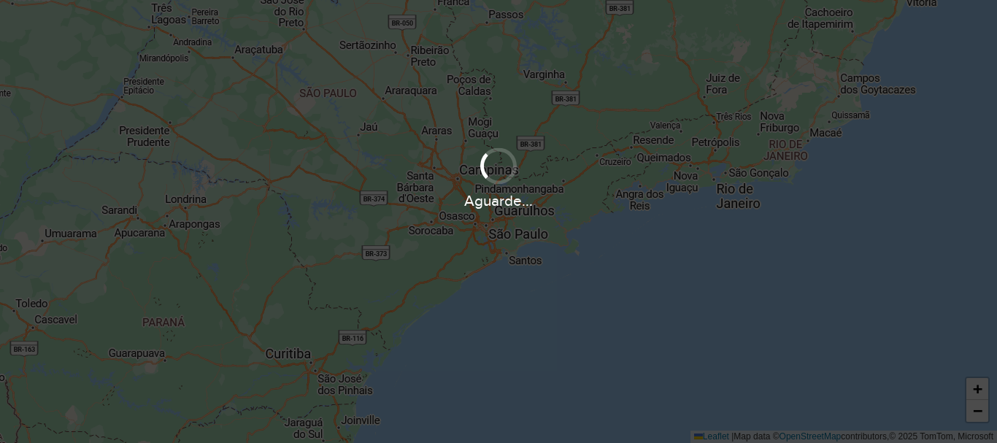
scroll to position [957, 0]
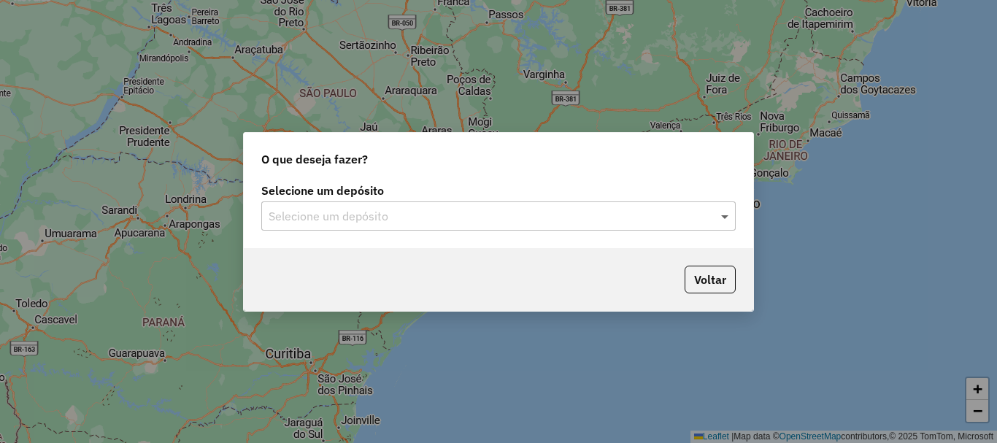
click at [725, 219] on span at bounding box center [726, 216] width 18 height 18
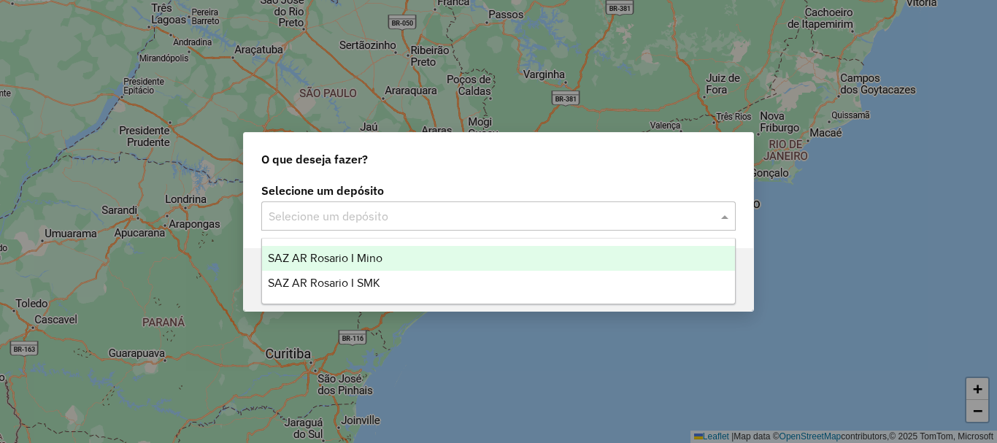
click at [359, 253] on span "SAZ AR Rosario I Mino" at bounding box center [325, 258] width 115 height 12
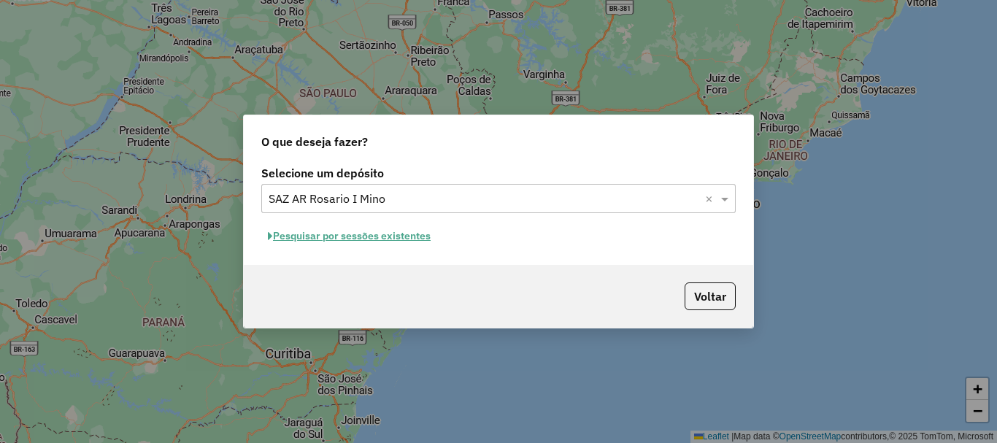
click at [357, 233] on button "Pesquisar por sessões existentes" at bounding box center [349, 236] width 176 height 23
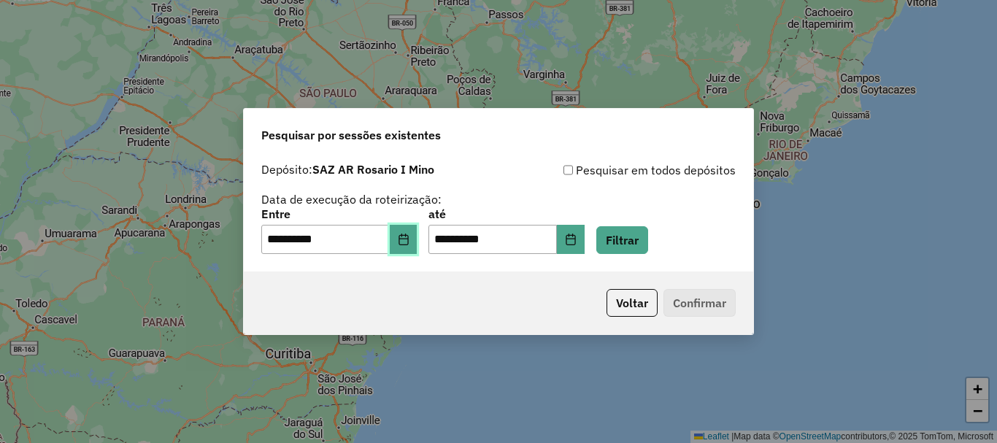
click at [409, 242] on icon "Choose Date" at bounding box center [404, 239] width 12 height 12
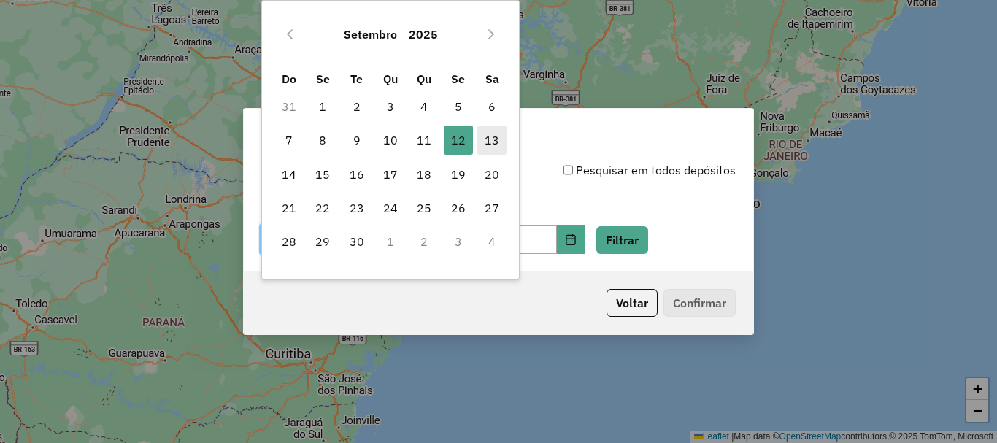
click at [499, 137] on span "13" at bounding box center [491, 139] width 29 height 29
type input "**********"
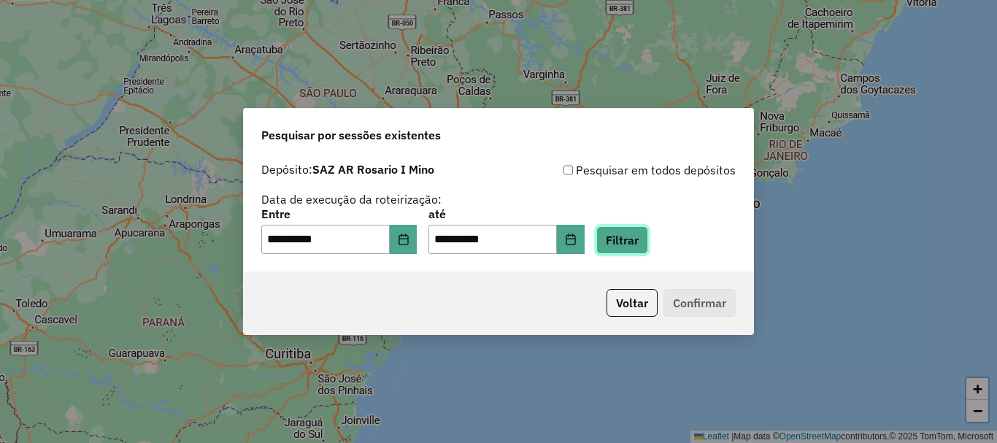
click at [648, 233] on button "Filtrar" at bounding box center [622, 240] width 52 height 28
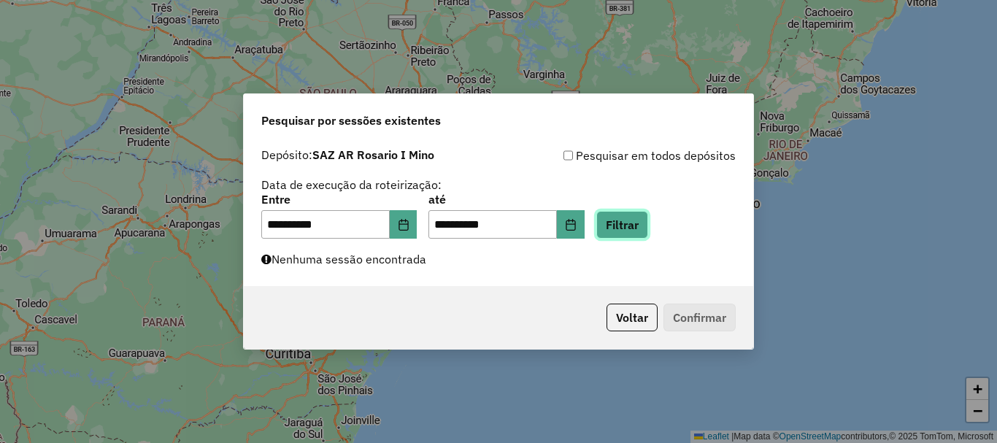
click at [631, 223] on button "Filtrar" at bounding box center [622, 225] width 52 height 28
click at [648, 225] on button "Filtrar" at bounding box center [622, 225] width 52 height 28
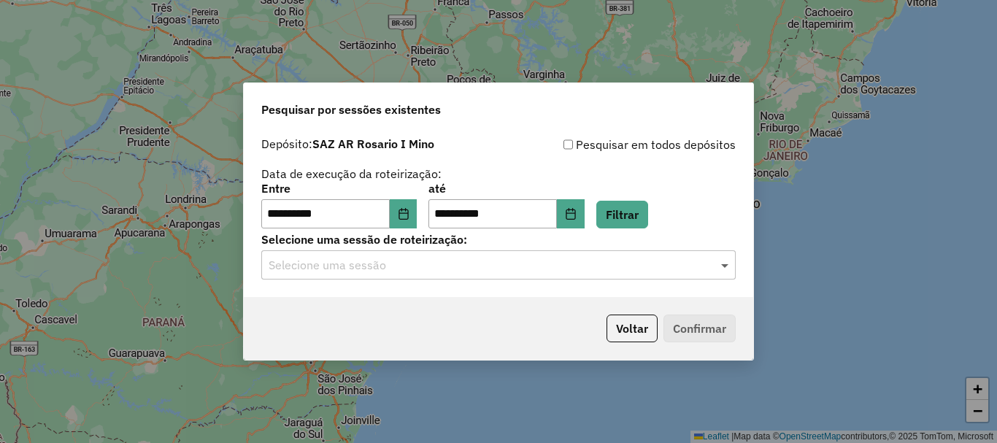
click at [724, 269] on span at bounding box center [726, 265] width 18 height 18
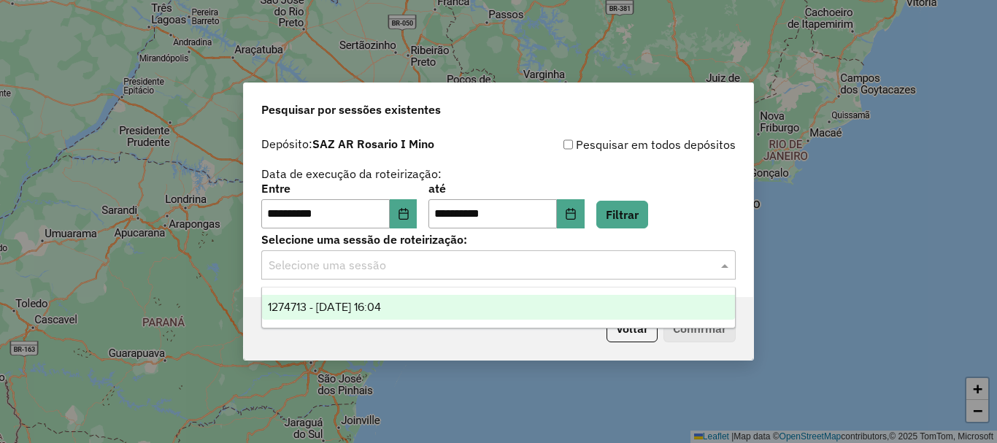
click at [370, 308] on span "1274713 - 13/09/2025 16:04" at bounding box center [324, 307] width 113 height 12
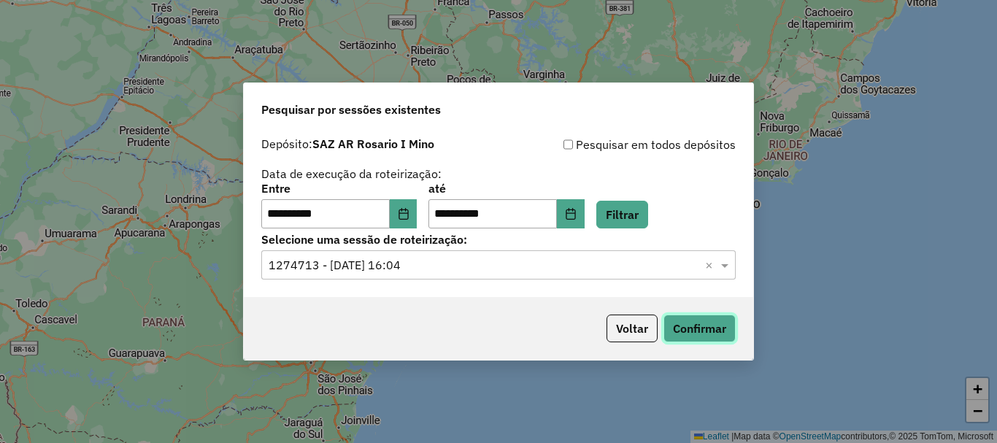
click at [700, 325] on button "Confirmar" at bounding box center [699, 328] width 72 height 28
click at [690, 331] on button "Confirmar" at bounding box center [699, 328] width 72 height 28
click at [695, 333] on button "Confirmar" at bounding box center [699, 328] width 72 height 28
click at [718, 334] on button "Confirmar" at bounding box center [699, 328] width 72 height 28
click at [703, 333] on button "Confirmar" at bounding box center [699, 328] width 72 height 28
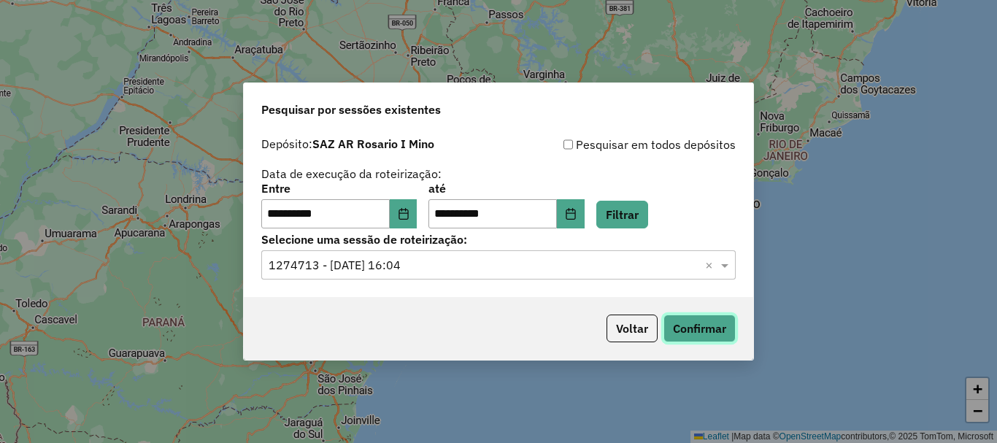
click at [721, 314] on button "Confirmar" at bounding box center [699, 328] width 72 height 28
click at [711, 331] on button "Confirmar" at bounding box center [699, 328] width 72 height 28
click at [697, 327] on button "Confirmar" at bounding box center [699, 328] width 72 height 28
click at [692, 337] on button "Confirmar" at bounding box center [699, 328] width 72 height 28
click at [710, 331] on button "Confirmar" at bounding box center [699, 328] width 72 height 28
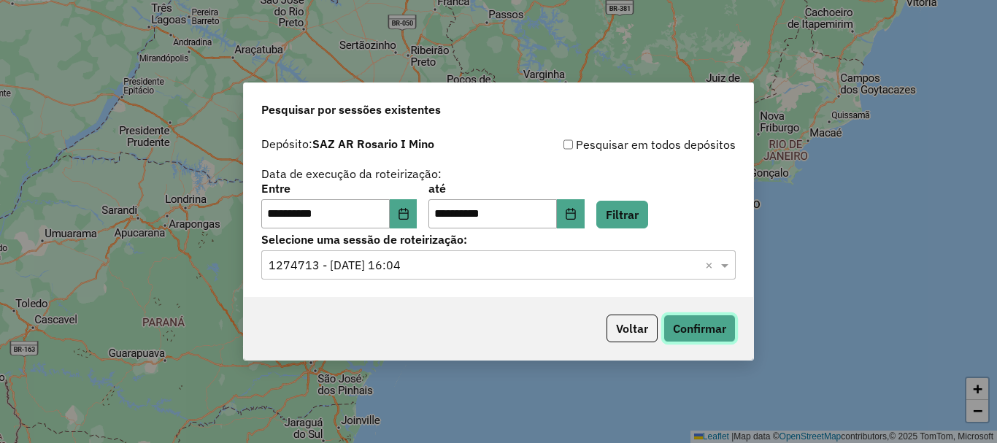
click at [708, 328] on button "Confirmar" at bounding box center [699, 328] width 72 height 28
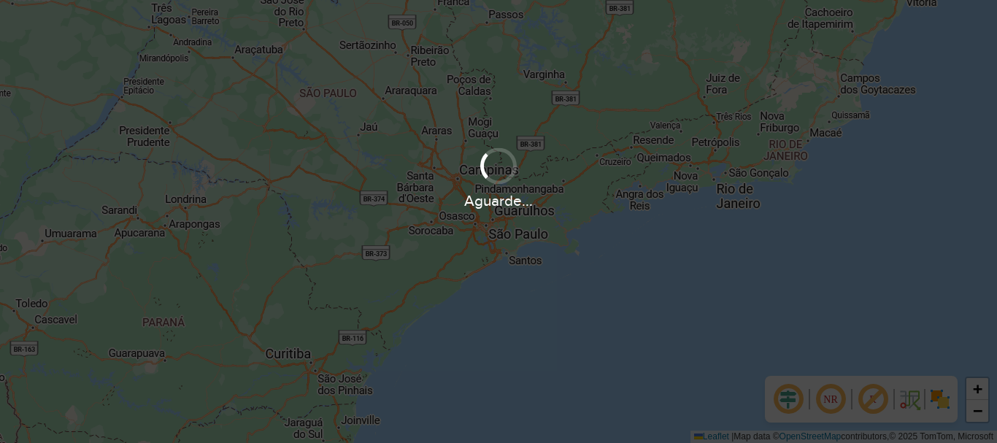
scroll to position [957, 0]
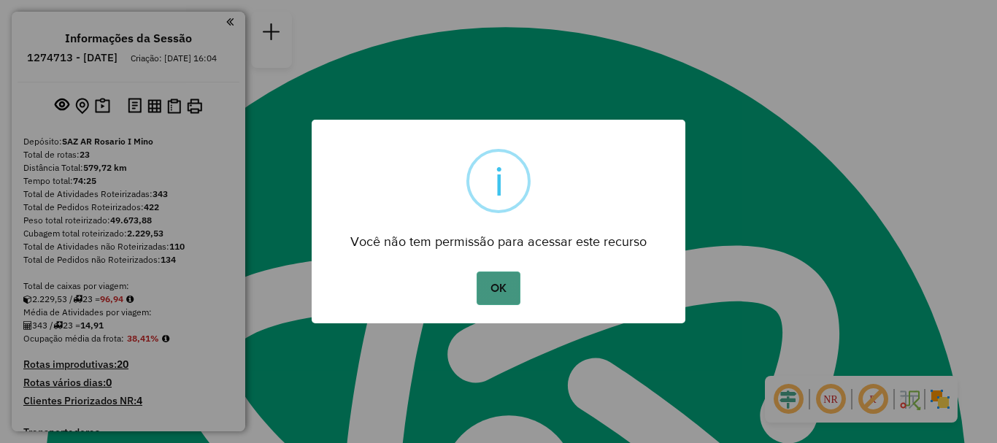
click at [507, 283] on button "OK" at bounding box center [497, 288] width 43 height 34
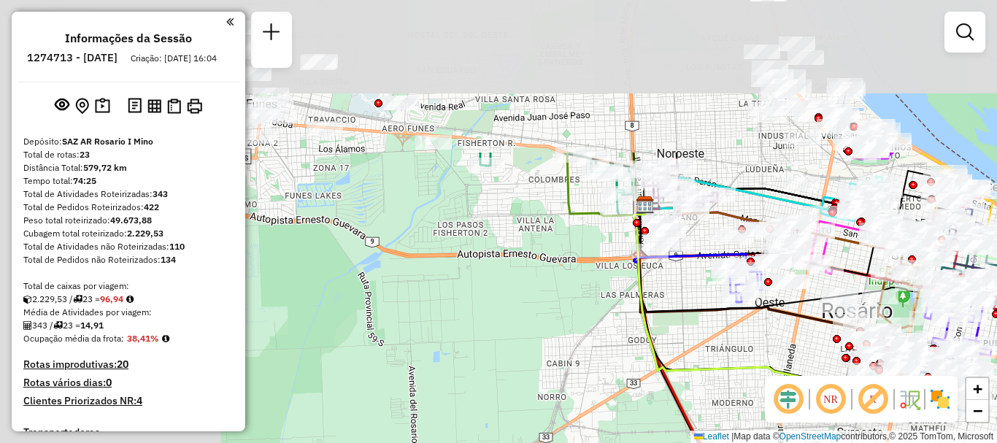
drag, startPoint x: 399, startPoint y: 208, endPoint x: 760, endPoint y: 391, distance: 405.0
click at [765, 395] on hb-router-mapa "Informações da Sessão 1274713 - 13/09/2025 Criação: 12/09/2025 16:04 Depósito: …" at bounding box center [498, 221] width 997 height 443
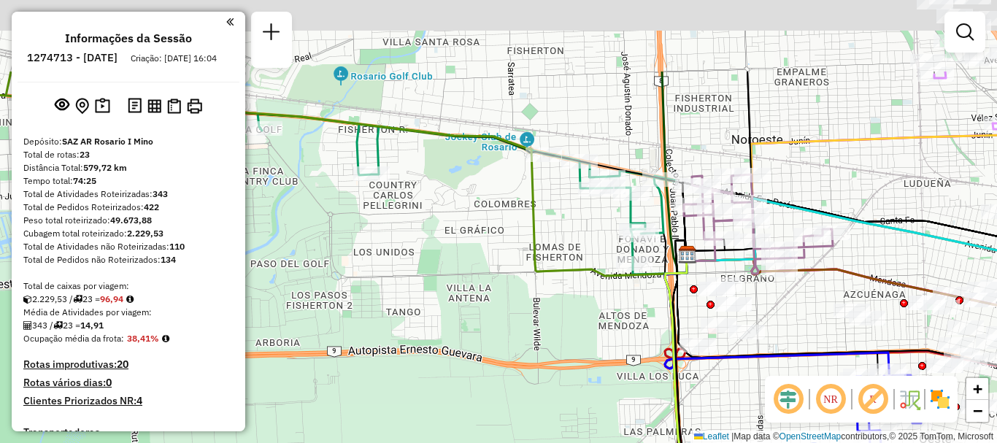
click at [665, 360] on icon at bounding box center [777, 313] width 224 height 116
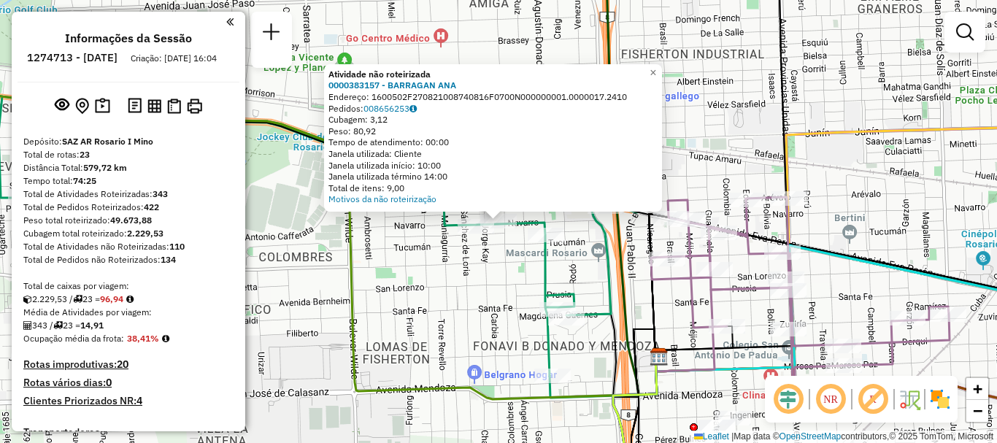
click at [520, 285] on div "Atividade não roteirizada 0000383157 - BARRAGAN ANA Endereço: 1600502F270821008…" at bounding box center [498, 221] width 997 height 443
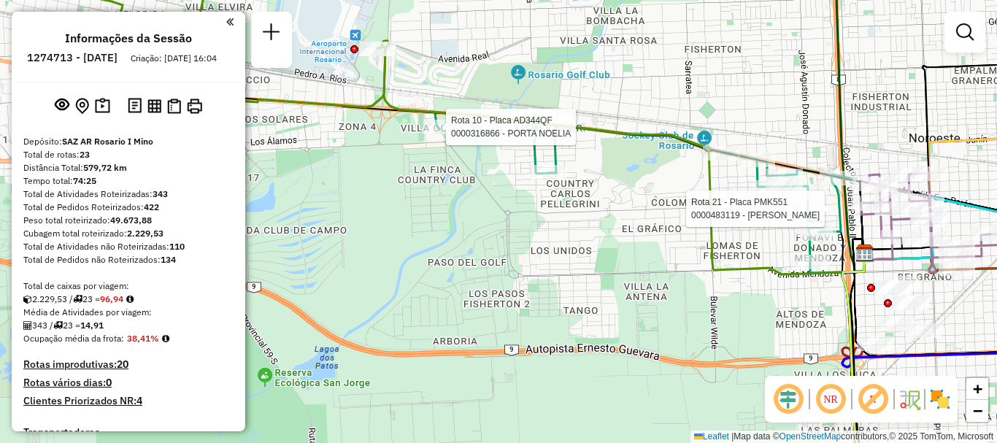
select select "**********"
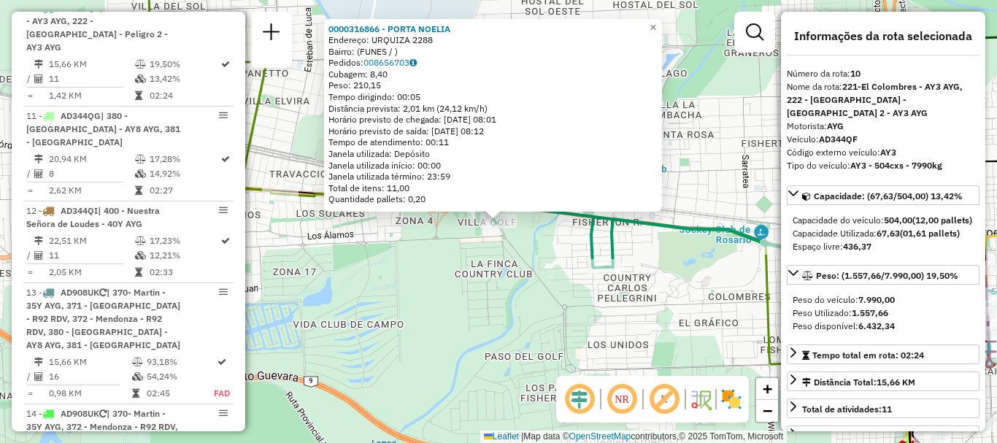
scroll to position [73, 0]
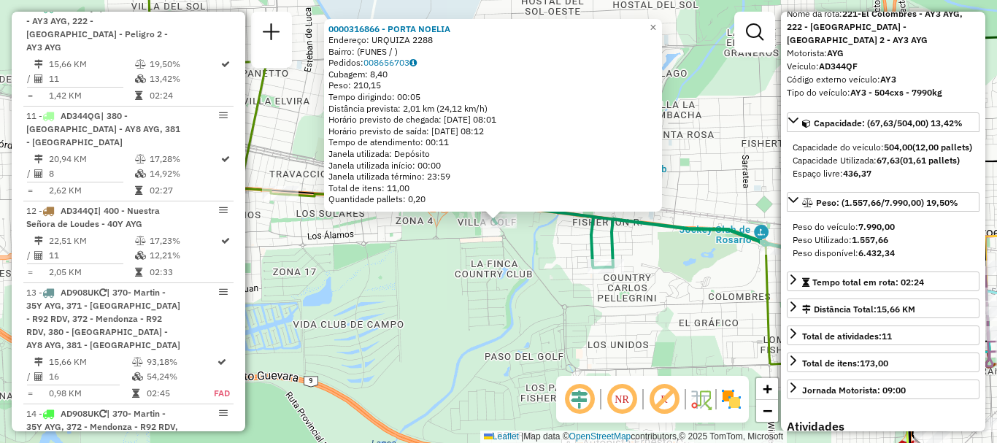
click at [690, 317] on div "0000316866 - PORTA NOELIA Endereço: URQUIZA 2288 Bairro: (FUNES / ) Pedidos: 00…" at bounding box center [498, 221] width 997 height 443
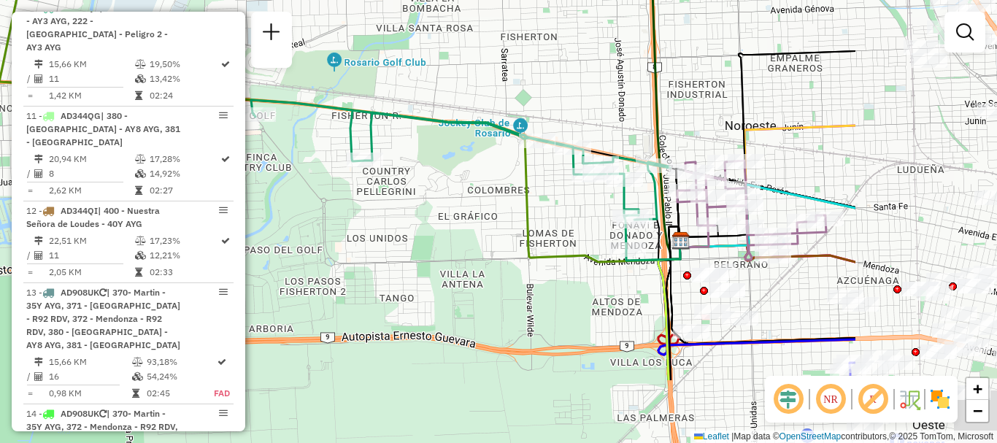
drag, startPoint x: 510, startPoint y: 230, endPoint x: 458, endPoint y: 209, distance: 55.7
click at [458, 209] on div "Janela de atendimento Grade de atendimento Capacidade Transportadoras Veículos …" at bounding box center [498, 221] width 997 height 443
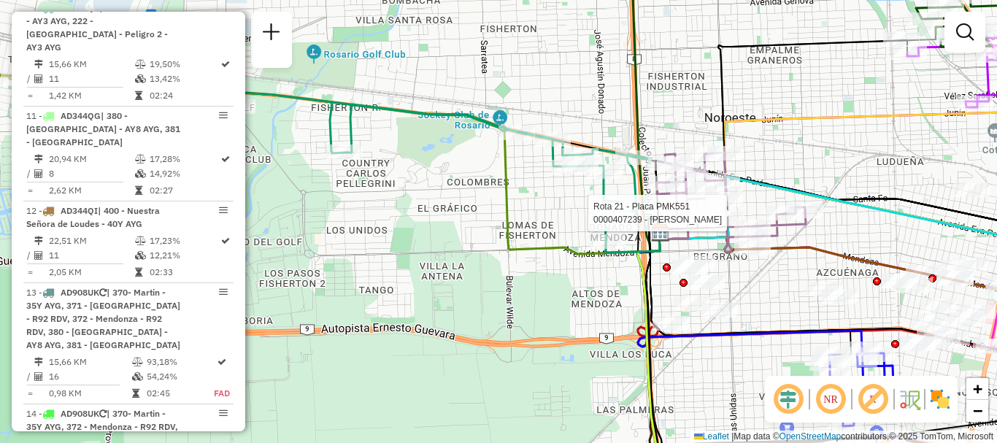
select select "**********"
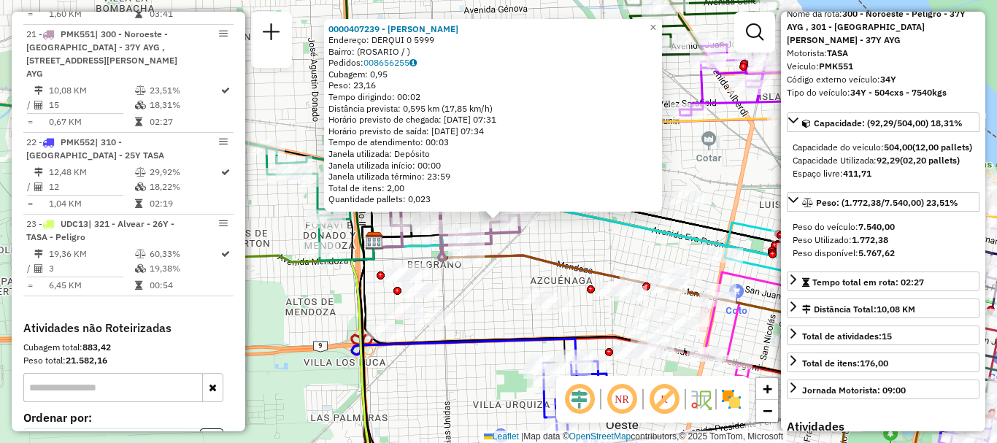
click at [625, 247] on div "0000407239 - MARTINEZ CARLOS ALBERTO Endereço: DERQUI 0 5999 Bairro: (ROSARIO /…" at bounding box center [498, 221] width 997 height 443
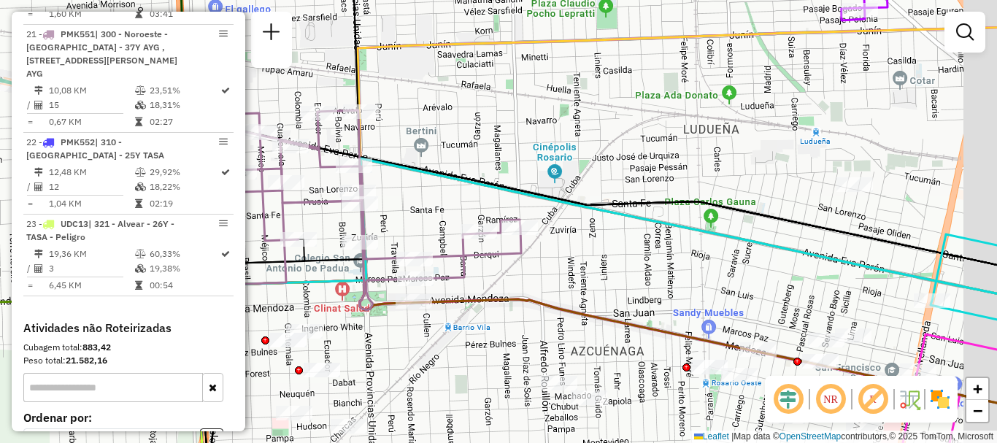
drag, startPoint x: 741, startPoint y: 196, endPoint x: 619, endPoint y: 90, distance: 160.8
click at [627, 101] on div "Janela de atendimento Grade de atendimento Capacidade Transportadoras Veículos …" at bounding box center [498, 221] width 997 height 443
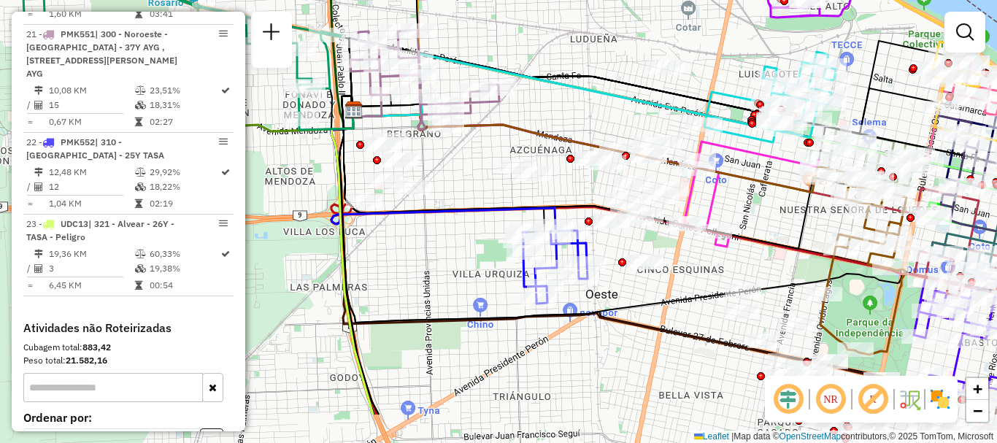
drag, startPoint x: 680, startPoint y: 179, endPoint x: 650, endPoint y: 101, distance: 83.6
click at [650, 103] on icon at bounding box center [569, 93] width 435 height 78
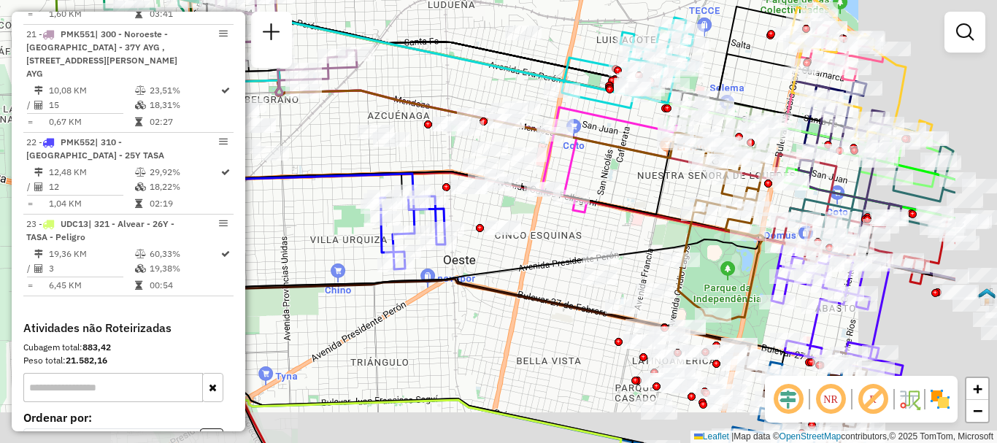
drag, startPoint x: 742, startPoint y: 192, endPoint x: 464, endPoint y: 122, distance: 286.7
click at [466, 128] on div "Janela de atendimento Grade de atendimento Capacidade Transportadoras Veículos …" at bounding box center [498, 221] width 997 height 443
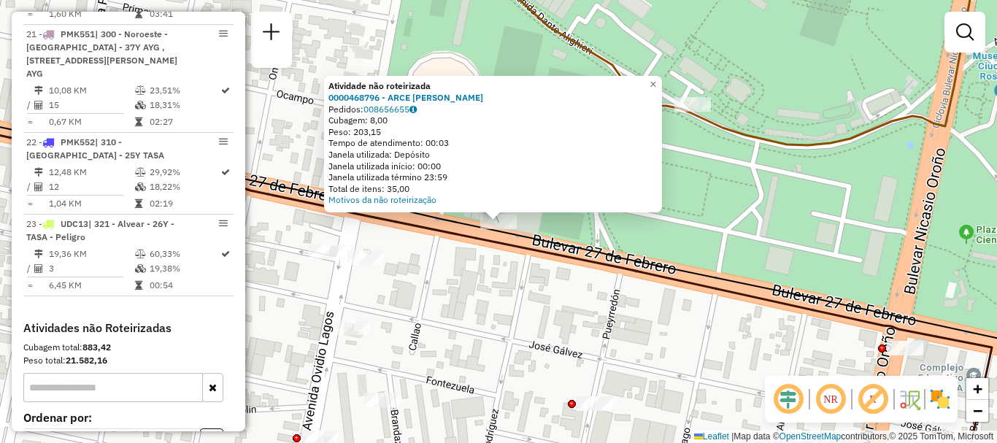
click at [530, 321] on div "Atividade não roteirizada 0000468796 - ARCE LUIS ALBERTO Pedidos: 008656655 Cub…" at bounding box center [498, 221] width 997 height 443
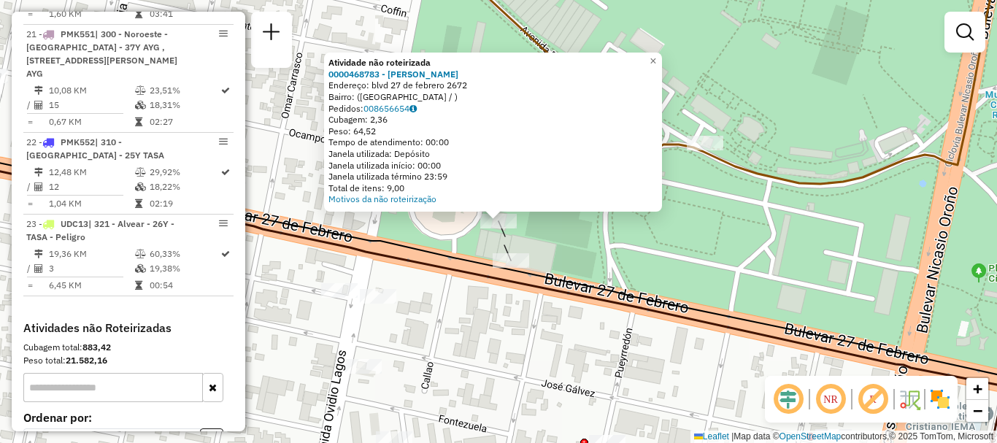
click at [481, 279] on icon at bounding box center [452, 316] width 1104 height 333
select select "**********"
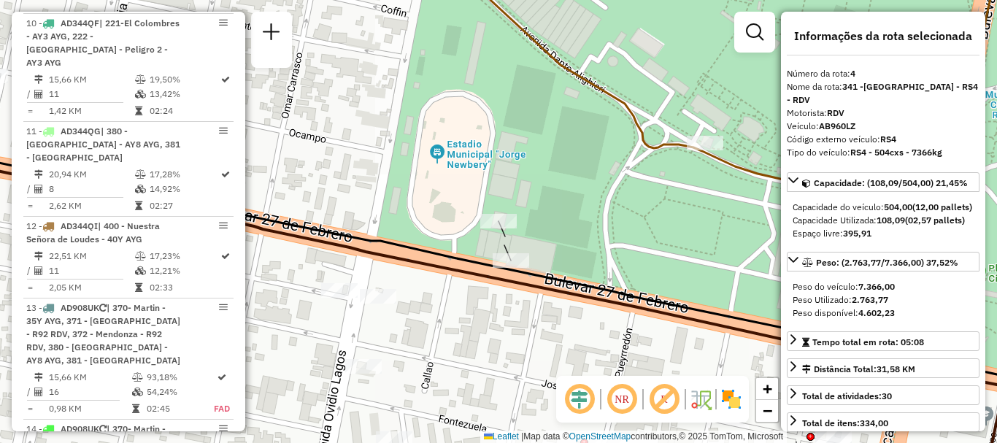
scroll to position [765, 0]
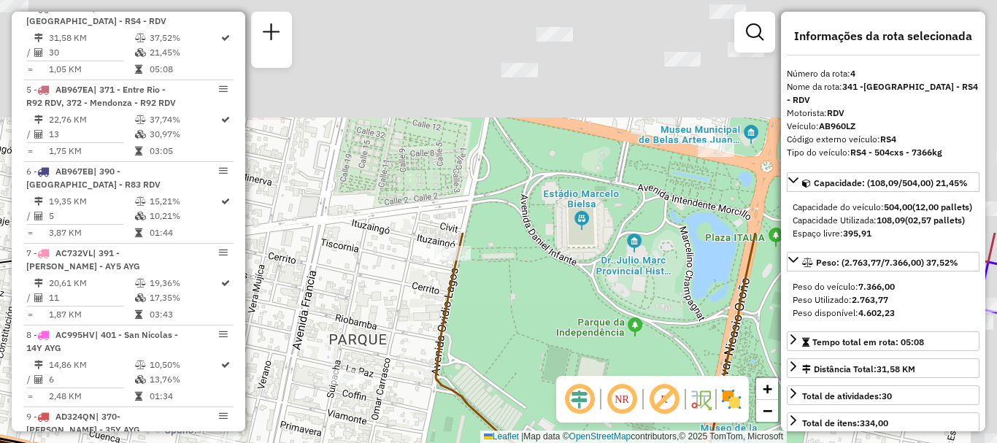
drag, startPoint x: 570, startPoint y: 365, endPoint x: 549, endPoint y: 421, distance: 60.0
click at [549, 421] on div "Janela de atendimento Grade de atendimento Capacidade Transportadoras Veículos …" at bounding box center [498, 221] width 997 height 443
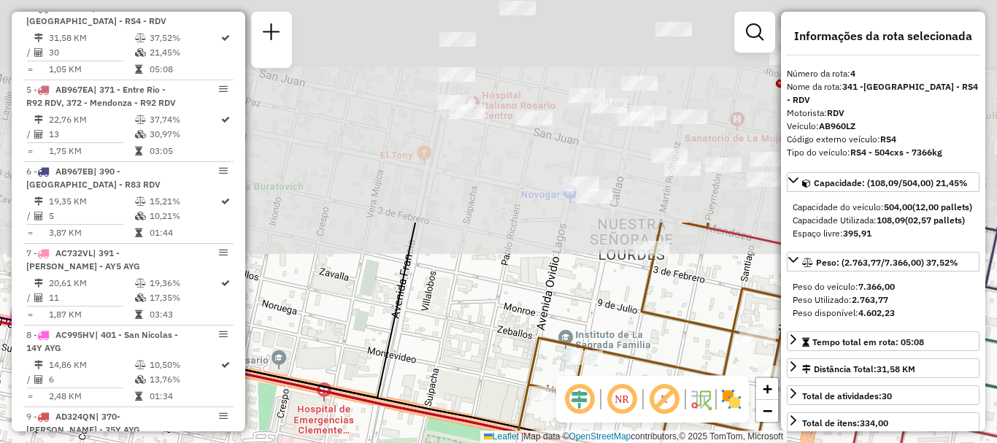
drag, startPoint x: 560, startPoint y: 218, endPoint x: 615, endPoint y: 471, distance: 259.2
click at [615, 442] on html "Aguarde... Pop-up bloqueado! Seu navegador bloqueou automáticamente a abertura …" at bounding box center [498, 221] width 997 height 443
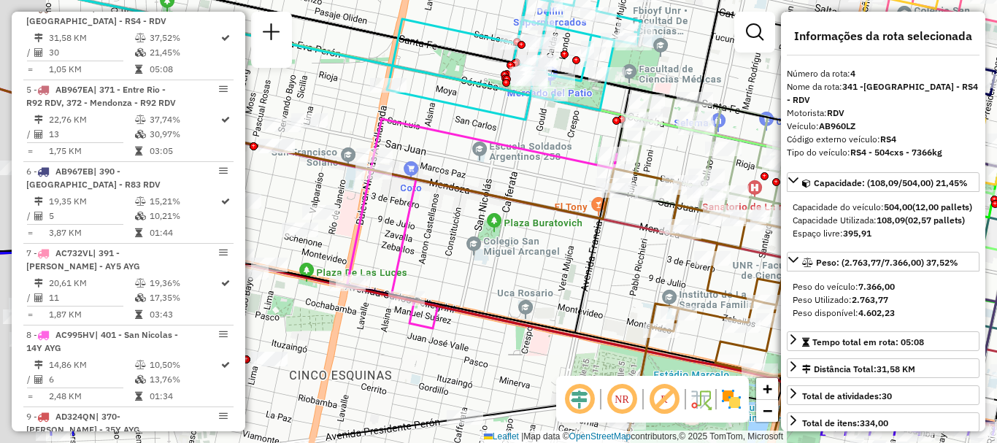
drag, startPoint x: 551, startPoint y: 343, endPoint x: 695, endPoint y: 283, distance: 156.4
click at [665, 285] on div "Janela de atendimento Grade de atendimento Capacidade Transportadoras Veículos …" at bounding box center [498, 221] width 997 height 443
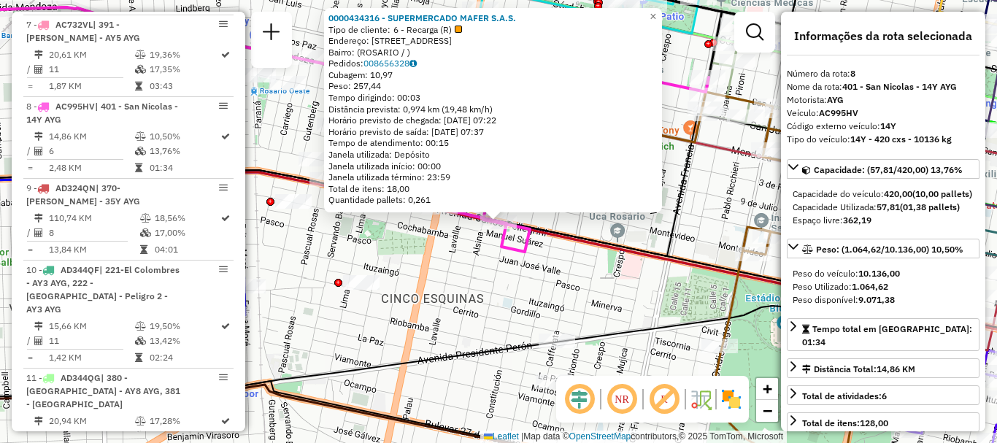
scroll to position [1092, 0]
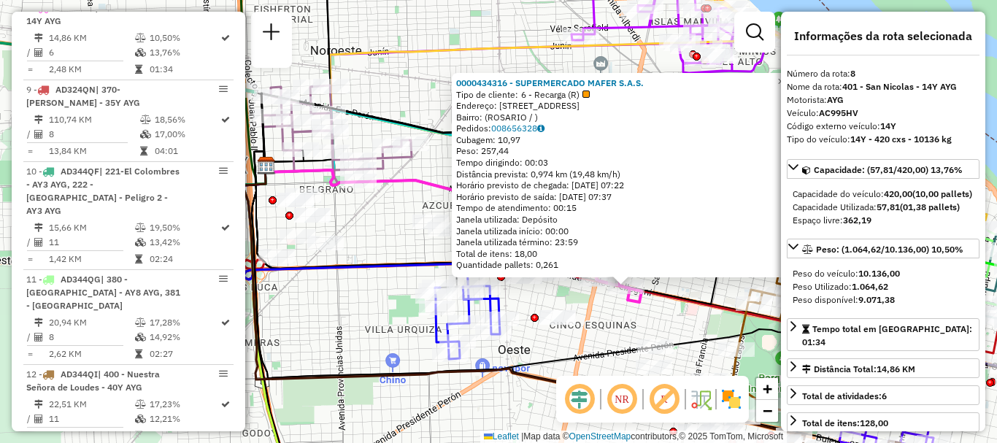
click at [684, 304] on icon at bounding box center [520, 227] width 533 height 153
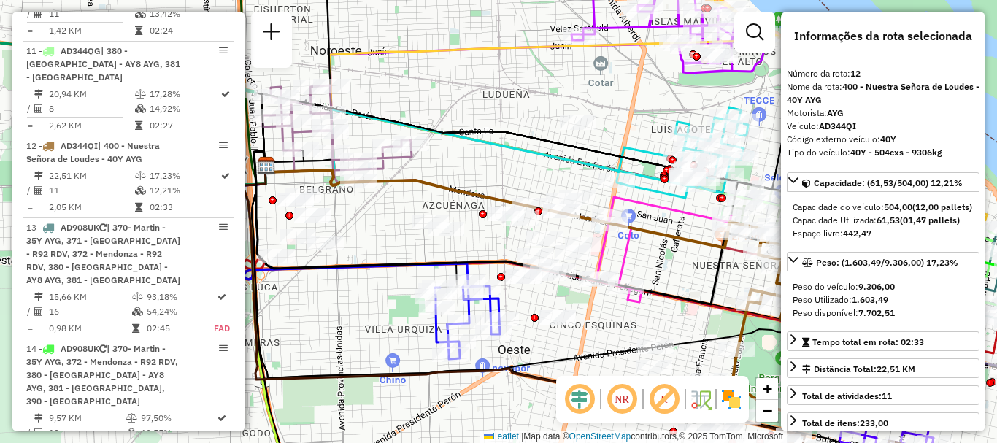
scroll to position [1445, 0]
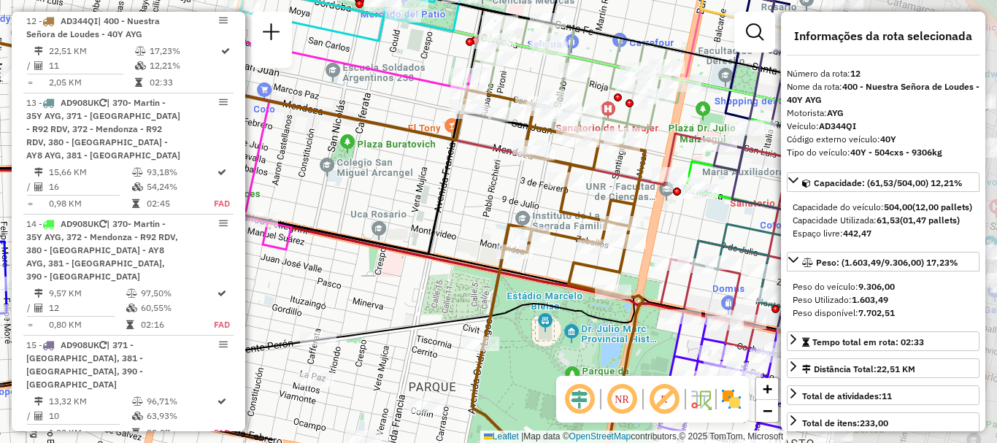
drag, startPoint x: 722, startPoint y: 246, endPoint x: 406, endPoint y: 196, distance: 319.9
click at [408, 196] on div "Janela de atendimento Grade de atendimento Capacidade Transportadoras Veículos …" at bounding box center [498, 221] width 997 height 443
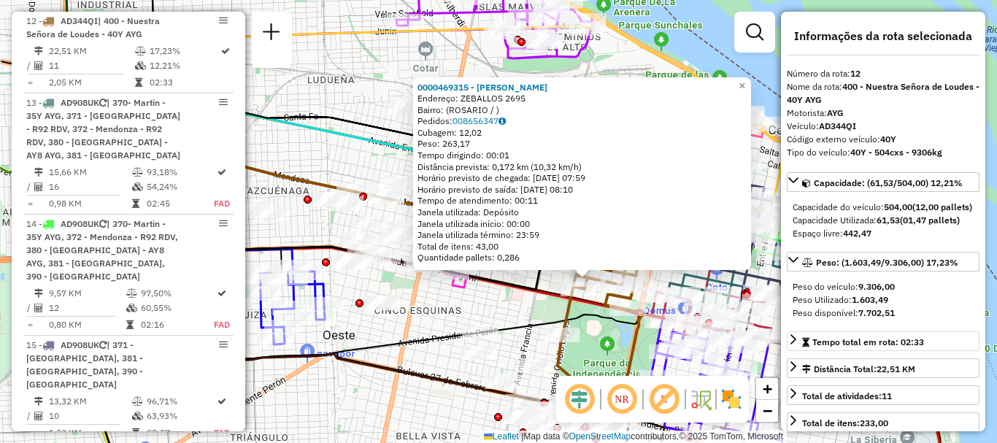
scroll to position [73, 0]
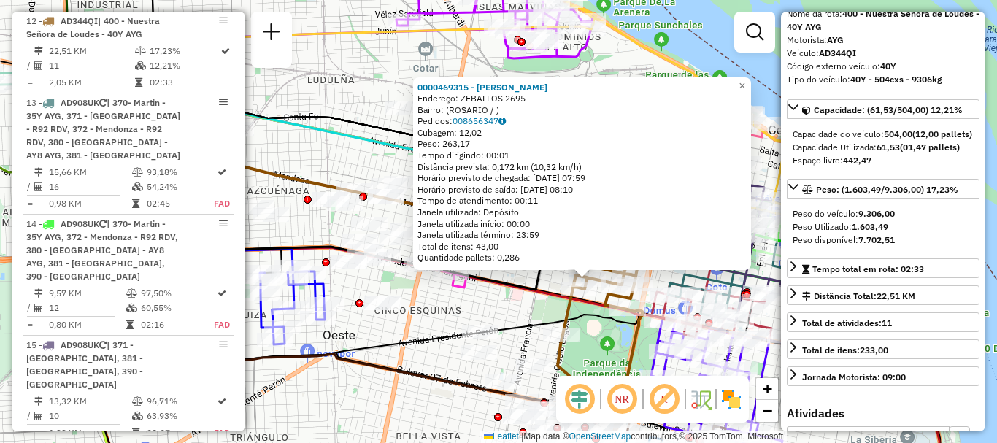
click at [540, 304] on div "0000469315 - CHANG HSIEN CHENG Endereço: ZEBALLOS 2695 Bairro: (ROSARIO / ) Ped…" at bounding box center [498, 221] width 997 height 443
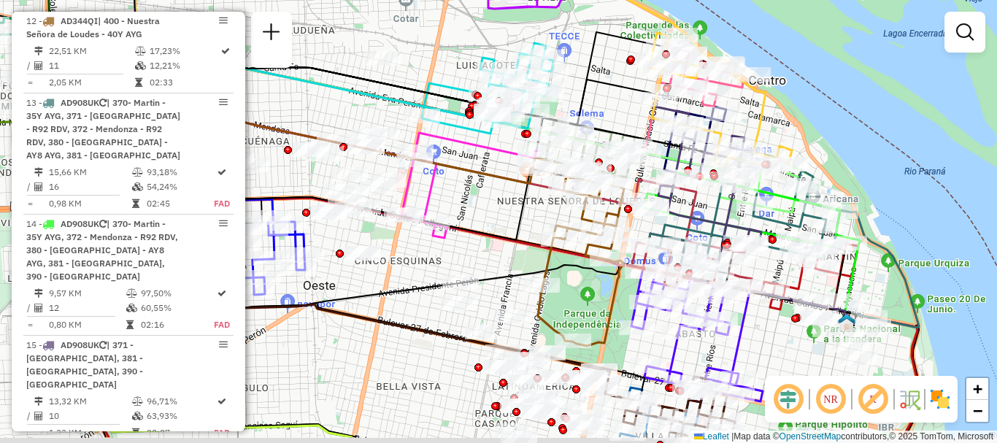
drag, startPoint x: 695, startPoint y: 372, endPoint x: 584, endPoint y: 152, distance: 247.0
click at [631, 271] on icon at bounding box center [696, 336] width 131 height 131
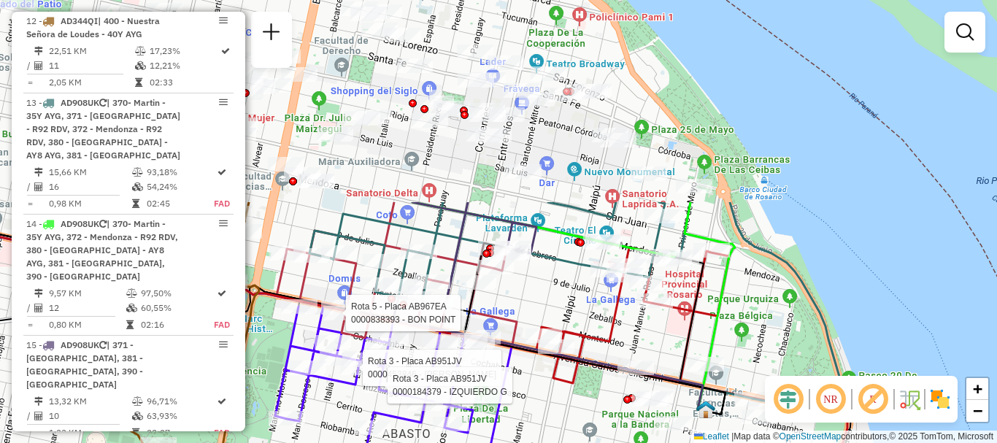
drag, startPoint x: 696, startPoint y: 80, endPoint x: 627, endPoint y: 325, distance: 253.9
click at [627, 325] on div "Rota 5 - Placa AB967EA 0000838393 - BON POINT Rota 3 - Placa AB951JV 0000453846…" at bounding box center [498, 221] width 997 height 443
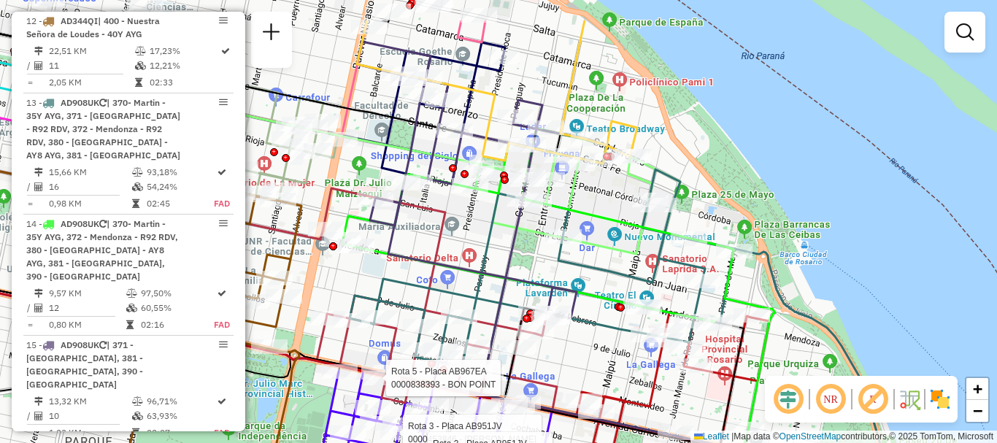
drag, startPoint x: 545, startPoint y: 233, endPoint x: 585, endPoint y: 293, distance: 72.6
click at [585, 293] on icon at bounding box center [482, 207] width 250 height 330
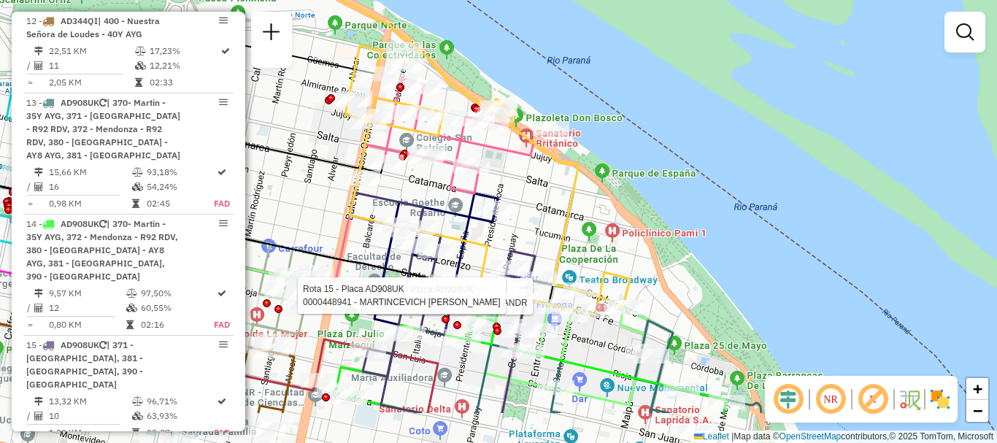
drag, startPoint x: 487, startPoint y: 212, endPoint x: 483, endPoint y: 148, distance: 63.6
click at [483, 148] on icon at bounding box center [451, 136] width 163 height 115
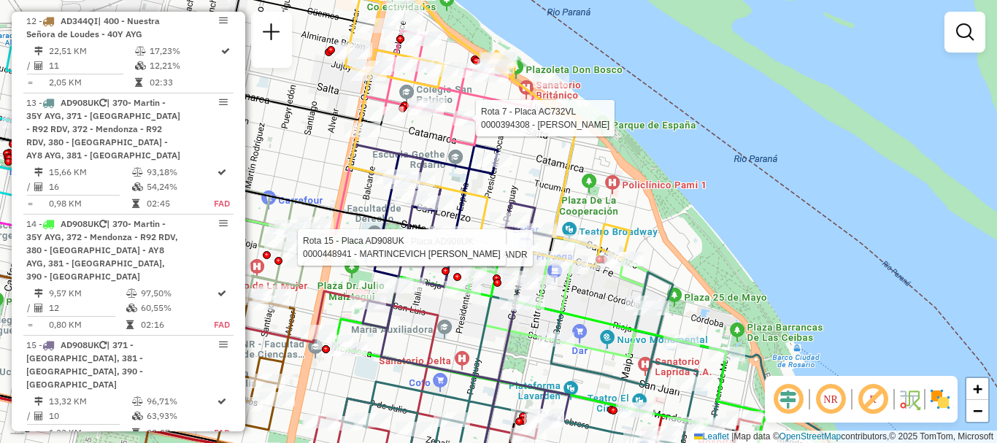
click at [464, 144] on icon at bounding box center [474, 309] width 250 height 330
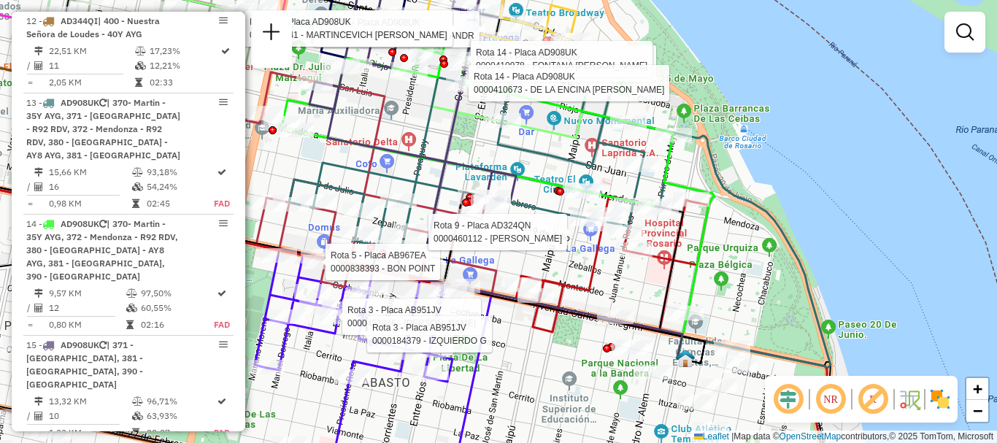
click at [633, 239] on div at bounding box center [627, 232] width 36 height 15
select select "**********"
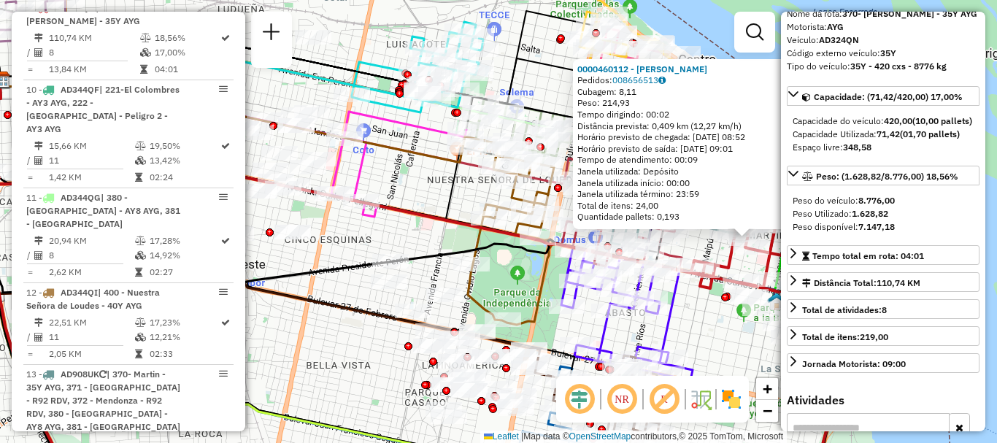
drag, startPoint x: 691, startPoint y: 331, endPoint x: 698, endPoint y: 287, distance: 44.3
click at [694, 301] on div "0000460112 - CALDERON GUILLERMO JOSE Pedidos: 008656513 Cubagem: 8,11 Peso: 214…" at bounding box center [498, 221] width 997 height 443
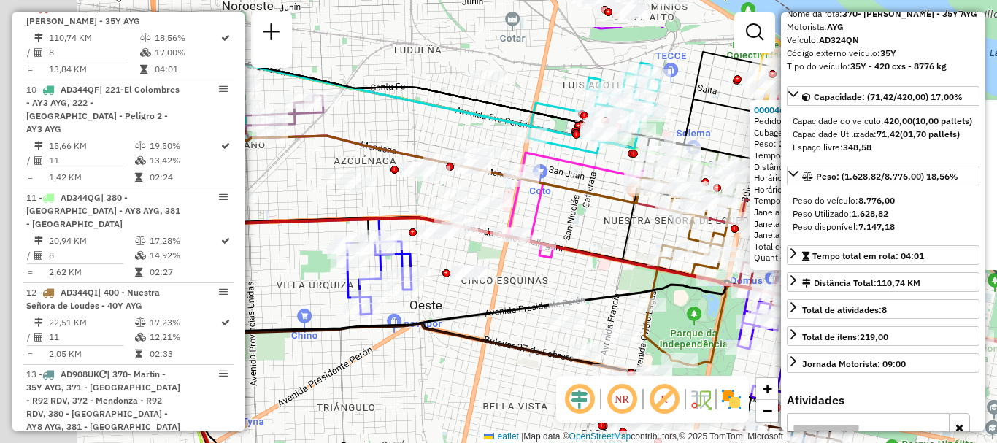
click at [639, 381] on hb-router-mapa "Informações da Sessão 1274713 - 13/09/2025 Criação: 12/09/2025 16:04 Depósito: …" at bounding box center [498, 221] width 997 height 443
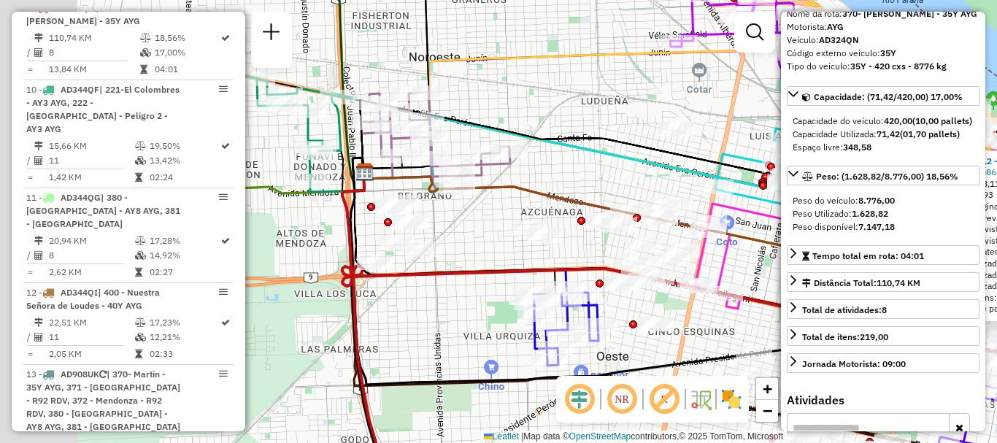
drag, startPoint x: 633, startPoint y: 397, endPoint x: 674, endPoint y: 416, distance: 45.0
click at [674, 416] on hb-router-mapa "Informações da Sessão 1274713 - 13/09/2025 Criação: 12/09/2025 16:04 Depósito: …" at bounding box center [498, 221] width 997 height 443
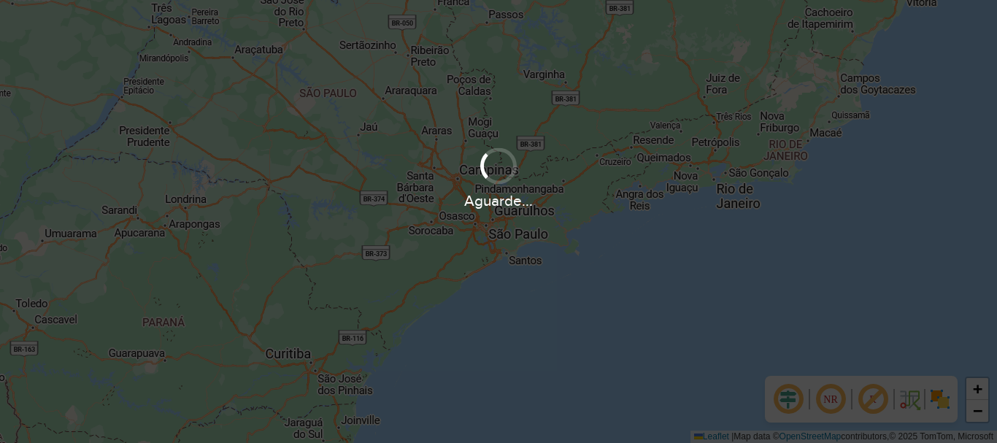
scroll to position [957, 0]
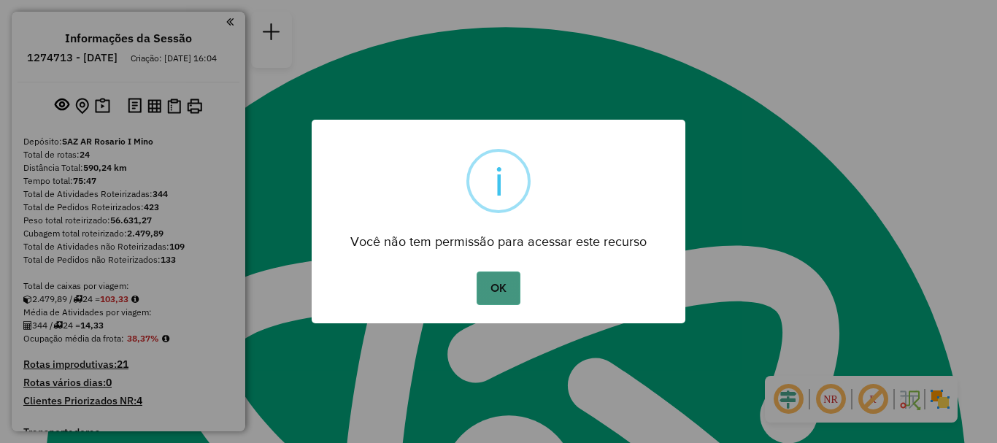
click at [482, 282] on button "OK" at bounding box center [497, 288] width 43 height 34
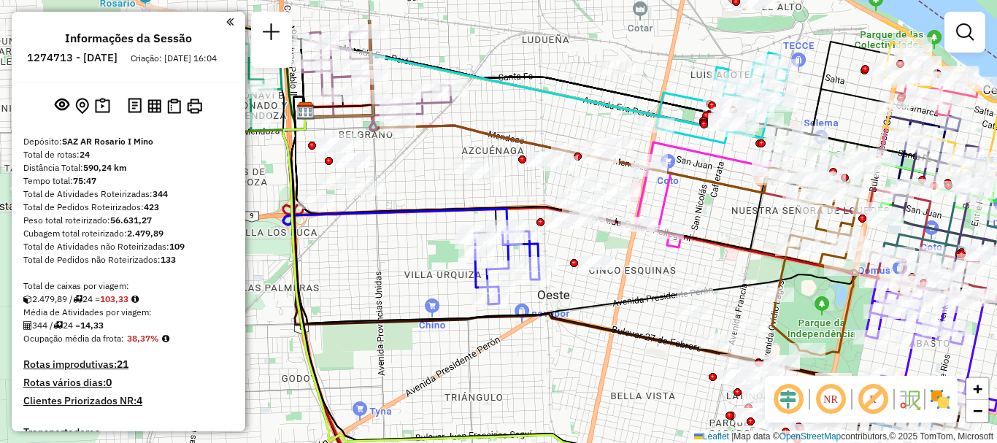
drag, startPoint x: 393, startPoint y: 137, endPoint x: 400, endPoint y: 213, distance: 76.2
click at [400, 213] on div "Janela de atendimento Grade de atendimento Capacidade Transportadoras Veículos …" at bounding box center [498, 221] width 997 height 443
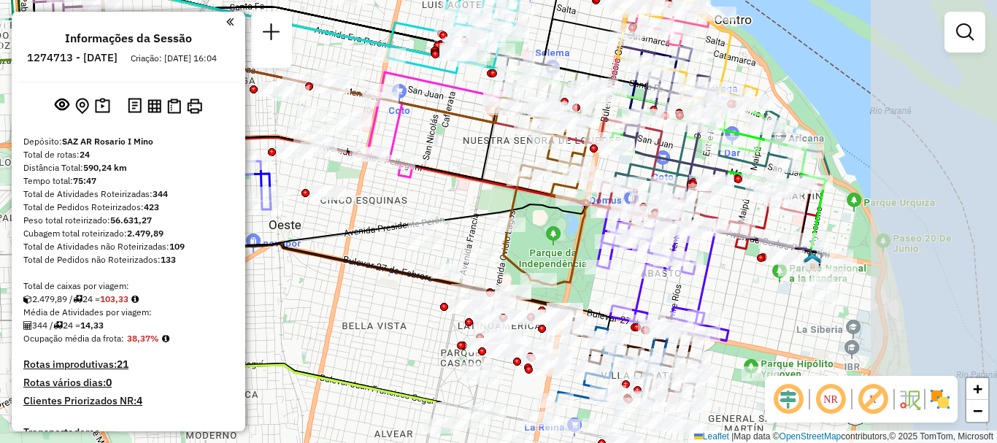
drag, startPoint x: 433, startPoint y: 199, endPoint x: 210, endPoint y: 134, distance: 232.5
click at [210, 134] on hb-router-mapa "Informações da Sessão 1274713 - 13/09/2025 Criação: 12/09/2025 16:04 Depósito: …" at bounding box center [498, 221] width 997 height 443
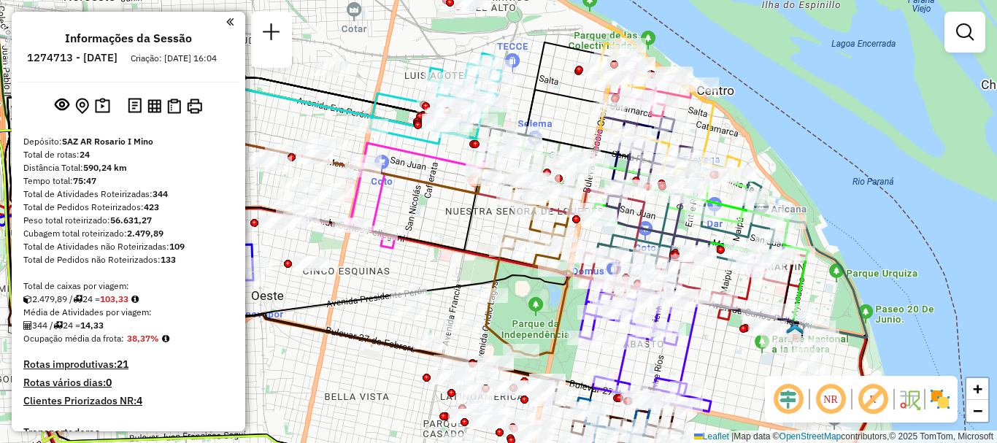
drag, startPoint x: 397, startPoint y: 270, endPoint x: 390, endPoint y: 285, distance: 16.7
click at [390, 285] on div "Janela de atendimento Grade de atendimento Capacidade Transportadoras Veículos …" at bounding box center [498, 221] width 997 height 443
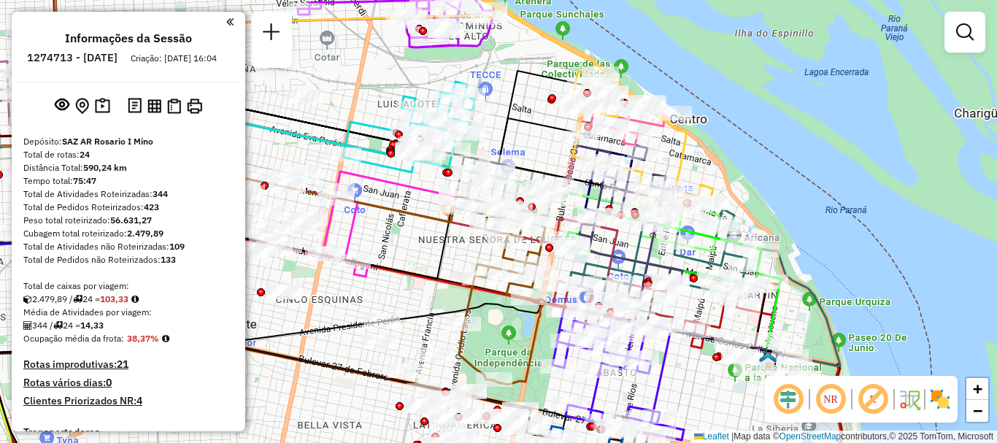
click at [474, 293] on icon at bounding box center [502, 299] width 86 height 169
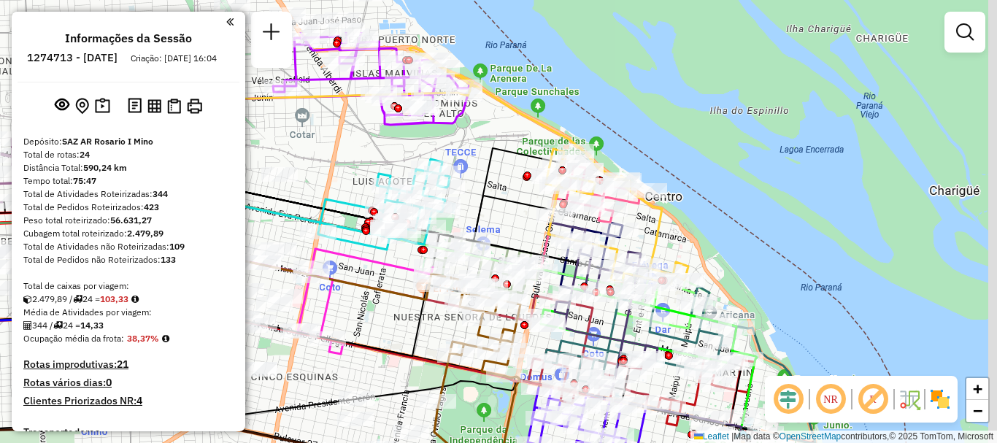
drag, startPoint x: 476, startPoint y: 290, endPoint x: 454, endPoint y: 376, distance: 89.5
click at [454, 376] on icon at bounding box center [477, 377] width 86 height 169
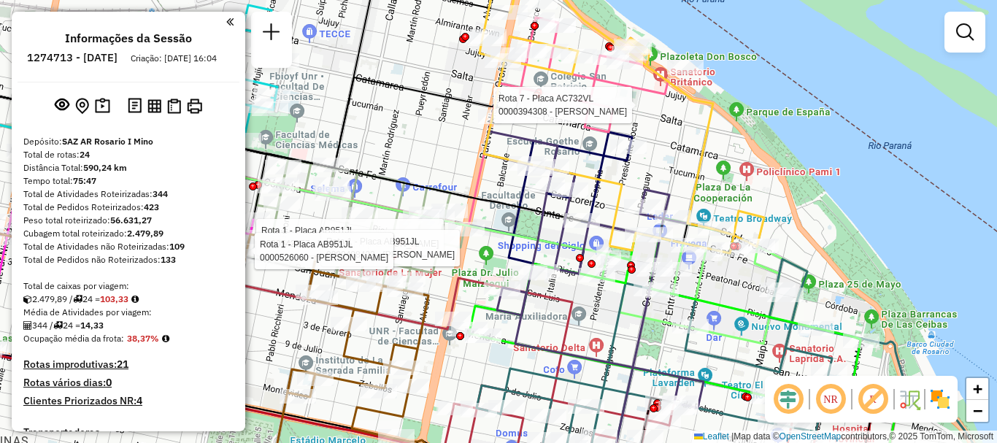
select select "**********"
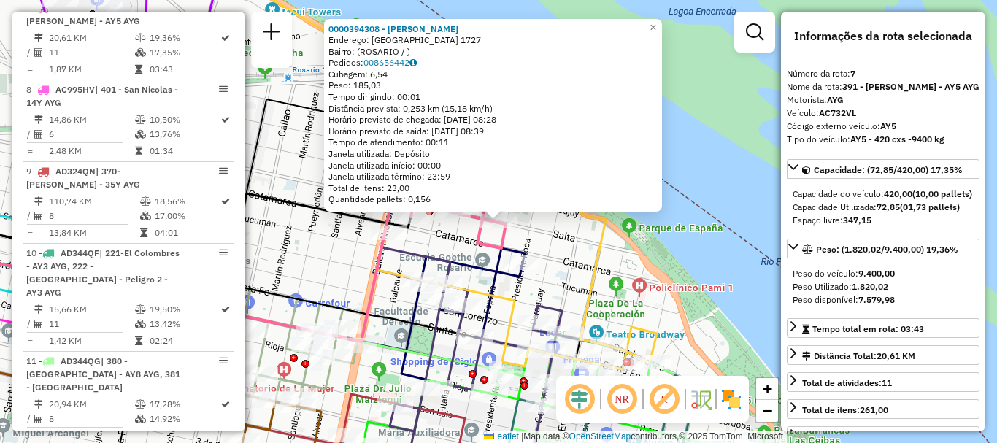
scroll to position [146, 0]
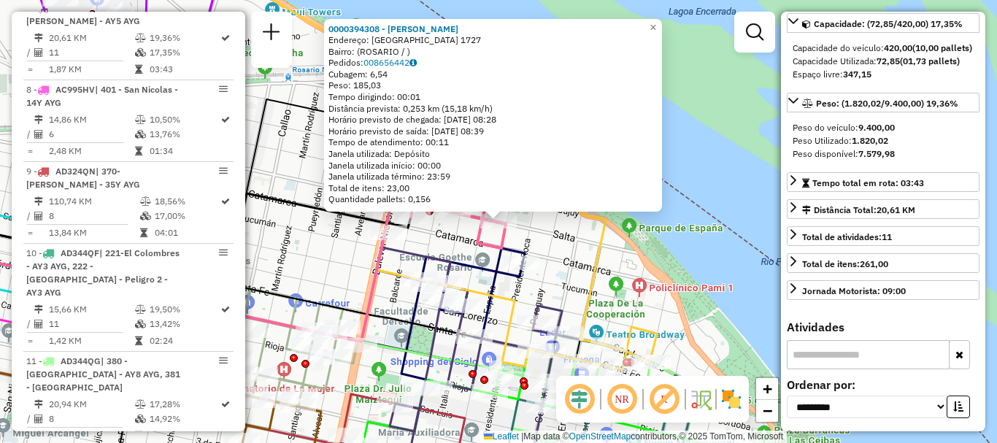
drag, startPoint x: 679, startPoint y: 255, endPoint x: 686, endPoint y: 240, distance: 16.7
click at [677, 252] on div "0000394308 - CHEN ZHI Endereço: SALTA 1727 Bairro: (ROSARIO / ) Pedidos: 008656…" at bounding box center [498, 221] width 997 height 443
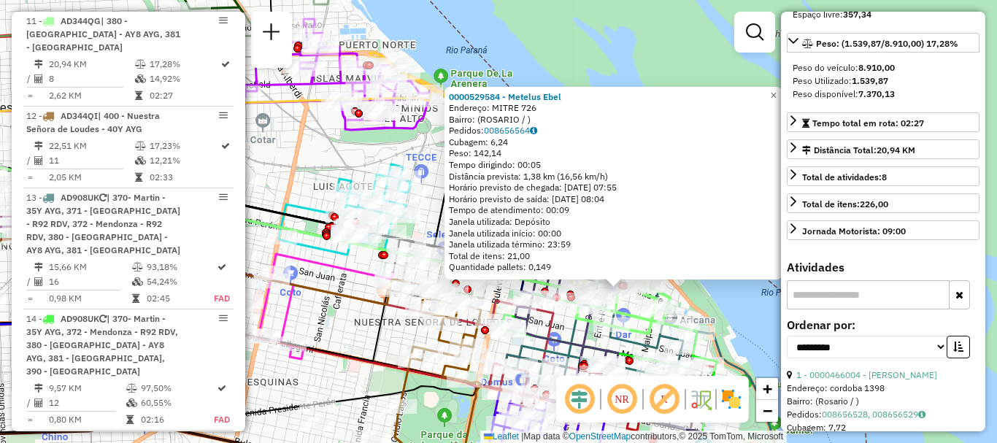
scroll to position [292, 0]
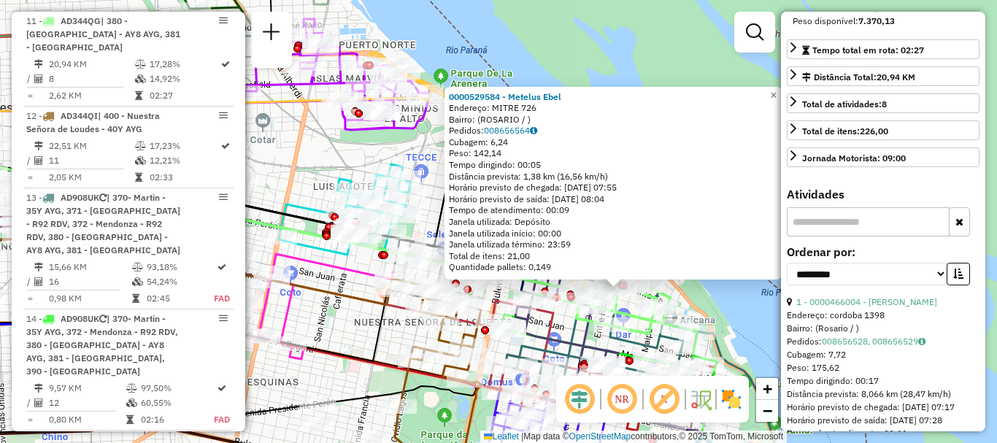
click at [746, 338] on div "0000529584 - Metelus Ebel Endereço: MITRE 726 Bairro: (ROSARIO / ) Pedidos: 008…" at bounding box center [498, 221] width 997 height 443
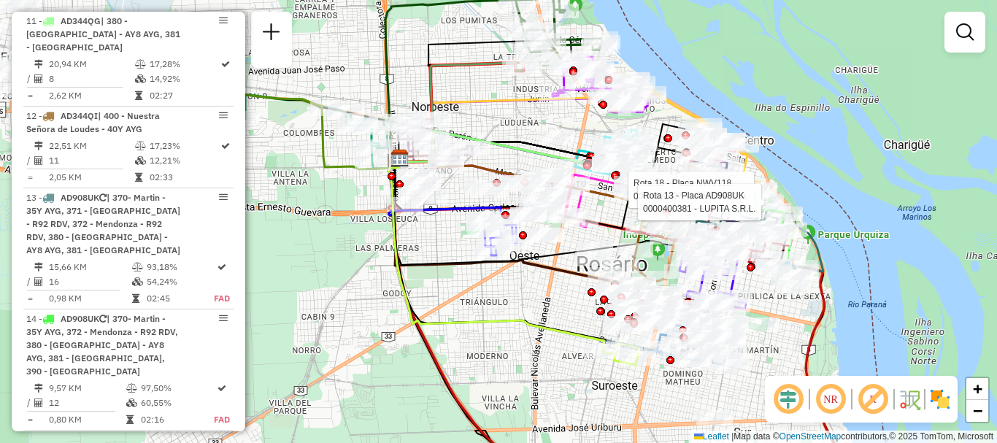
drag, startPoint x: 454, startPoint y: 285, endPoint x: 642, endPoint y: 351, distance: 199.6
click at [641, 351] on div "Rota 18 - Placa NWV118 0000459827 - SANPINA S. A. Rota 13 - Placa AD908UK 00004…" at bounding box center [498, 221] width 997 height 443
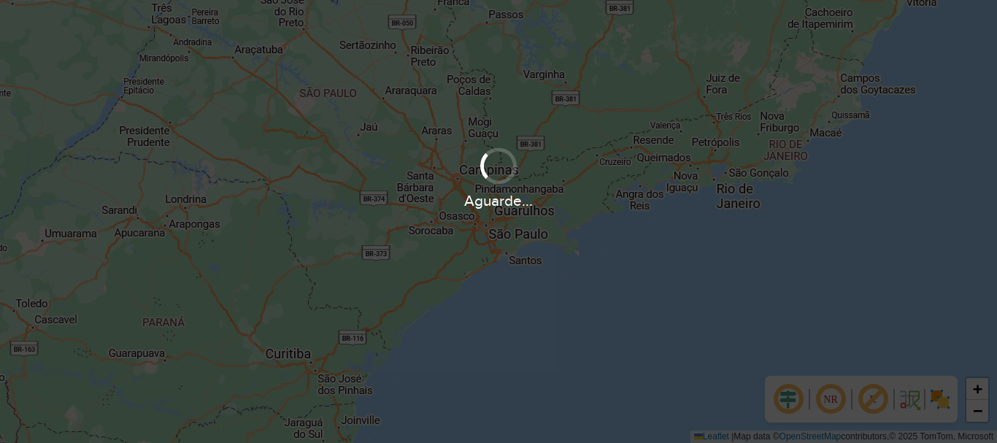
scroll to position [957, 0]
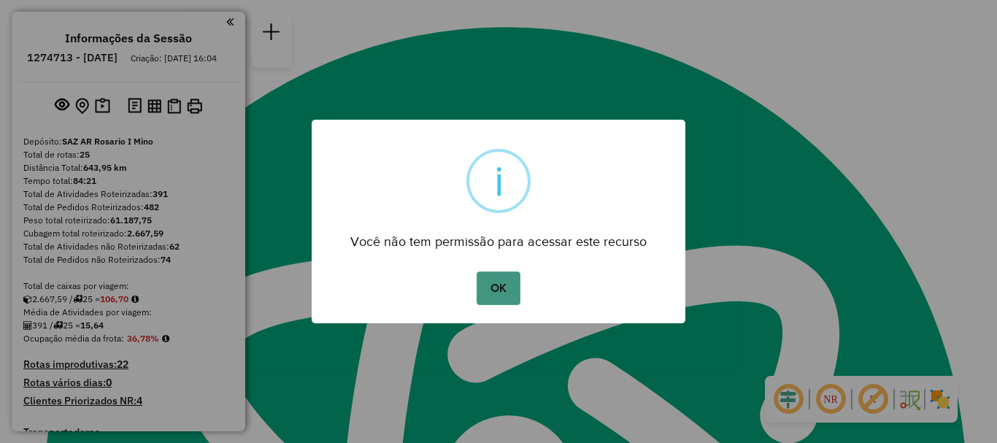
click at [487, 294] on button "OK" at bounding box center [497, 288] width 43 height 34
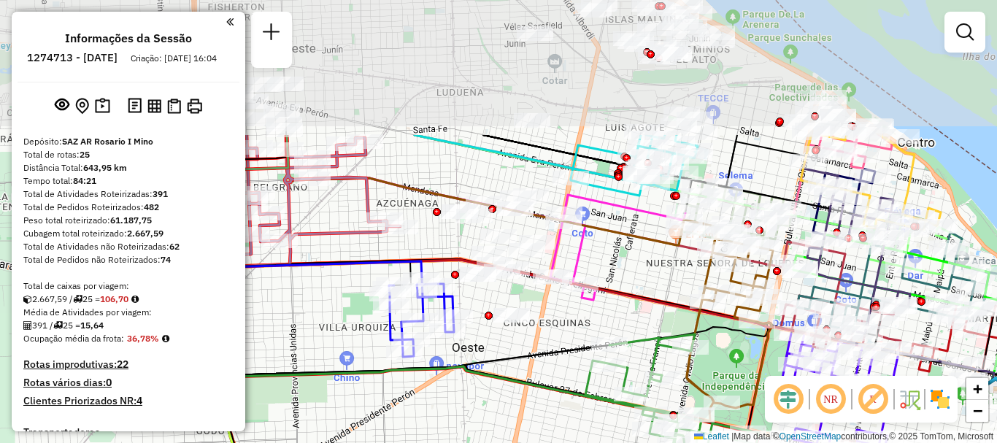
drag, startPoint x: 538, startPoint y: 172, endPoint x: 541, endPoint y: 361, distance: 189.0
click at [544, 354] on icon at bounding box center [407, 262] width 403 height 227
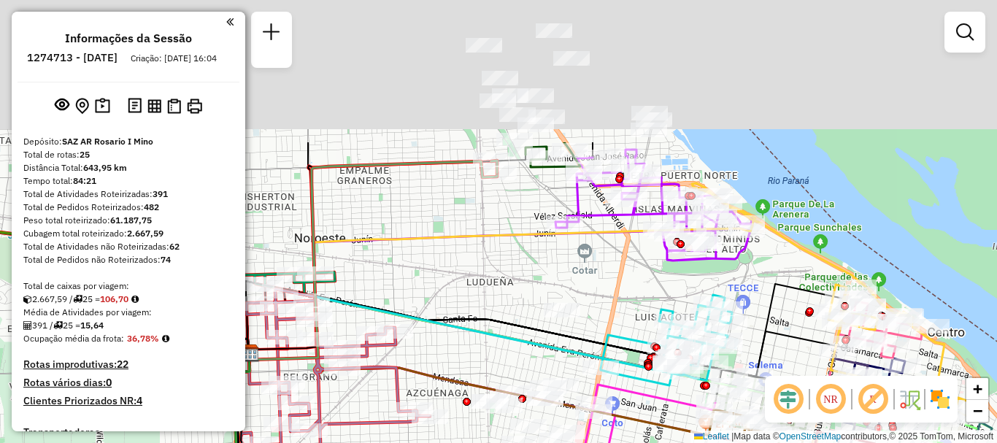
drag, startPoint x: 513, startPoint y: 281, endPoint x: 523, endPoint y: 316, distance: 36.5
click at [523, 316] on div "Janela de atendimento Grade de atendimento Capacidade Transportadoras Veículos …" at bounding box center [498, 221] width 997 height 443
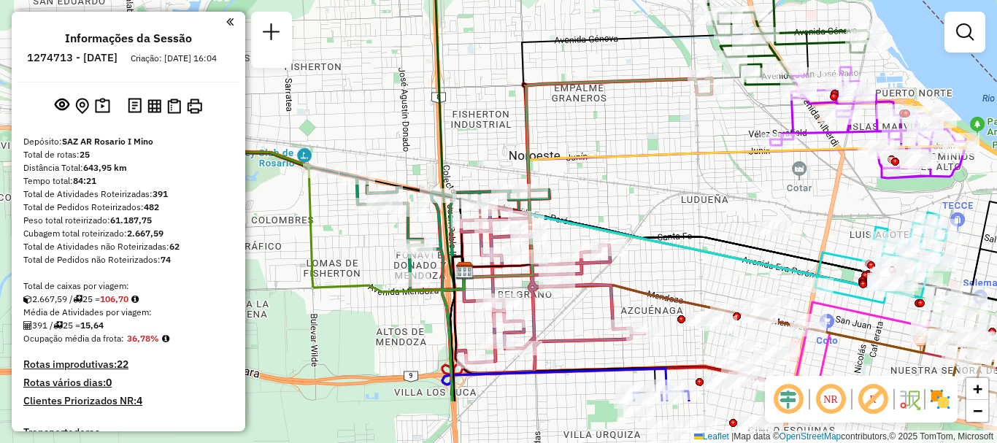
drag, startPoint x: 512, startPoint y: 226, endPoint x: 725, endPoint y: 139, distance: 230.3
click at [725, 139] on div "Janela de atendimento Grade de atendimento Capacidade Transportadoras Veículos …" at bounding box center [498, 221] width 997 height 443
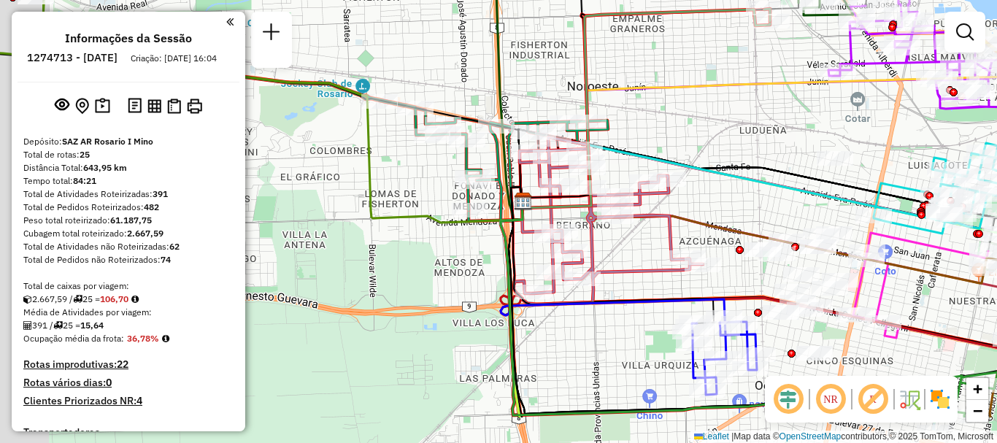
drag, startPoint x: 590, startPoint y: 212, endPoint x: 669, endPoint y: 132, distance: 112.5
click at [669, 132] on div "Janela de atendimento Grade de atendimento Capacidade Transportadoras Veículos …" at bounding box center [498, 221] width 997 height 443
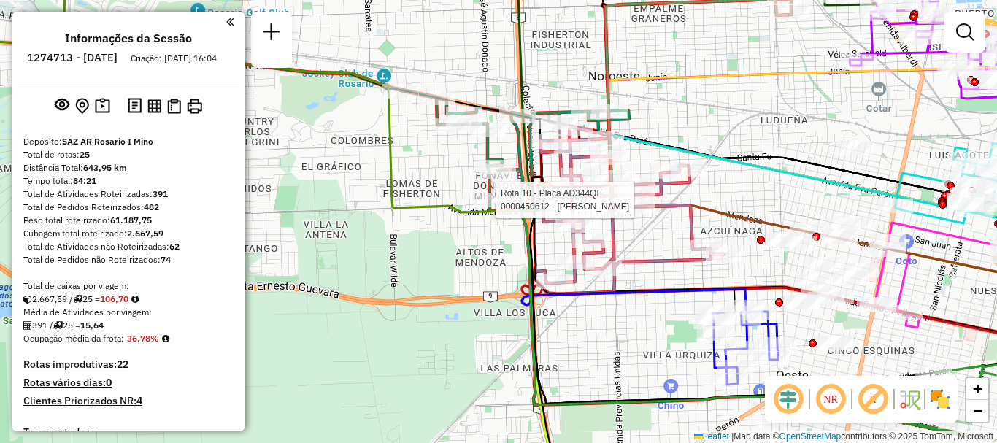
select select "**********"
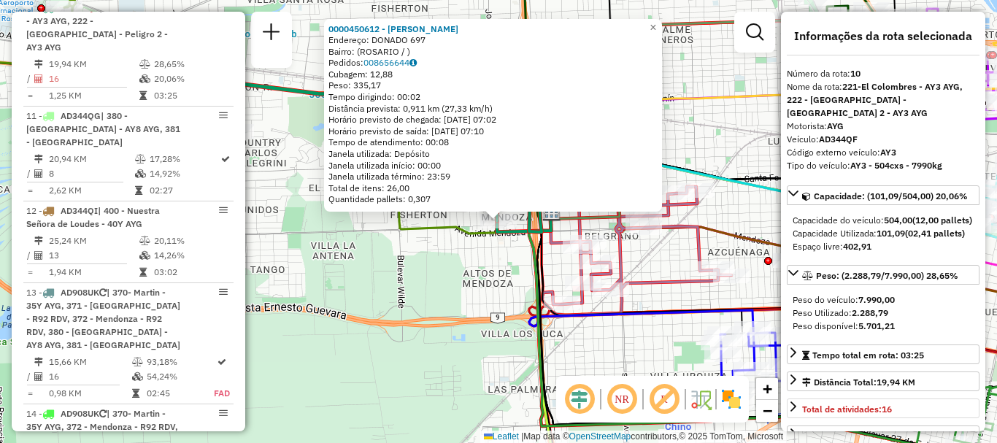
scroll to position [73, 0]
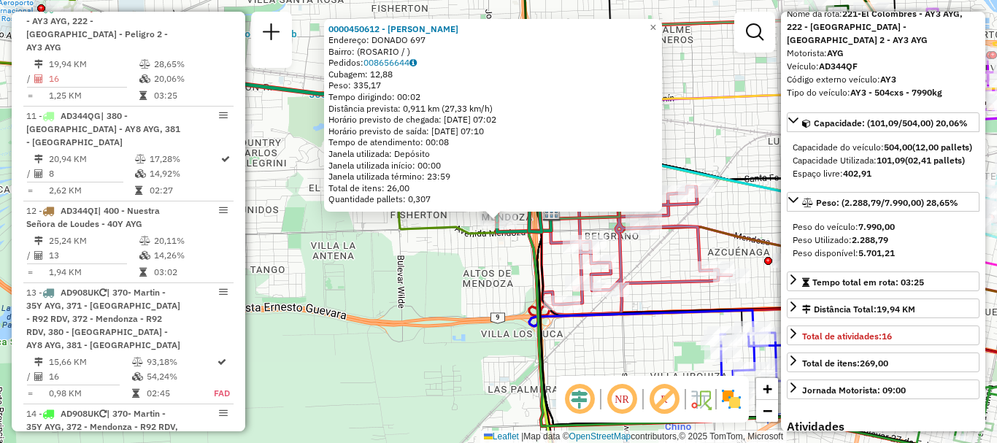
click at [622, 339] on div "0000450612 - SANABRIA [PERSON_NAME]: DONADO 697 Bairro: ([GEOGRAPHIC_DATA] / ) …" at bounding box center [498, 221] width 997 height 443
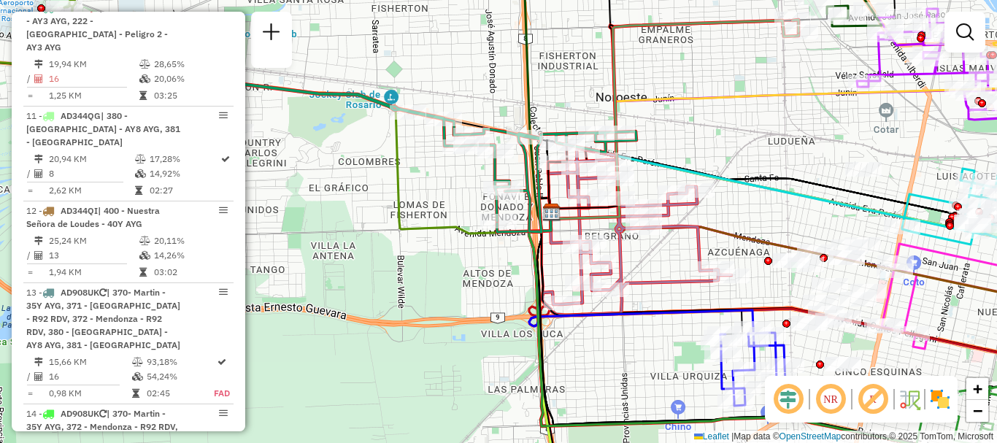
click at [609, 282] on icon at bounding box center [636, 231] width 189 height 167
select select "**********"
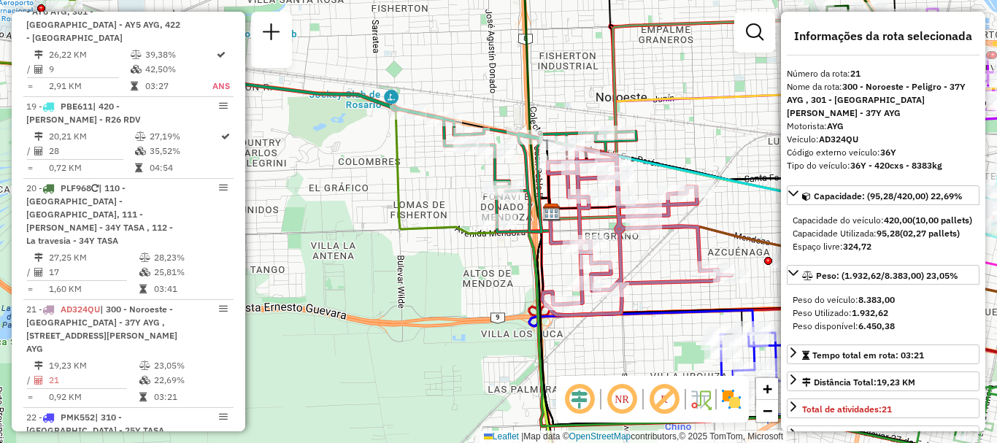
scroll to position [2351, 0]
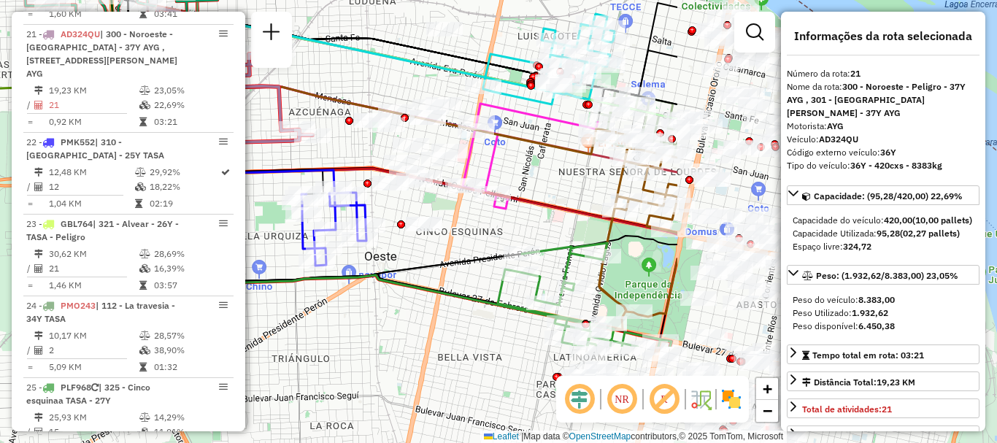
drag, startPoint x: 744, startPoint y: 188, endPoint x: 325, endPoint y: 47, distance: 441.6
click at [325, 47] on icon at bounding box center [348, 55] width 435 height 78
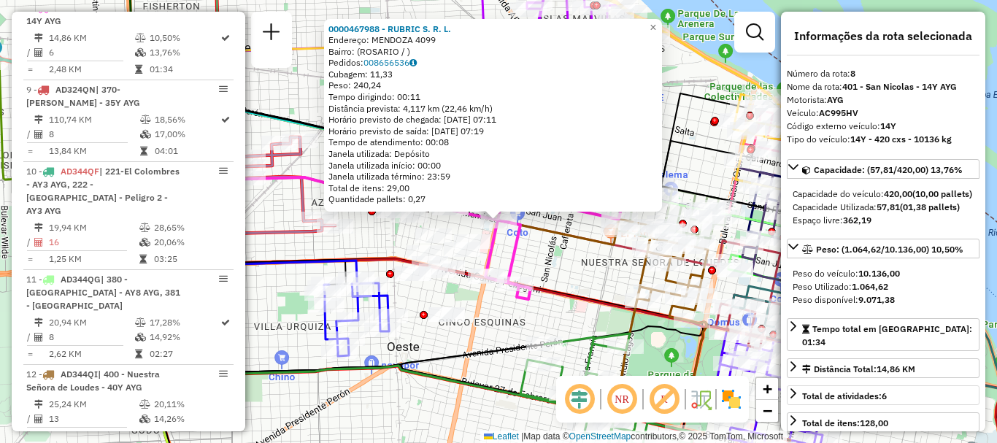
scroll to position [73, 0]
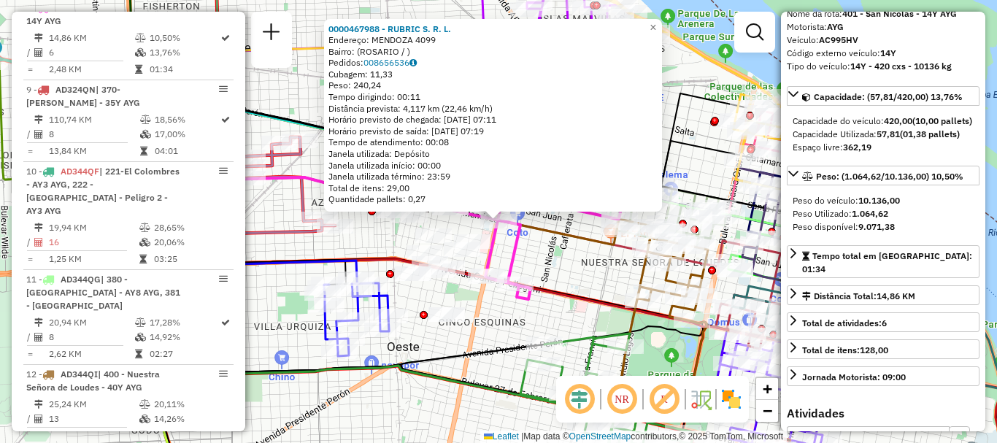
click at [606, 286] on div "0000467988 - RUBRIC S. R. L. Endereço: MENDOZA 4099 Bairro: ([GEOGRAPHIC_DATA] …" at bounding box center [498, 221] width 997 height 443
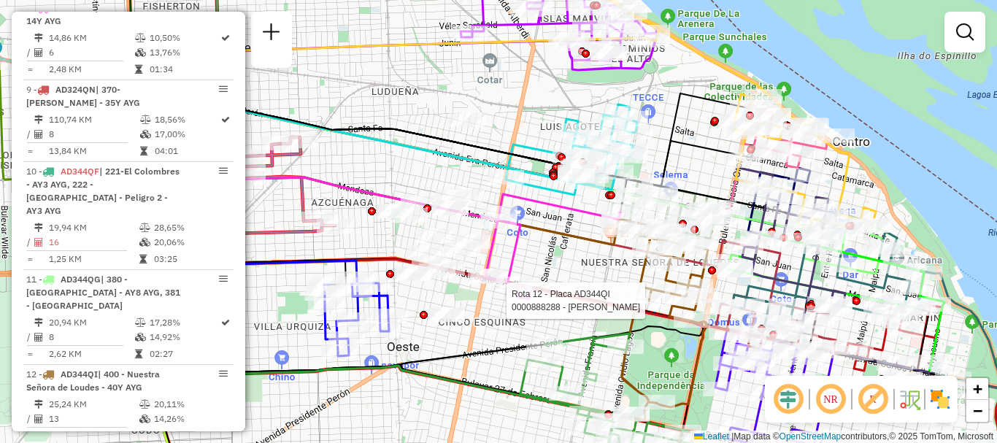
select select "**********"
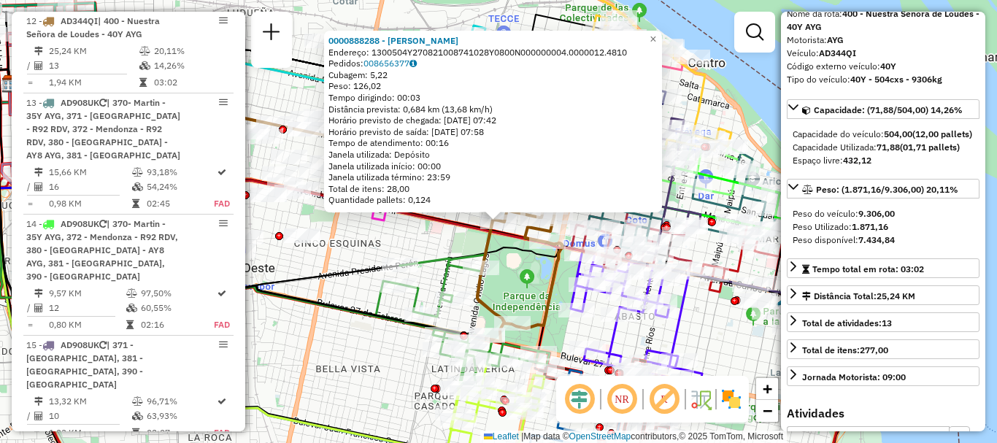
click at [697, 343] on div "0000888288 - [PERSON_NAME]: 1300504Y270821008741028Y0800N000000004.0000012.4810…" at bounding box center [498, 221] width 997 height 443
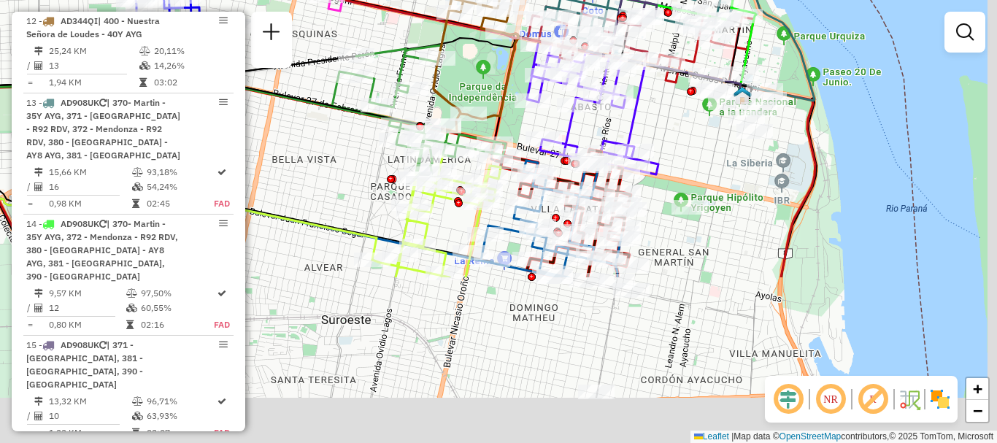
drag, startPoint x: 740, startPoint y: 374, endPoint x: 675, endPoint y: 110, distance: 271.3
click at [675, 110] on div "Janela de atendimento Grade de atendimento Capacidade Transportadoras Veículos …" at bounding box center [498, 221] width 997 height 443
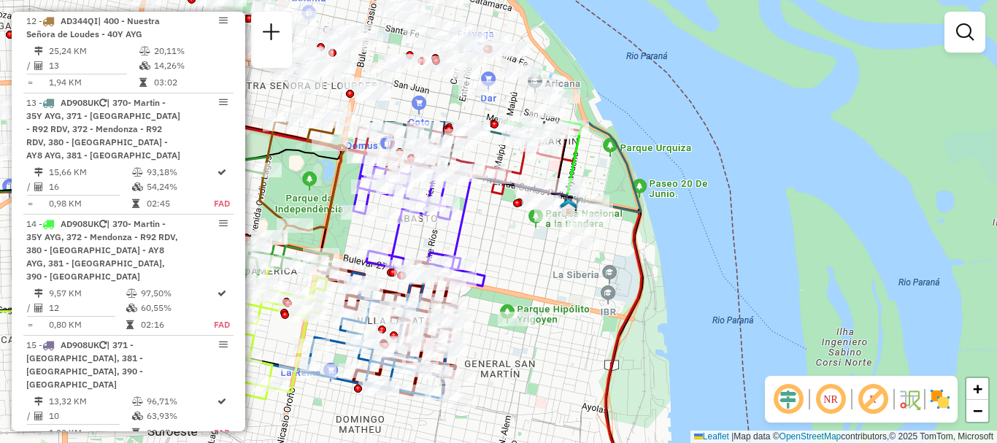
drag, startPoint x: 639, startPoint y: 88, endPoint x: 487, endPoint y: 254, distance: 225.1
click at [487, 254] on div "Janela de atendimento Grade de atendimento Capacidade Transportadoras Veículos …" at bounding box center [498, 221] width 997 height 443
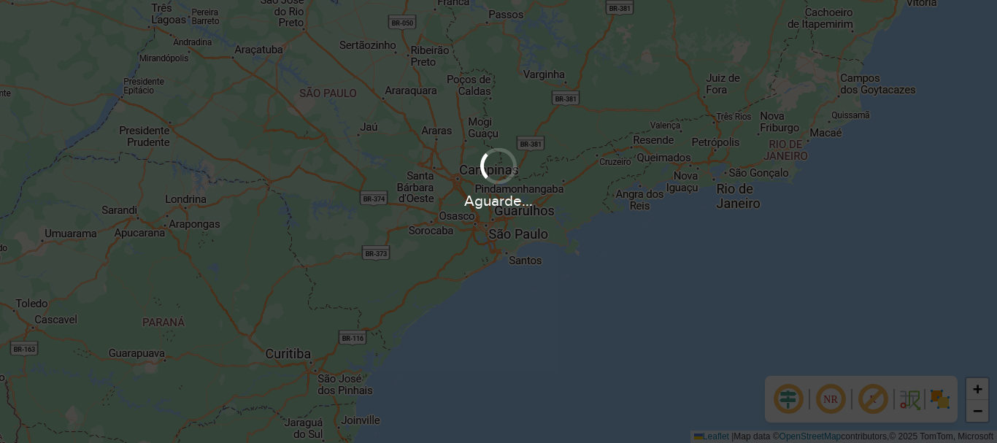
scroll to position [957, 0]
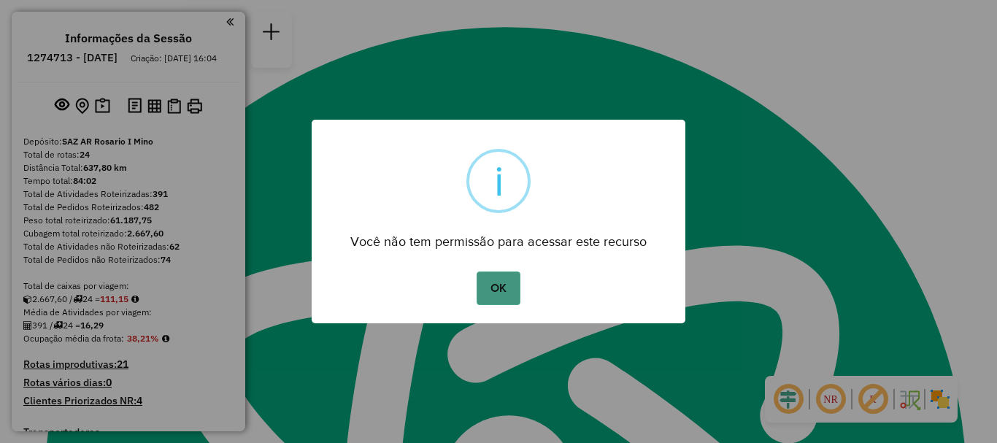
click at [482, 287] on button "OK" at bounding box center [497, 288] width 43 height 34
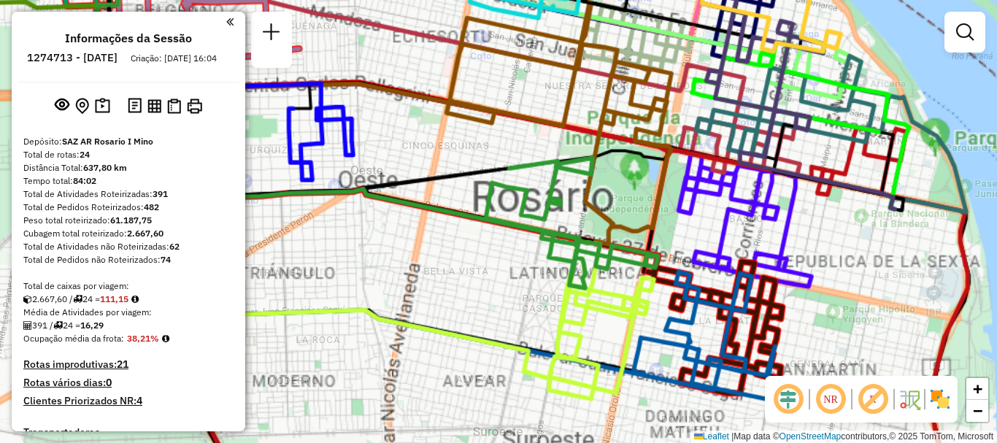
drag, startPoint x: 593, startPoint y: 198, endPoint x: 438, endPoint y: 327, distance: 202.1
click at [438, 327] on div "Janela de atendimento Grade de atendimento Capacidade Transportadoras Veículos …" at bounding box center [498, 221] width 997 height 443
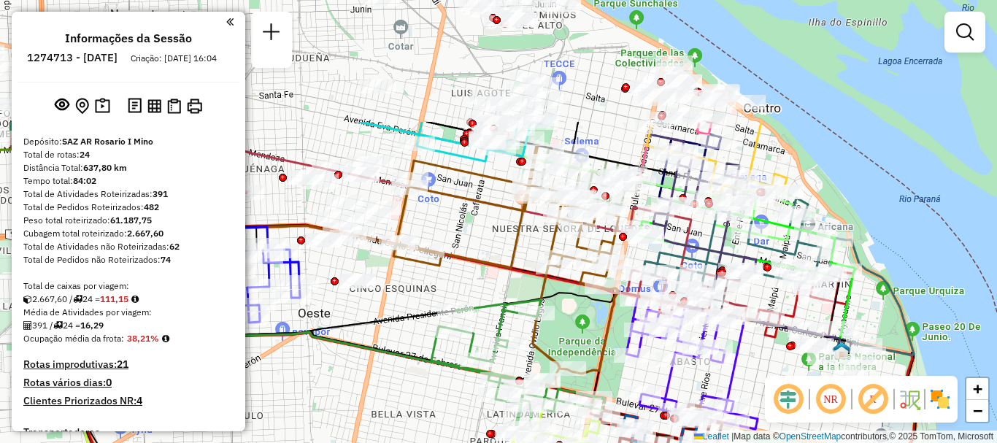
drag, startPoint x: 460, startPoint y: 288, endPoint x: 408, endPoint y: 393, distance: 117.1
click at [408, 393] on div "Janela de atendimento Grade de atendimento Capacidade Transportadoras Veículos …" at bounding box center [498, 221] width 997 height 443
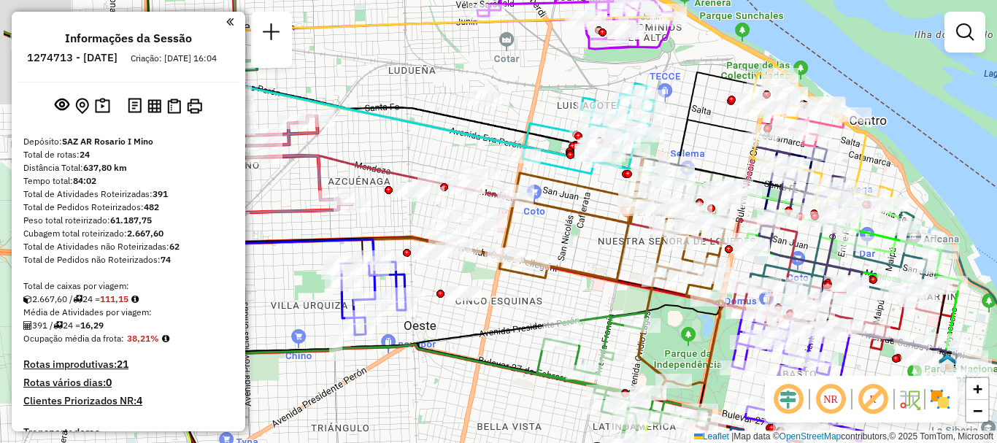
drag, startPoint x: 455, startPoint y: 276, endPoint x: 602, endPoint y: 280, distance: 146.7
click at [580, 285] on div "Janela de atendimento Grade de atendimento Capacidade Transportadoras Veículos …" at bounding box center [498, 221] width 997 height 443
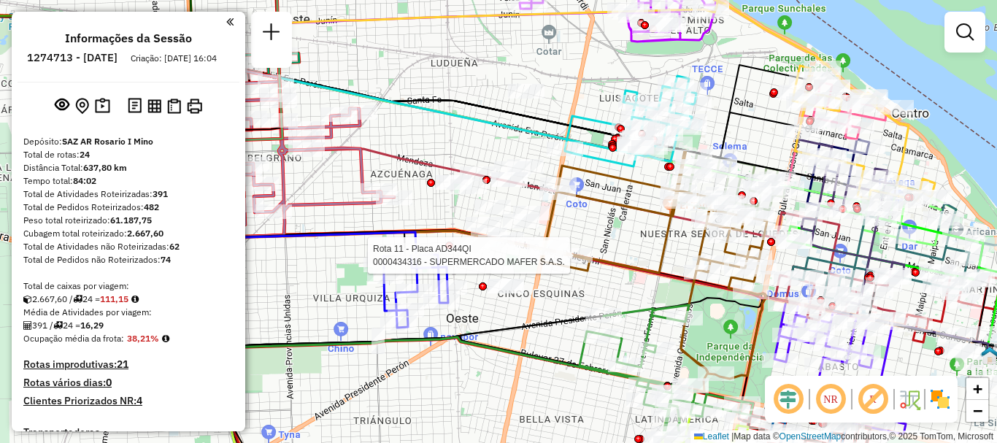
select select "**********"
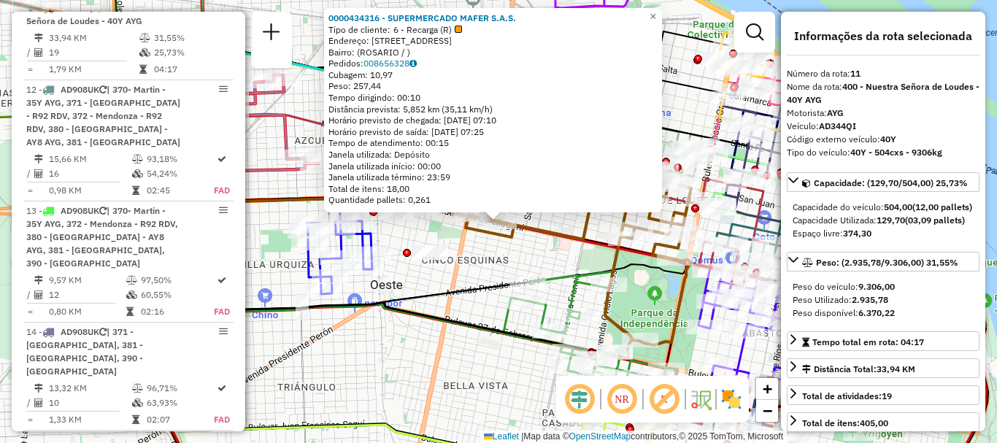
scroll to position [73, 0]
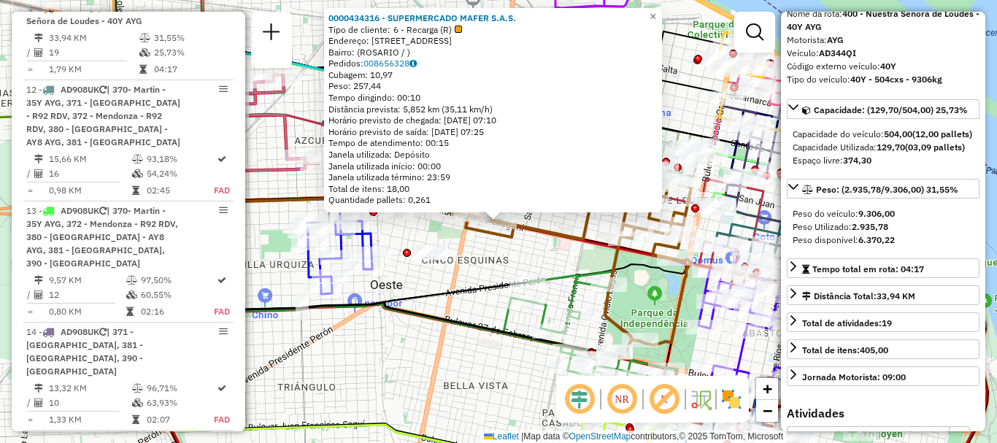
click at [544, 252] on div "0000434316 - SUPERMERCADO MAFER S.A.S. Tipo de cliente: 6 - Recarga (R) Endereç…" at bounding box center [498, 221] width 997 height 443
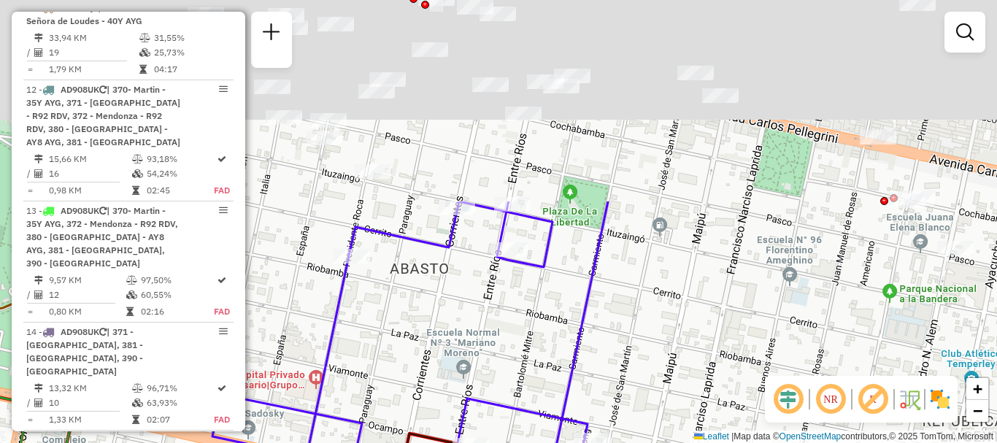
drag, startPoint x: 684, startPoint y: 215, endPoint x: 619, endPoint y: 376, distance: 173.2
click at [619, 376] on div "Rota 6 - Placa AB967EB 0000442004 - HUANG ZHIHUA Rota 14 - Placa AD908UK 000045…" at bounding box center [498, 221] width 997 height 443
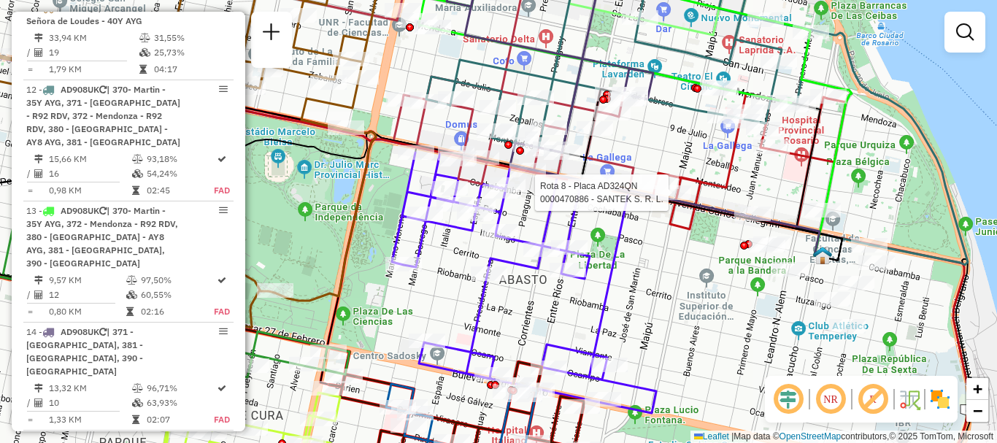
select select "**********"
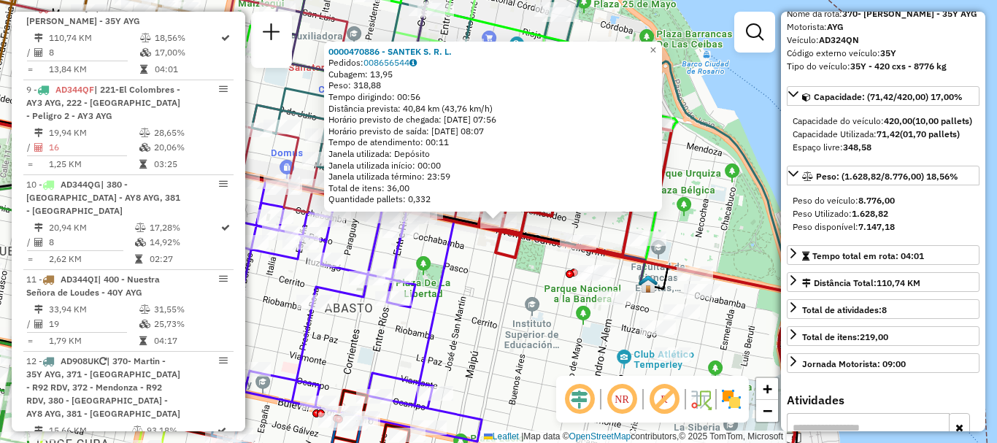
click at [751, 335] on div "0000470886 - SANTEK S. R. L. Pedidos: 008656544 Cubagem: 13,95 Peso: 318,88 Tem…" at bounding box center [498, 221] width 997 height 443
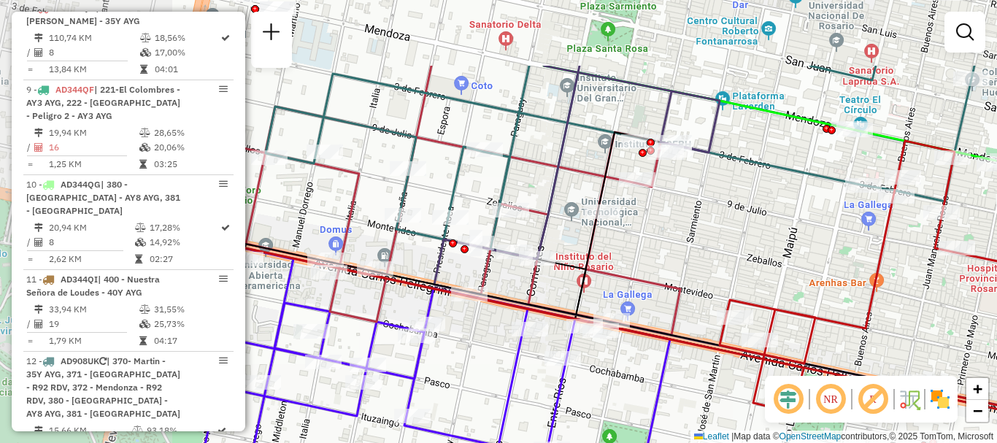
drag, startPoint x: 443, startPoint y: 154, endPoint x: 703, endPoint y: 267, distance: 283.3
click at [703, 267] on div "Janela de atendimento Grade de atendimento Capacidade Transportadoras Veículos …" at bounding box center [498, 221] width 997 height 443
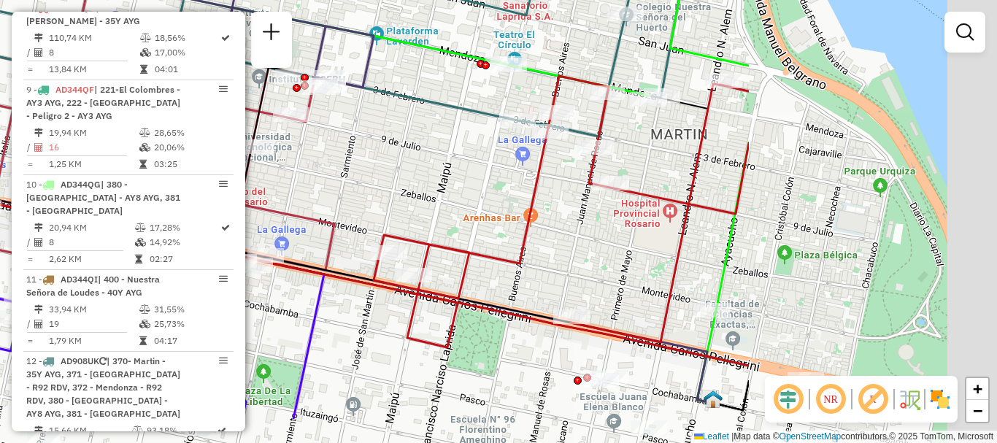
drag, startPoint x: 678, startPoint y: 277, endPoint x: 351, endPoint y: 220, distance: 331.9
click at [351, 220] on div "Janela de atendimento Grade de atendimento Capacidade Transportadoras Veículos …" at bounding box center [498, 221] width 997 height 443
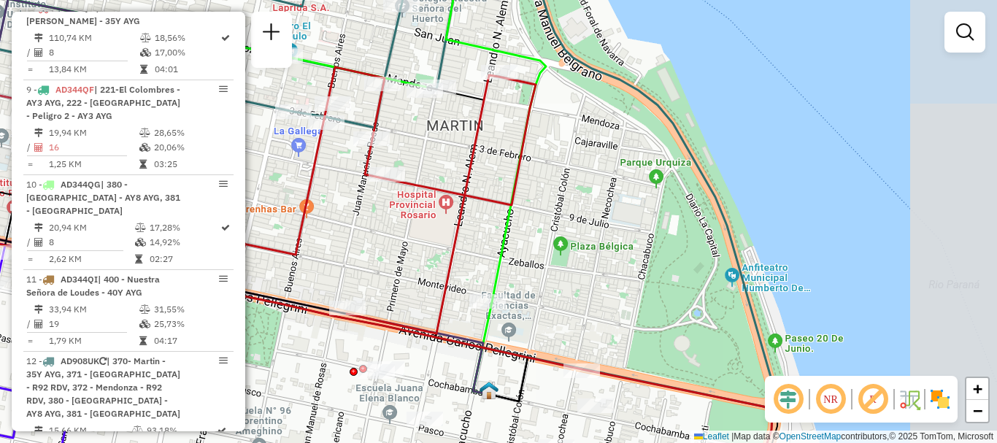
click at [357, 283] on div "Janela de atendimento Grade de atendimento Capacidade Transportadoras Veículos …" at bounding box center [498, 221] width 997 height 443
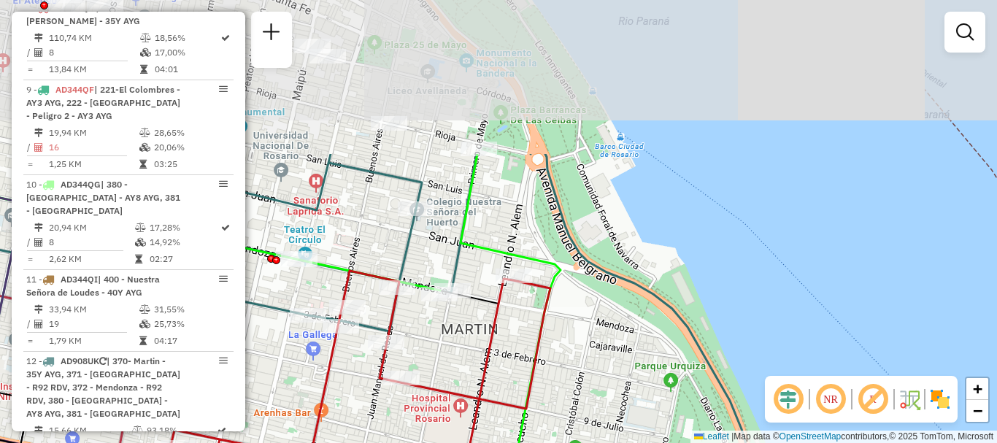
drag, startPoint x: 446, startPoint y: 221, endPoint x: 463, endPoint y: 392, distance: 171.6
click at [463, 392] on icon at bounding box center [357, 404] width 386 height 266
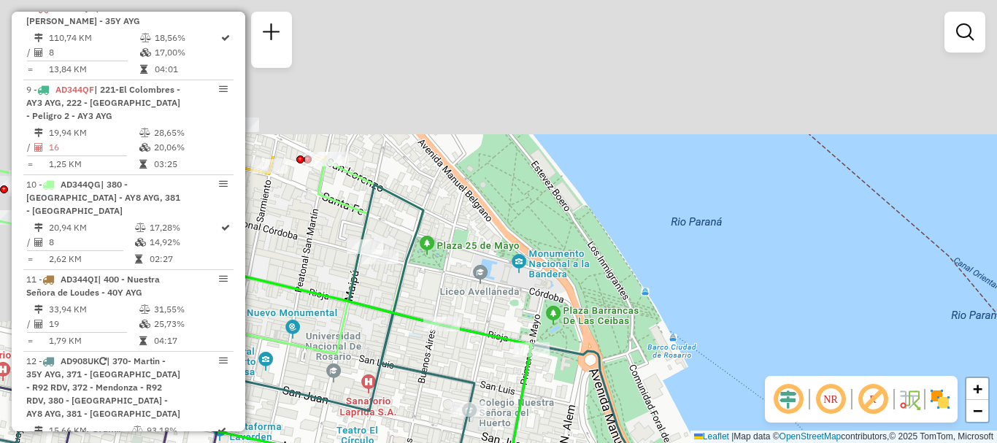
drag, startPoint x: 413, startPoint y: 170, endPoint x: 472, endPoint y: 370, distance: 208.5
click at [471, 368] on div "Janela de atendimento Grade de atendimento Capacidade Transportadoras Veículos …" at bounding box center [498, 221] width 997 height 443
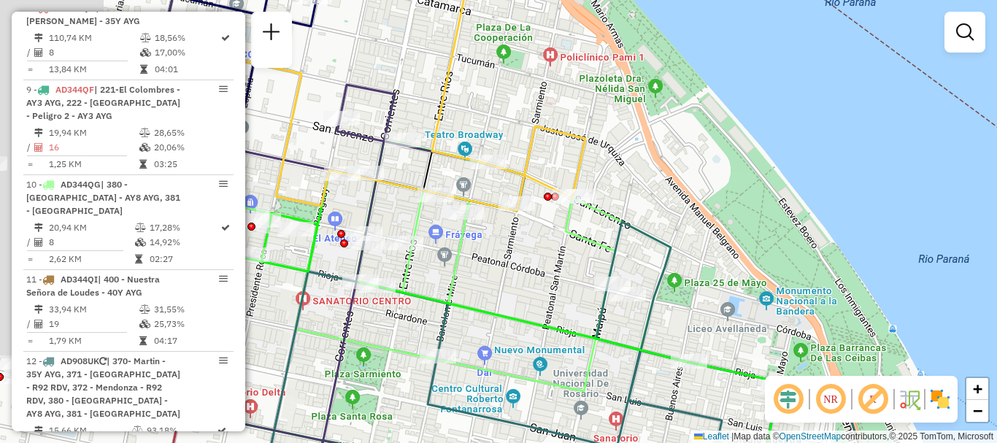
drag, startPoint x: 336, startPoint y: 302, endPoint x: 636, endPoint y: 349, distance: 303.5
click at [636, 349] on icon at bounding box center [501, 330] width 717 height 378
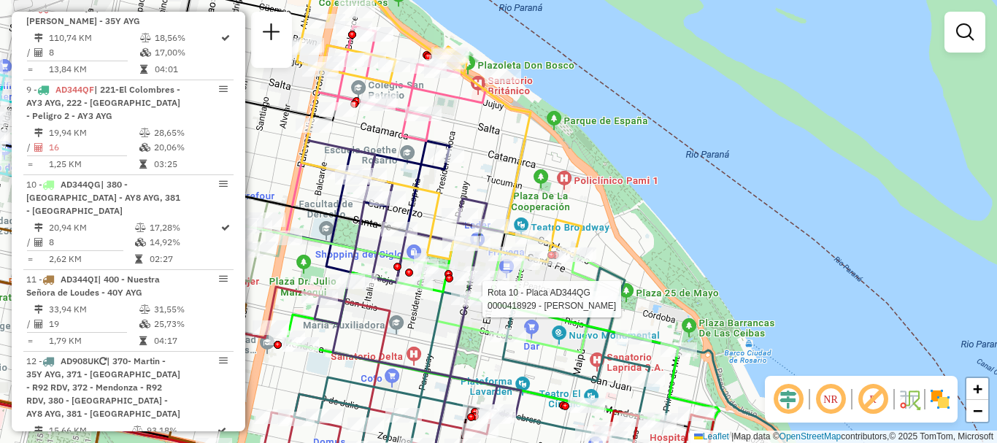
select select "**********"
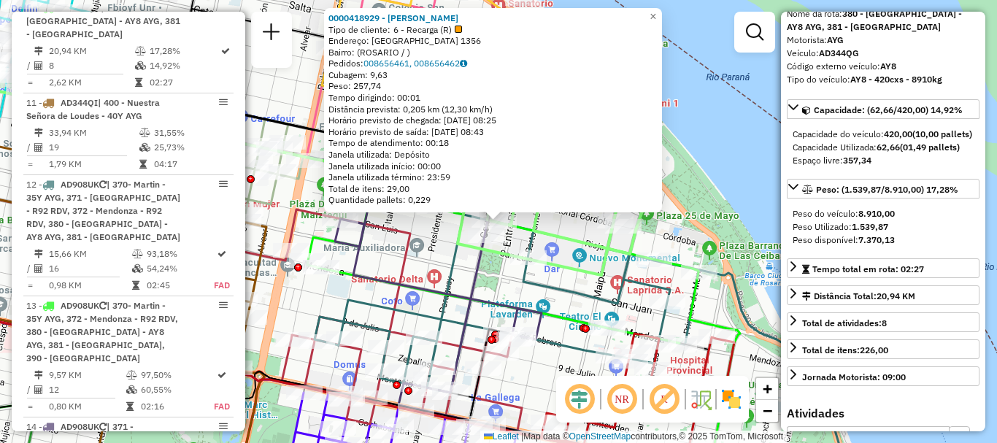
click at [617, 301] on icon at bounding box center [582, 338] width 537 height 296
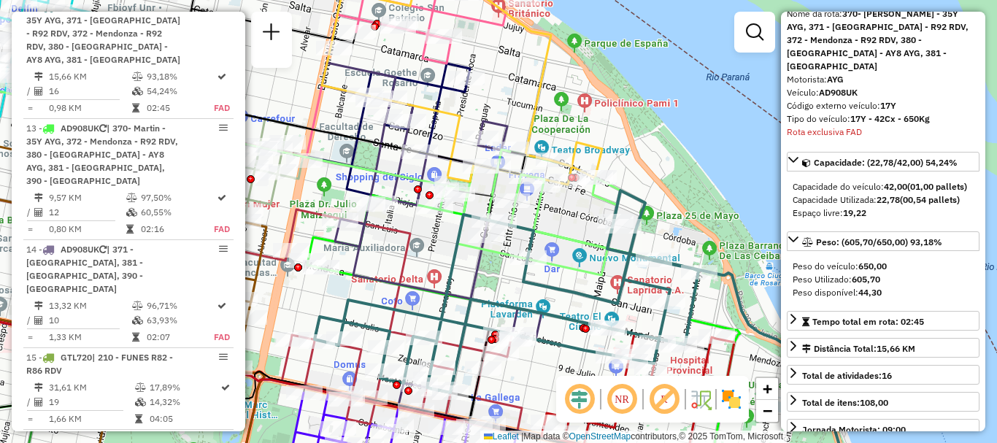
scroll to position [1445, 0]
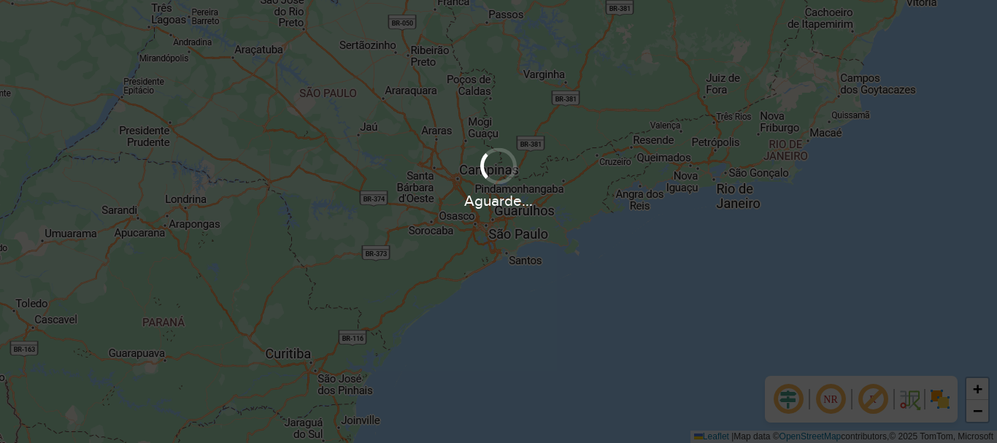
scroll to position [957, 0]
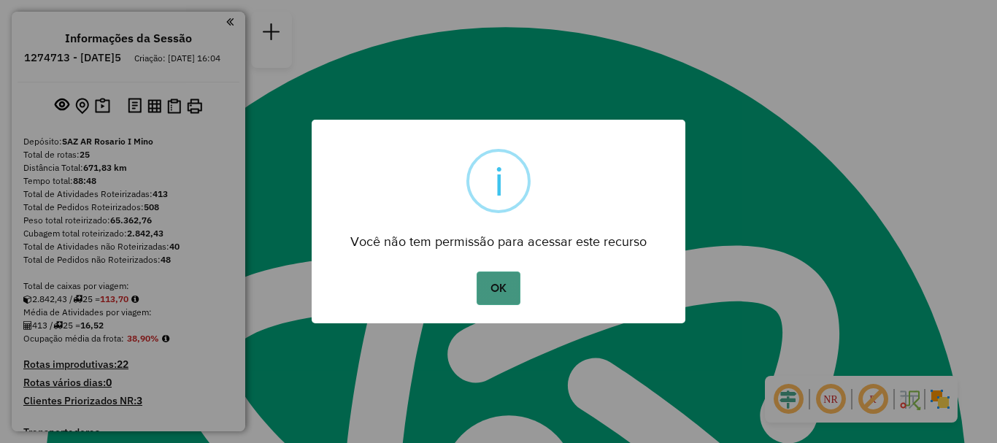
click at [505, 298] on button "OK" at bounding box center [497, 288] width 43 height 34
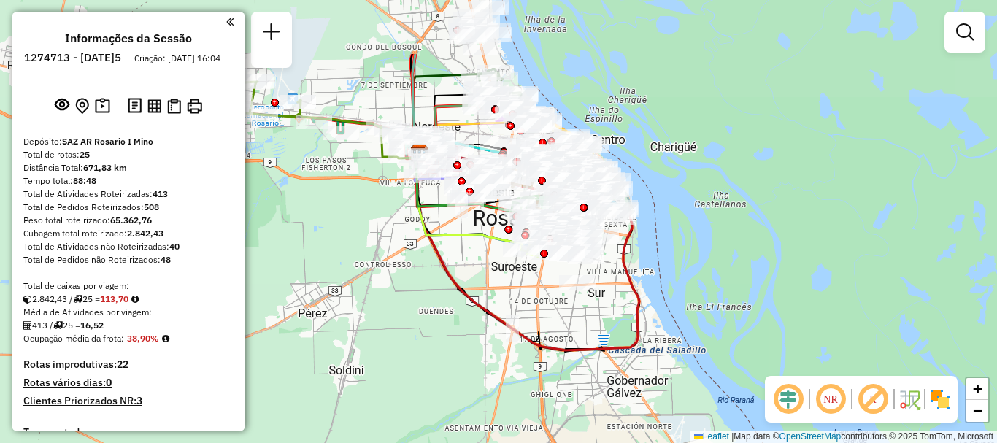
drag, startPoint x: 513, startPoint y: 213, endPoint x: 532, endPoint y: 303, distance: 91.7
click at [532, 303] on div "Janela de atendimento Grade de atendimento Capacidade Transportadoras Veículos …" at bounding box center [498, 221] width 997 height 443
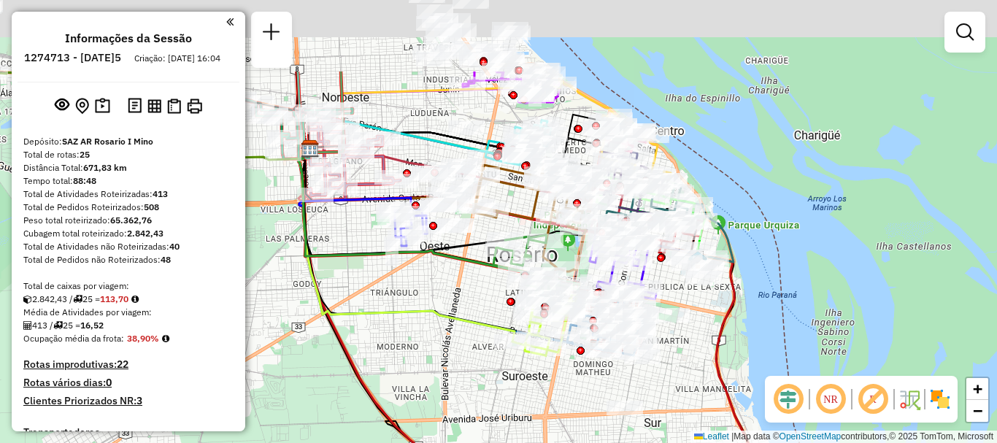
drag, startPoint x: 481, startPoint y: 328, endPoint x: 480, endPoint y: 339, distance: 11.7
click at [480, 339] on div "Janela de atendimento Grade de atendimento Capacidade Transportadoras Veículos …" at bounding box center [498, 221] width 997 height 443
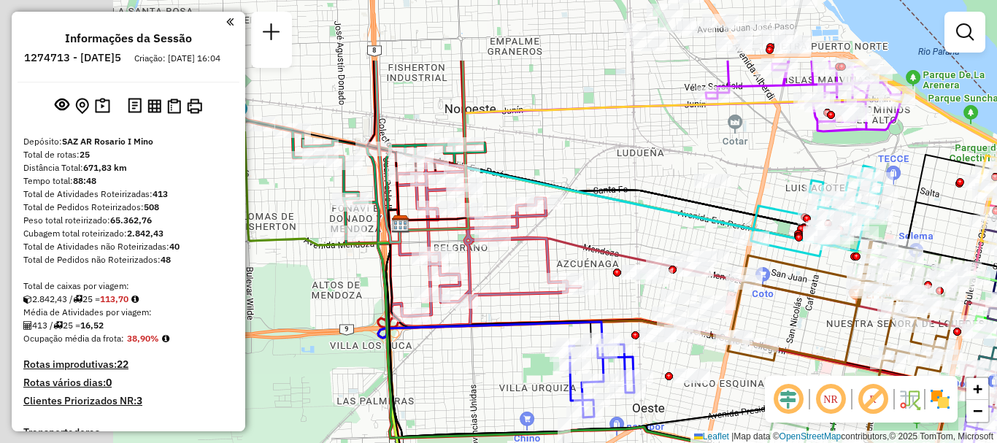
drag, startPoint x: 503, startPoint y: 298, endPoint x: 510, endPoint y: 286, distance: 13.4
click at [506, 296] on icon at bounding box center [485, 243] width 189 height 167
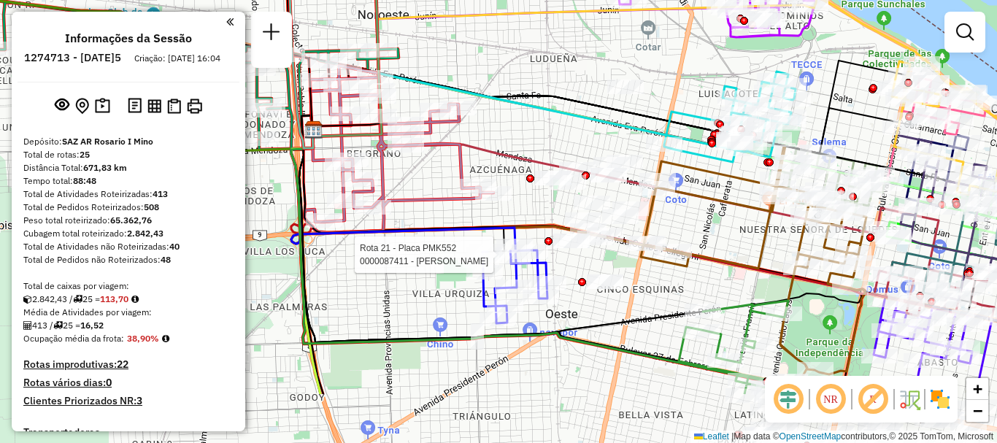
drag, startPoint x: 587, startPoint y: 227, endPoint x: 493, endPoint y: 124, distance: 139.4
click at [493, 124] on div "Rota 21 - Placa PMK552 0000087411 - [PERSON_NAME]E Janela de atendimento Grade …" at bounding box center [498, 221] width 997 height 443
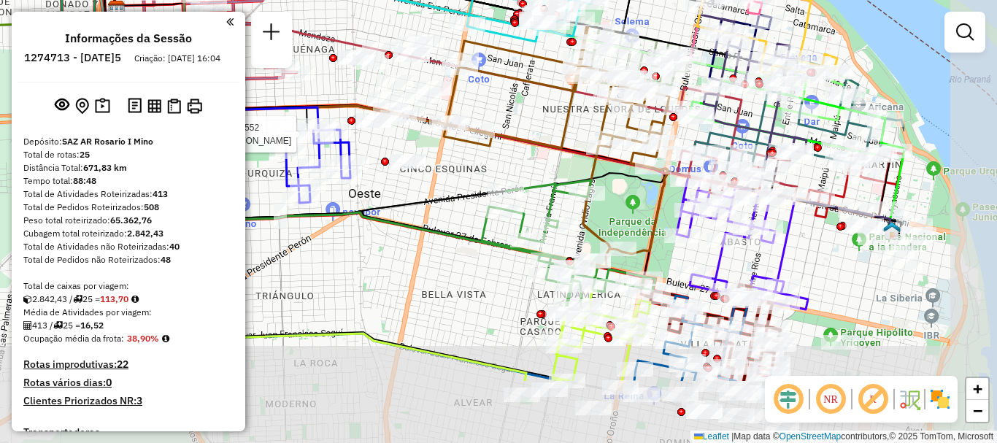
drag, startPoint x: 668, startPoint y: 204, endPoint x: 476, endPoint y: 99, distance: 219.1
click at [476, 99] on div "Rota 21 - Placa PMK552 0000087411 - [PERSON_NAME]E Janela de atendimento Grade …" at bounding box center [498, 221] width 997 height 443
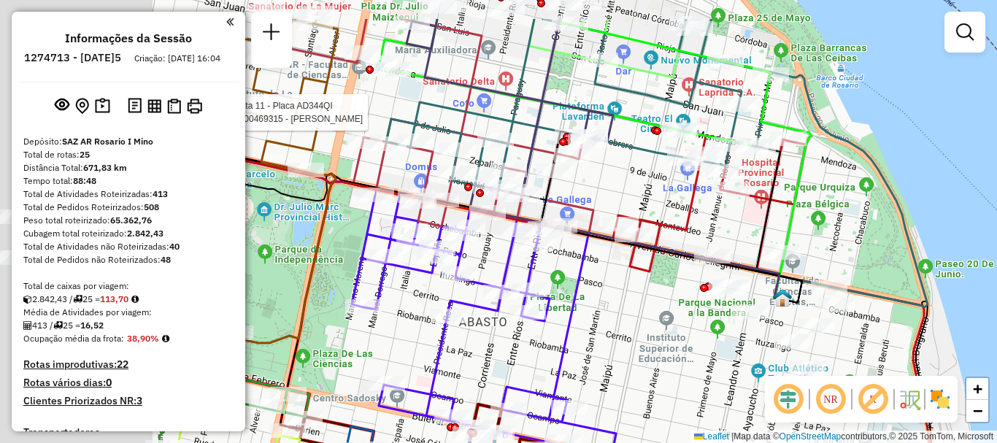
drag, startPoint x: 618, startPoint y: 158, endPoint x: 873, endPoint y: 228, distance: 264.1
click at [873, 228] on div "Rota 21 - Placa PMK552 0000087411 - [PERSON_NAME]E Rota 11 - Placa AD344QI 0000…" at bounding box center [498, 221] width 997 height 443
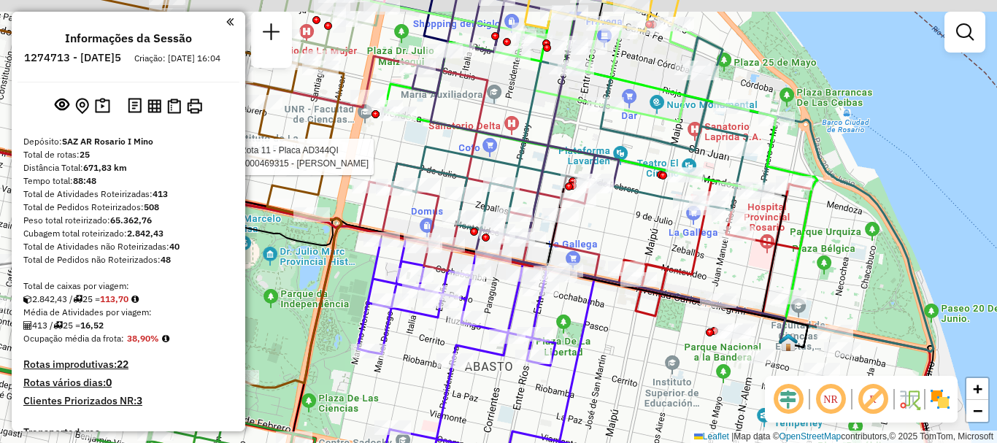
drag, startPoint x: 719, startPoint y: 242, endPoint x: 719, endPoint y: 259, distance: 17.5
click at [719, 241] on div at bounding box center [737, 233] width 36 height 15
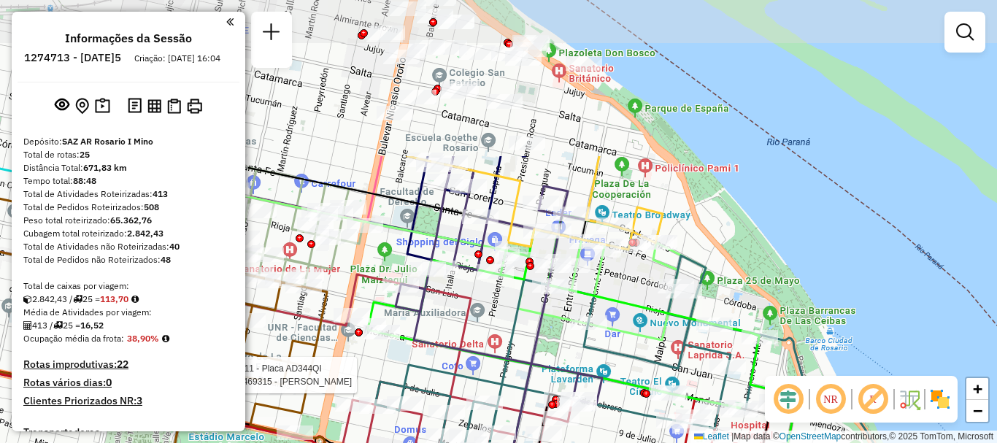
drag, startPoint x: 541, startPoint y: 231, endPoint x: 537, endPoint y: 315, distance: 84.7
click at [537, 315] on icon at bounding box center [513, 306] width 236 height 301
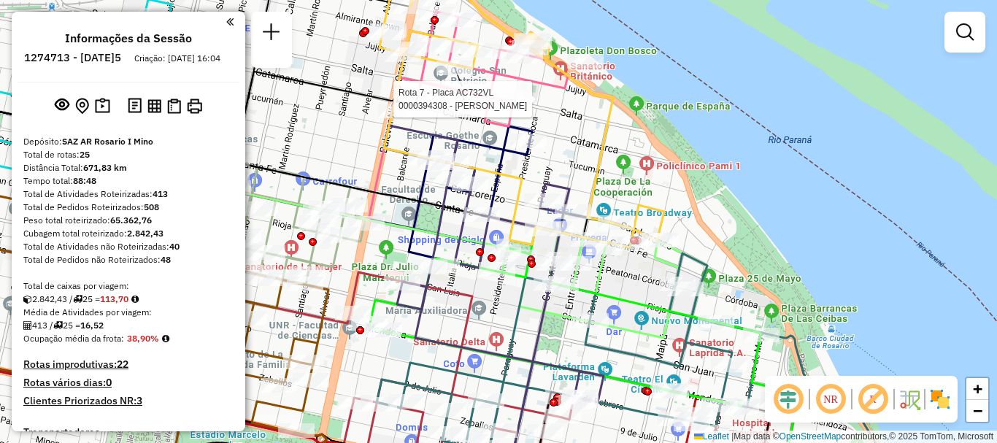
select select "**********"
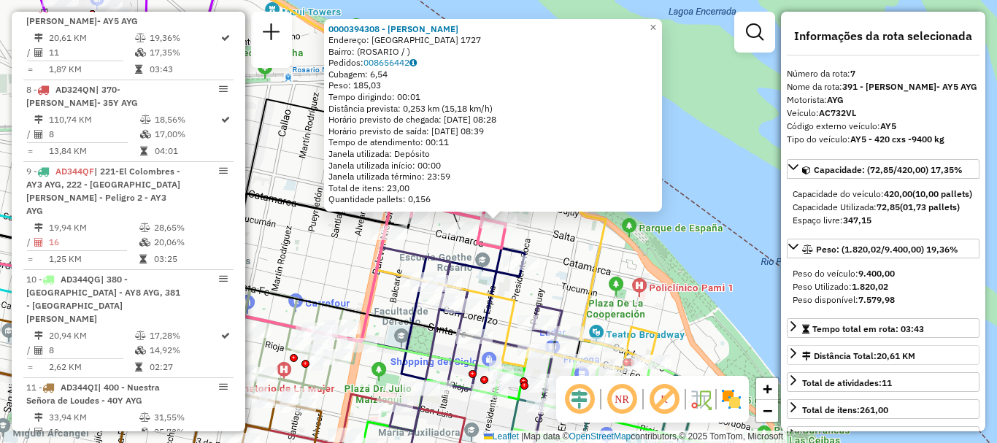
scroll to position [73, 0]
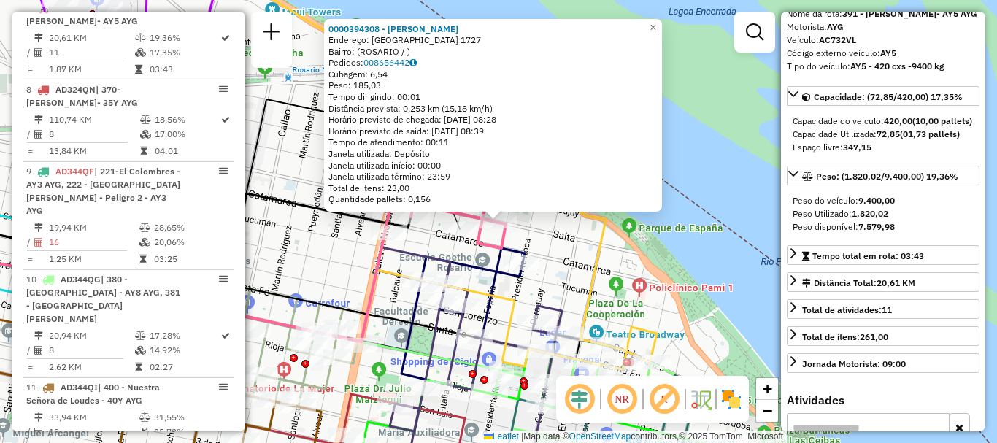
click at [749, 301] on div "0000394308 - [PERSON_NAME]: [GEOGRAPHIC_DATA] 1727 Bairro: ([GEOGRAPHIC_DATA] /…" at bounding box center [498, 221] width 997 height 443
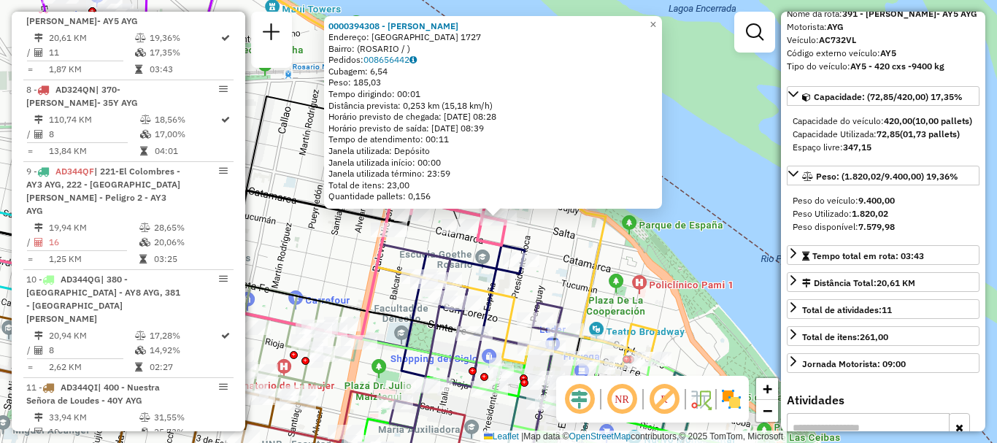
click at [731, 155] on div "0000394308 - [PERSON_NAME]: [GEOGRAPHIC_DATA] 1727 Bairro: ([GEOGRAPHIC_DATA] /…" at bounding box center [498, 221] width 997 height 443
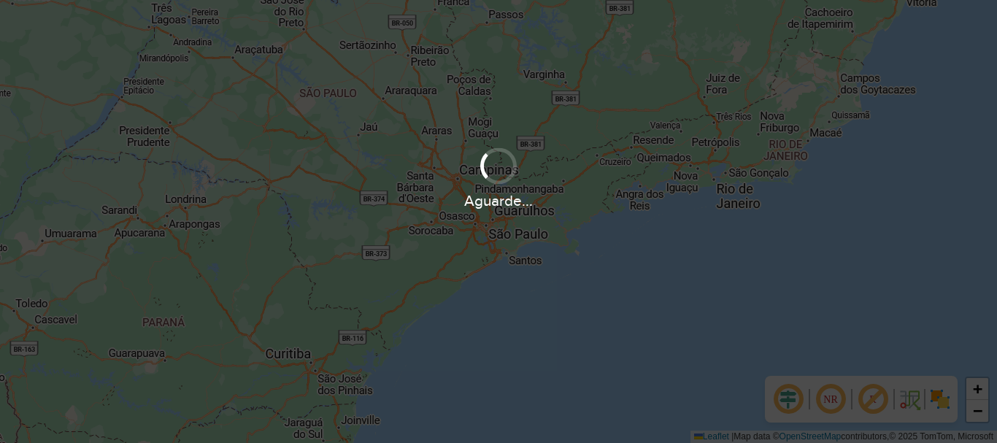
scroll to position [957, 0]
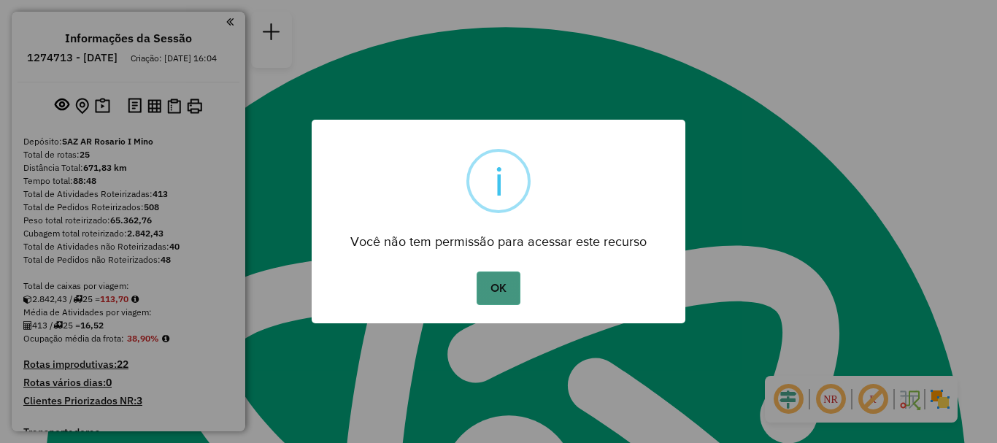
click at [491, 287] on button "OK" at bounding box center [497, 288] width 43 height 34
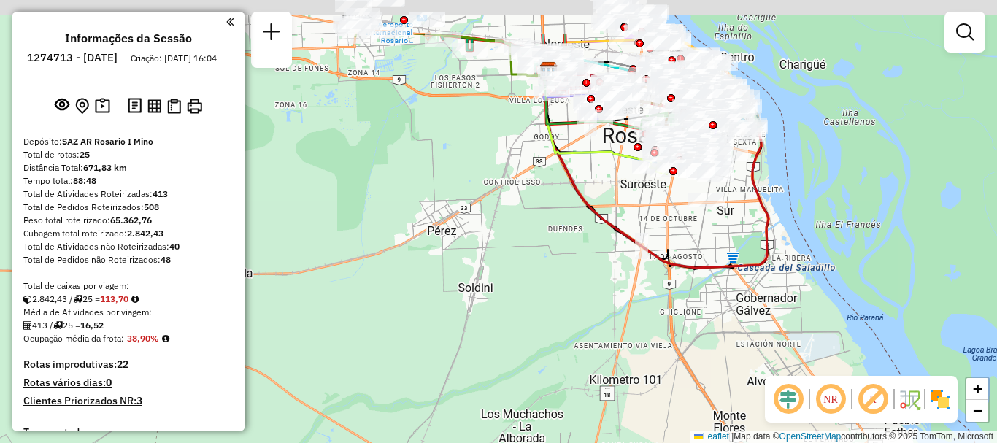
drag, startPoint x: 627, startPoint y: 208, endPoint x: 530, endPoint y: 382, distance: 198.6
click at [544, 268] on icon at bounding box center [656, 169] width 225 height 197
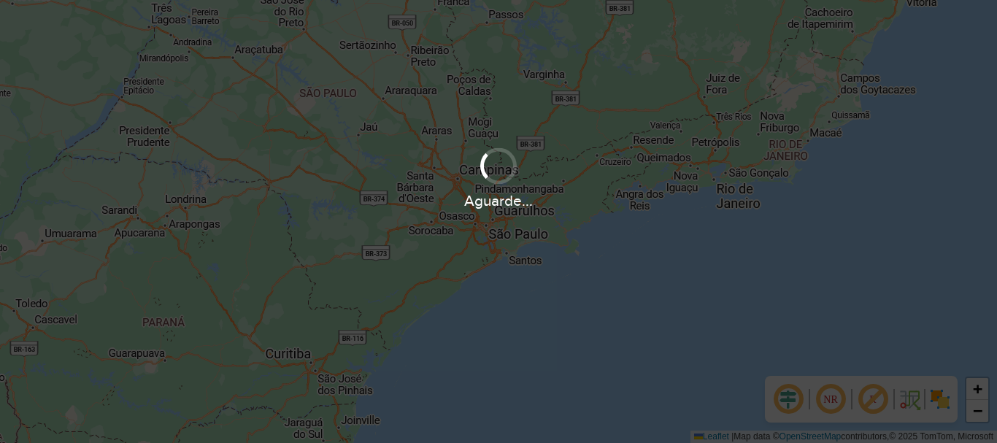
scroll to position [957, 0]
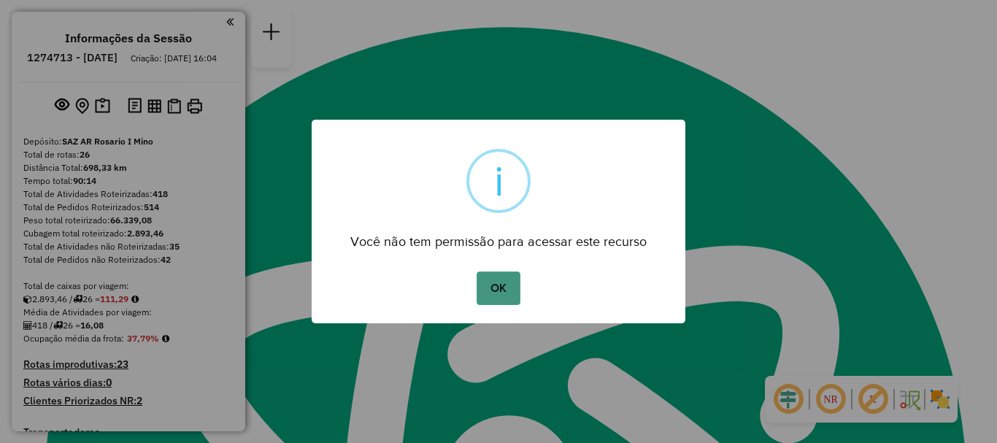
click at [498, 292] on button "OK" at bounding box center [497, 288] width 43 height 34
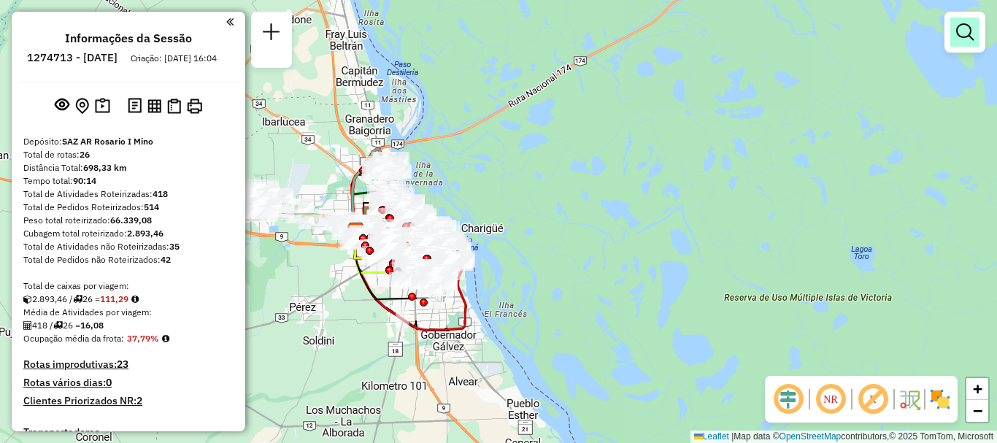
click at [960, 39] on em at bounding box center [965, 32] width 18 height 18
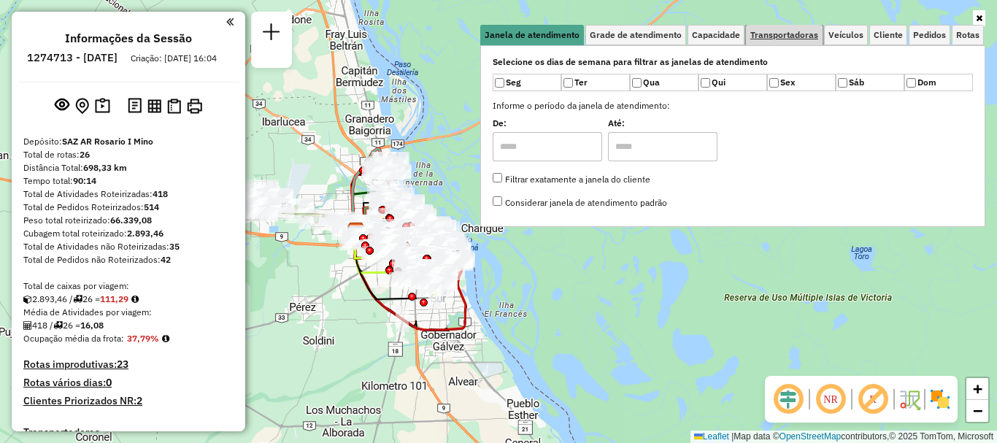
click at [792, 31] on span "Transportadoras" at bounding box center [784, 35] width 68 height 9
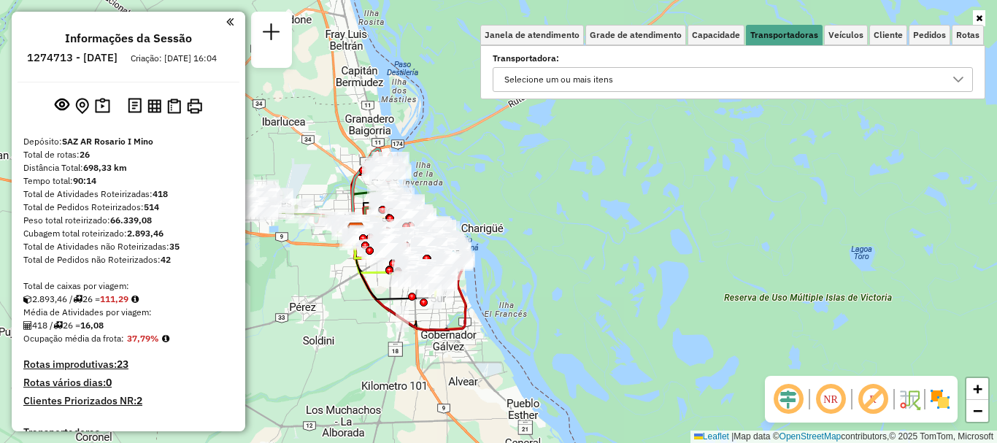
click at [949, 74] on div at bounding box center [958, 79] width 28 height 23
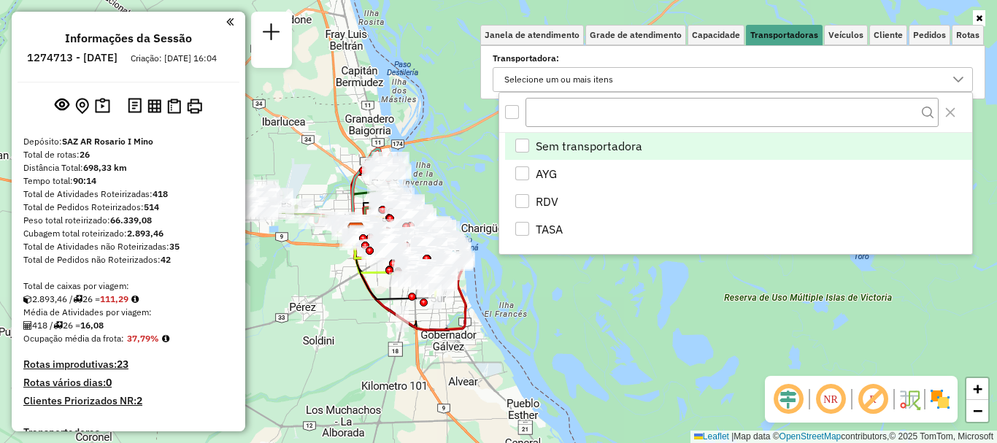
scroll to position [9, 50]
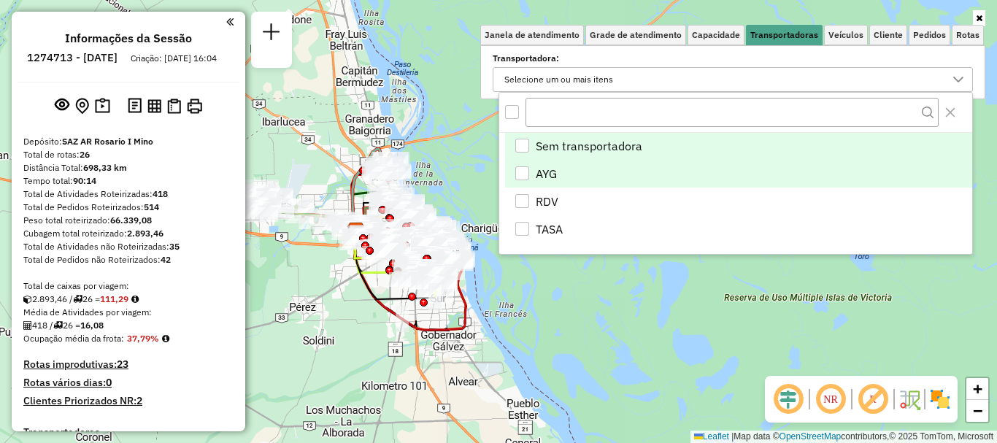
click at [521, 169] on div "AYG" at bounding box center [522, 173] width 14 height 14
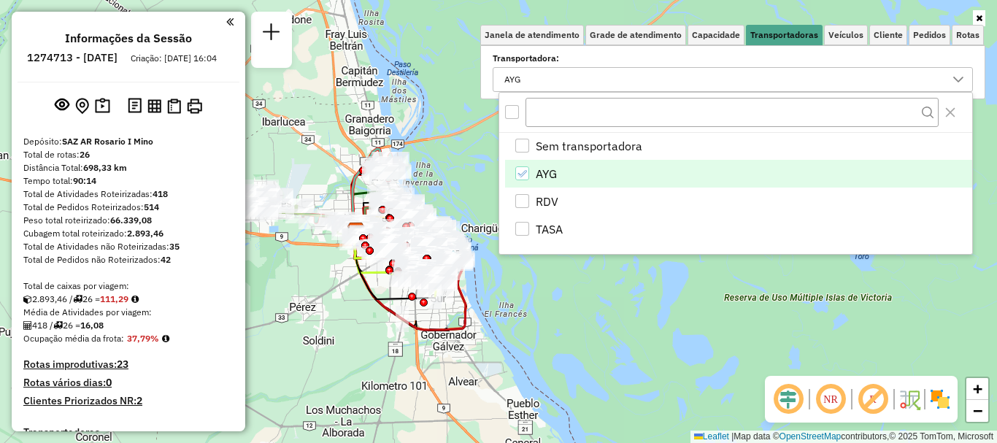
click at [533, 282] on div "Janela de atendimento Grade de atendimento Capacidade Transportadoras Veículos …" at bounding box center [498, 221] width 997 height 443
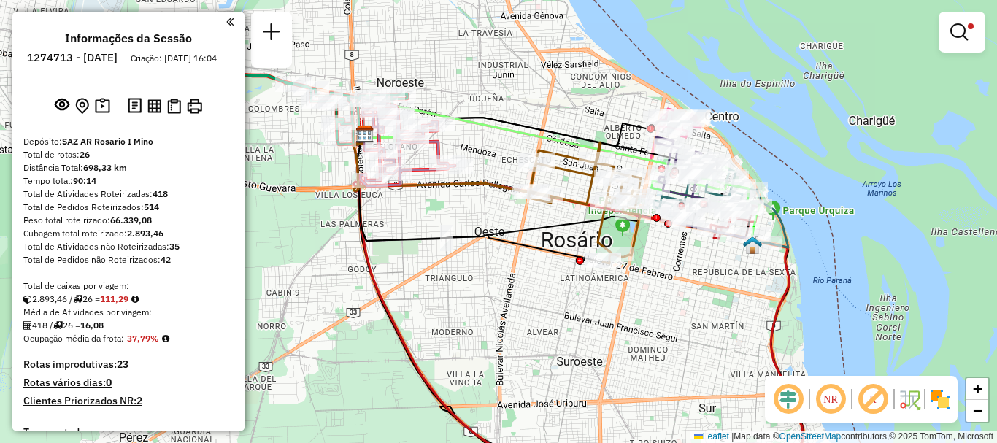
drag, startPoint x: 758, startPoint y: 333, endPoint x: 747, endPoint y: 329, distance: 11.5
click at [757, 331] on div "Limpar filtros Janela de atendimento Grade de atendimento Capacidade Transporta…" at bounding box center [498, 221] width 997 height 443
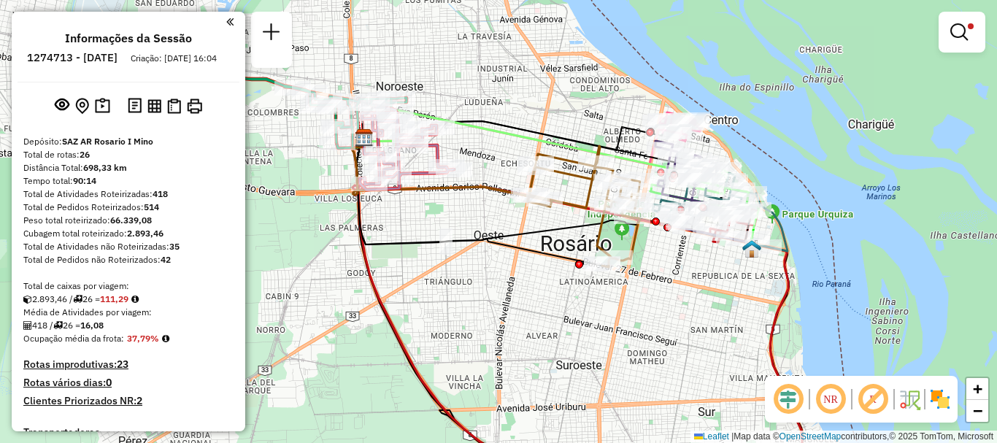
drag, startPoint x: 514, startPoint y: 264, endPoint x: 528, endPoint y: 318, distance: 55.9
click at [531, 321] on div "Limpar filtros Janela de atendimento Grade de atendimento Capacidade Transporta…" at bounding box center [498, 221] width 997 height 443
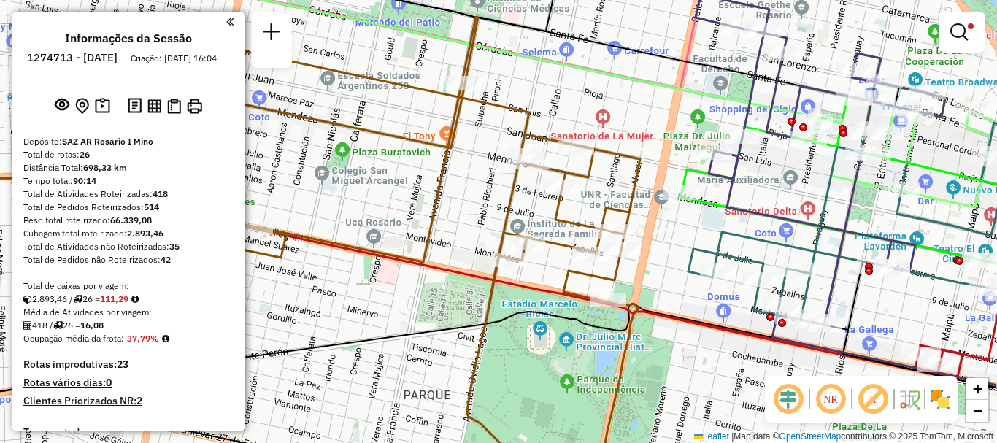
drag, startPoint x: 806, startPoint y: 101, endPoint x: 630, endPoint y: -36, distance: 223.5
click at [630, 0] on html "Aplicando filtros Pop-up bloqueado! Seu navegador bloqueou automáticamente a ab…" at bounding box center [498, 221] width 997 height 443
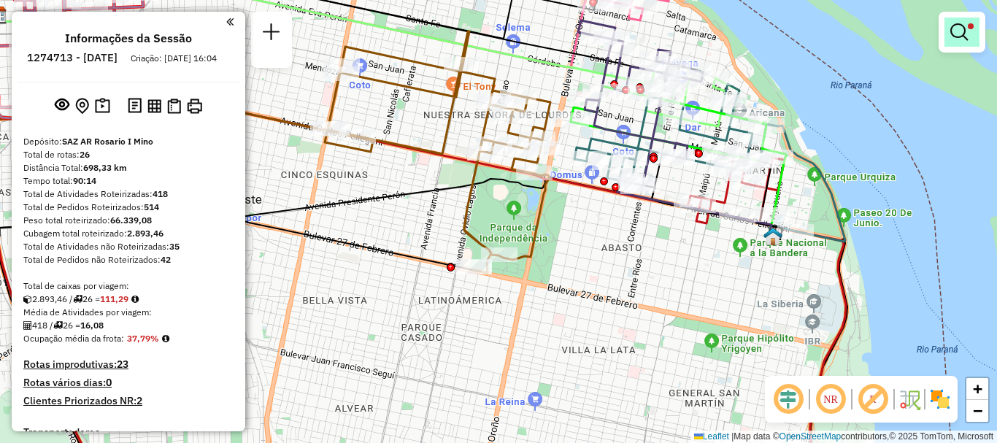
click at [962, 27] on em at bounding box center [959, 32] width 18 height 18
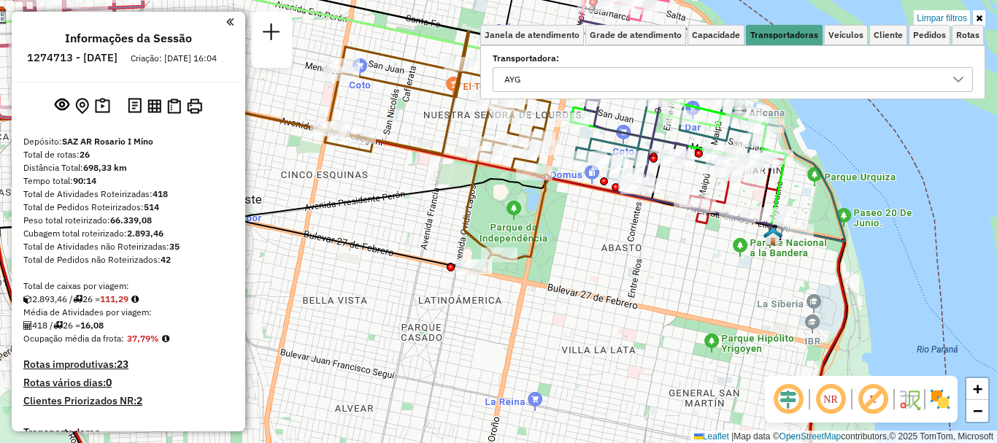
click at [951, 78] on div at bounding box center [958, 79] width 28 height 23
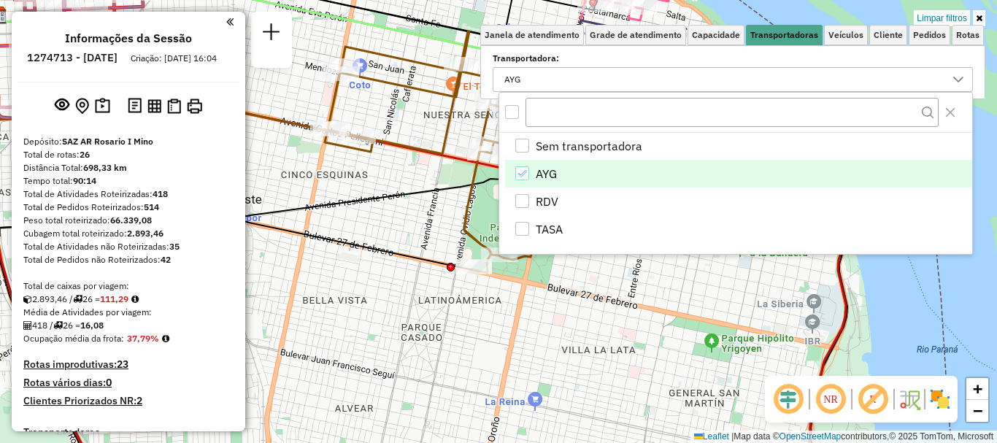
click at [526, 171] on icon "AYG" at bounding box center [522, 174] width 10 height 10
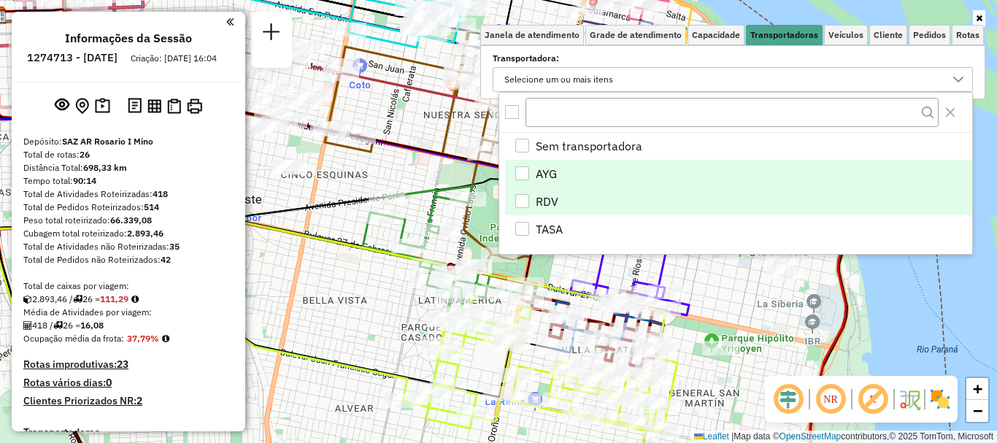
click at [528, 201] on div "RDV" at bounding box center [522, 201] width 14 height 14
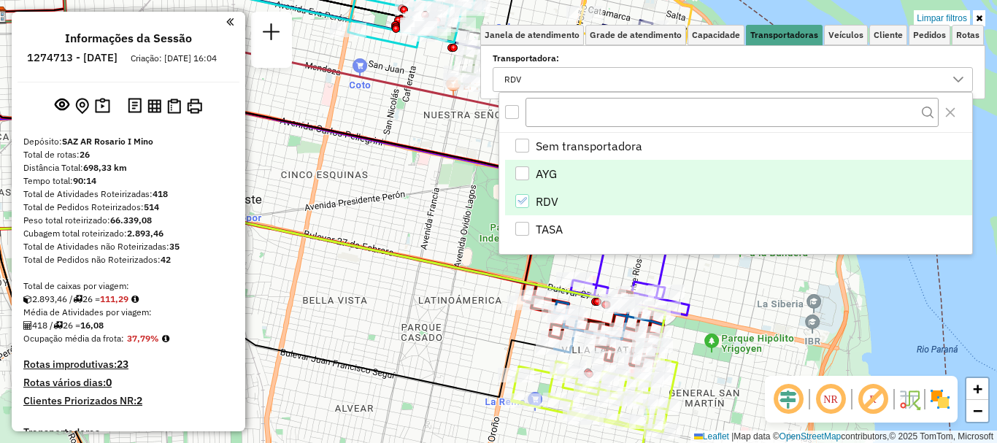
click at [715, 305] on div "Limpar filtros Janela de atendimento Grade de atendimento Capacidade Transporta…" at bounding box center [498, 221] width 997 height 443
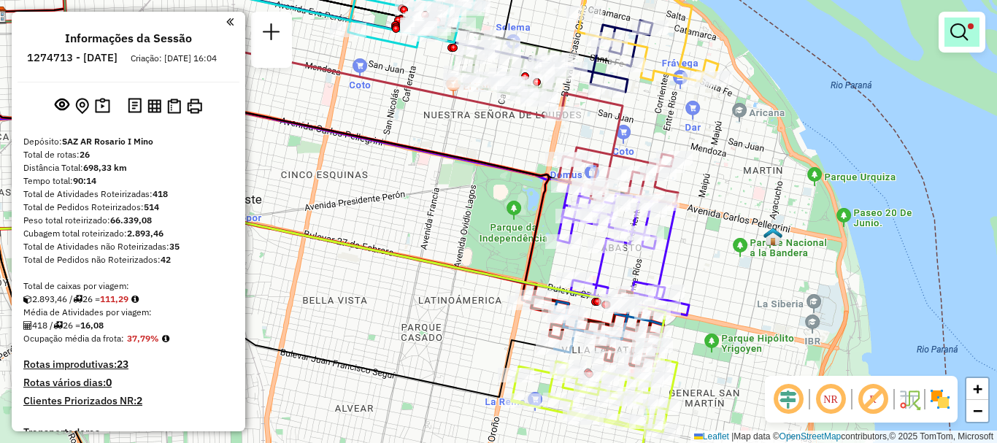
click at [962, 34] on em at bounding box center [959, 32] width 18 height 18
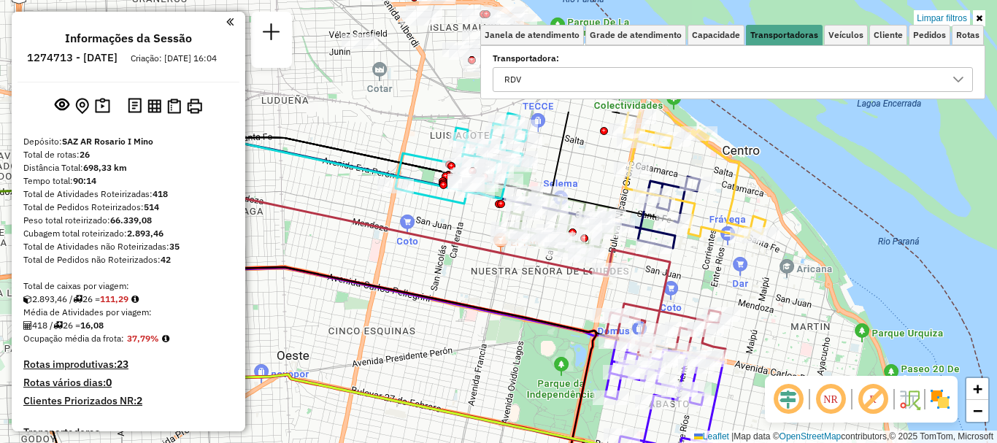
drag, startPoint x: 753, startPoint y: 239, endPoint x: 773, endPoint y: 365, distance: 127.8
click at [773, 365] on div "Limpar filtros Janela de atendimento Grade de atendimento Capacidade Transporta…" at bounding box center [498, 221] width 997 height 443
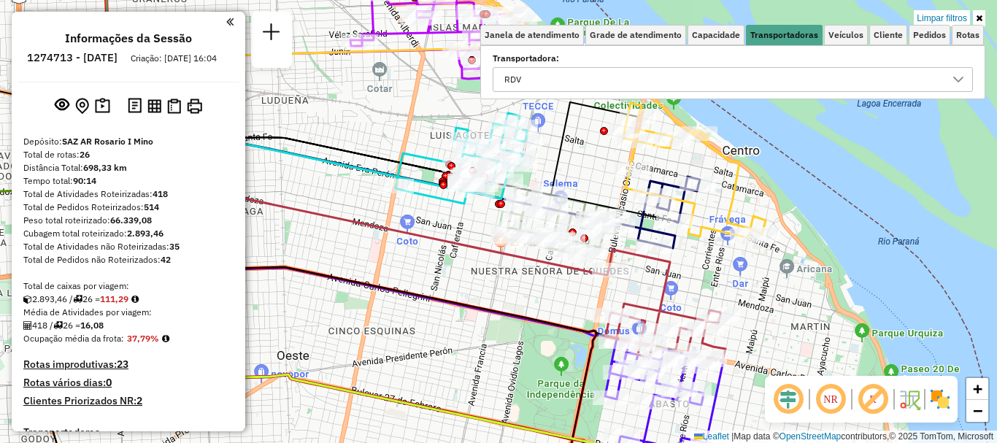
click at [959, 75] on icon at bounding box center [958, 80] width 12 height 12
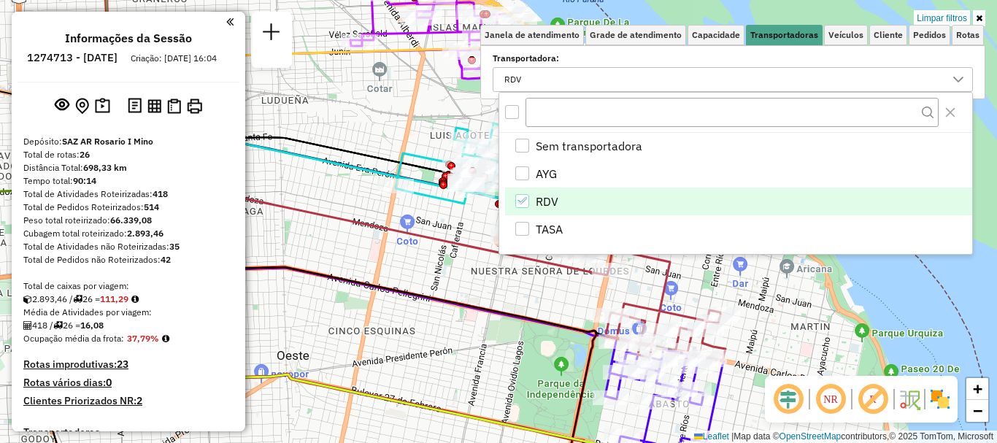
click at [515, 196] on div "RDV" at bounding box center [522, 201] width 14 height 14
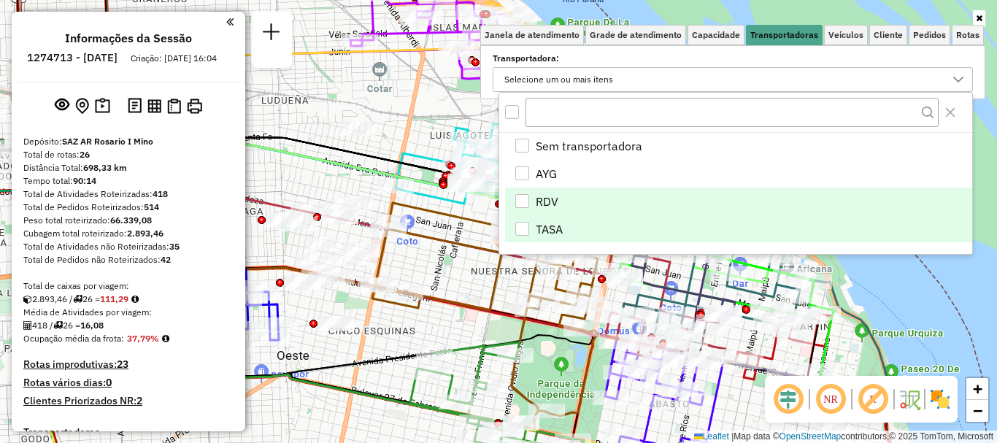
click at [520, 226] on div "TASA" at bounding box center [522, 229] width 14 height 14
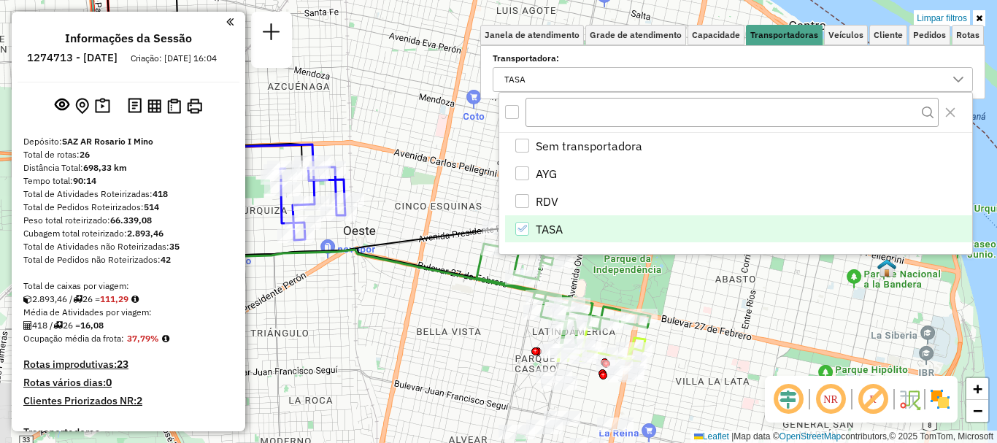
drag, startPoint x: 441, startPoint y: 328, endPoint x: 479, endPoint y: 247, distance: 89.1
click at [508, 203] on body "Aplicando filtros Pop-up bloqueado! Seu navegador bloqueou automáticamente a ab…" at bounding box center [498, 221] width 997 height 443
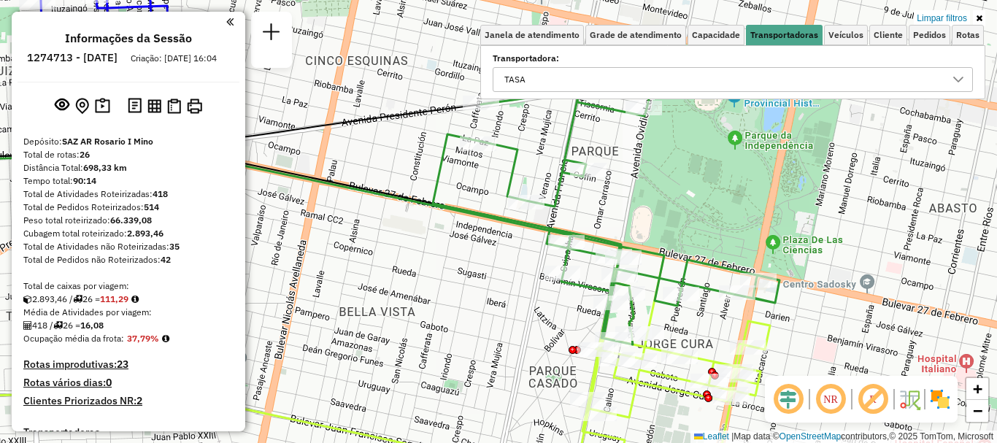
drag, startPoint x: 481, startPoint y: 359, endPoint x: 528, endPoint y: 410, distance: 69.7
click at [528, 410] on div "Limpar filtros Janela de atendimento Grade de atendimento Capacidade Transporta…" at bounding box center [498, 221] width 997 height 443
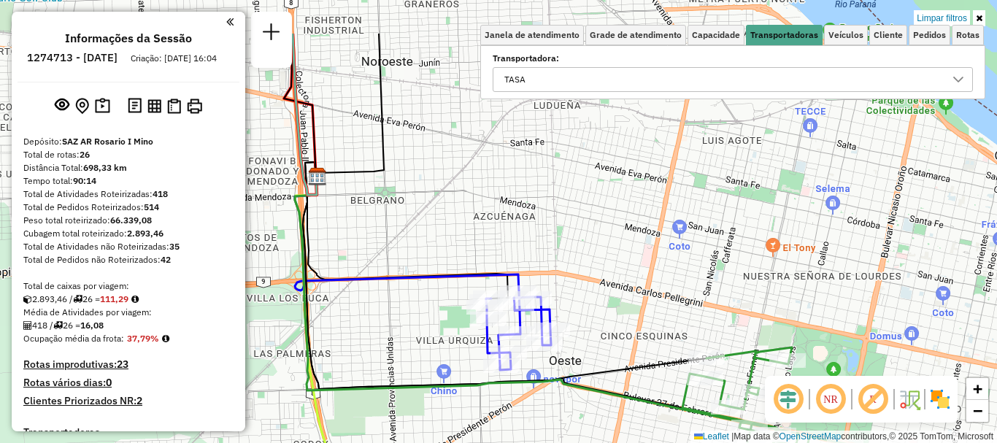
drag, startPoint x: 412, startPoint y: 393, endPoint x: 602, endPoint y: 471, distance: 205.1
click at [602, 442] on html "Aplicando filtros Pop-up bloqueado! Seu navegador bloqueou automáticamente a ab…" at bounding box center [498, 221] width 997 height 443
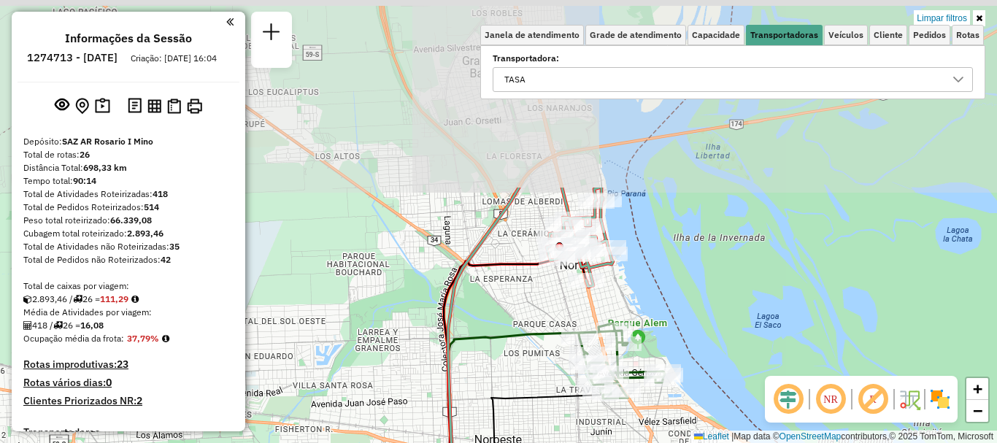
drag, startPoint x: 627, startPoint y: 387, endPoint x: 626, endPoint y: 471, distance: 84.7
click at [626, 442] on html "Aplicando filtros Pop-up bloqueado! Seu navegador bloqueou automáticamente a ab…" at bounding box center [498, 221] width 997 height 443
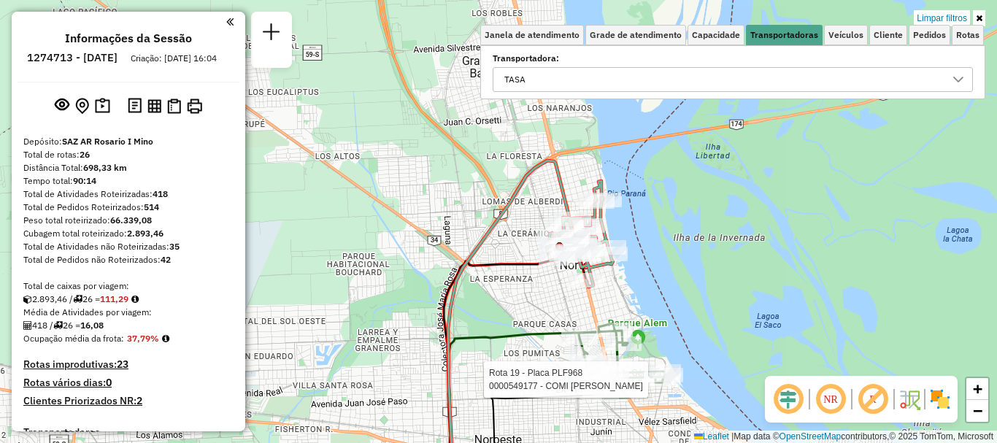
click at [703, 85] on div "Rota 19 - Placa PLF968 0000549177 - COMI [PERSON_NAME] filtros Janela de atendi…" at bounding box center [498, 221] width 997 height 443
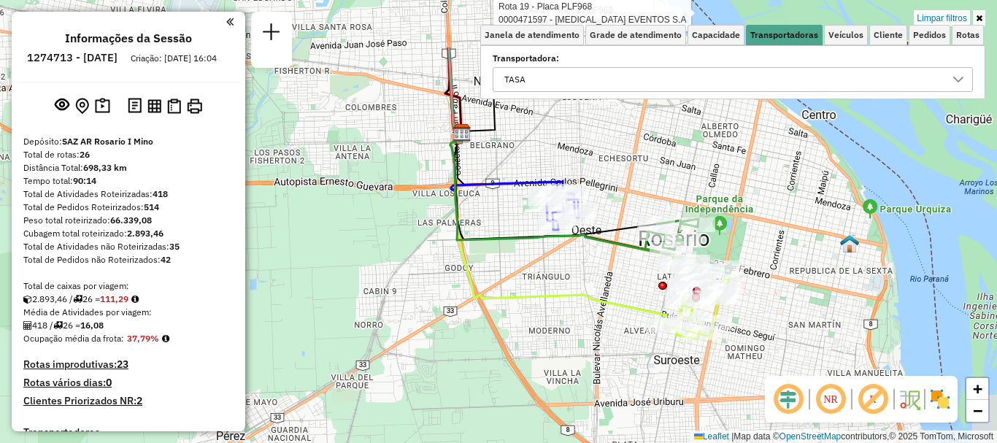
drag, startPoint x: 650, startPoint y: 197, endPoint x: 606, endPoint y: 299, distance: 111.4
click at [606, 298] on div "Rota 19 - Placa PLF968 0000470222 - BONTEMPI [PERSON_NAME] 19 - Placa PLF968 00…" at bounding box center [498, 221] width 997 height 443
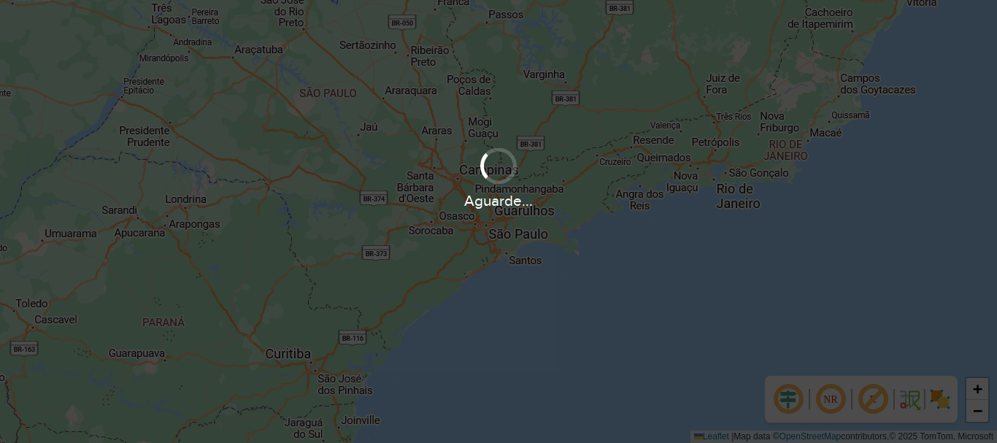
scroll to position [957, 0]
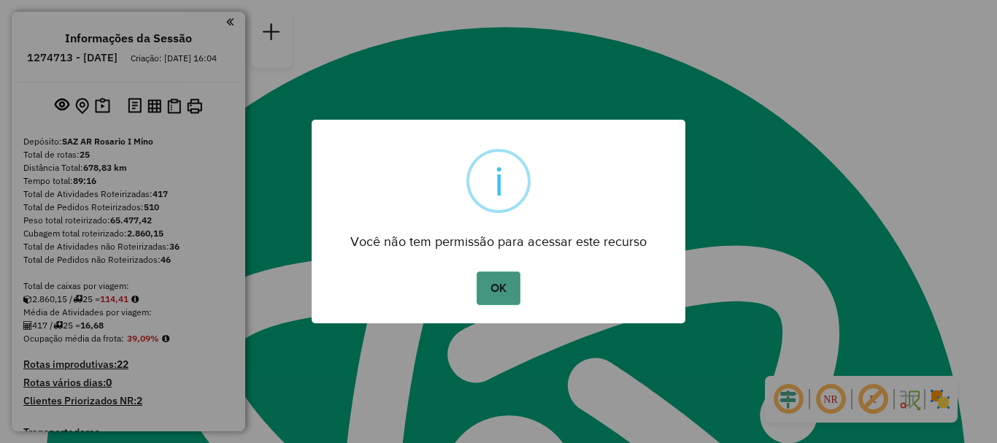
click at [514, 277] on button "OK" at bounding box center [497, 288] width 43 height 34
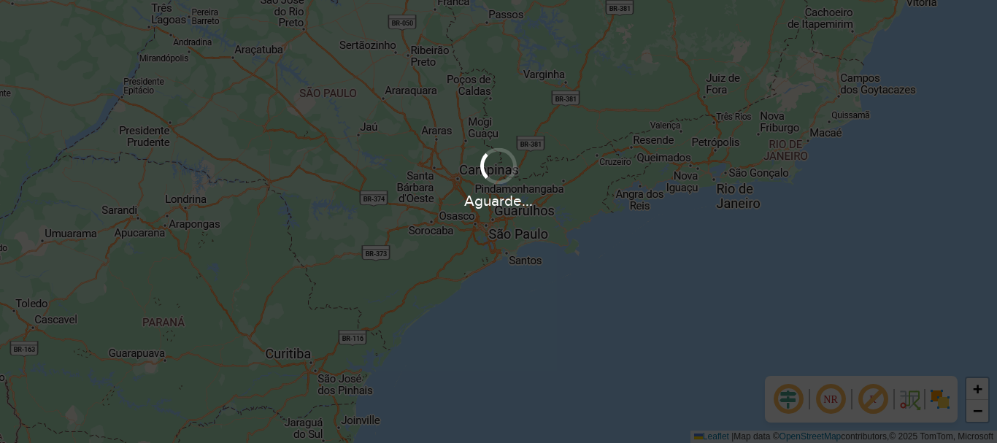
scroll to position [957, 0]
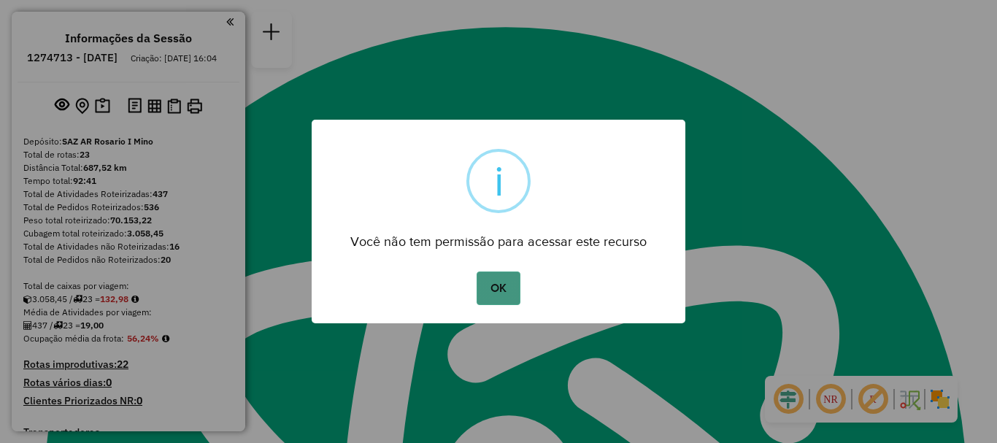
click at [510, 282] on button "OK" at bounding box center [497, 288] width 43 height 34
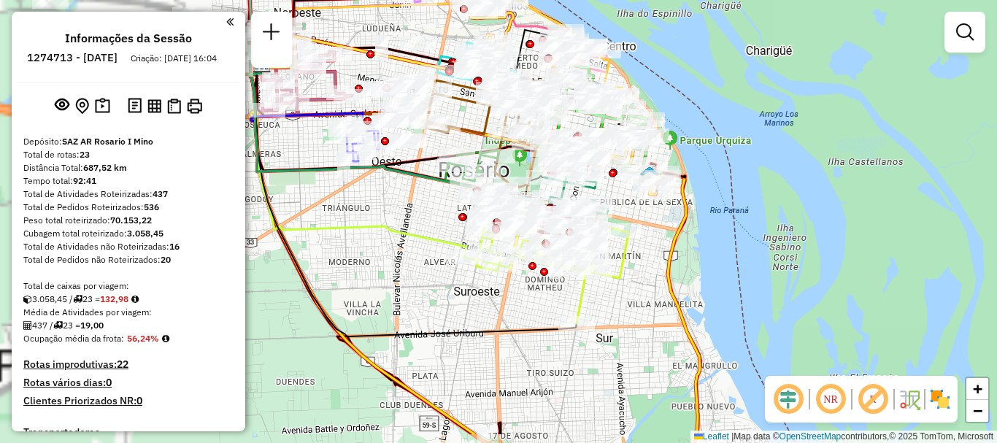
drag, startPoint x: 449, startPoint y: 212, endPoint x: 996, endPoint y: 217, distance: 546.5
click at [984, 212] on div "Janela de atendimento Grade de atendimento Capacidade Transportadoras Veículos …" at bounding box center [498, 221] width 997 height 443
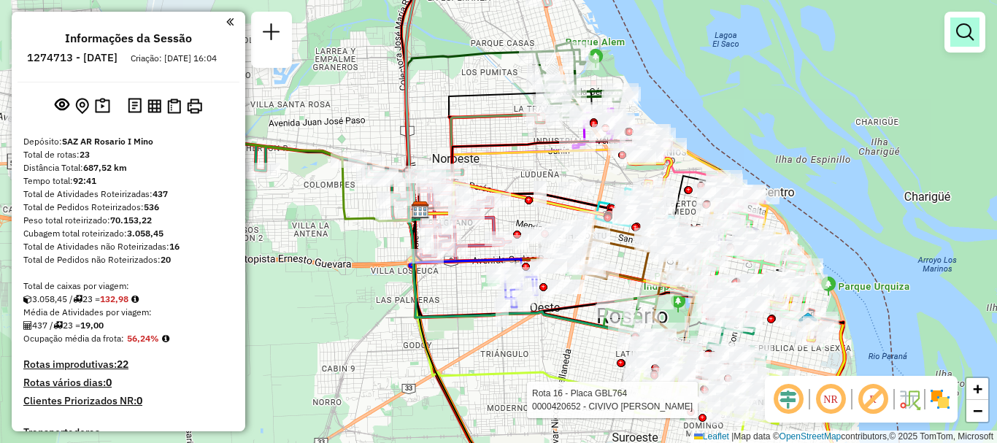
click at [958, 35] on em at bounding box center [965, 32] width 18 height 18
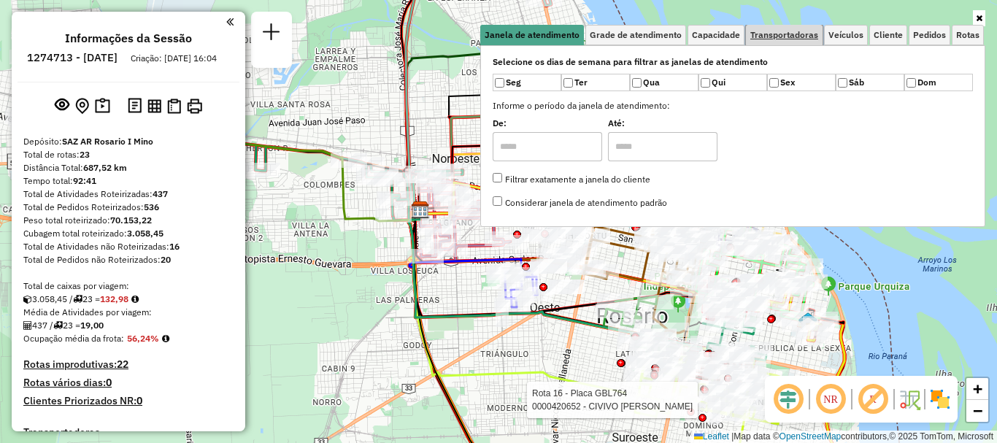
click at [805, 37] on span "Transportadoras" at bounding box center [784, 35] width 68 height 9
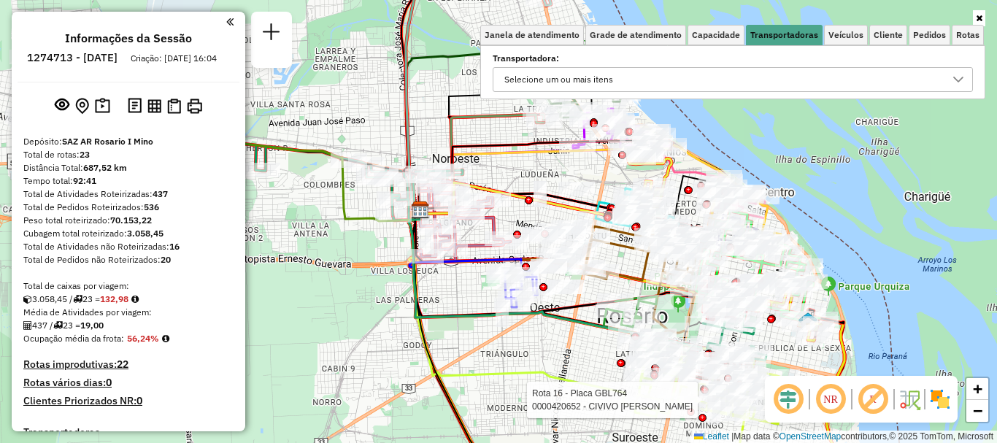
click at [954, 82] on icon at bounding box center [958, 80] width 12 height 12
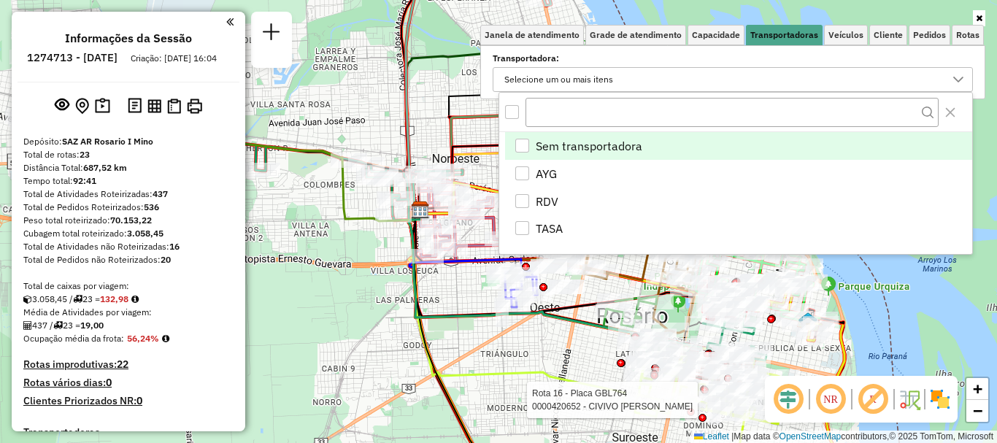
scroll to position [9, 50]
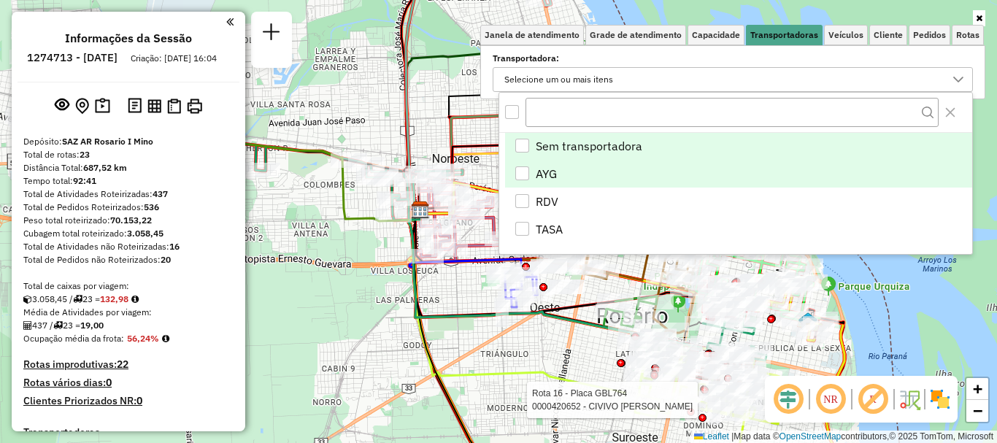
click at [530, 173] on li "AYG" at bounding box center [738, 174] width 467 height 28
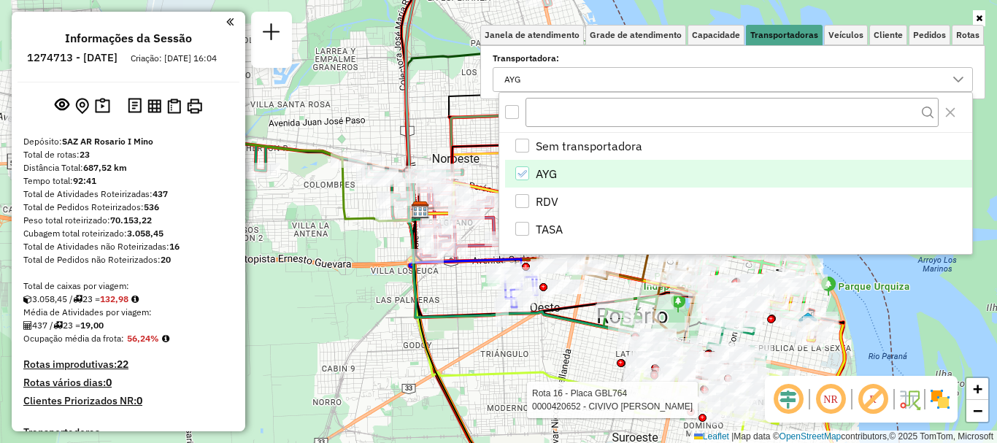
click at [501, 368] on div "Rota 16 - Placa GBL764 0000420652 - CIVIVO [PERSON_NAME] 15 - Placa PMK552 0000…" at bounding box center [498, 221] width 997 height 443
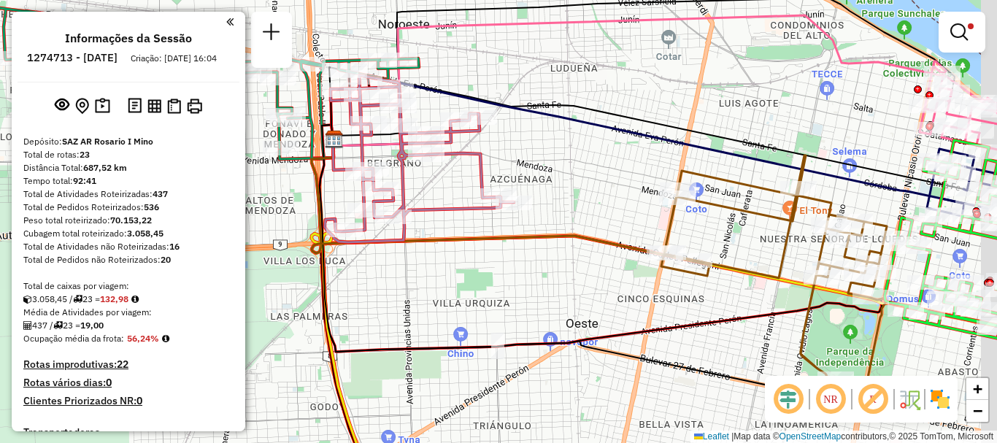
drag, startPoint x: 603, startPoint y: 221, endPoint x: 496, endPoint y: 175, distance: 116.0
click at [497, 175] on div "Limpar filtros Janela de atendimento Grade de atendimento Capacidade Transporta…" at bounding box center [498, 221] width 997 height 443
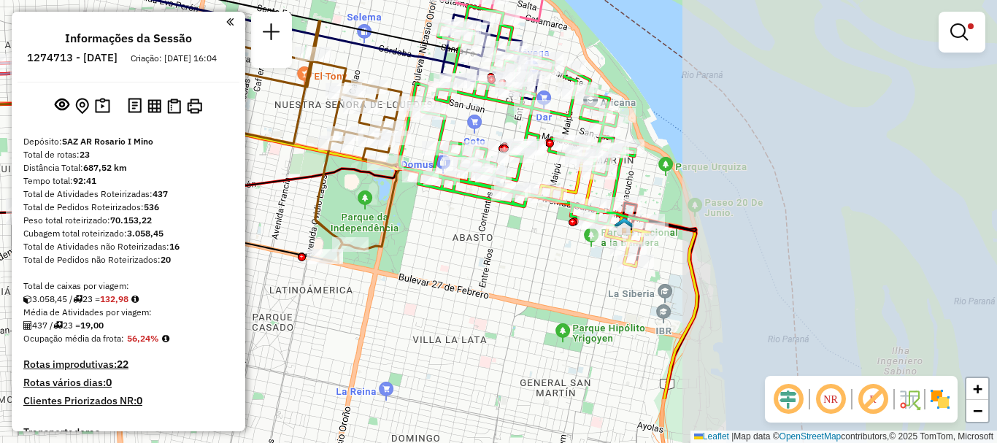
drag, startPoint x: 801, startPoint y: 296, endPoint x: 424, endPoint y: 209, distance: 387.3
click at [424, 209] on div "Limpar filtros Janela de atendimento Grade de atendimento Capacidade Transporta…" at bounding box center [498, 221] width 997 height 443
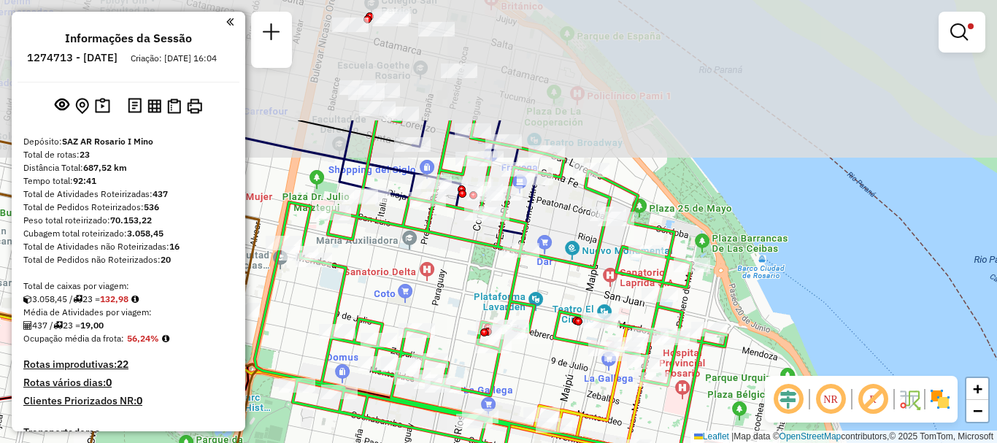
drag, startPoint x: 500, startPoint y: 115, endPoint x: 562, endPoint y: 274, distance: 170.7
click at [562, 274] on div "Limpar filtros Janela de atendimento Grade de atendimento Capacidade Transporta…" at bounding box center [498, 221] width 997 height 443
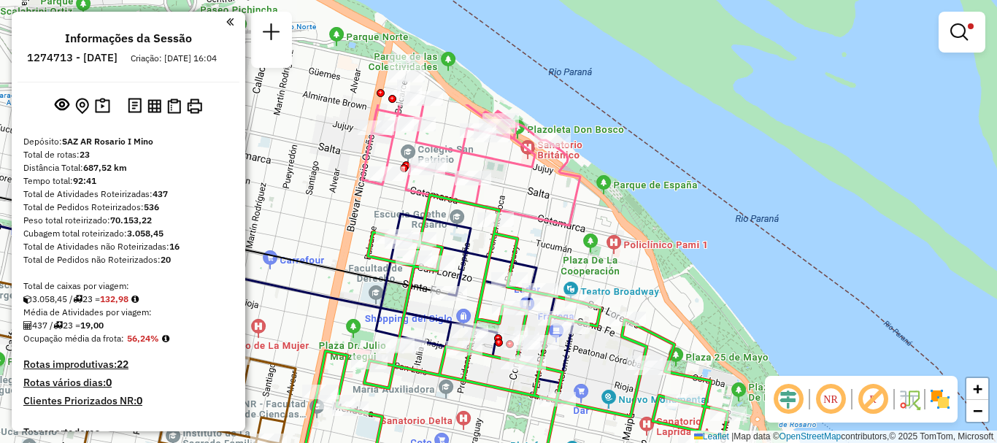
drag, startPoint x: 420, startPoint y: 63, endPoint x: 456, endPoint y: 212, distance: 153.3
click at [456, 212] on div "Limpar filtros Janela de atendimento Grade de atendimento Capacidade Transporta…" at bounding box center [498, 221] width 997 height 443
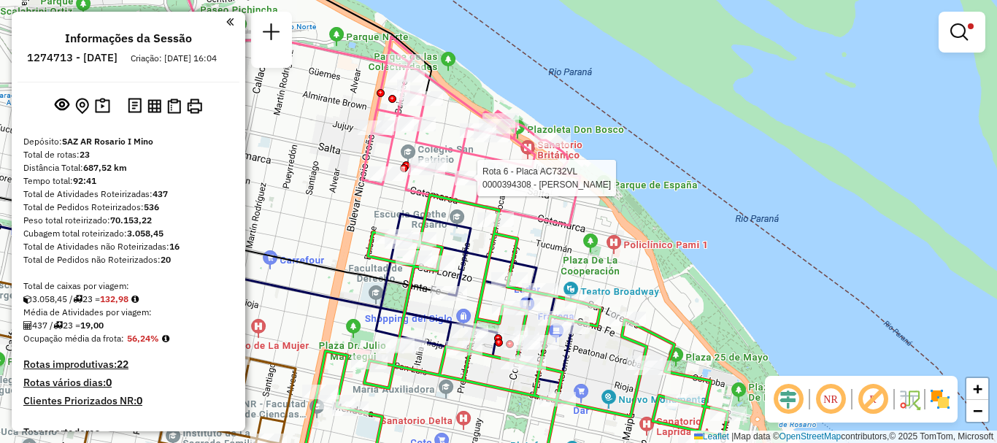
select select "**********"
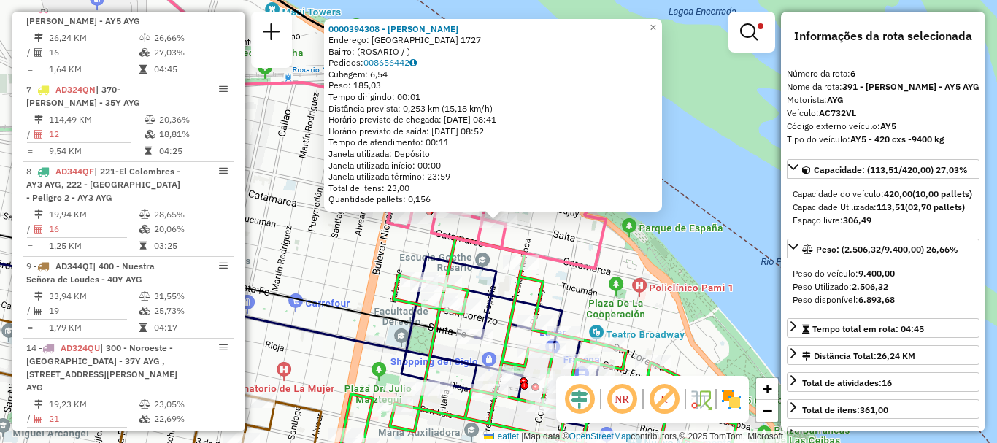
scroll to position [73, 0]
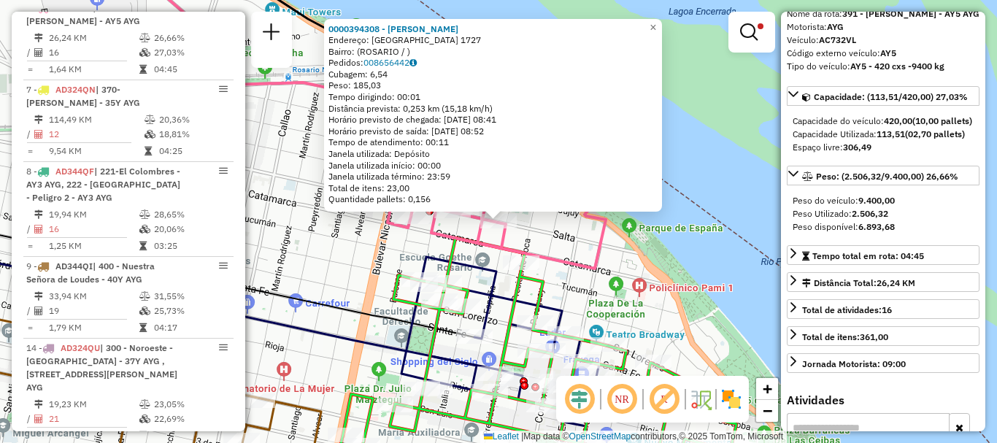
click at [622, 296] on div "0000394308 - [PERSON_NAME]: [GEOGRAPHIC_DATA] 1727 Bairro: ([GEOGRAPHIC_DATA] /…" at bounding box center [498, 221] width 997 height 443
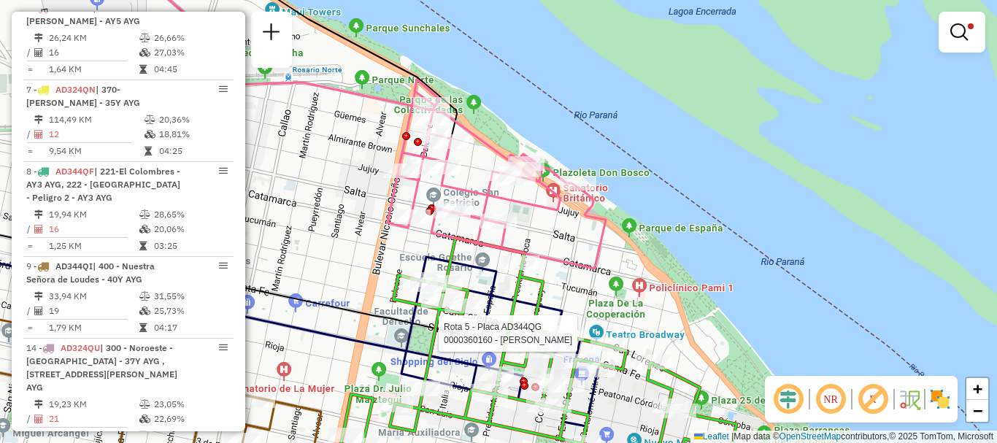
select select "**********"
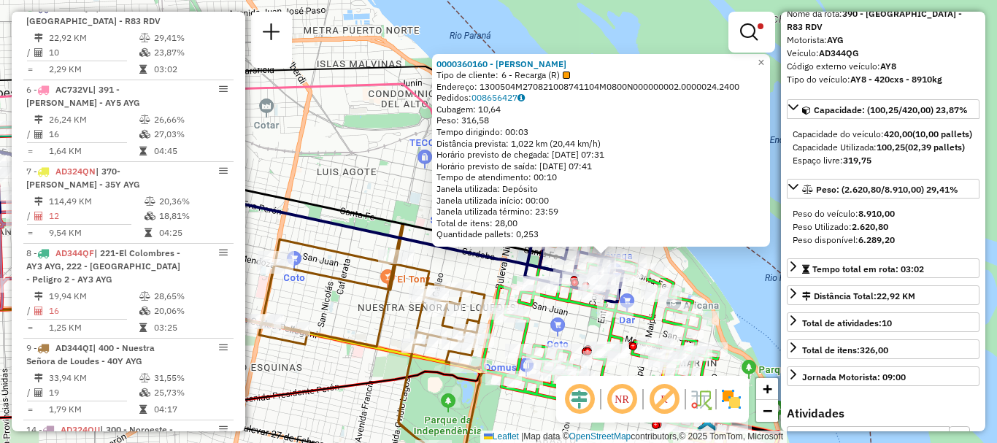
click at [747, 321] on div "0000360160 - [PERSON_NAME] Tipo de cliente: 6 - Recarga (R) Endereço: 1300504M2…" at bounding box center [498, 221] width 997 height 443
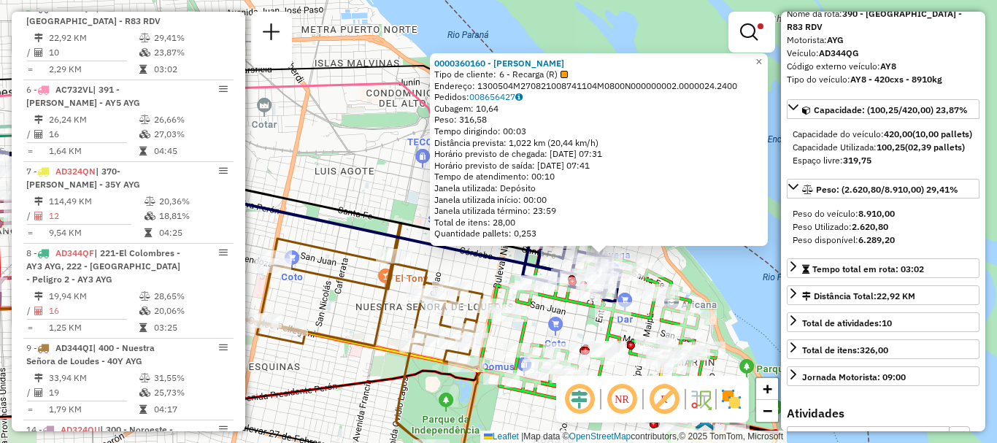
click at [365, 159] on div "0000360160 - [PERSON_NAME] Tipo de cliente: 6 - Recarga (R) Endereço: 1300504M2…" at bounding box center [498, 221] width 997 height 443
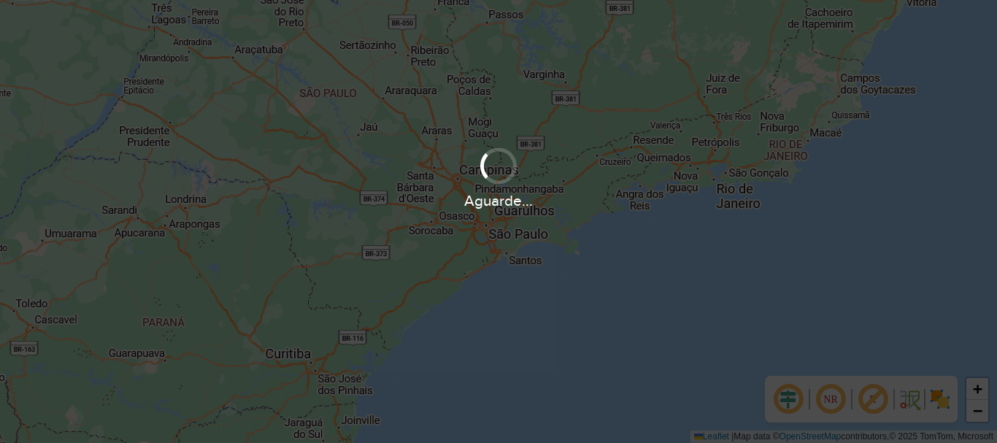
scroll to position [957, 0]
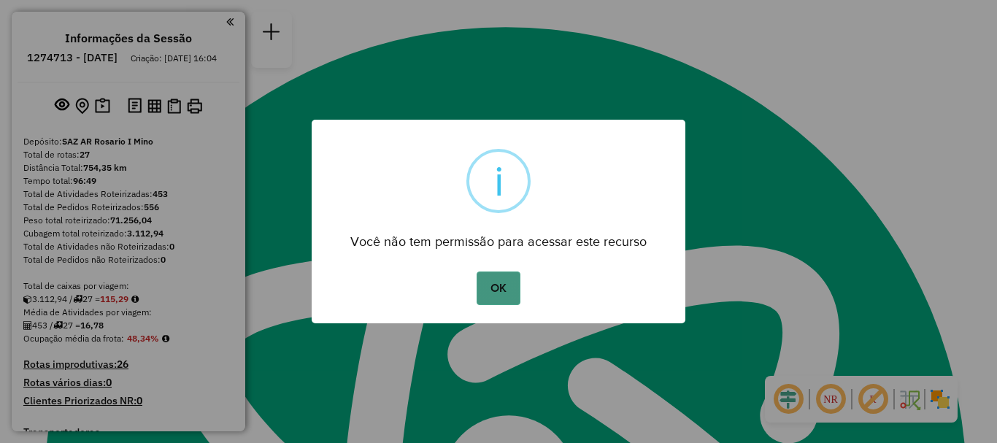
click at [495, 292] on button "OK" at bounding box center [497, 288] width 43 height 34
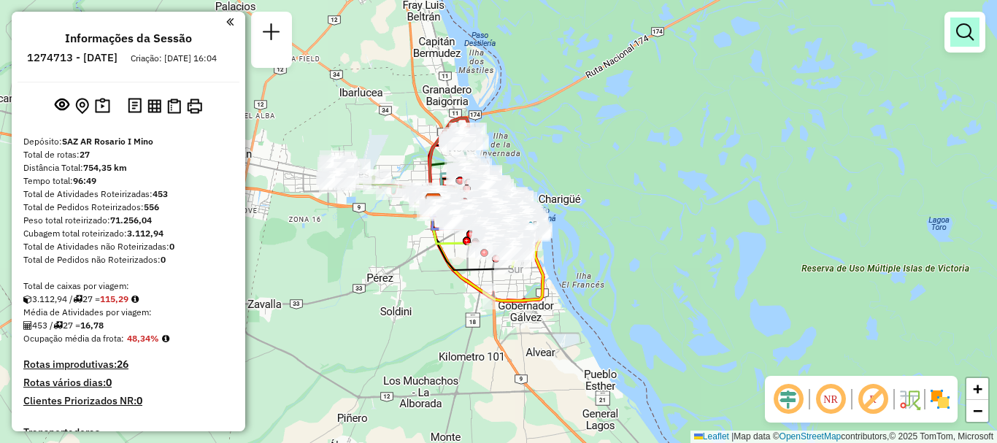
click at [959, 34] on em at bounding box center [965, 32] width 18 height 18
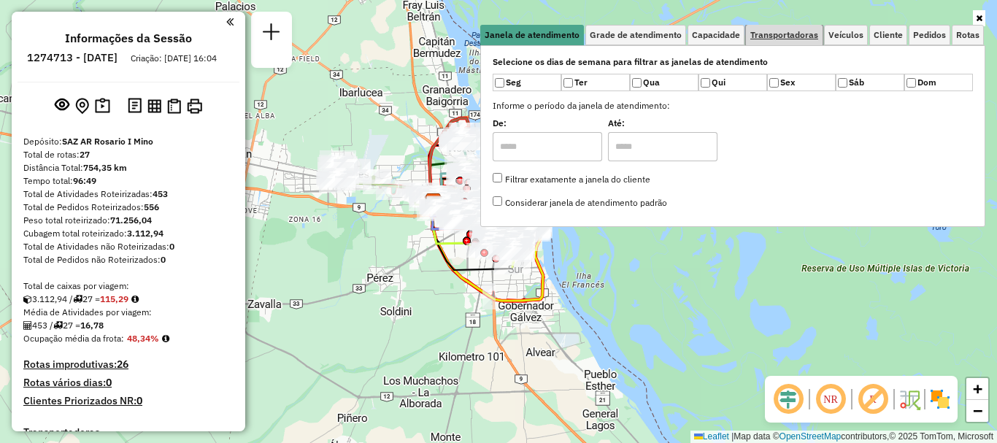
click at [794, 39] on link "Transportadoras" at bounding box center [784, 35] width 77 height 20
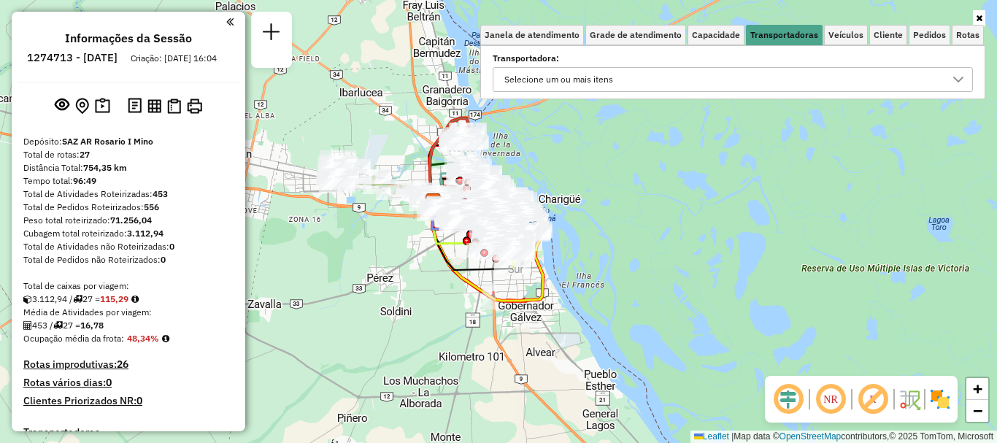
click at [954, 76] on icon at bounding box center [958, 80] width 12 height 12
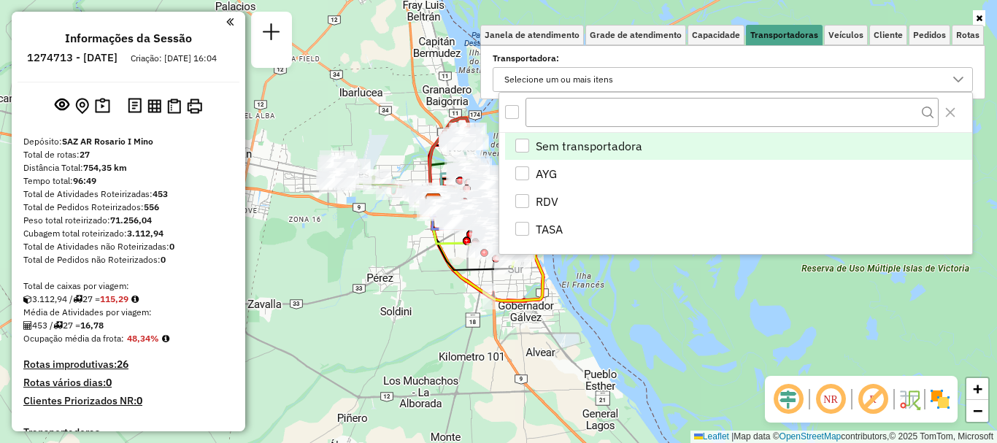
scroll to position [9, 50]
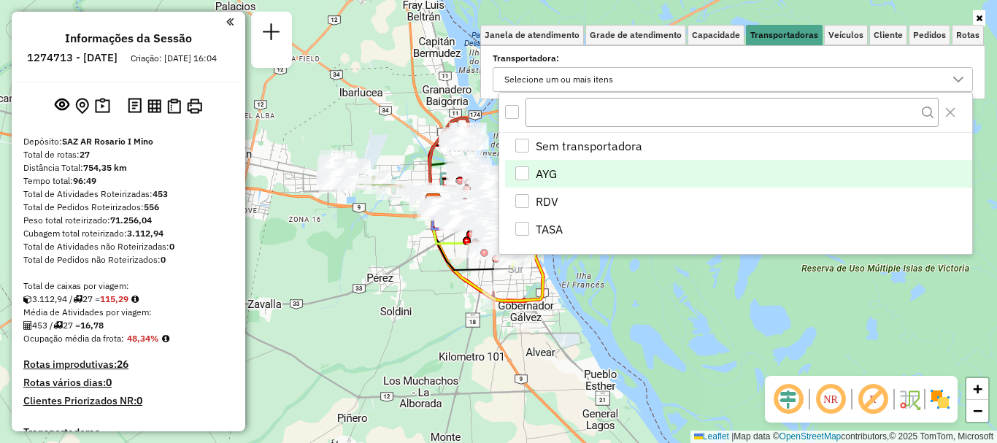
click at [526, 170] on div "AYG" at bounding box center [522, 173] width 14 height 14
click at [593, 270] on div "Janela de atendimento Grade de atendimento Capacidade Transportadoras Veículos …" at bounding box center [498, 221] width 997 height 443
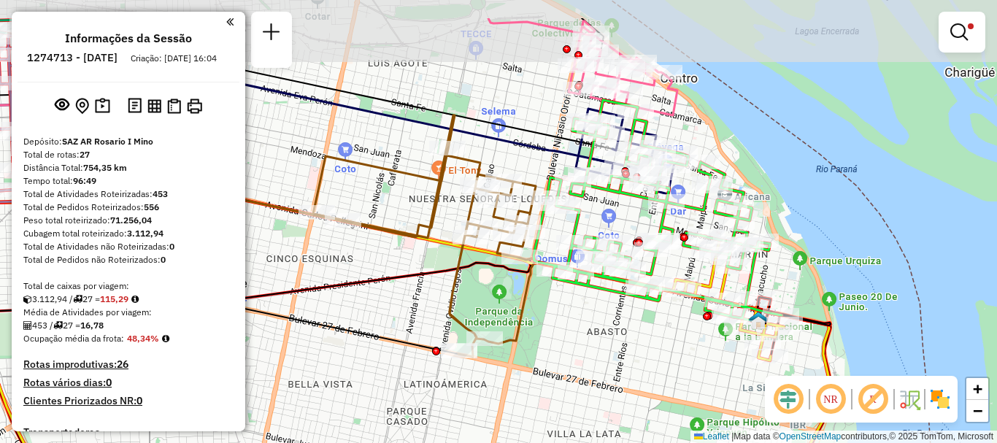
drag, startPoint x: 583, startPoint y: 225, endPoint x: 546, endPoint y: 263, distance: 53.1
click at [546, 263] on icon at bounding box center [657, 209] width 248 height 218
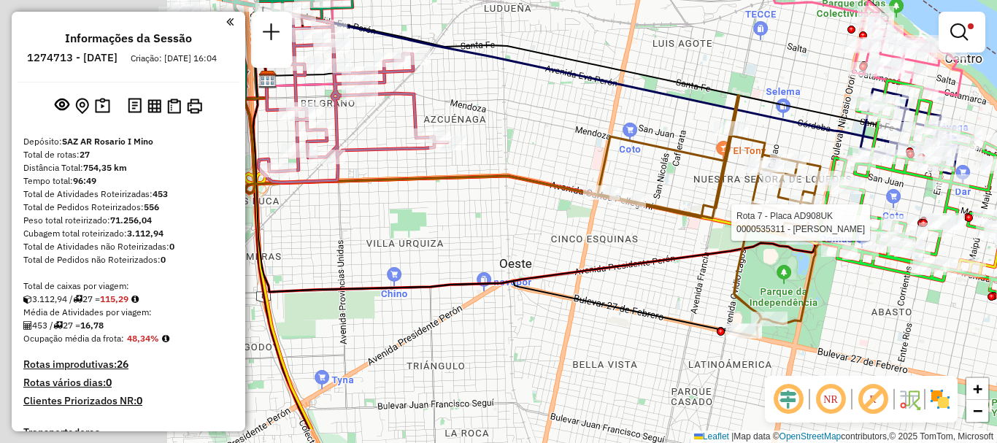
drag, startPoint x: 486, startPoint y: 321, endPoint x: 808, endPoint y: 263, distance: 326.9
click at [808, 263] on icon at bounding box center [709, 217] width 223 height 242
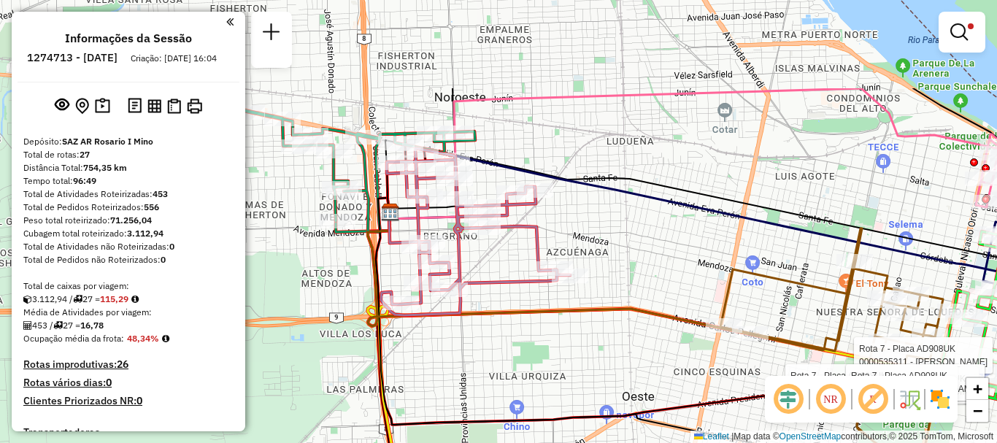
drag, startPoint x: 455, startPoint y: 152, endPoint x: 519, endPoint y: 292, distance: 153.1
click at [519, 292] on div "Rota 7 - Placa AD908UK 0000535311 - Maxera Matias Rota 7 - Placa AD908UK 000083…" at bounding box center [498, 221] width 997 height 443
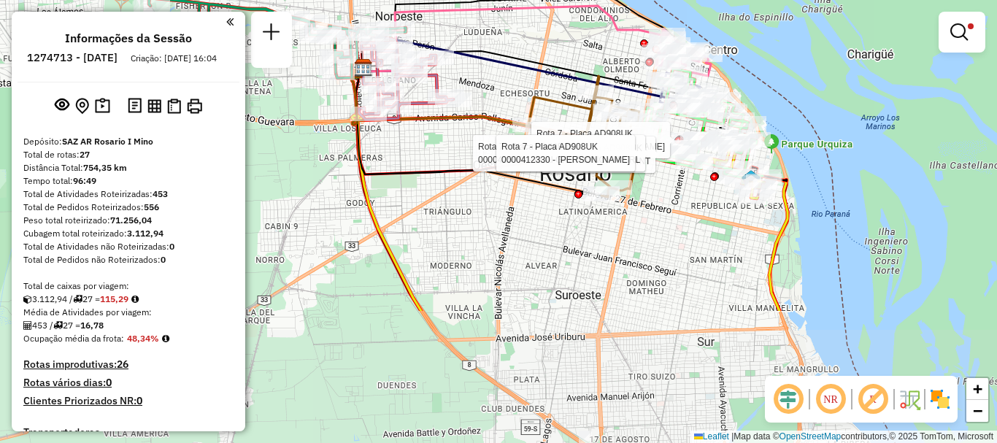
drag, startPoint x: 725, startPoint y: 182, endPoint x: 586, endPoint y: -40, distance: 262.0
click at [586, 0] on html "Aplicando filtros Pop-up bloqueado! Seu navegador bloqueou automáticamente a ab…" at bounding box center [498, 221] width 997 height 443
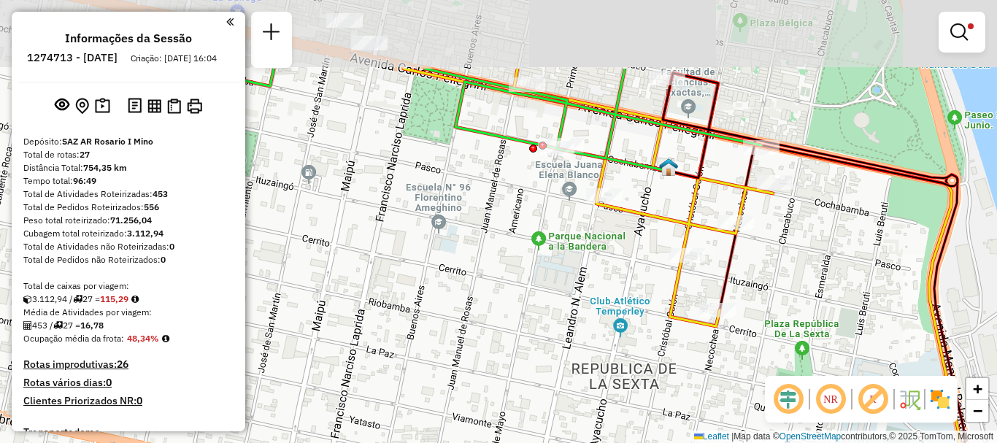
drag, startPoint x: 612, startPoint y: 128, endPoint x: 575, endPoint y: 244, distance: 121.8
click at [575, 244] on div "Rota 7 - Placa AD908UK 0000535311 - Maxera Matias Rota 7 - Placa AD908UK 000083…" at bounding box center [498, 221] width 997 height 443
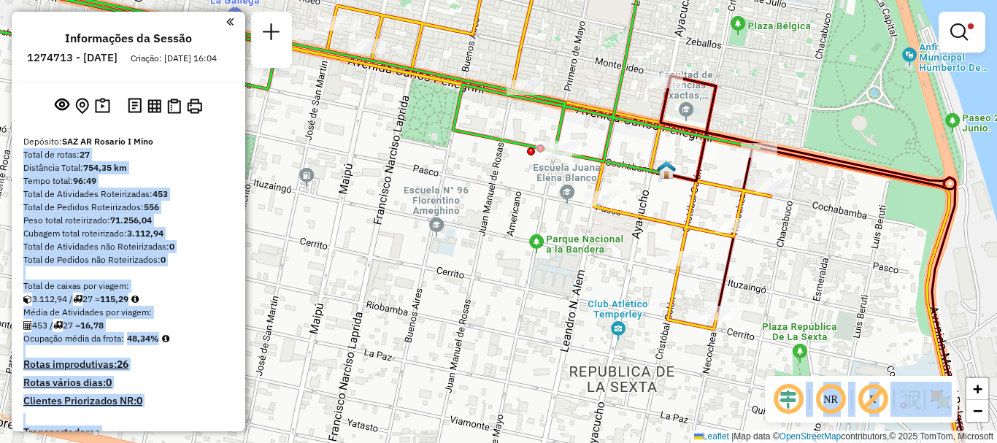
drag, startPoint x: 487, startPoint y: 202, endPoint x: 770, endPoint y: 298, distance: 298.1
type textarea "**********"
click at [770, 298] on hb-router-mapa "Informações da Sessão 1274713 - 13/09/2025 Criação: 12/09/2025 16:04 Depósito: …" at bounding box center [498, 221] width 997 height 443
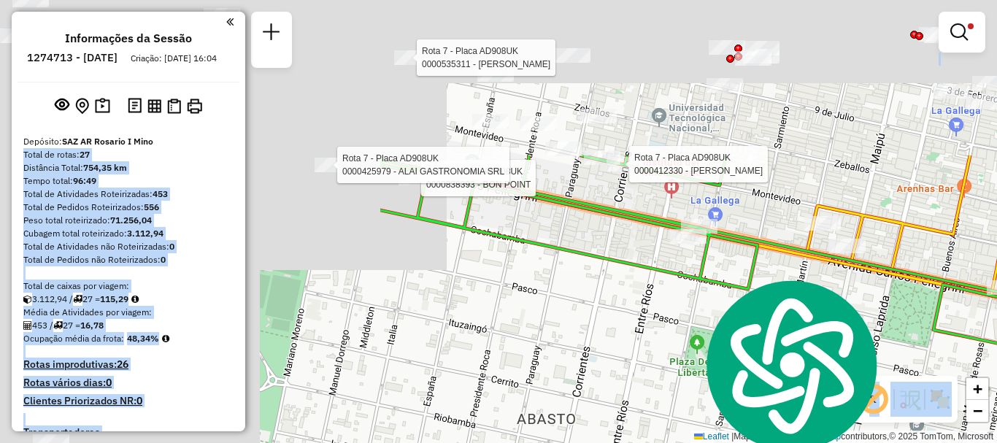
drag, startPoint x: 516, startPoint y: 209, endPoint x: 996, endPoint y: 409, distance: 520.1
click at [996, 409] on div "Rota 7 - Placa AD908UK 0000535311 - Maxera Matias Rota 7 - Placa AD908UK 000083…" at bounding box center [498, 221] width 997 height 443
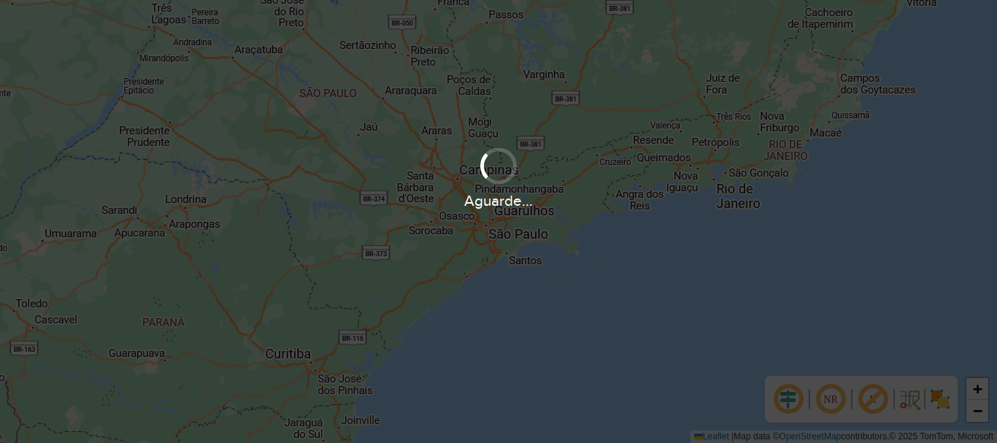
scroll to position [957, 0]
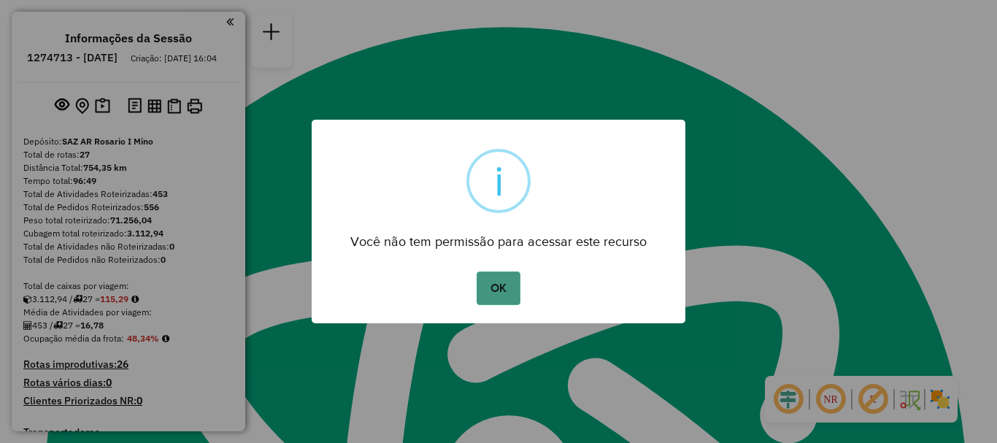
click at [503, 277] on button "OK" at bounding box center [497, 288] width 43 height 34
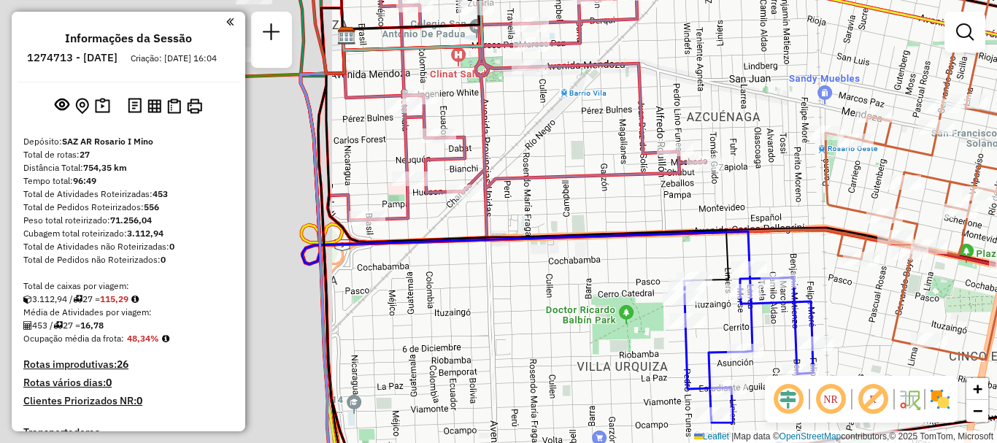
drag, startPoint x: 379, startPoint y: 155, endPoint x: 950, endPoint y: 226, distance: 575.0
click at [723, 171] on div at bounding box center [705, 163] width 36 height 15
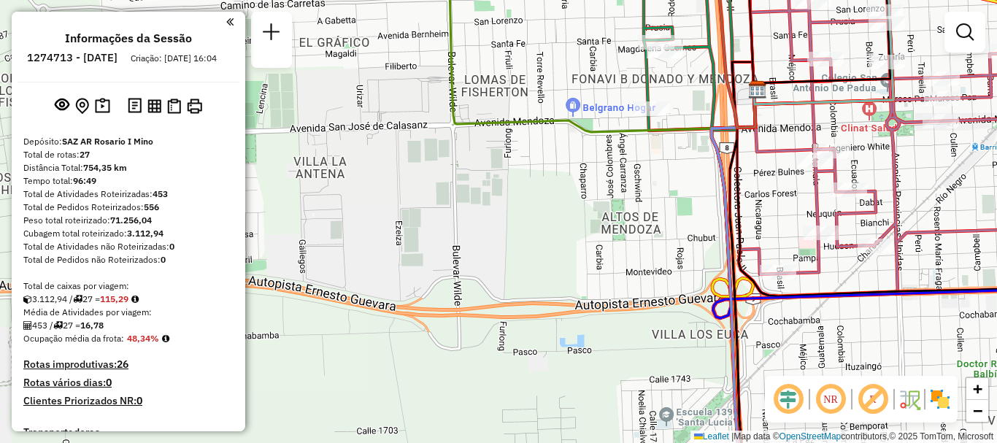
drag, startPoint x: 704, startPoint y: 230, endPoint x: 767, endPoint y: 289, distance: 86.2
click at [837, 250] on div "Janela de atendimento Grade de atendimento Capacidade Transportadoras Veículos …" at bounding box center [498, 221] width 997 height 443
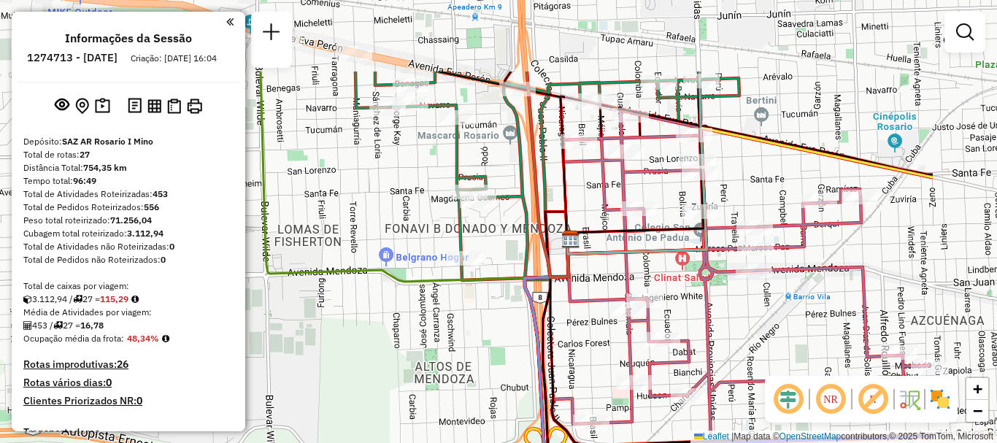
drag, startPoint x: 544, startPoint y: 217, endPoint x: 175, endPoint y: 252, distance: 370.9
click at [241, 264] on hb-router-mapa "Informações da Sessão 1274713 - [DATE] Criação: [DATE] 16:04 Depósito: SAZ AR R…" at bounding box center [498, 221] width 997 height 443
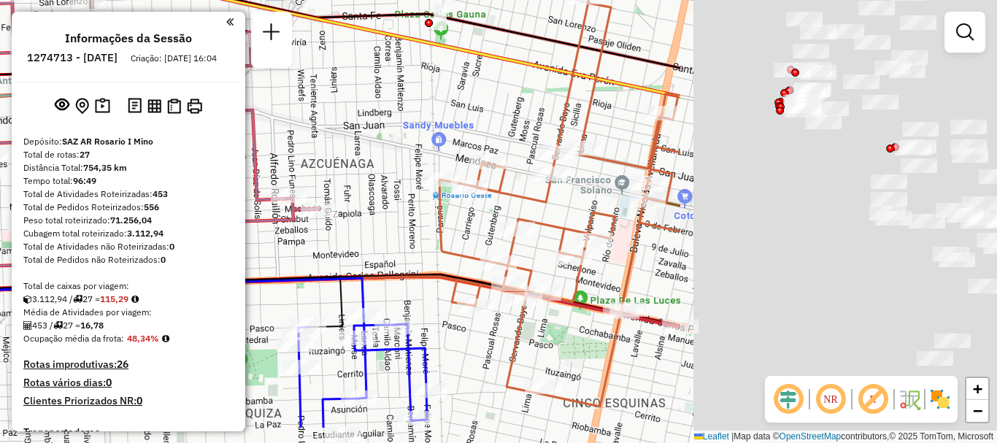
drag, startPoint x: 704, startPoint y: 285, endPoint x: 283, endPoint y: 218, distance: 426.3
click at [283, 218] on icon at bounding box center [130, 121] width 377 height 336
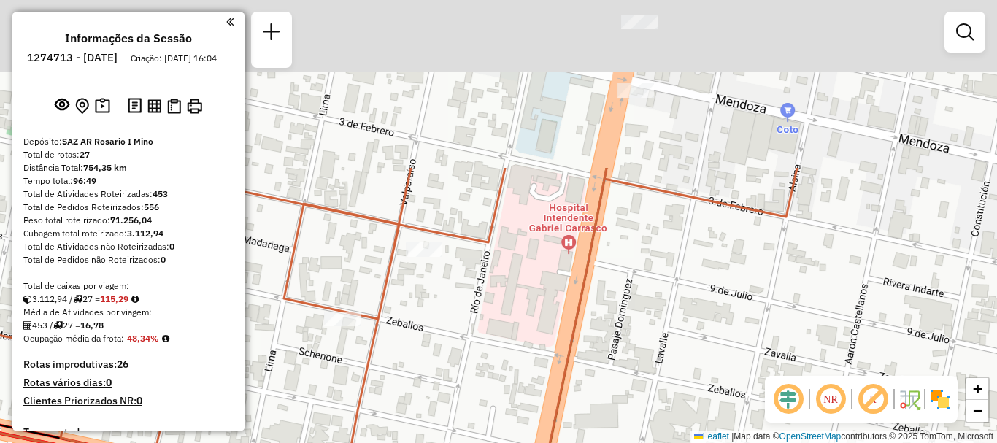
drag, startPoint x: 595, startPoint y: 201, endPoint x: 571, endPoint y: 326, distance: 127.1
click at [571, 326] on icon at bounding box center [316, 433] width 959 height 531
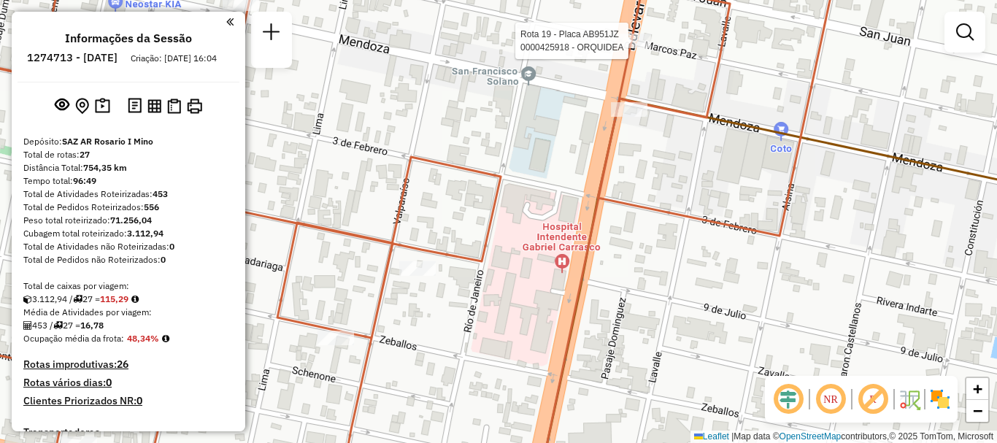
select select "**********"
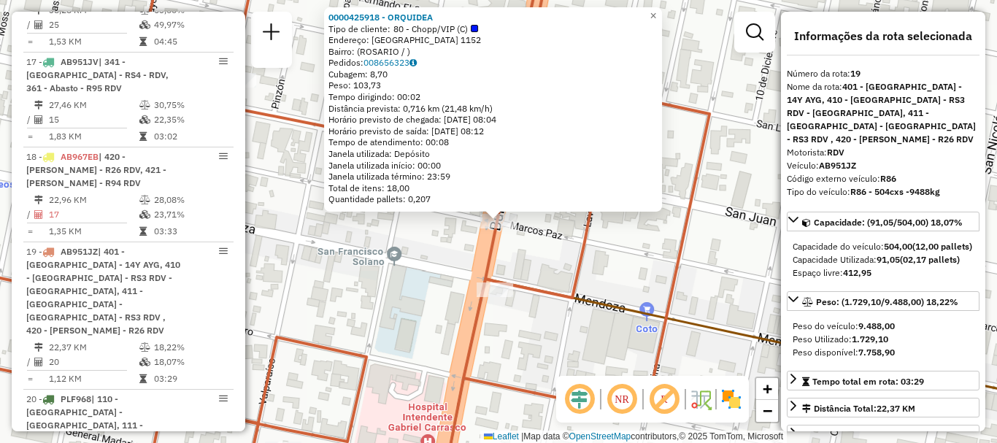
scroll to position [2174, 0]
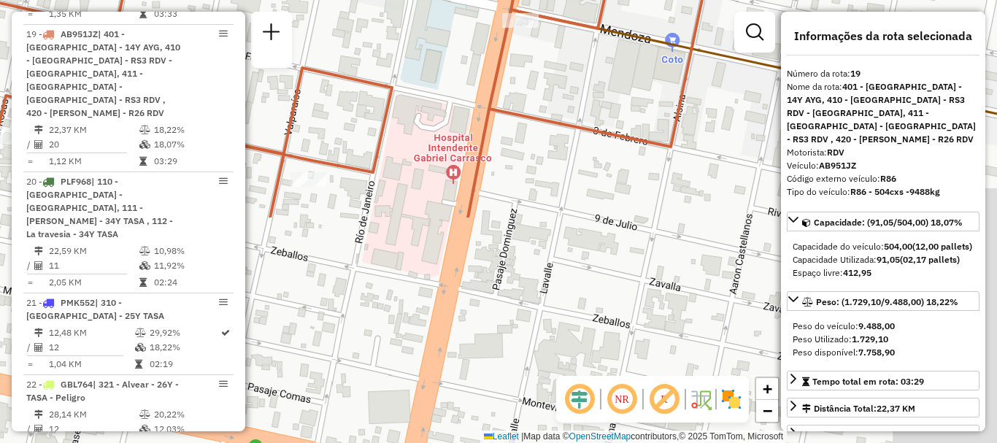
drag, startPoint x: 502, startPoint y: 385, endPoint x: 528, endPoint y: 115, distance: 270.4
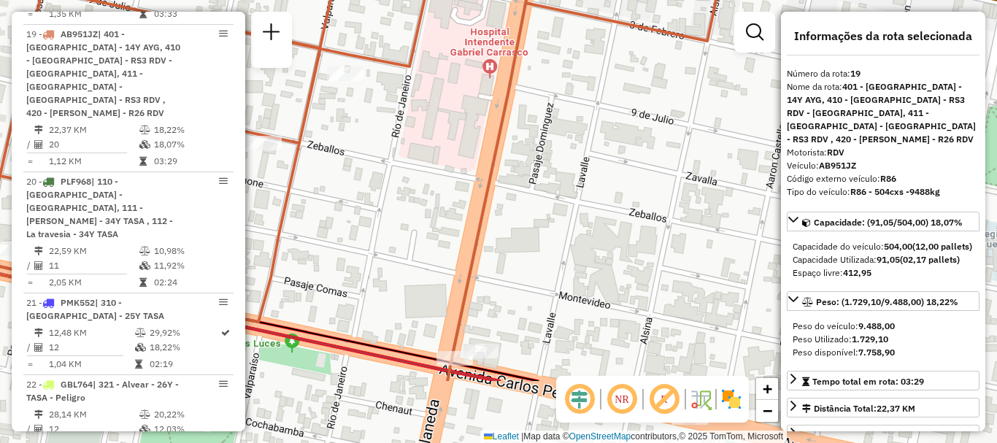
drag, startPoint x: 555, startPoint y: 96, endPoint x: 579, endPoint y: -51, distance: 149.5
click at [579, 0] on html "Aguarde... Pop-up bloqueado! Seu navegador bloqueou automáticamente a abertura …" at bounding box center [498, 221] width 997 height 443
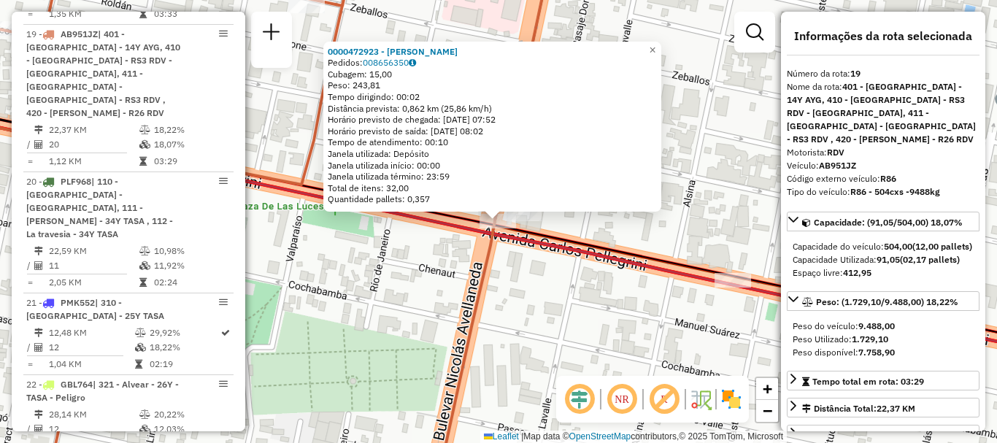
click at [641, 238] on div "0000472923 - GIMENEZ [PERSON_NAME] Pedidos: 008656350 Cubagem: 15,00 Peso: 243,…" at bounding box center [498, 221] width 997 height 443
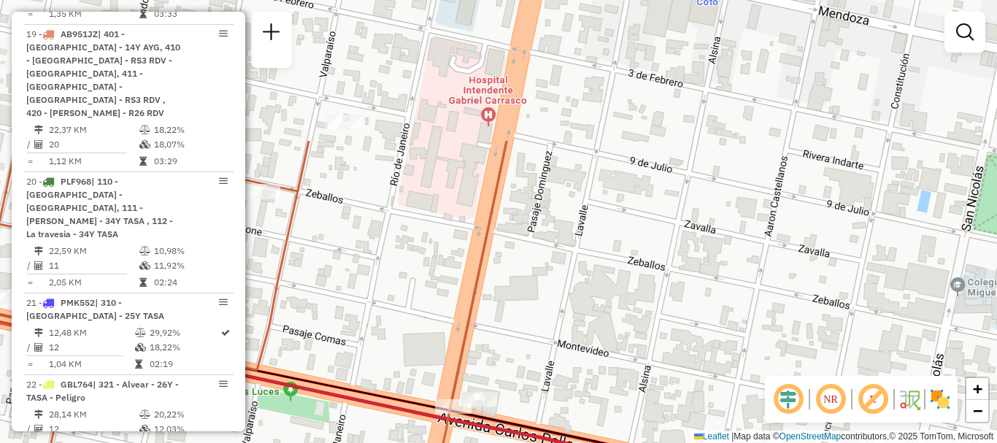
drag, startPoint x: 648, startPoint y: 177, endPoint x: 600, endPoint y: 382, distance: 211.2
click at [600, 382] on div "Janela de atendimento Grade de atendimento Capacidade Transportadoras Veículos …" at bounding box center [498, 221] width 997 height 443
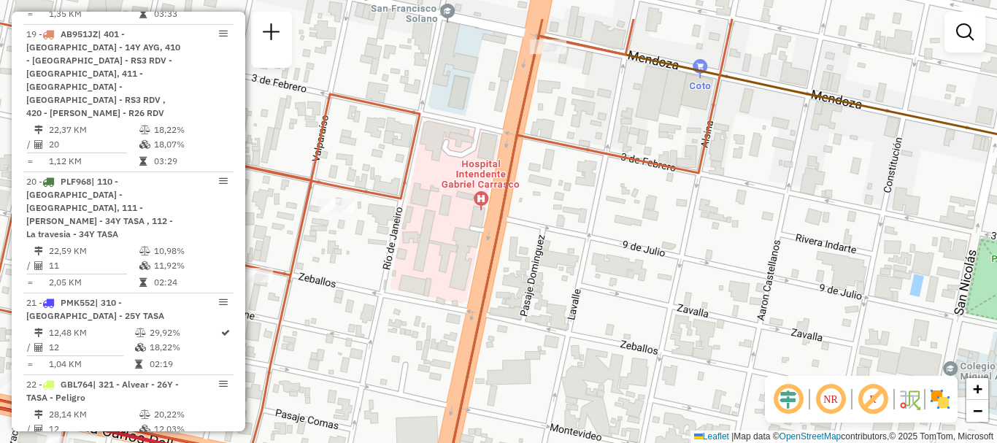
drag, startPoint x: 623, startPoint y: 209, endPoint x: 598, endPoint y: 376, distance: 169.6
click at [598, 376] on div "Janela de atendimento Grade de atendimento Capacidade Transportadoras Veículos …" at bounding box center [498, 221] width 997 height 443
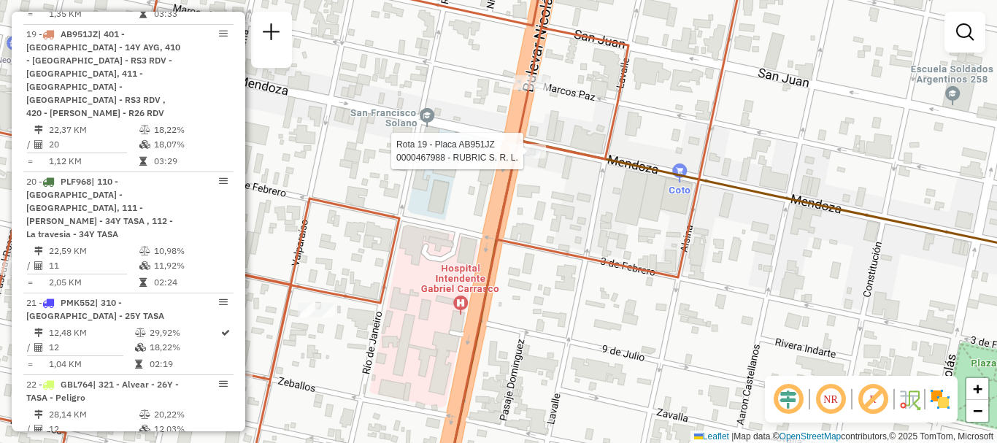
click at [523, 158] on div at bounding box center [527, 151] width 36 height 15
select select "**********"
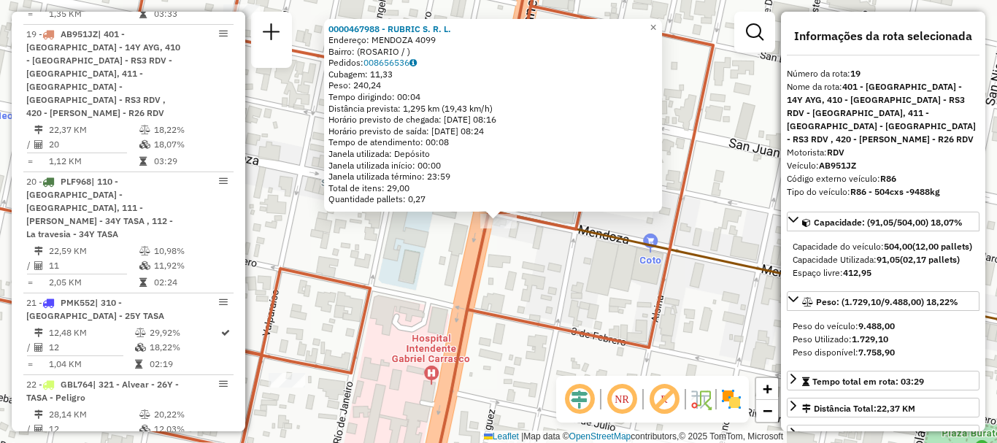
click at [511, 263] on div "0000467988 - RUBRIC S. R. L. Endereço: MENDOZA 4099 Bairro: ([GEOGRAPHIC_DATA] …" at bounding box center [498, 221] width 997 height 443
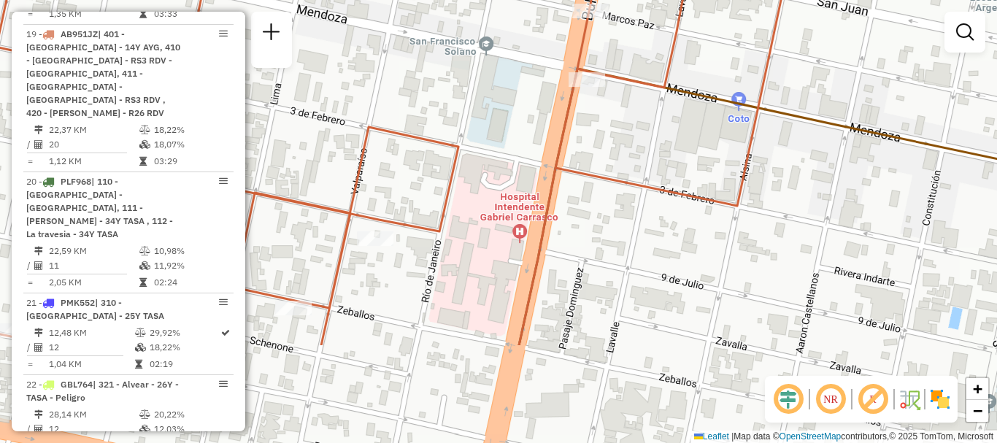
drag, startPoint x: 565, startPoint y: 216, endPoint x: 603, endPoint y: 129, distance: 95.0
click at [603, 129] on div "Janela de atendimento Grade de atendimento Capacidade Transportadoras Veículos …" at bounding box center [498, 221] width 997 height 443
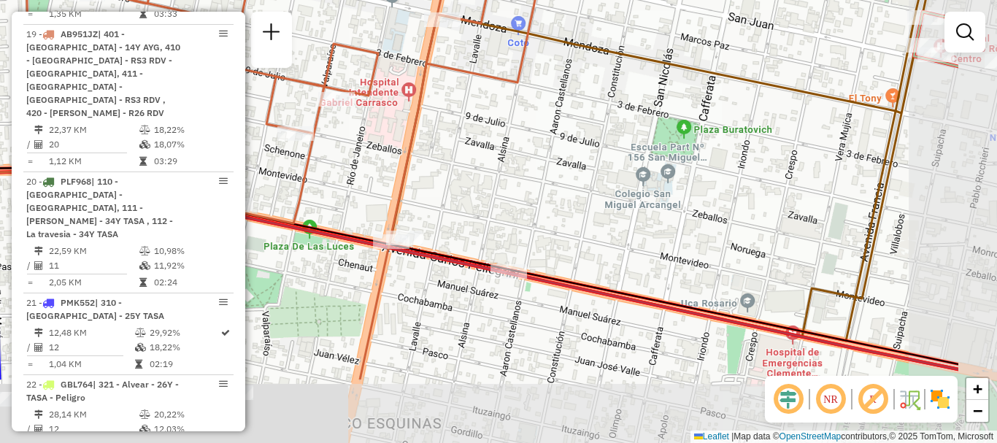
drag, startPoint x: 651, startPoint y: 215, endPoint x: 513, endPoint y: 107, distance: 174.7
click at [513, 107] on div "Janela de atendimento Grade de atendimento Capacidade Transportadoras Veículos …" at bounding box center [498, 221] width 997 height 443
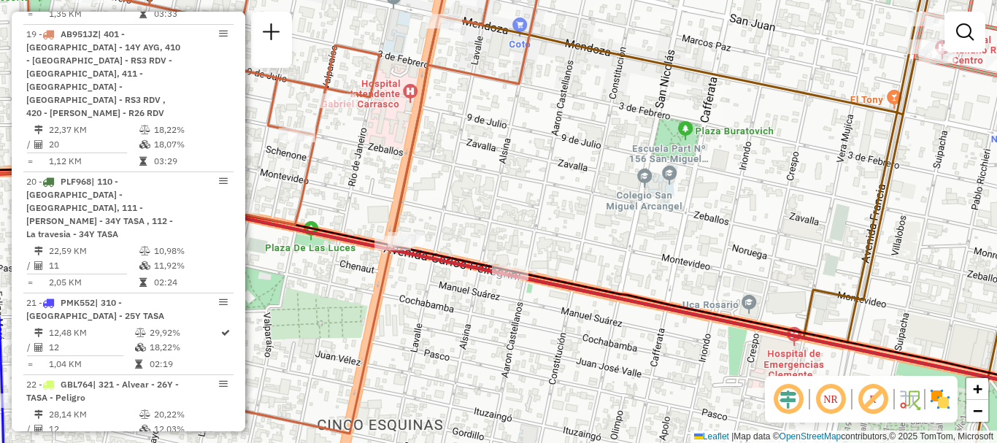
click at [578, 188] on div "Janela de atendimento Grade de atendimento Capacidade Transportadoras Veículos …" at bounding box center [498, 221] width 997 height 443
click at [957, 27] on em at bounding box center [965, 32] width 18 height 18
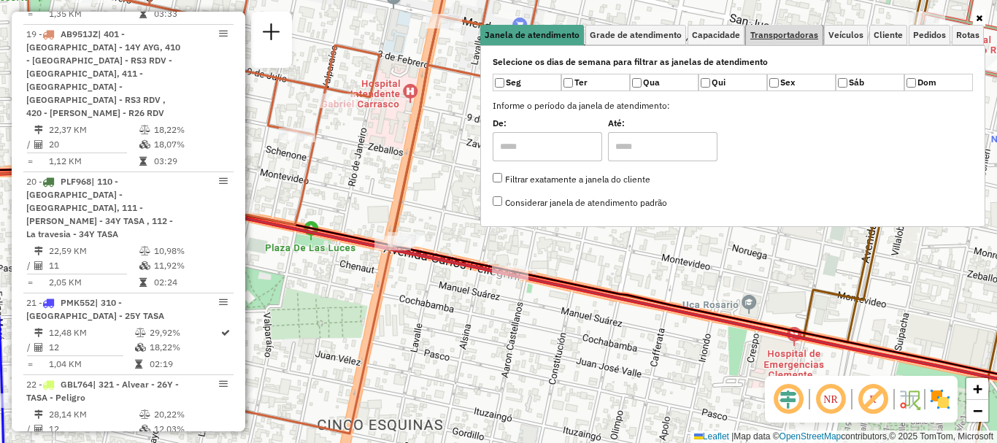
click at [784, 31] on span "Transportadoras" at bounding box center [784, 35] width 68 height 9
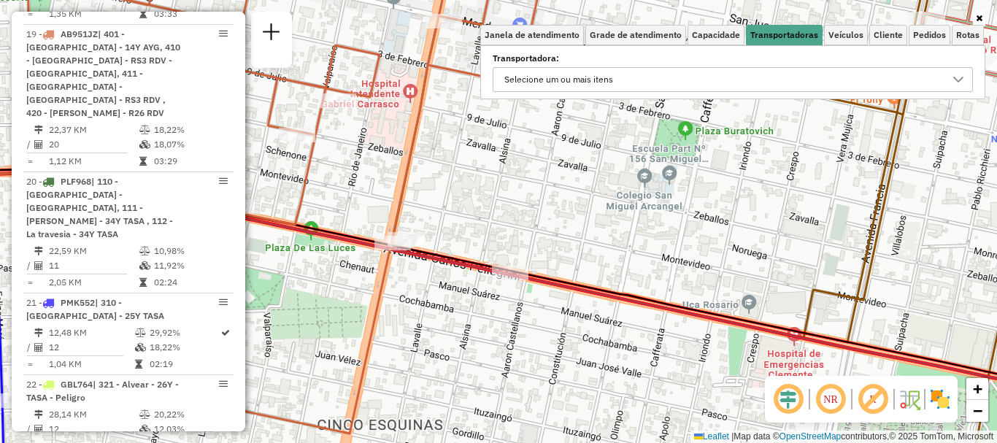
click at [954, 78] on icon at bounding box center [958, 80] width 12 height 12
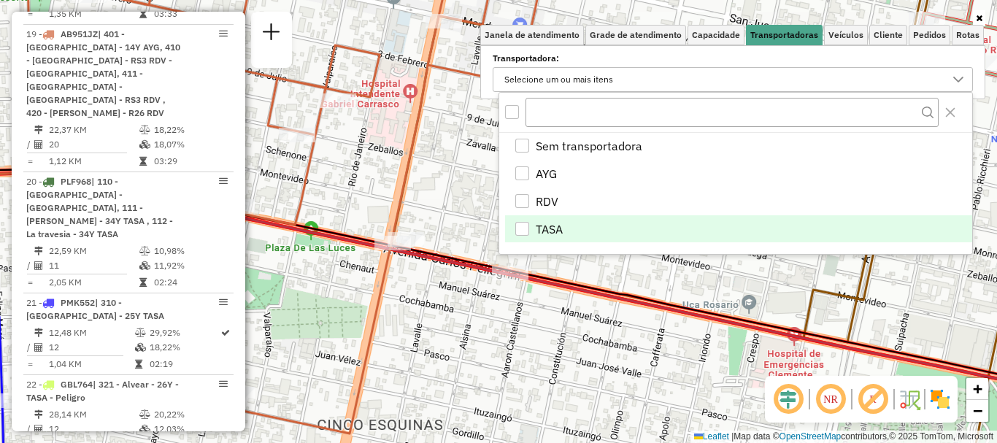
click at [526, 222] on div "TASA" at bounding box center [522, 229] width 14 height 14
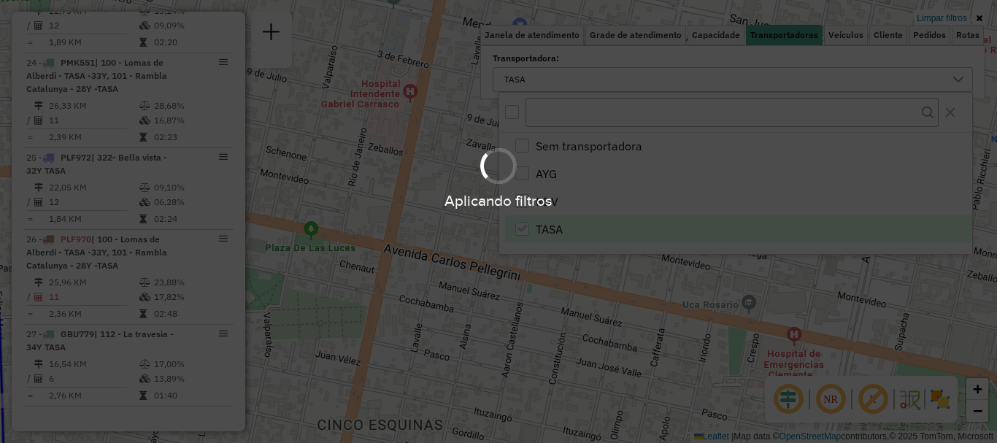
scroll to position [398, 0]
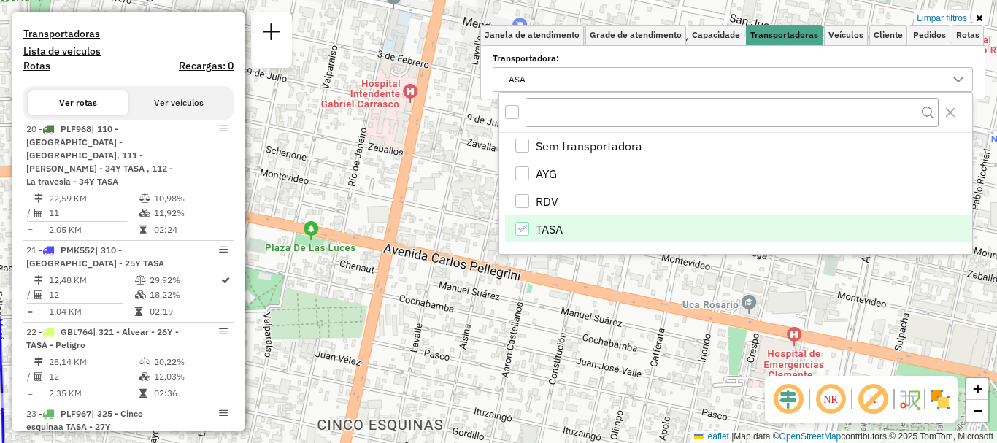
click at [460, 221] on div "Limpar filtros Janela de atendimento Grade de atendimento Capacidade Transporta…" at bounding box center [498, 221] width 997 height 443
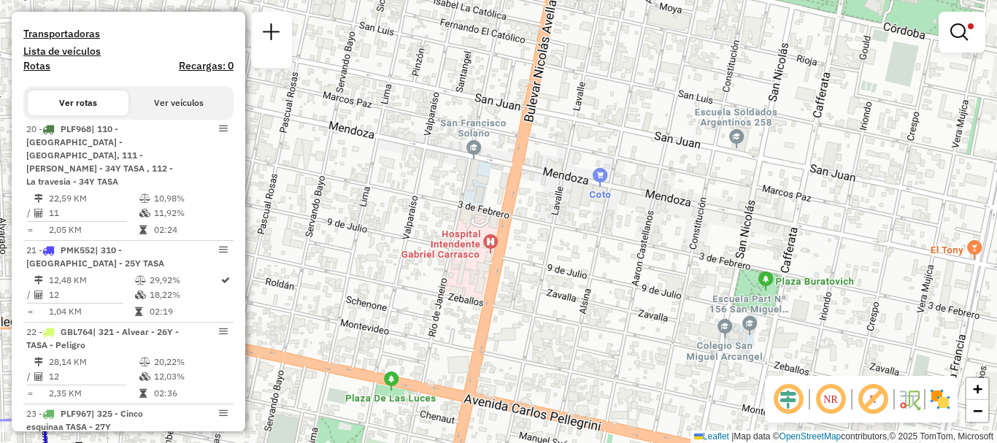
drag, startPoint x: 471, startPoint y: 195, endPoint x: 552, endPoint y: 345, distance: 170.4
click at [552, 345] on div "Limpar filtros Janela de atendimento Grade de atendimento Capacidade Transporta…" at bounding box center [498, 221] width 997 height 443
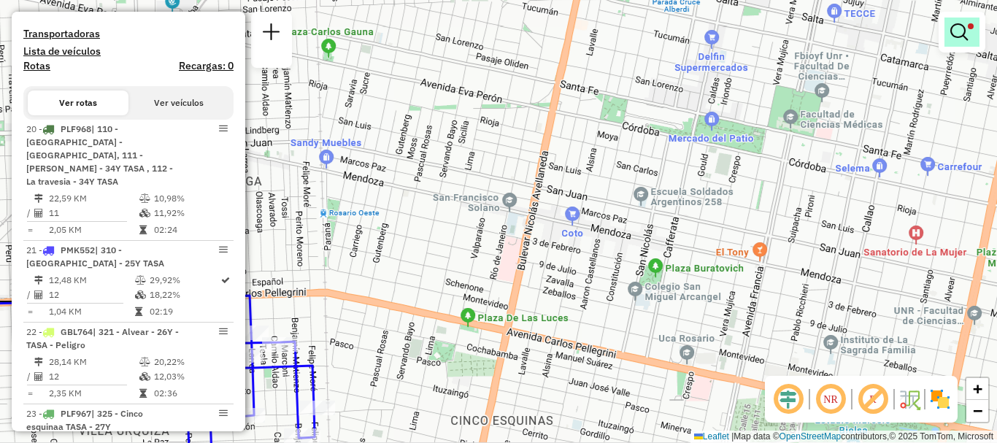
click at [949, 36] on link at bounding box center [961, 32] width 35 height 29
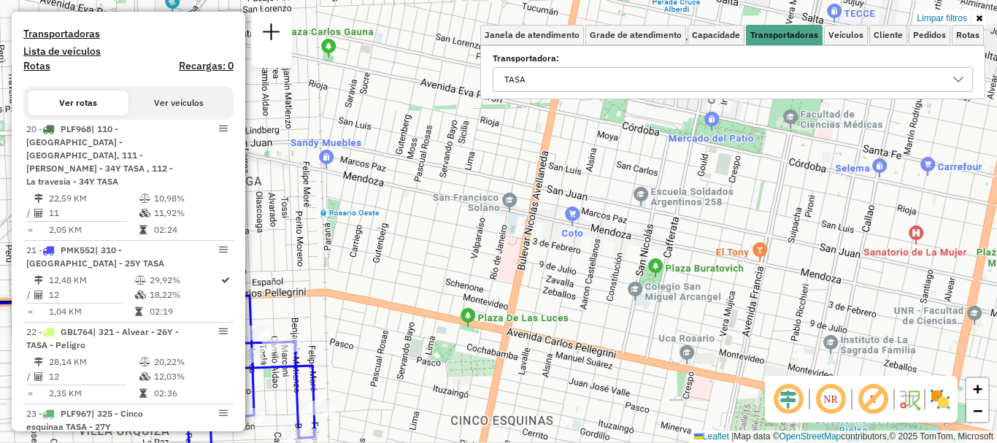
click at [953, 78] on icon at bounding box center [958, 80] width 12 height 12
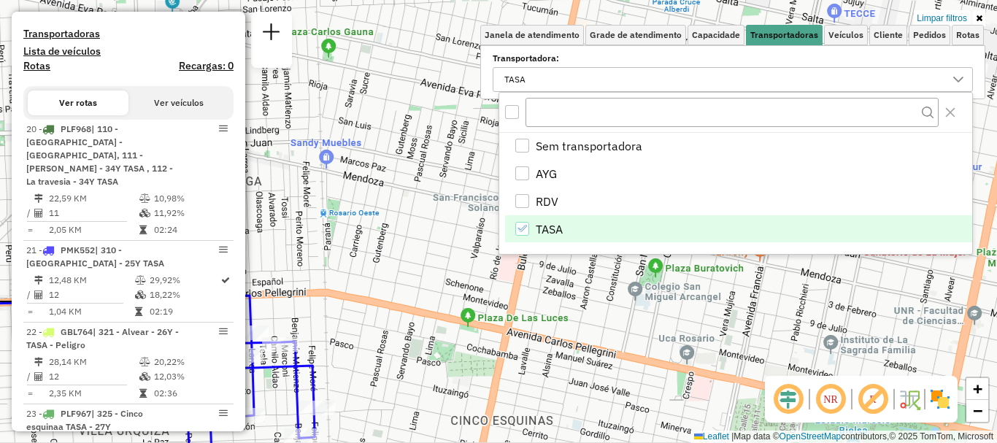
click at [518, 225] on icon "TASA" at bounding box center [522, 228] width 10 height 10
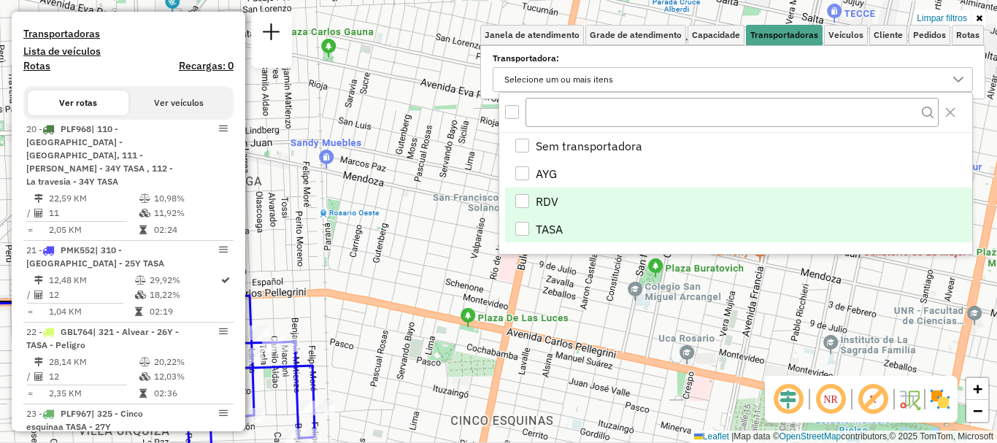
click at [524, 204] on div "RDV" at bounding box center [522, 201] width 14 height 14
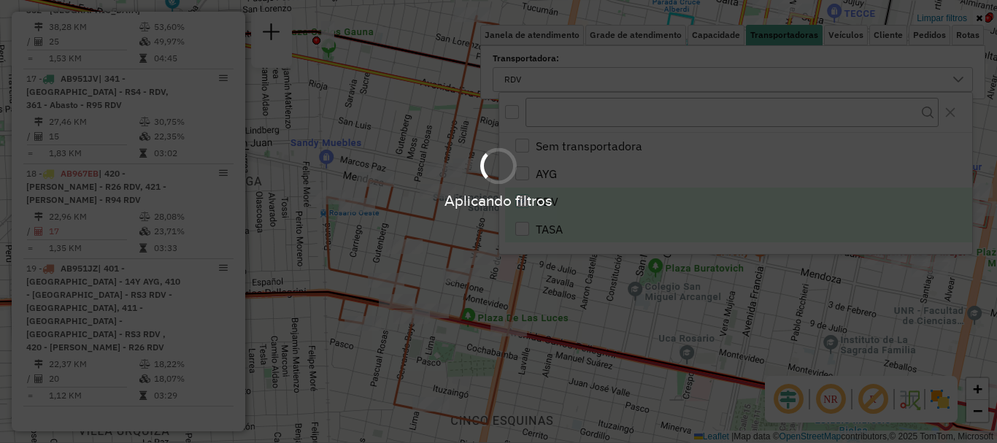
scroll to position [1224, 0]
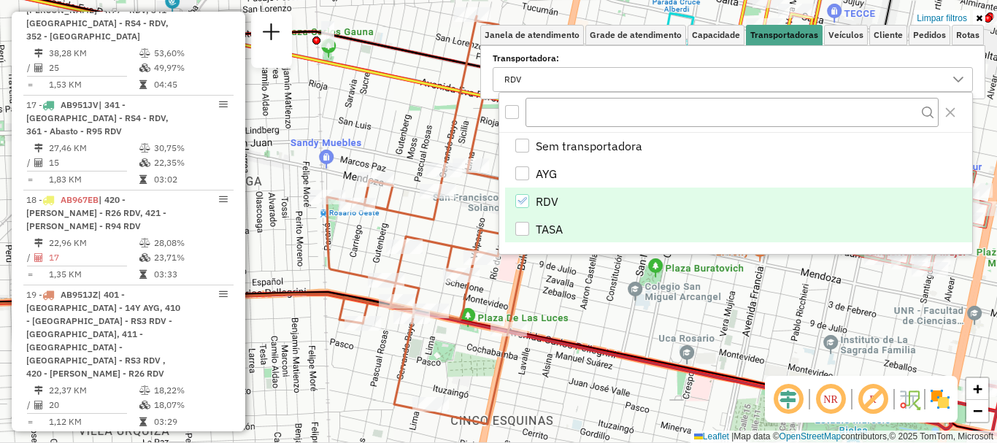
click at [585, 279] on div "Limpar filtros Janela de atendimento Grade de atendimento Capacidade Transporta…" at bounding box center [498, 221] width 997 height 443
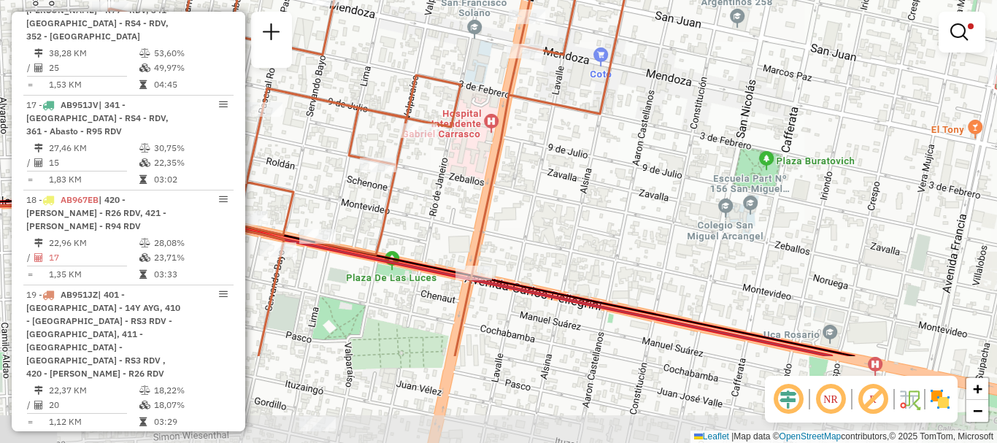
drag, startPoint x: 580, startPoint y: 215, endPoint x: 594, endPoint y: 89, distance: 127.0
click at [594, 89] on div "Limpar filtros Janela de atendimento Grade de atendimento Capacidade Transporta…" at bounding box center [498, 221] width 997 height 443
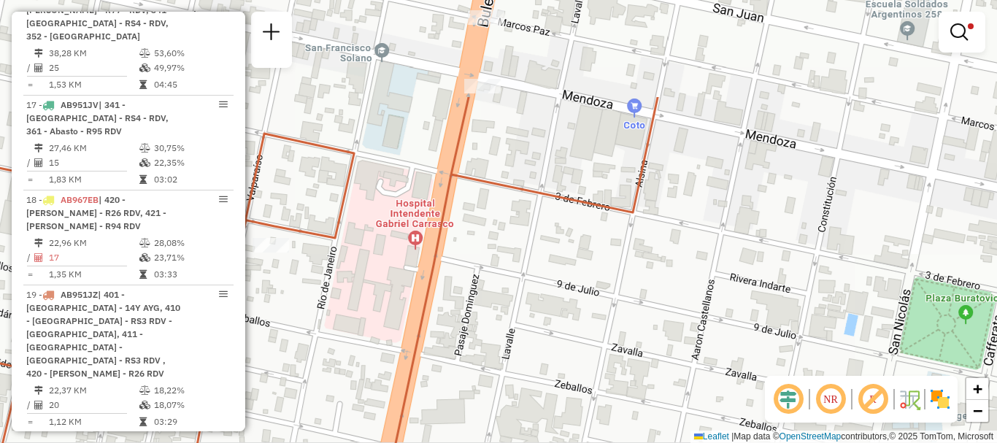
drag, startPoint x: 550, startPoint y: 170, endPoint x: 538, endPoint y: 308, distance: 138.5
click at [538, 308] on div "Limpar filtros Janela de atendimento Grade de atendimento Capacidade Transporta…" at bounding box center [498, 221] width 997 height 443
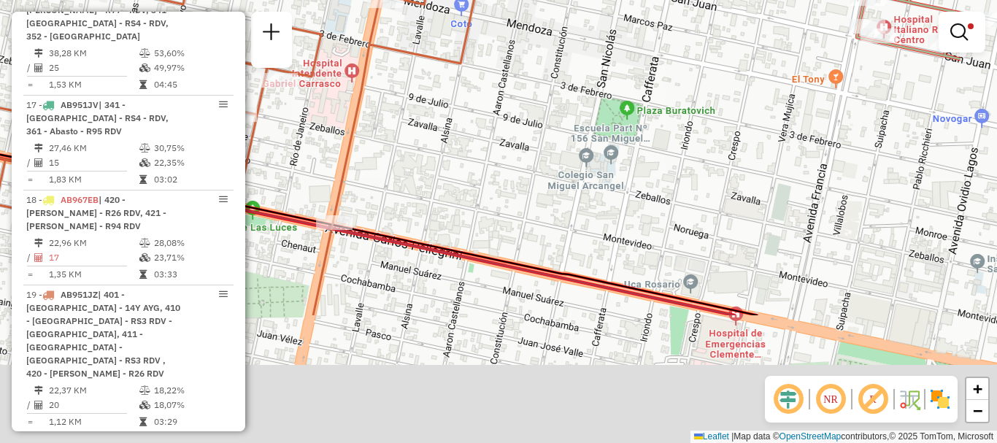
drag, startPoint x: 598, startPoint y: 127, endPoint x: 528, endPoint y: 128, distance: 69.3
click at [535, 84] on div "Limpar filtros Janela de atendimento Grade de atendimento Capacidade Transporta…" at bounding box center [498, 221] width 997 height 443
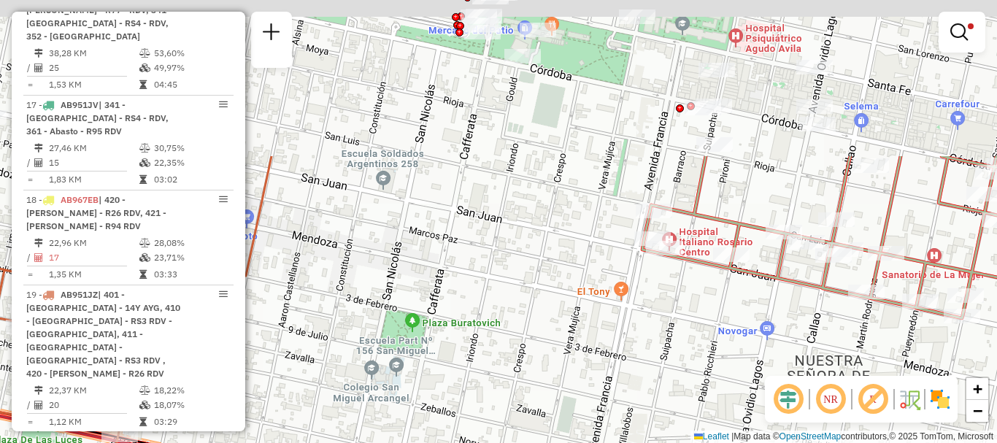
drag, startPoint x: 692, startPoint y: 112, endPoint x: 611, endPoint y: 306, distance: 209.9
click at [611, 306] on div "Limpar filtros Janela de atendimento Grade de atendimento Capacidade Transporta…" at bounding box center [498, 221] width 997 height 443
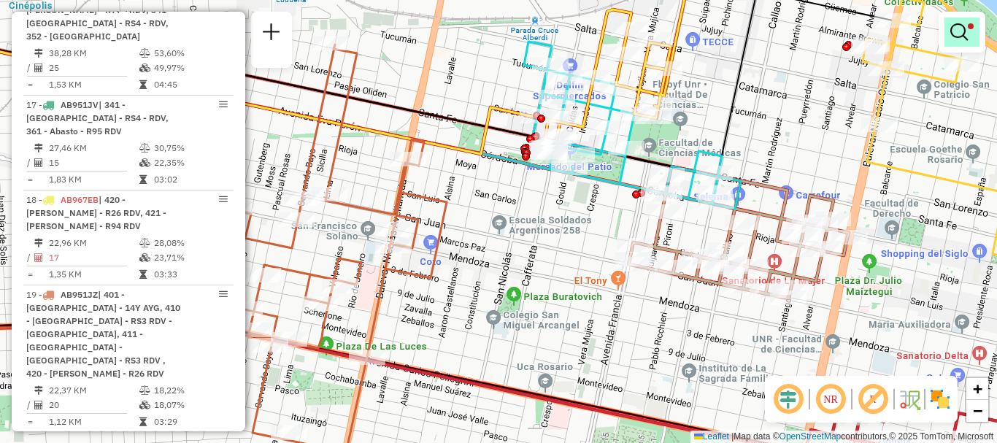
click at [959, 31] on em at bounding box center [959, 32] width 18 height 18
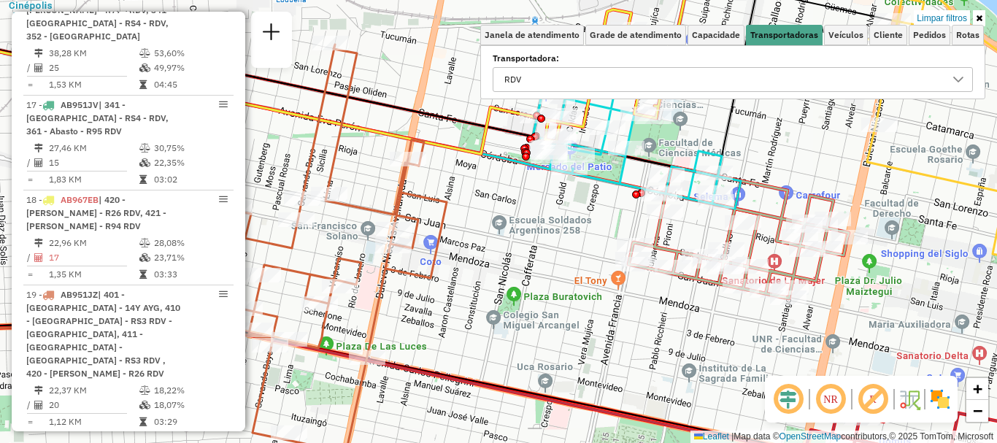
click at [959, 75] on icon at bounding box center [958, 80] width 12 height 12
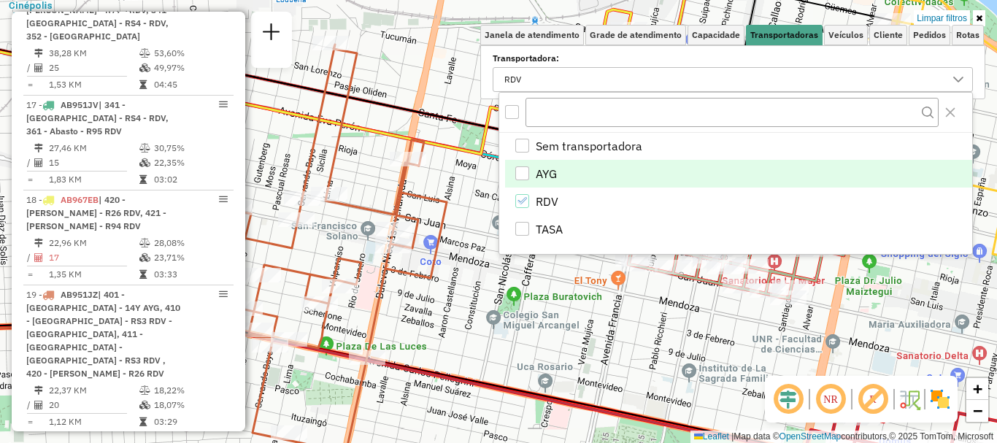
click at [523, 177] on div "AYG" at bounding box center [522, 173] width 14 height 14
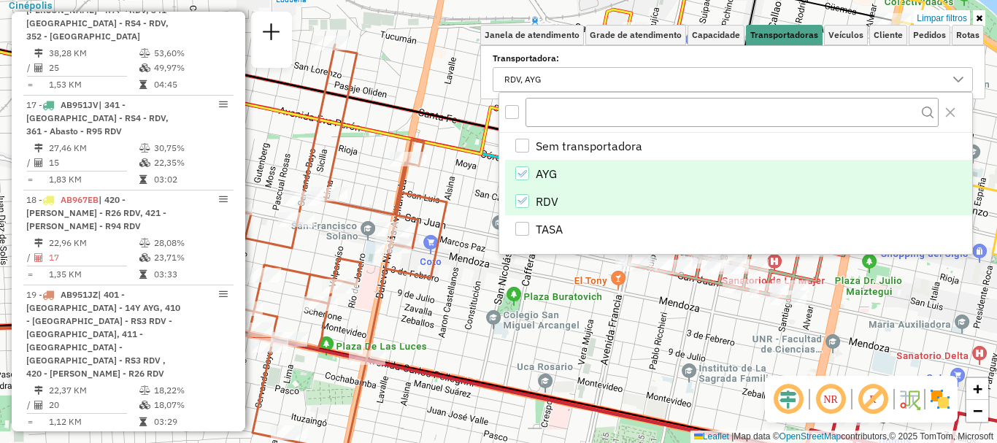
click at [528, 201] on div "RDV" at bounding box center [522, 201] width 14 height 14
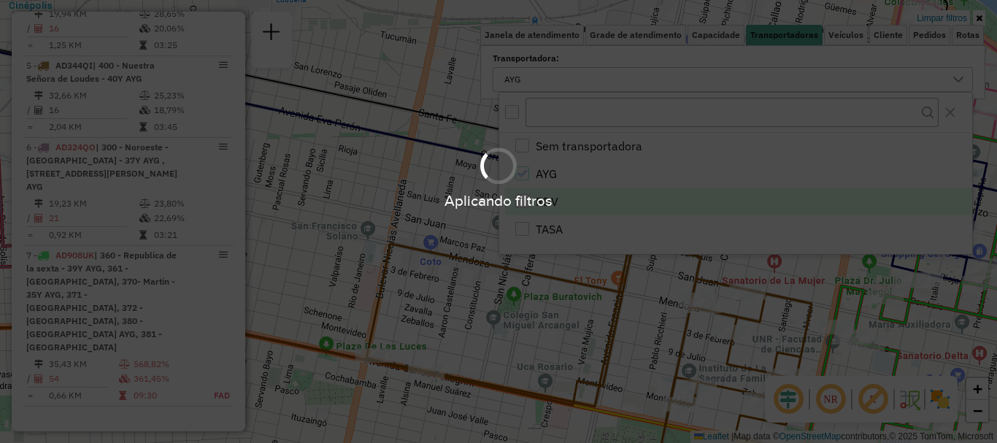
scroll to position [802, 0]
click at [498, 279] on div "Aplicando filtros" at bounding box center [498, 221] width 997 height 443
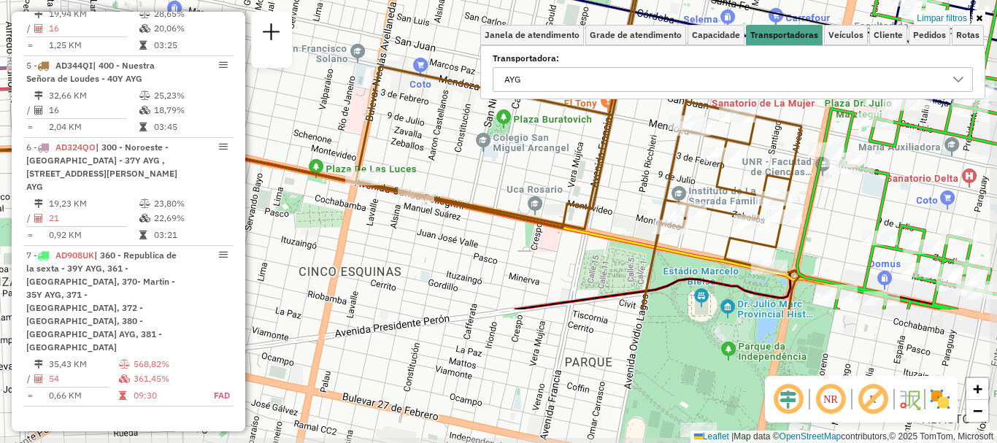
drag, startPoint x: 488, startPoint y: 175, endPoint x: 482, endPoint y: 92, distance: 83.4
click at [482, 92] on icon at bounding box center [578, 146] width 445 height 325
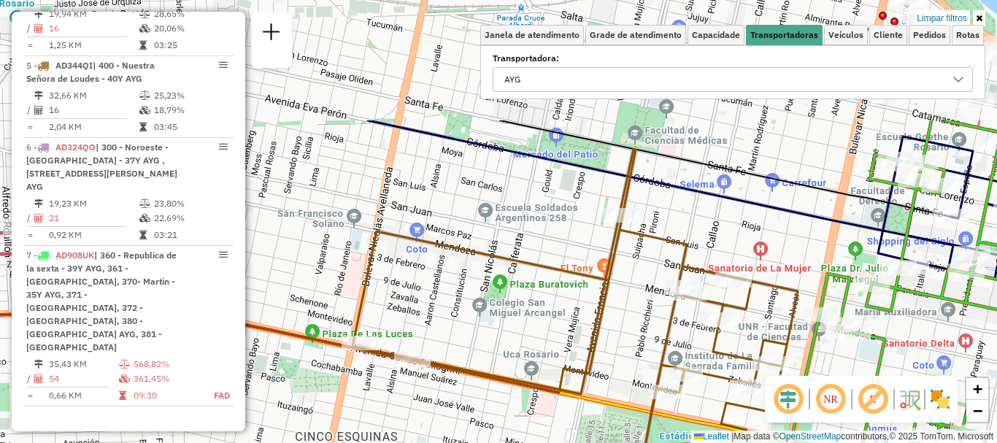
drag, startPoint x: 440, startPoint y: 148, endPoint x: 436, endPoint y: 313, distance: 164.9
click at [436, 313] on div "Limpar filtros Janela de atendimento Grade de atendimento Capacidade Transporta…" at bounding box center [498, 221] width 997 height 443
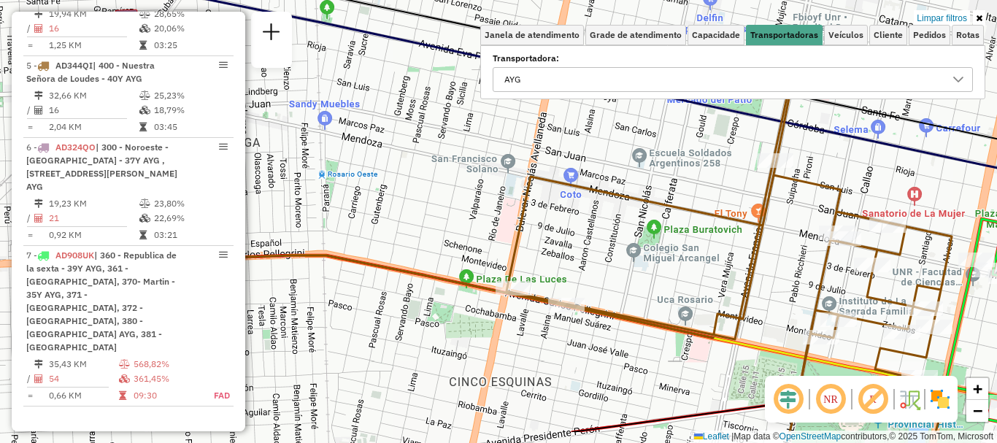
drag, startPoint x: 500, startPoint y: 258, endPoint x: 651, endPoint y: 204, distance: 160.4
click at [651, 204] on icon at bounding box center [728, 263] width 445 height 338
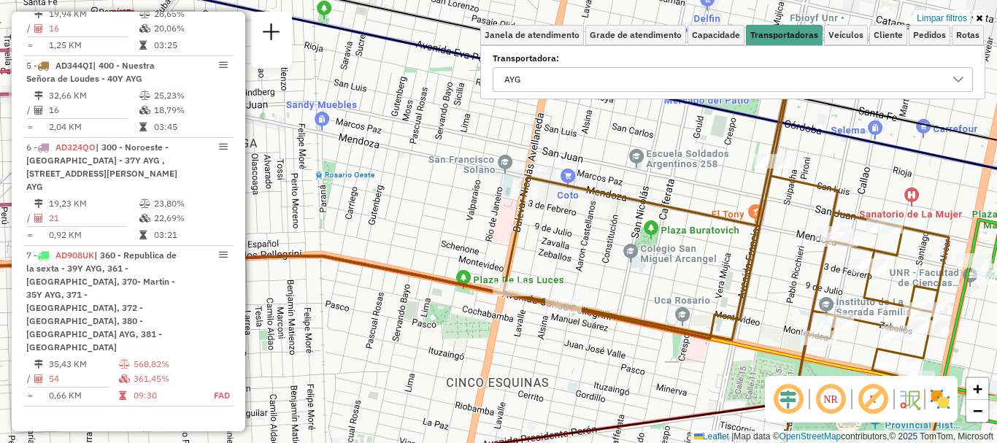
click at [955, 82] on icon at bounding box center [958, 80] width 12 height 12
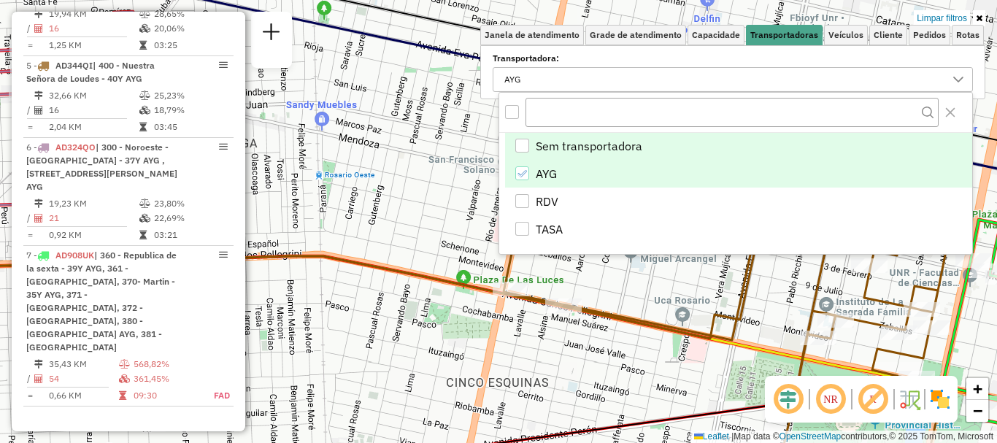
click at [517, 147] on div "Sem transportadora" at bounding box center [522, 146] width 14 height 14
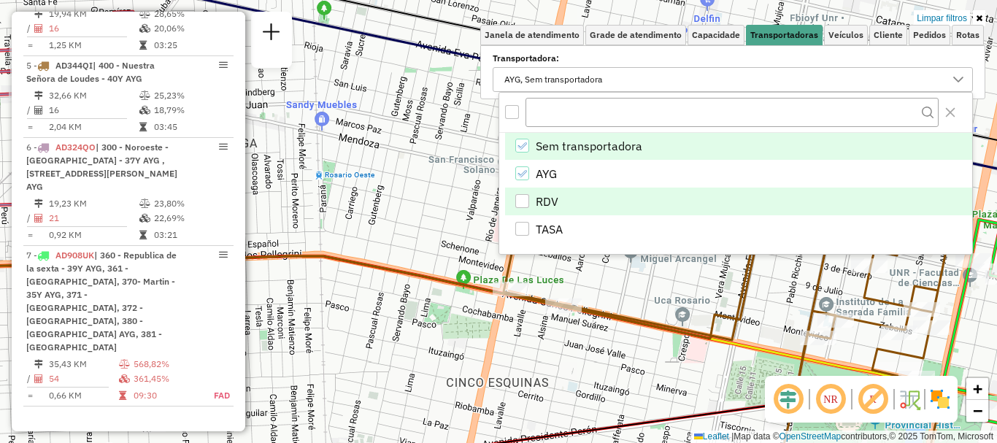
click at [528, 194] on div "RDV" at bounding box center [522, 201] width 15 height 15
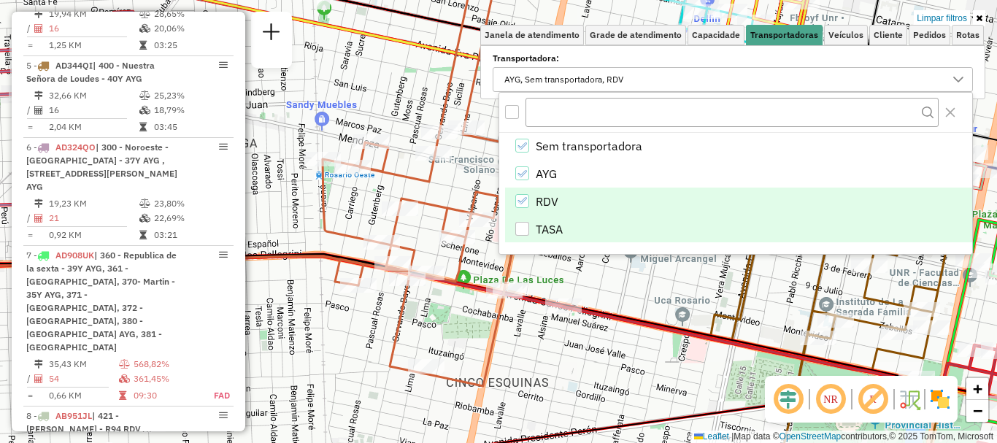
click at [525, 236] on li "TASA" at bounding box center [738, 229] width 467 height 28
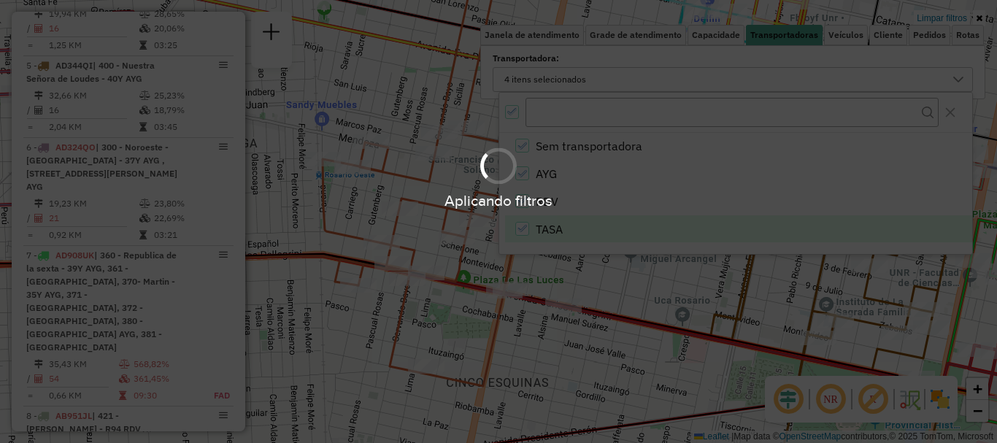
scroll to position [1901, 0]
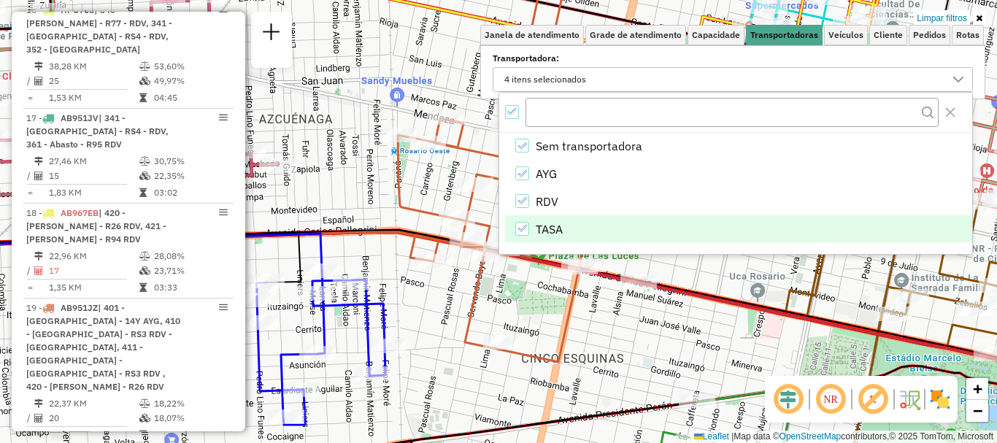
drag, startPoint x: 609, startPoint y: 293, endPoint x: 684, endPoint y: 269, distance: 78.9
click at [684, 269] on div "Limpar filtros Janela de atendimento Grade de atendimento Capacidade Transporta…" at bounding box center [498, 221] width 997 height 443
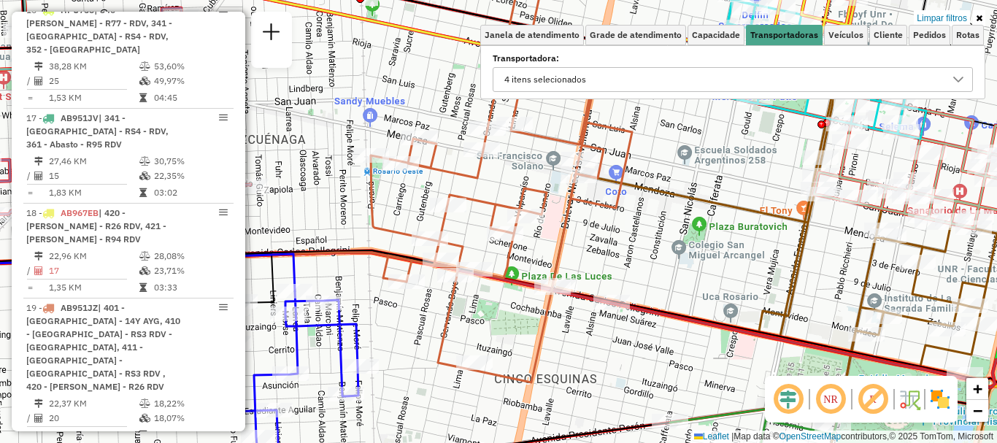
click at [688, 188] on icon at bounding box center [774, 288] width 445 height 395
select select "**********"
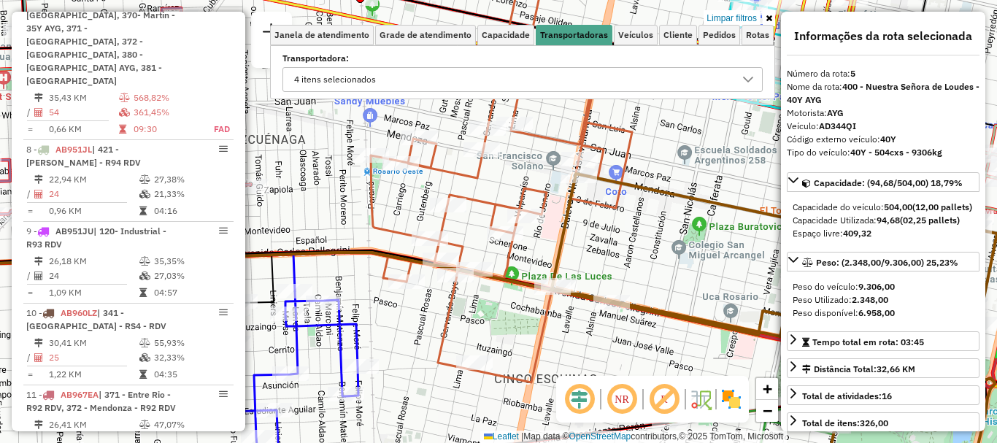
scroll to position [860, 0]
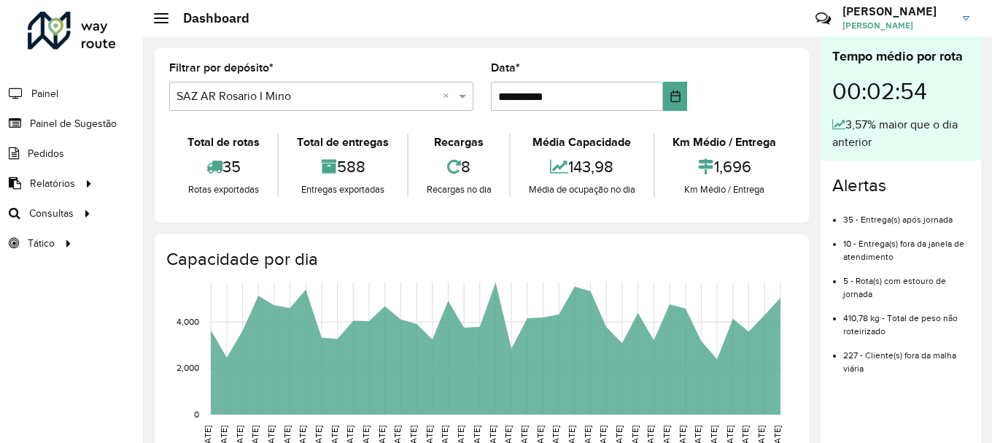
scroll to position [957, 0]
